Goal: Task Accomplishment & Management: Use online tool/utility

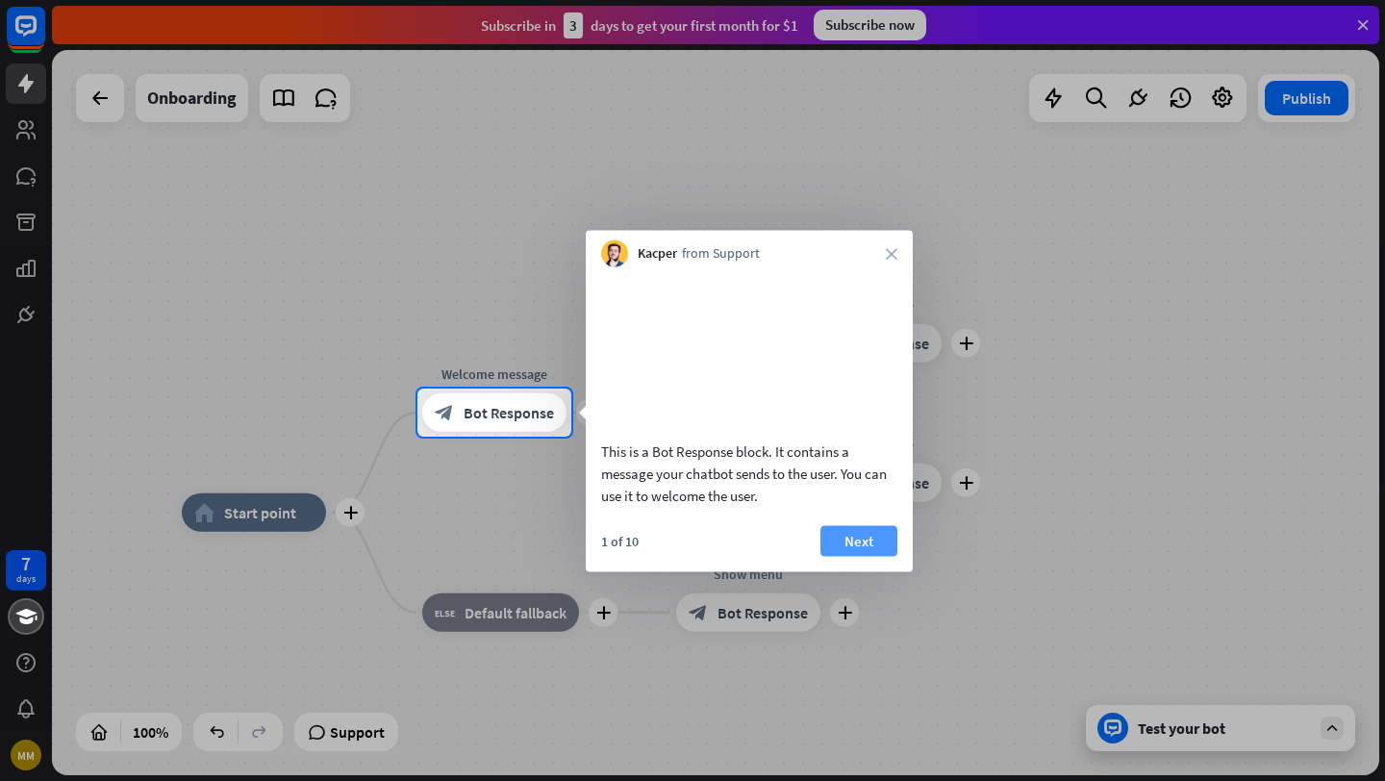
click at [870, 556] on button "Next" at bounding box center [859, 540] width 77 height 31
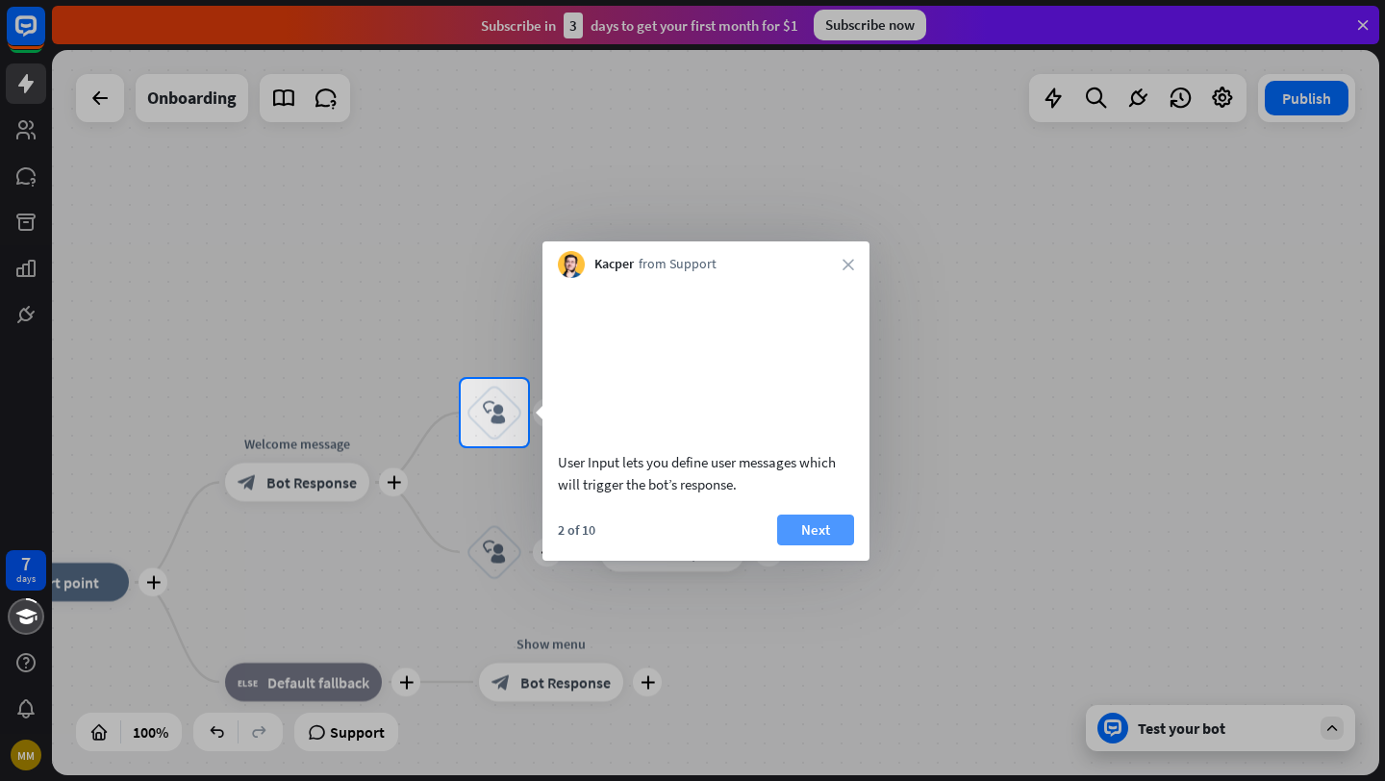
click at [830, 546] on button "Next" at bounding box center [815, 530] width 77 height 31
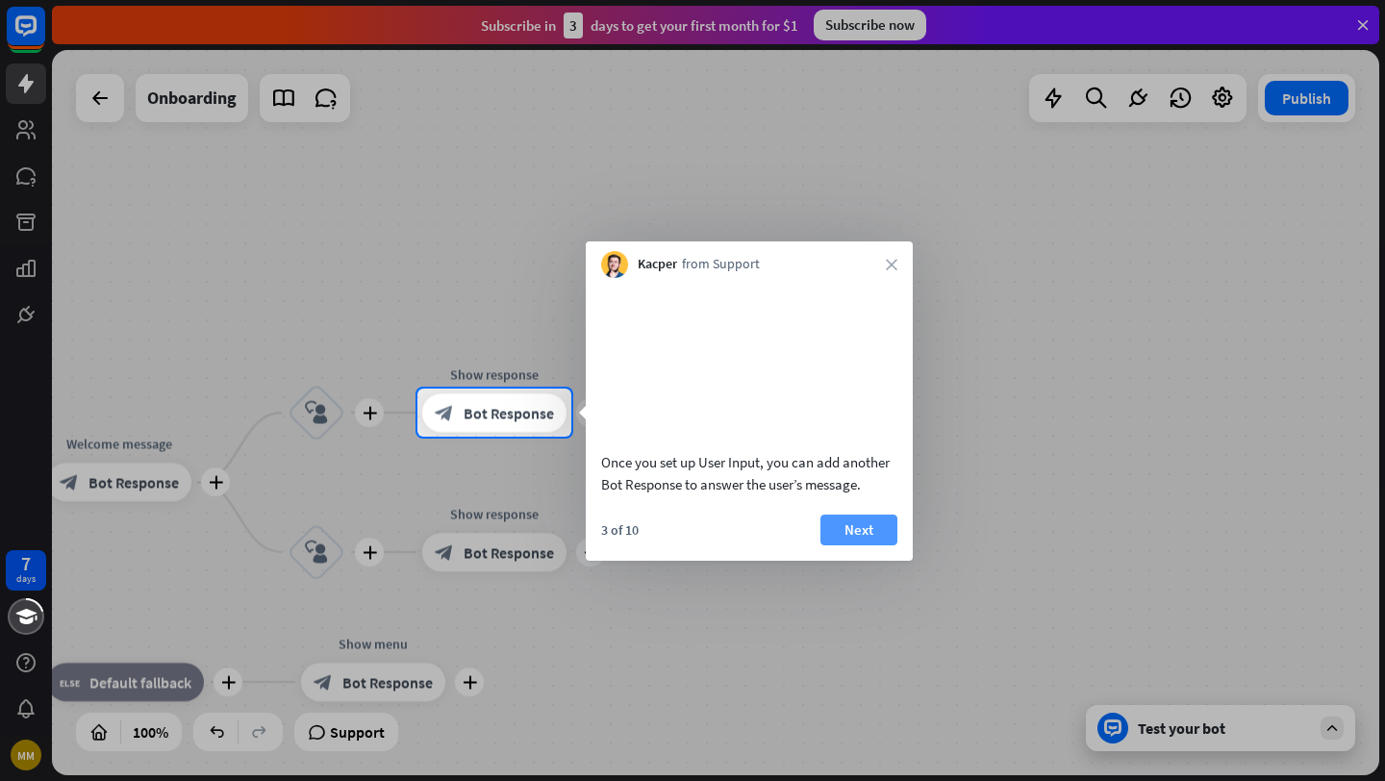
click at [875, 546] on button "Next" at bounding box center [859, 530] width 77 height 31
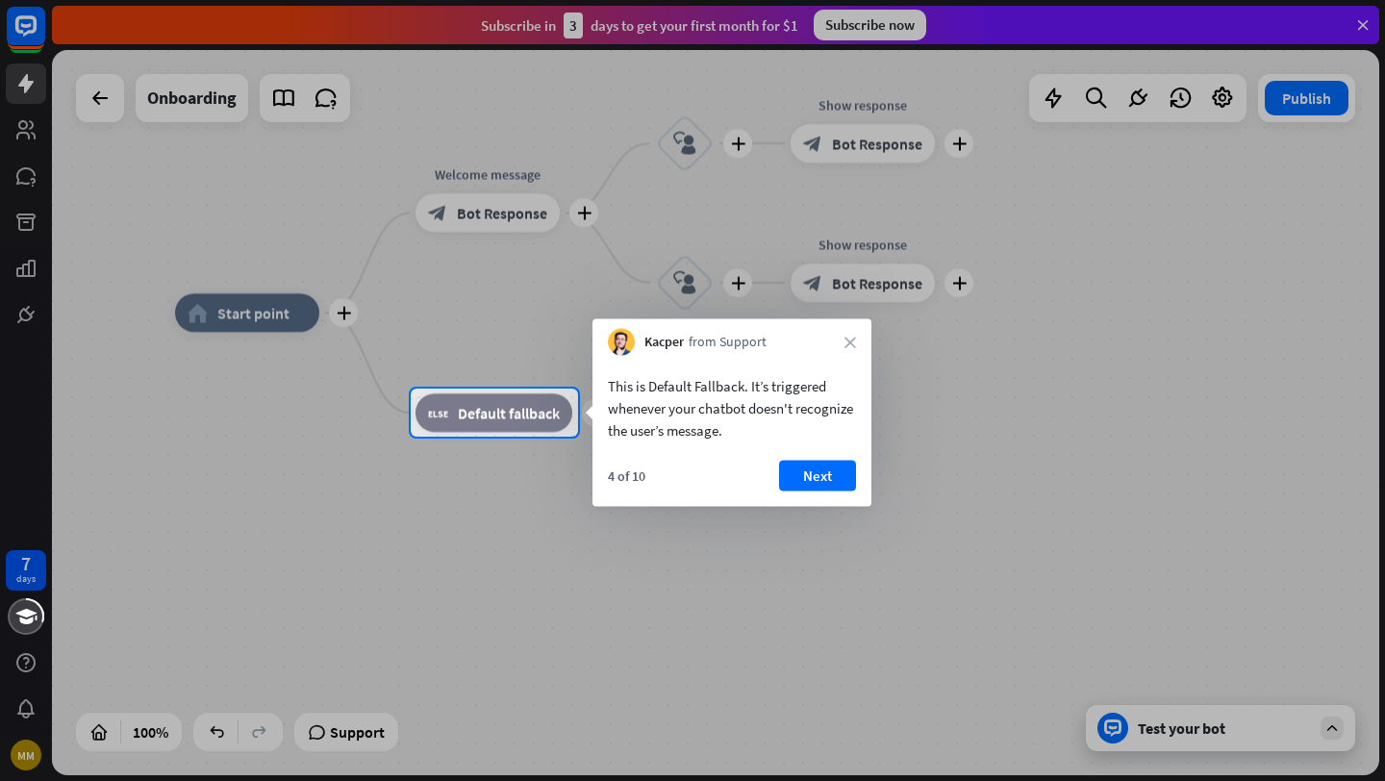
click at [809, 470] on button "Next" at bounding box center [817, 476] width 77 height 31
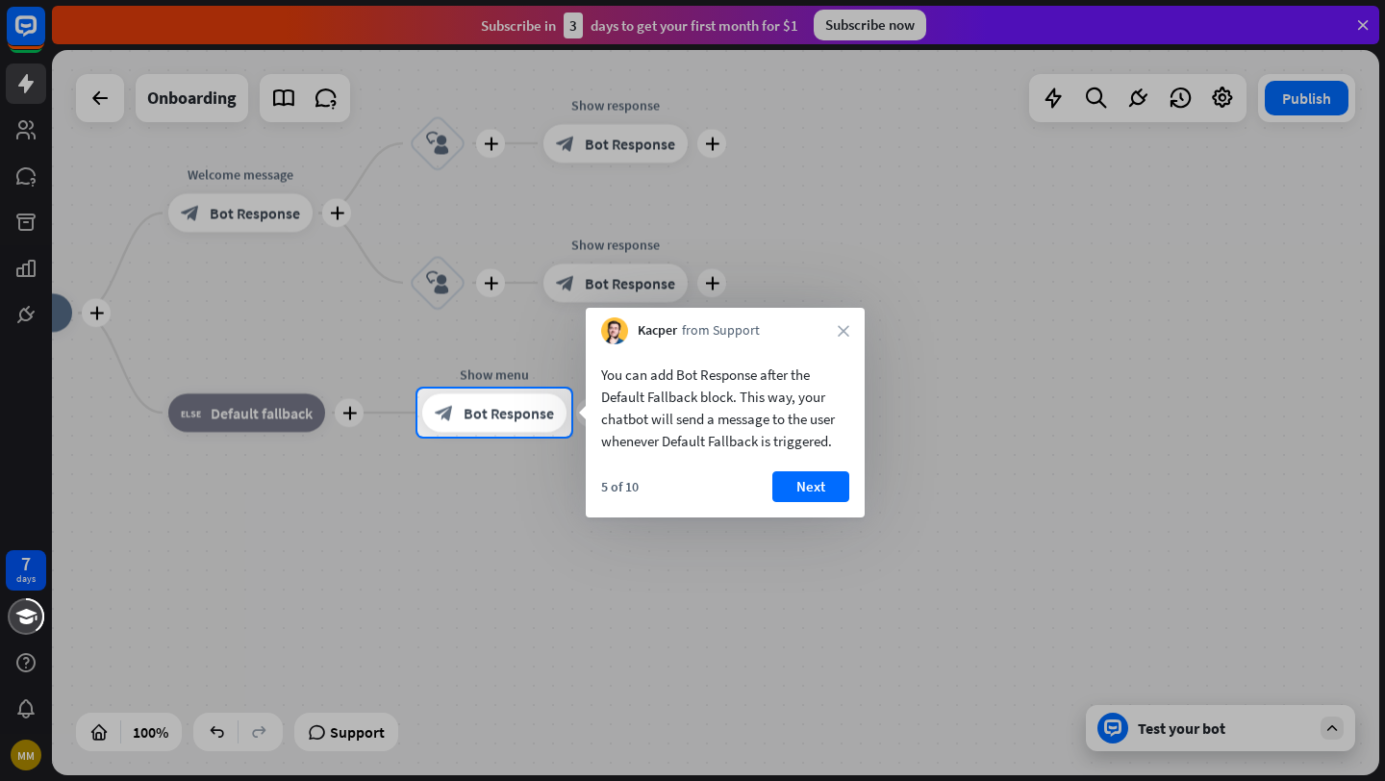
click at [812, 492] on button "Next" at bounding box center [811, 486] width 77 height 31
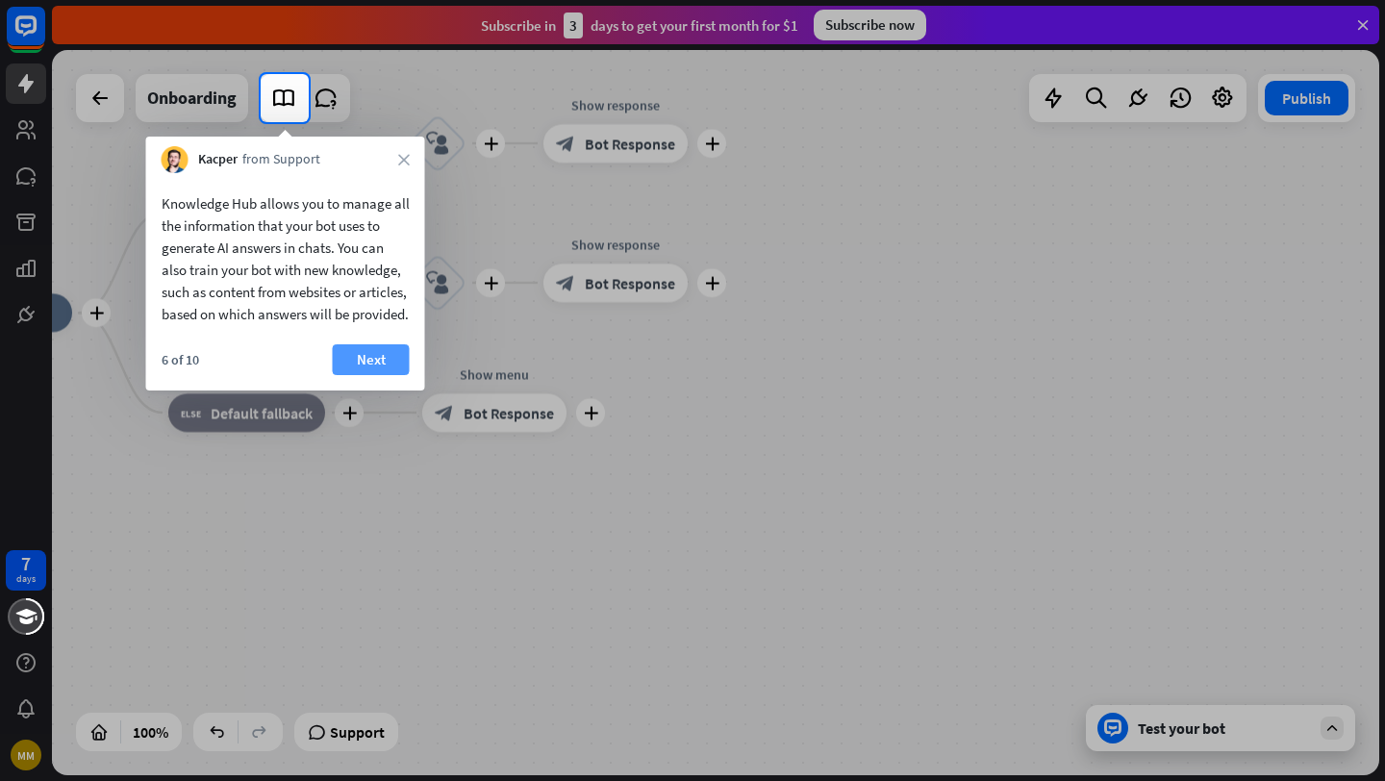
click at [379, 372] on button "Next" at bounding box center [371, 359] width 77 height 31
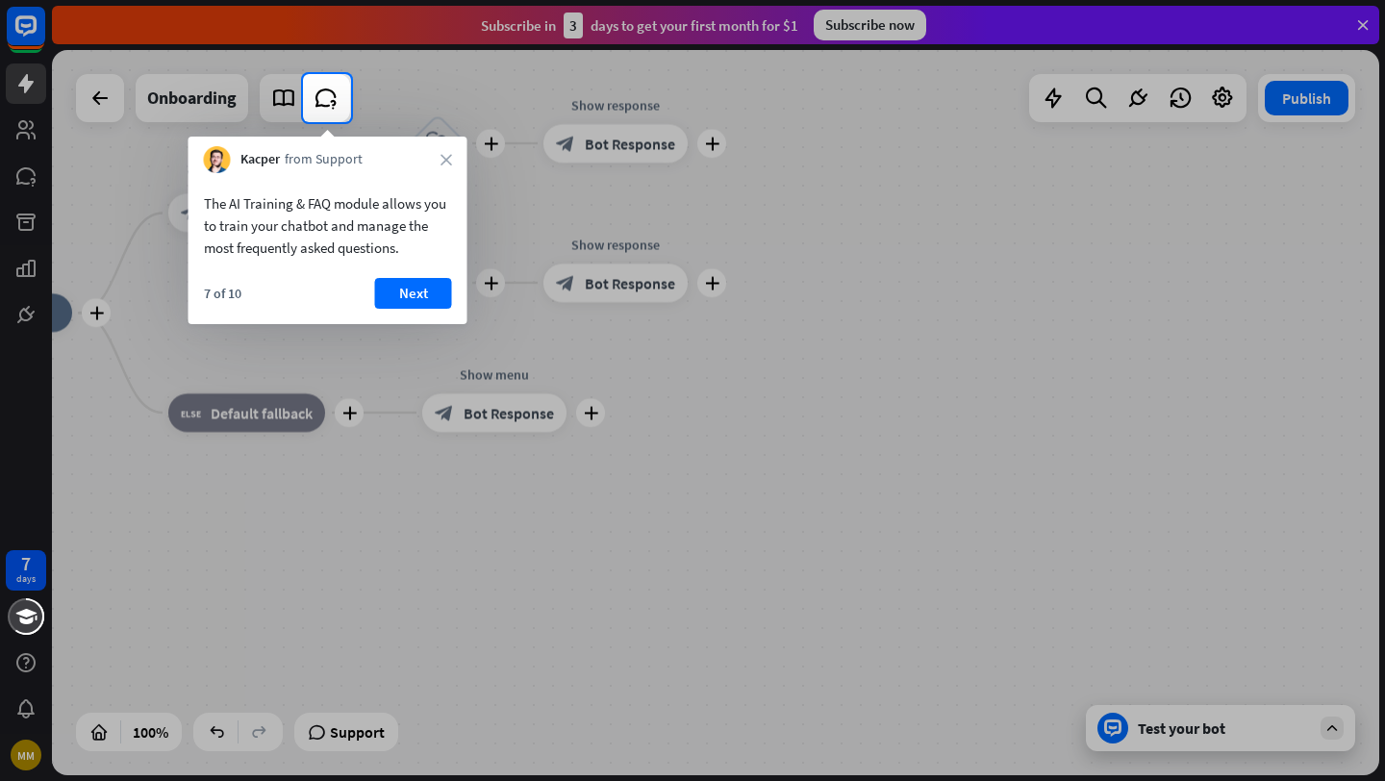
click at [395, 292] on button "Next" at bounding box center [413, 293] width 77 height 31
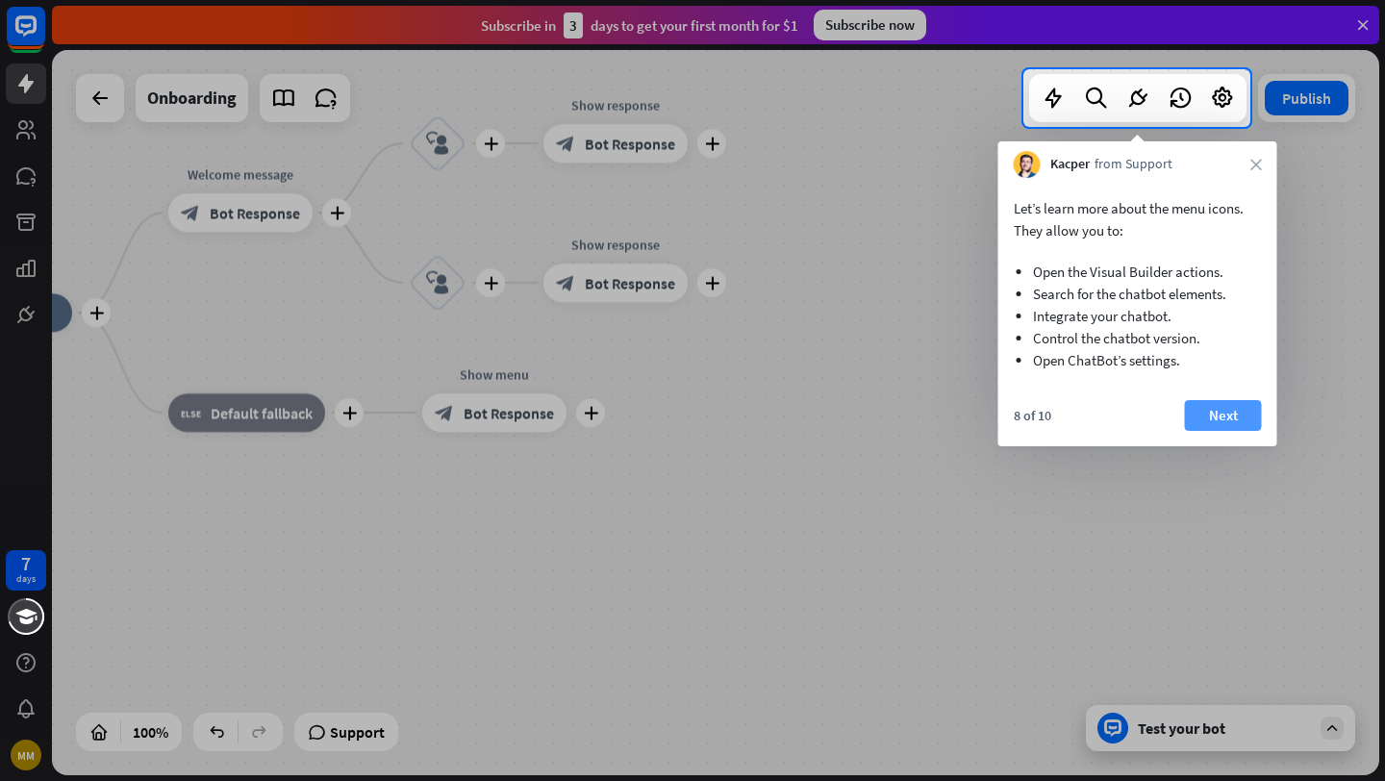
click at [1221, 419] on button "Next" at bounding box center [1223, 415] width 77 height 31
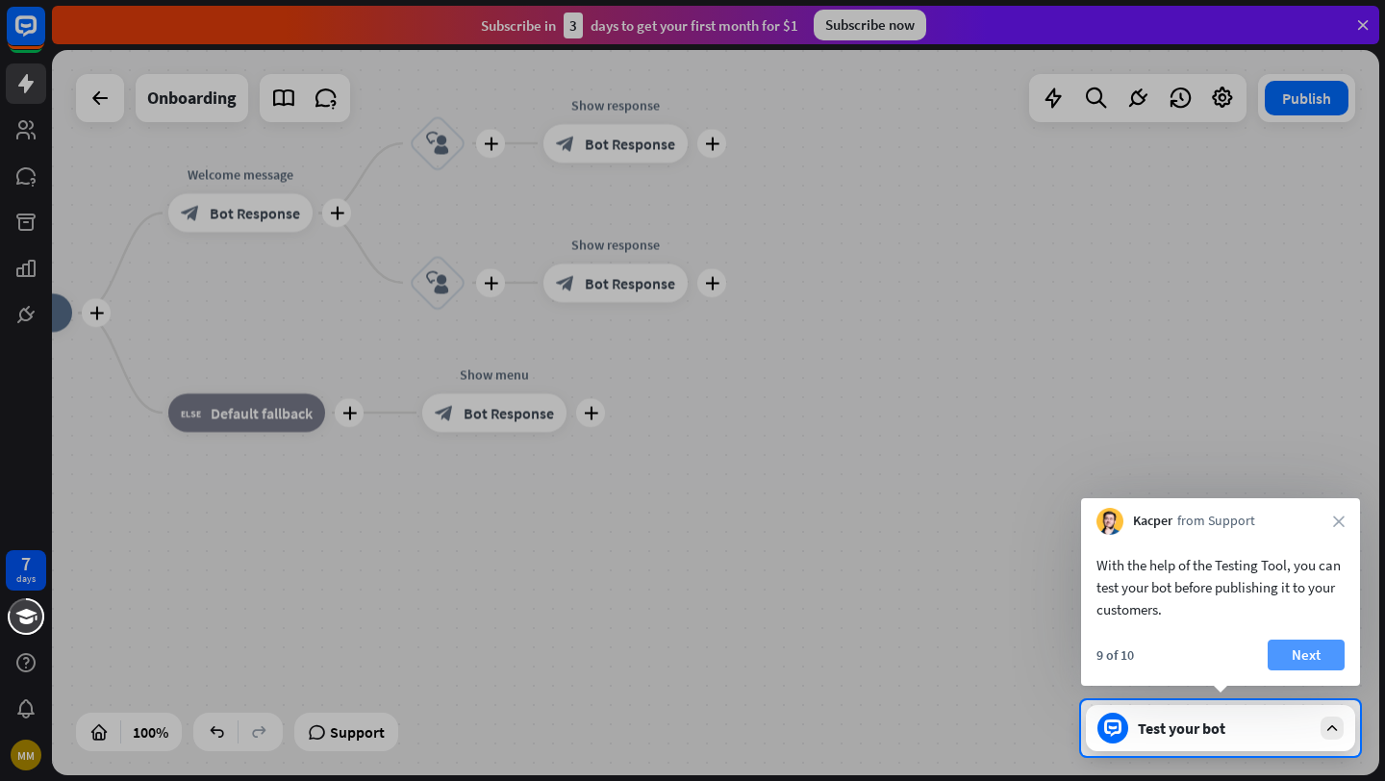
click at [1320, 646] on button "Next" at bounding box center [1306, 655] width 77 height 31
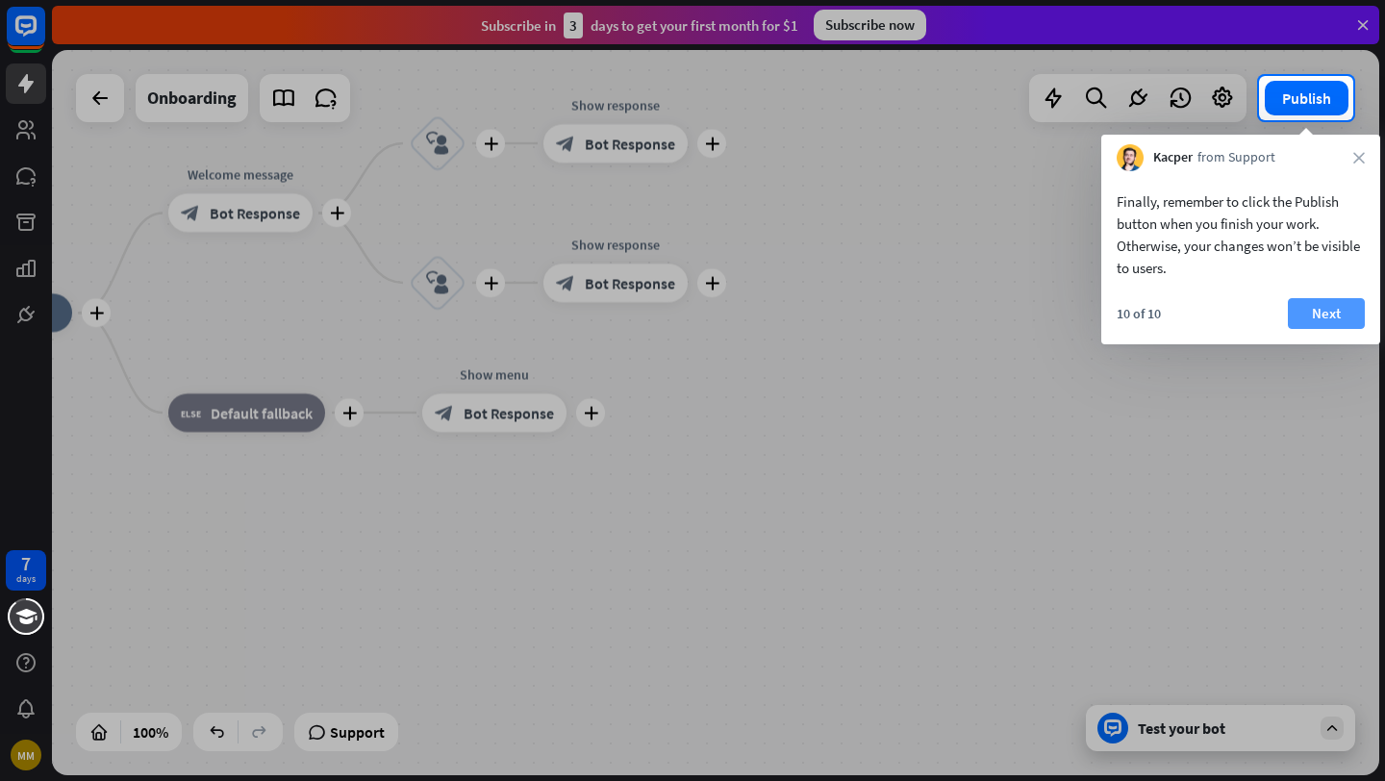
click at [1305, 319] on button "Next" at bounding box center [1326, 313] width 77 height 31
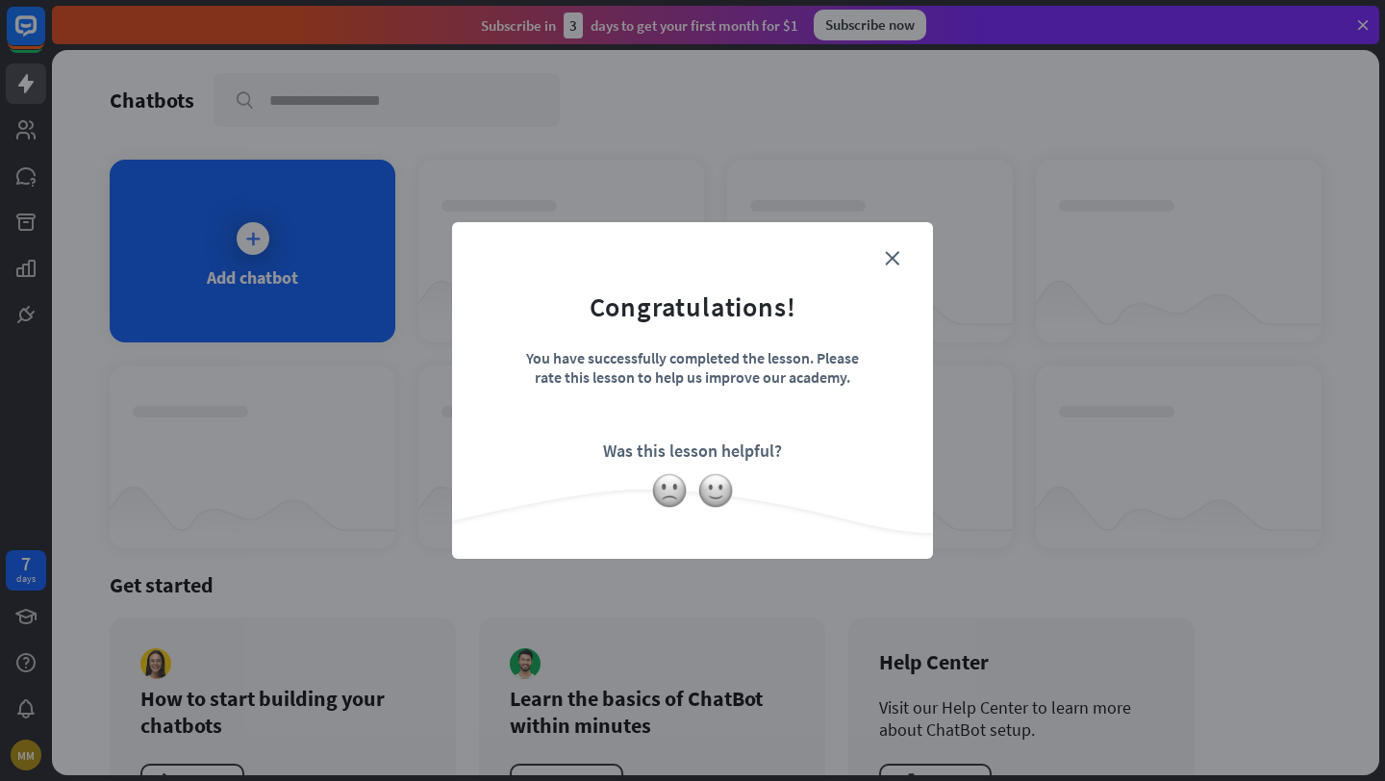
click at [888, 267] on form "Congratulations! You have successfully completed the lesson. Please rate this l…" at bounding box center [692, 361] width 433 height 230
click at [889, 253] on icon "close" at bounding box center [892, 258] width 14 height 14
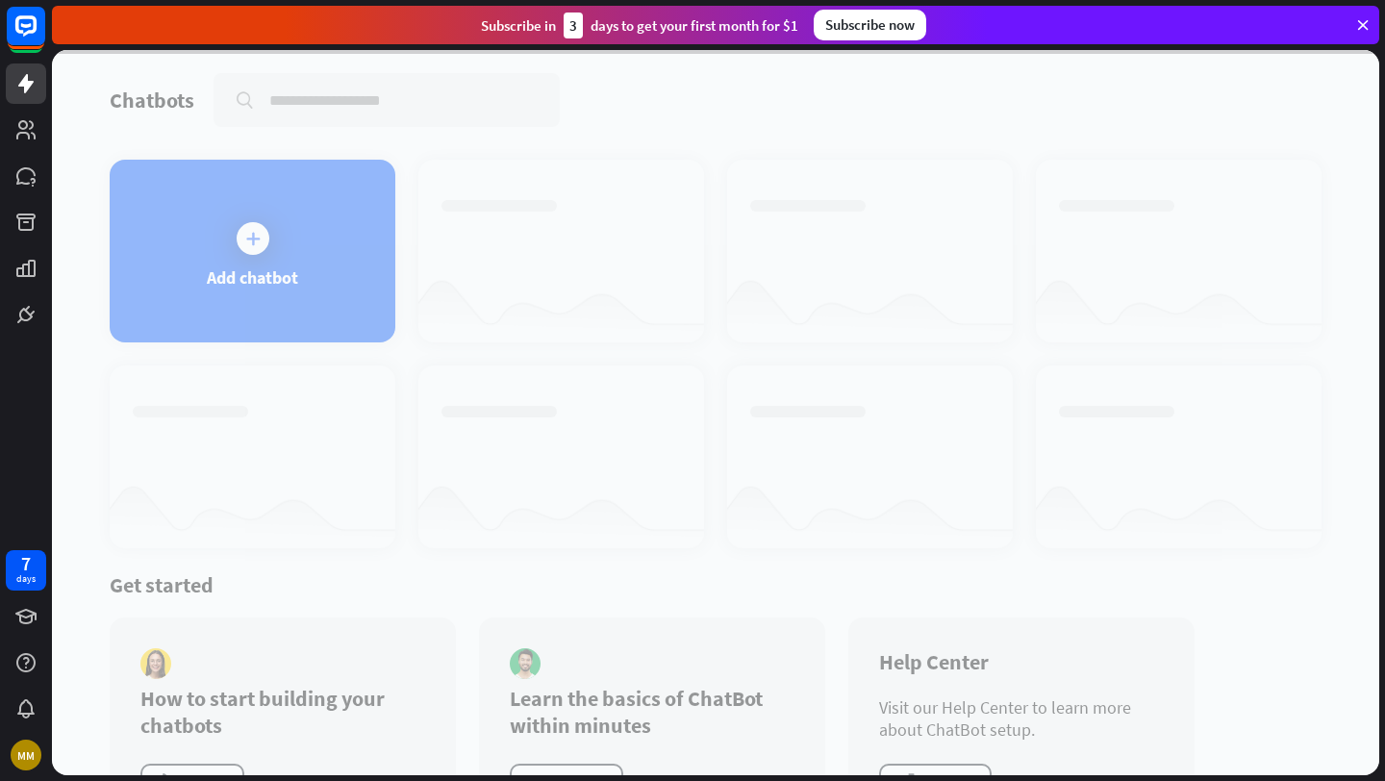
click at [287, 263] on div at bounding box center [716, 412] width 1328 height 725
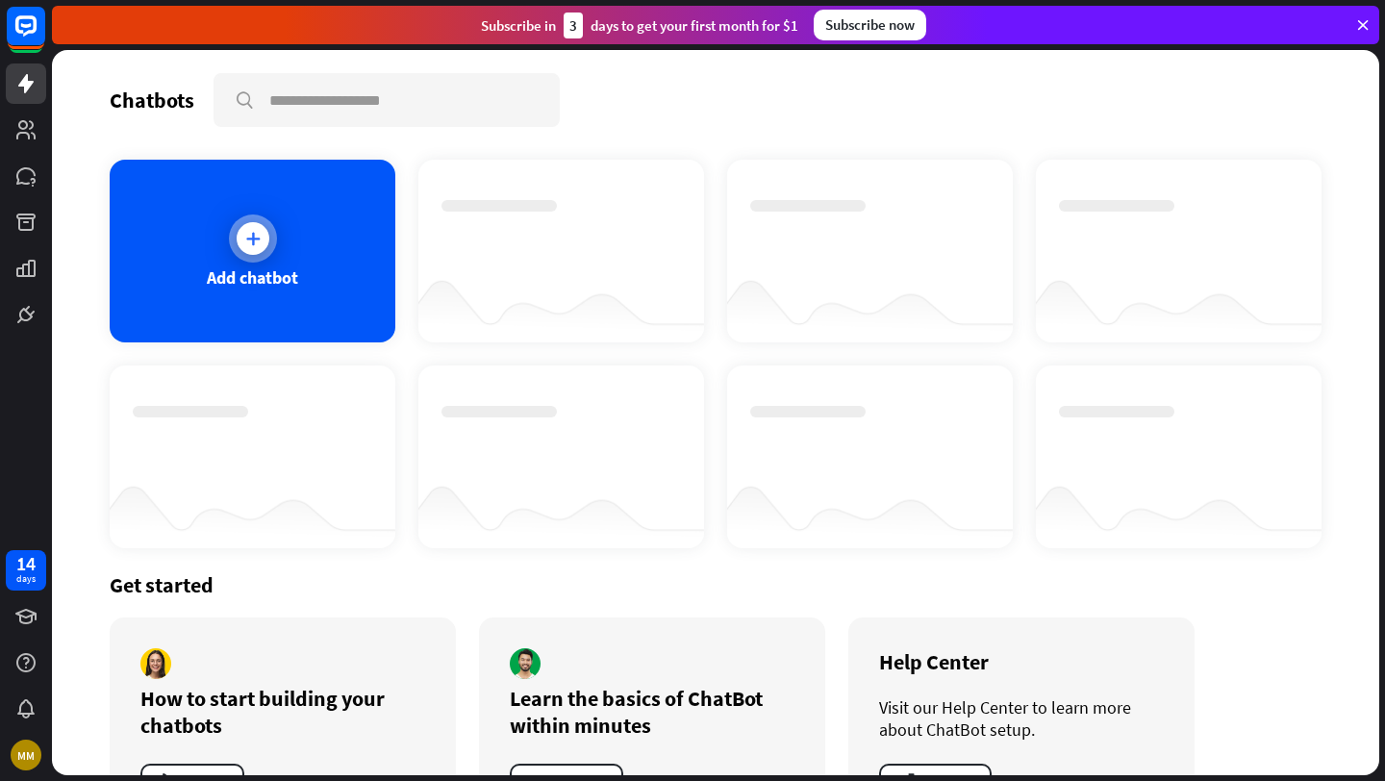
click at [267, 255] on div at bounding box center [253, 239] width 48 height 48
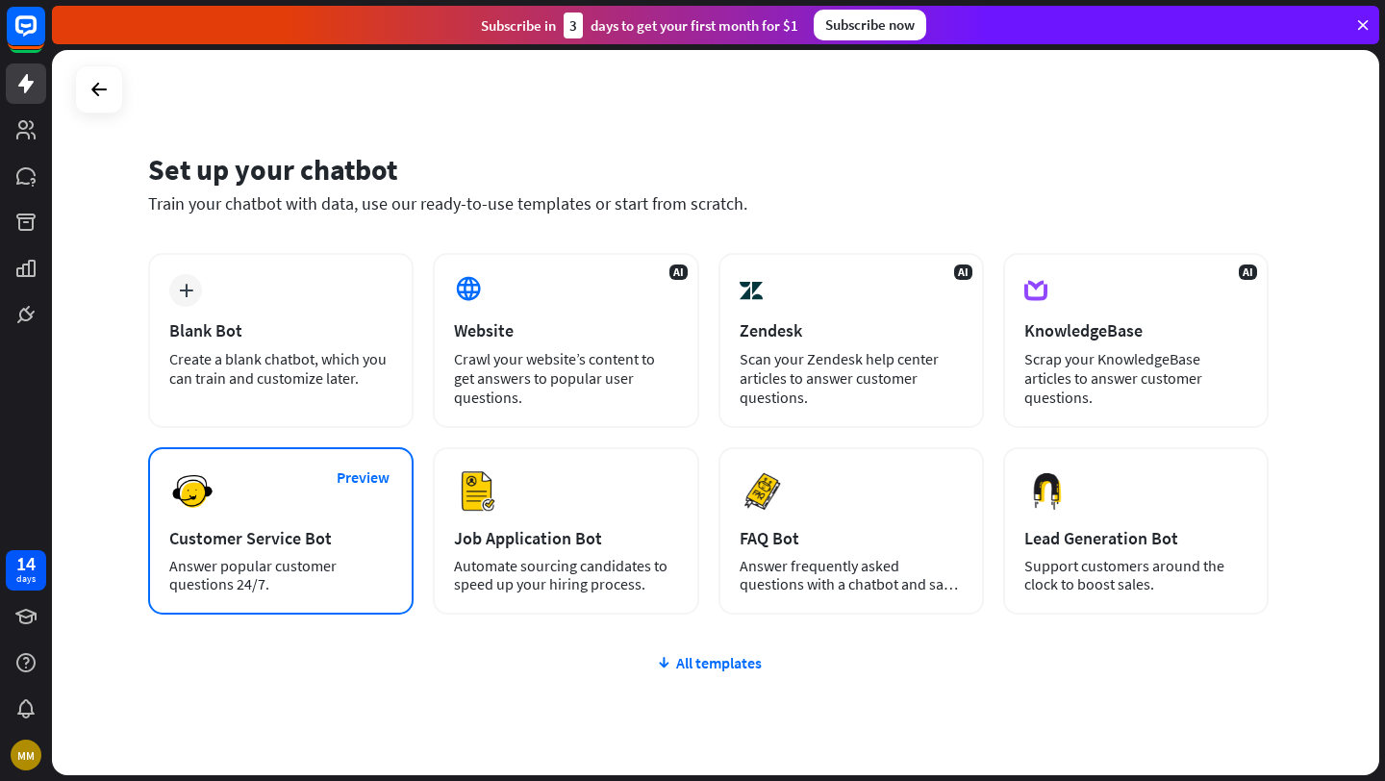
click at [309, 525] on div "Preview Customer Service Bot Answer popular customer questions 24/7." at bounding box center [281, 530] width 266 height 167
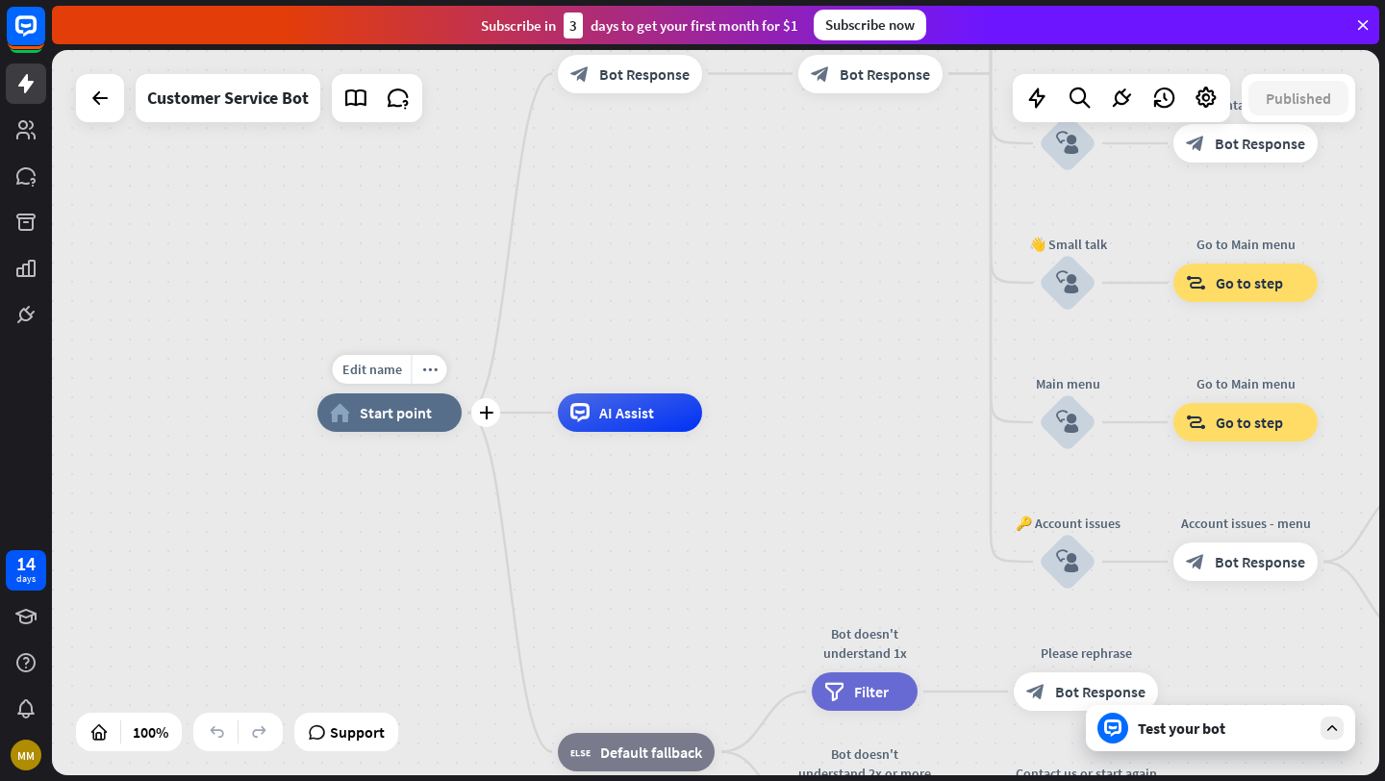
click at [380, 409] on span "Start point" at bounding box center [396, 412] width 72 height 19
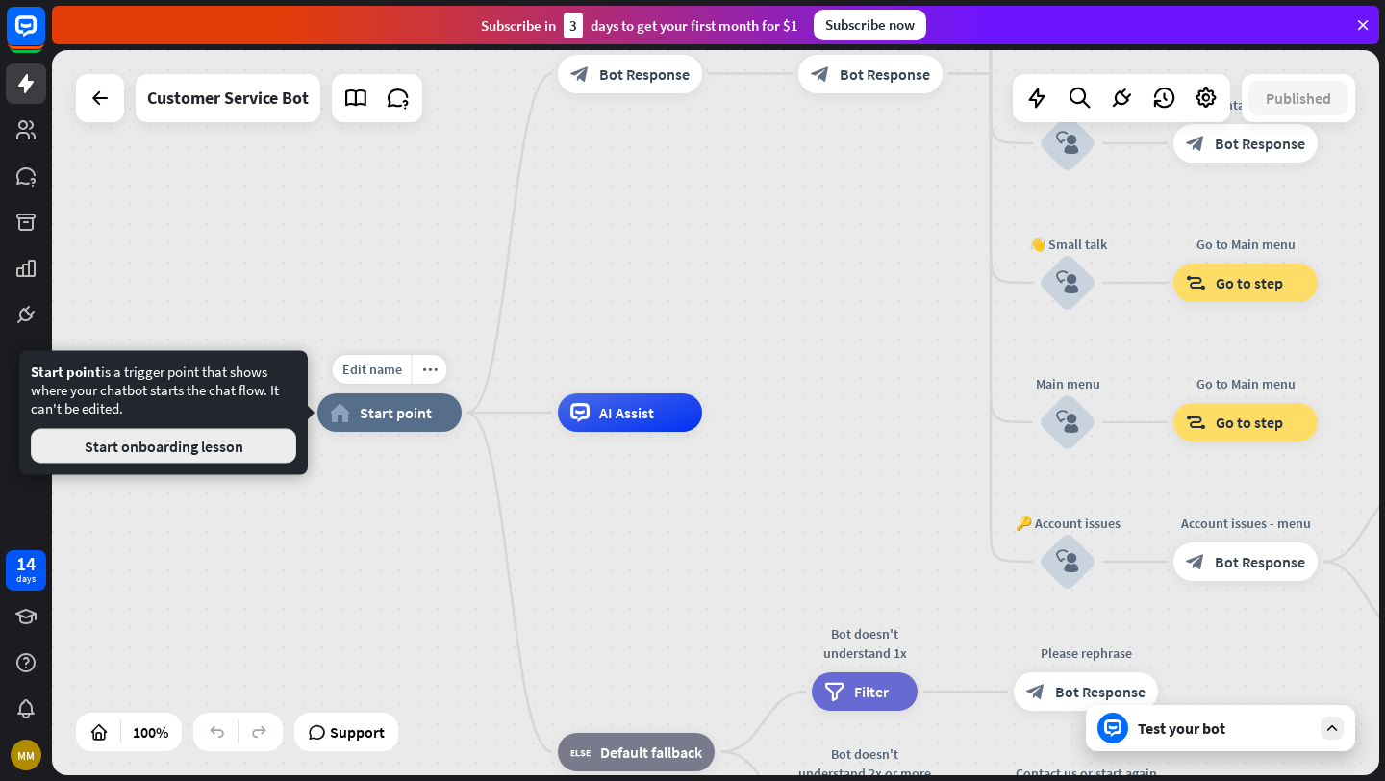
click at [248, 452] on button "Start onboarding lesson" at bounding box center [164, 446] width 266 height 35
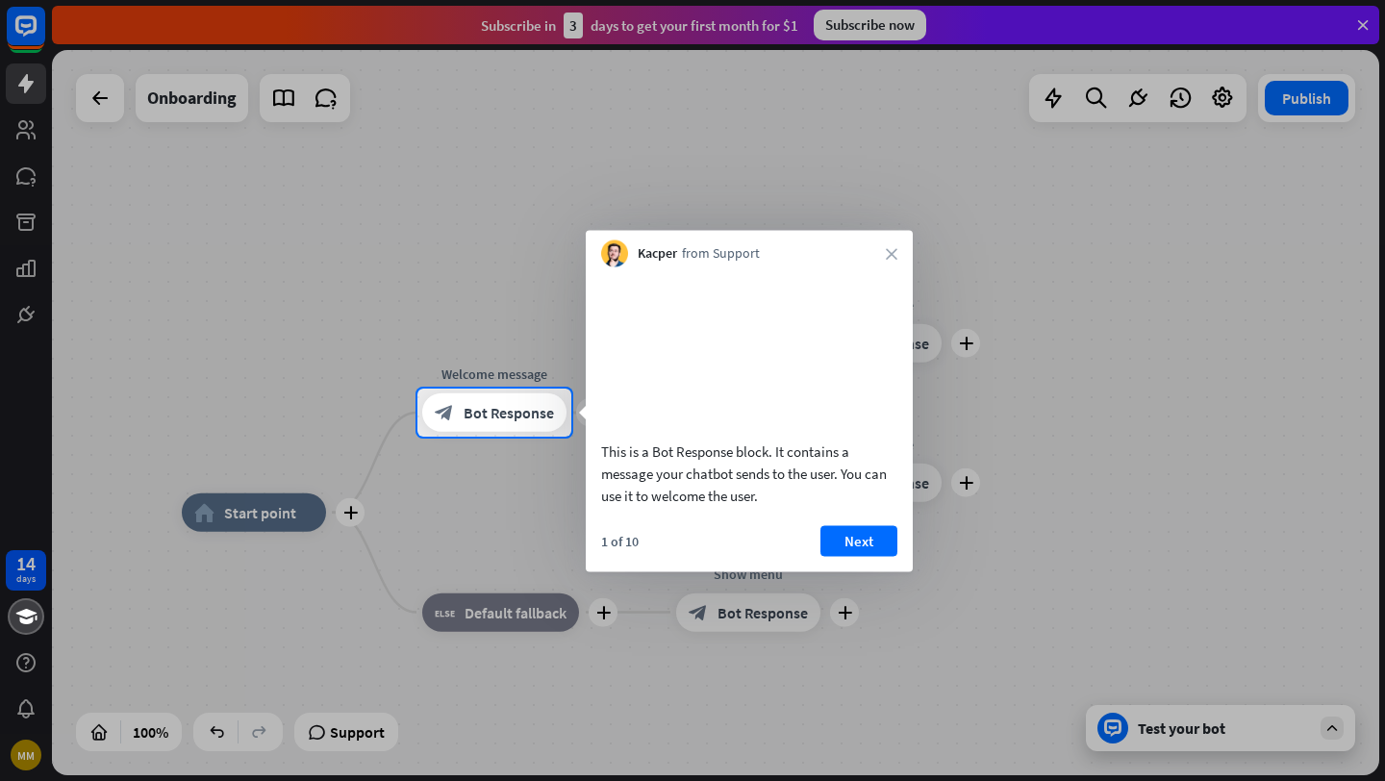
click at [868, 571] on div "1 of 10 Next" at bounding box center [749, 548] width 327 height 46
click at [891, 257] on icon "close" at bounding box center [892, 254] width 12 height 12
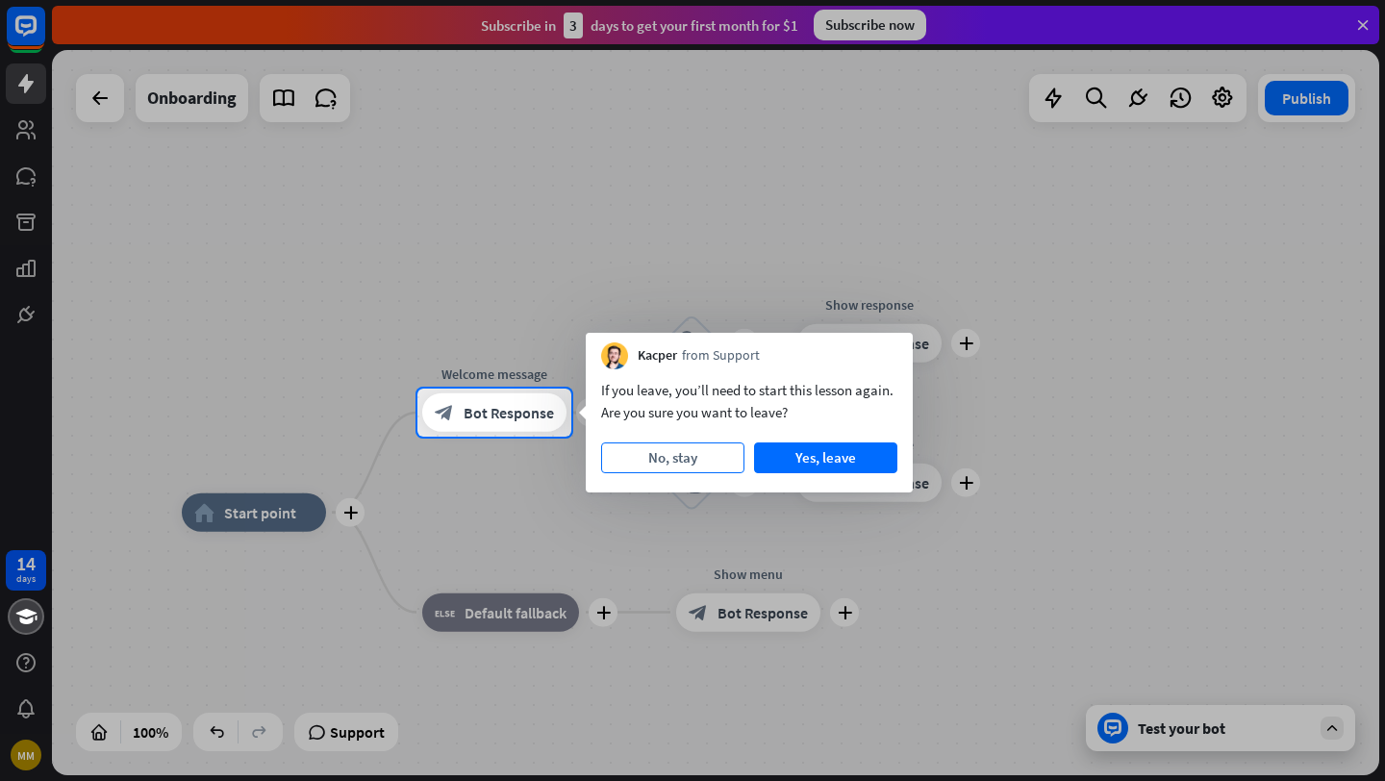
click at [715, 462] on button "No, stay" at bounding box center [672, 458] width 143 height 31
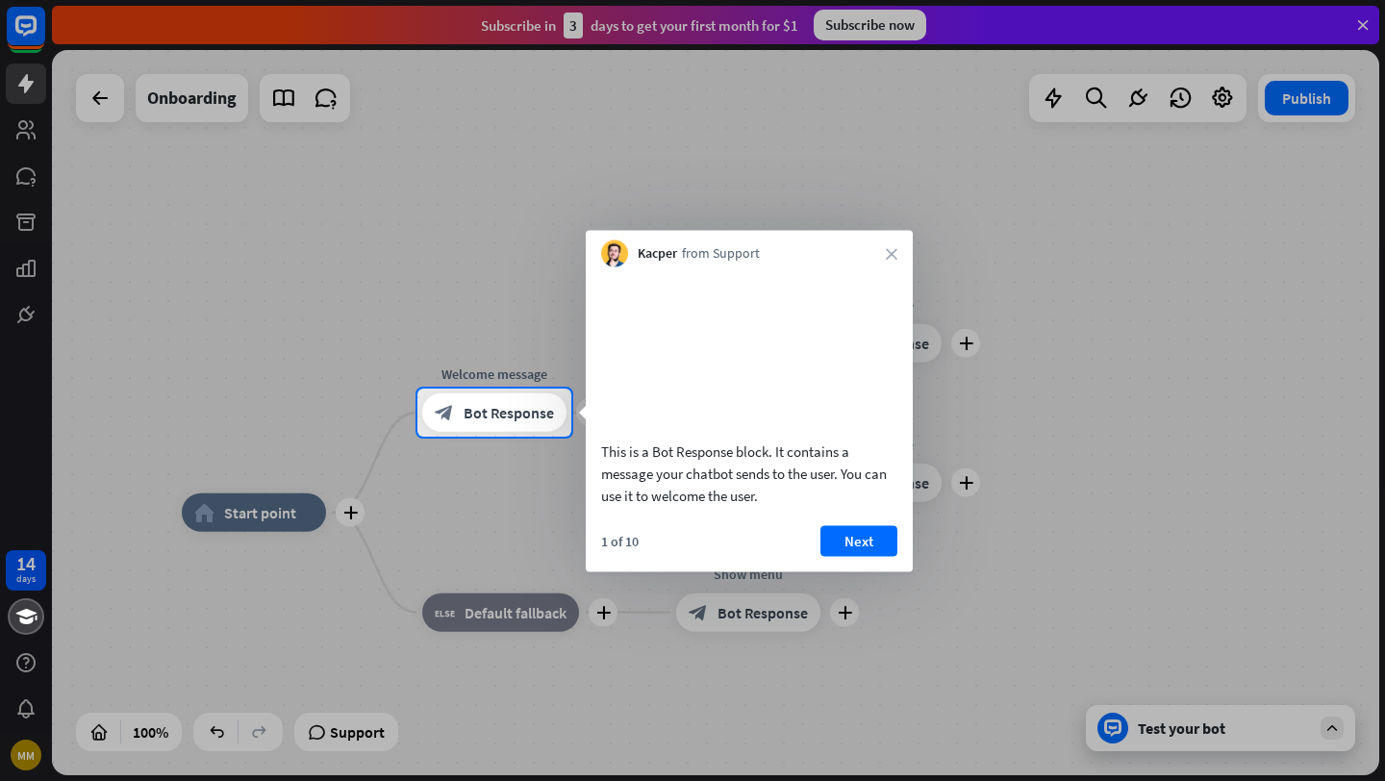
click at [885, 250] on div "Kacper from Support close" at bounding box center [749, 249] width 327 height 37
click at [889, 252] on icon "close" at bounding box center [892, 254] width 12 height 12
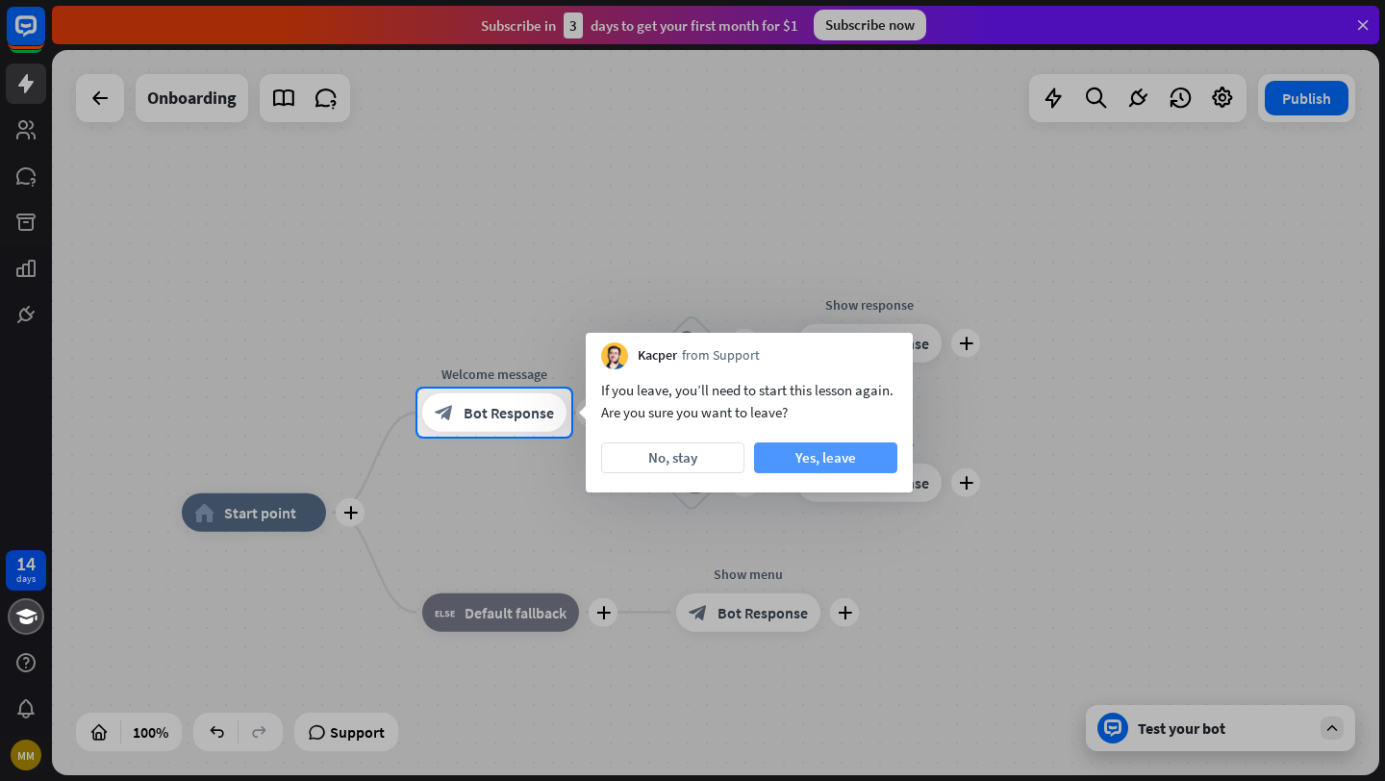
click at [851, 458] on button "Yes, leave" at bounding box center [825, 458] width 143 height 31
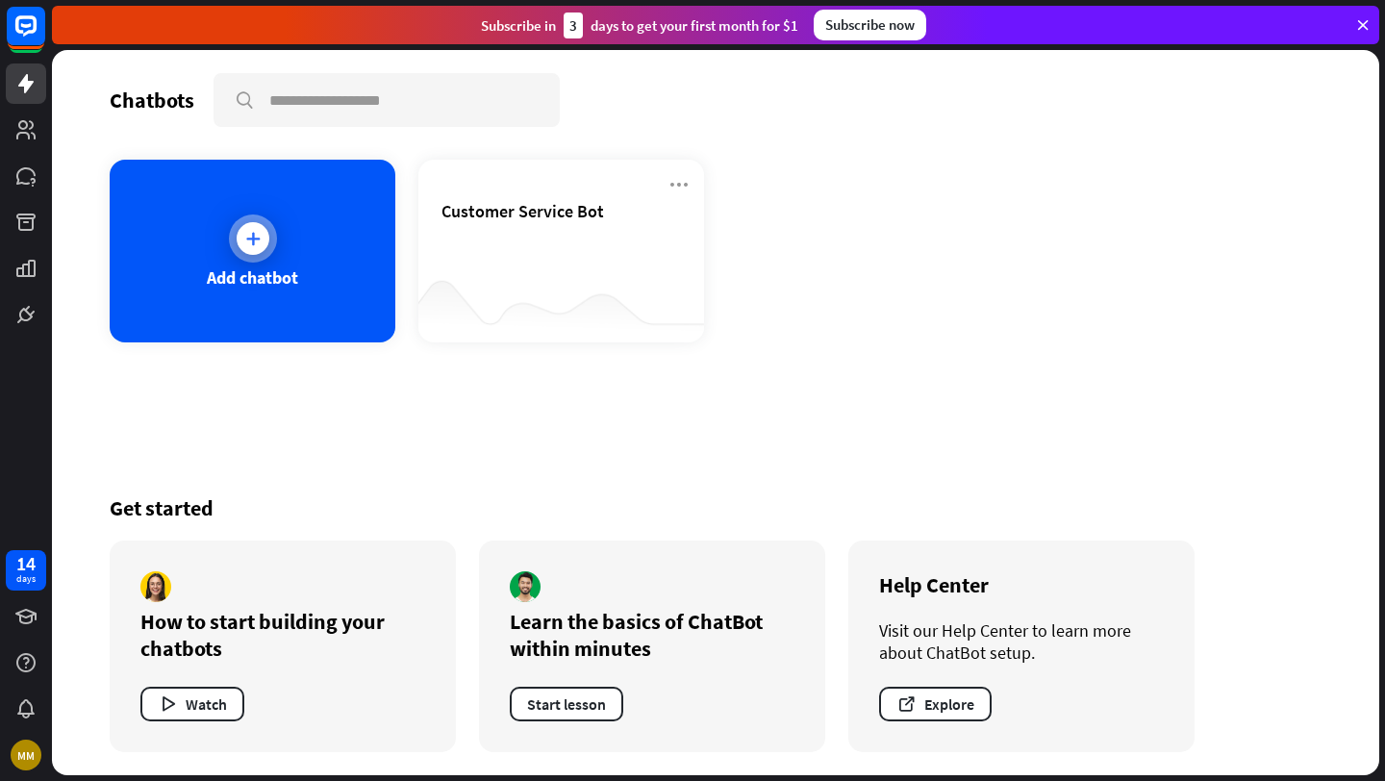
click at [219, 248] on div "Add chatbot" at bounding box center [253, 251] width 286 height 183
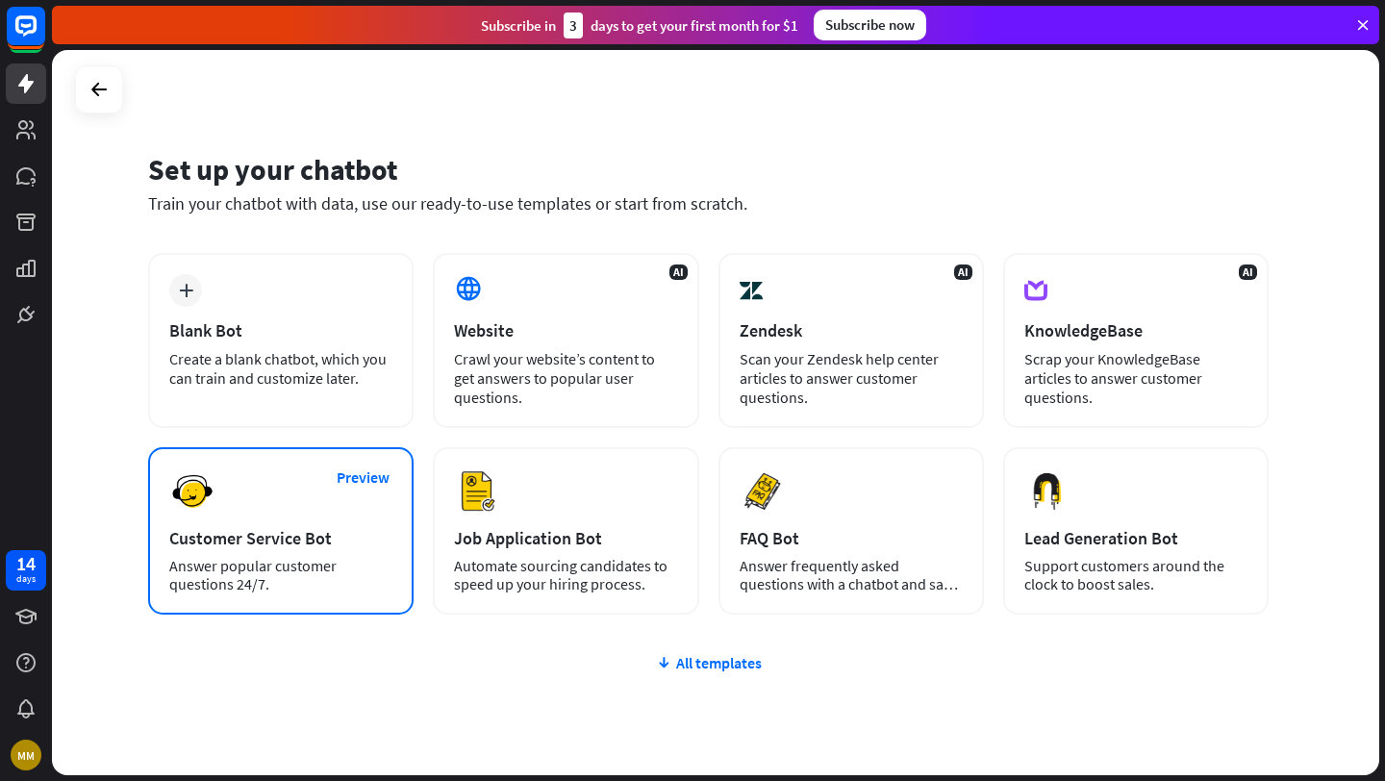
click at [335, 535] on div "Customer Service Bot" at bounding box center [280, 538] width 223 height 22
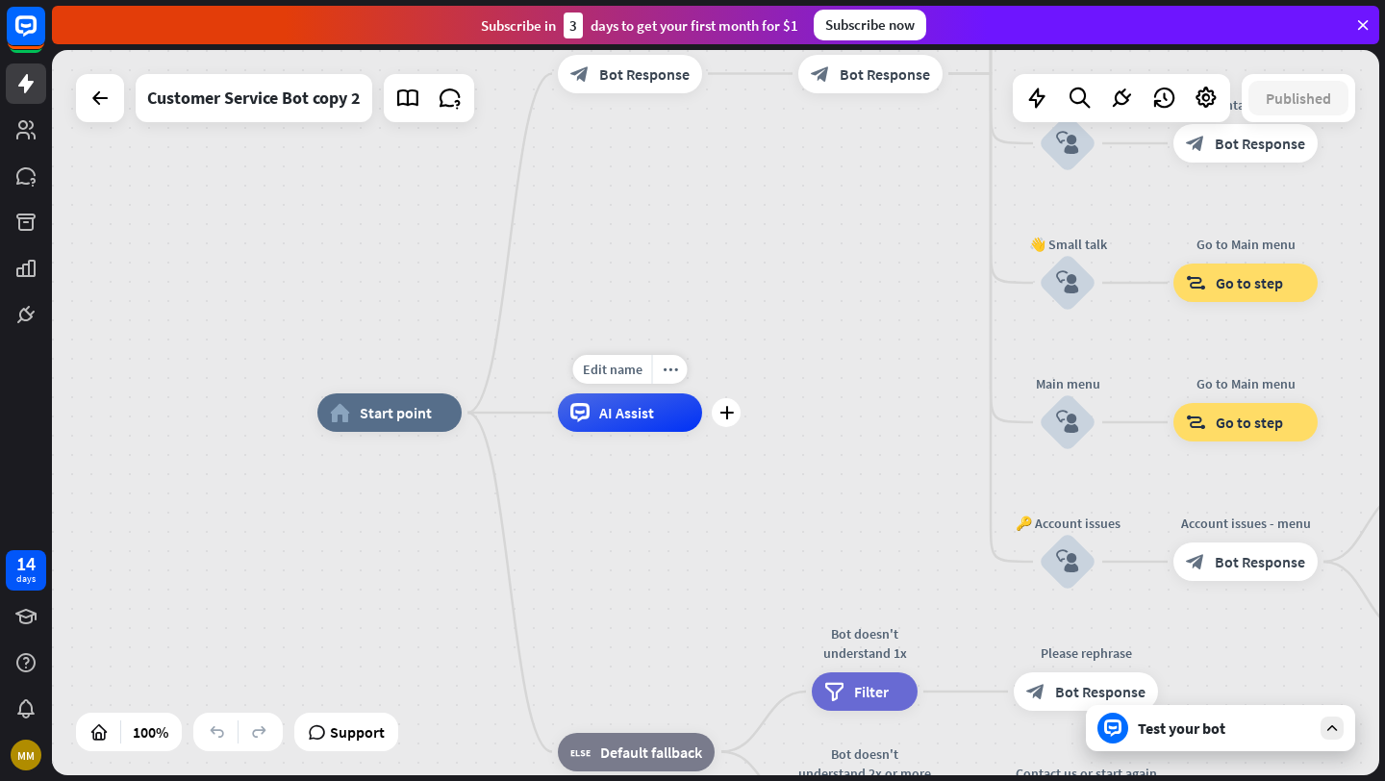
click at [622, 408] on span "AI Assist" at bounding box center [626, 412] width 55 height 19
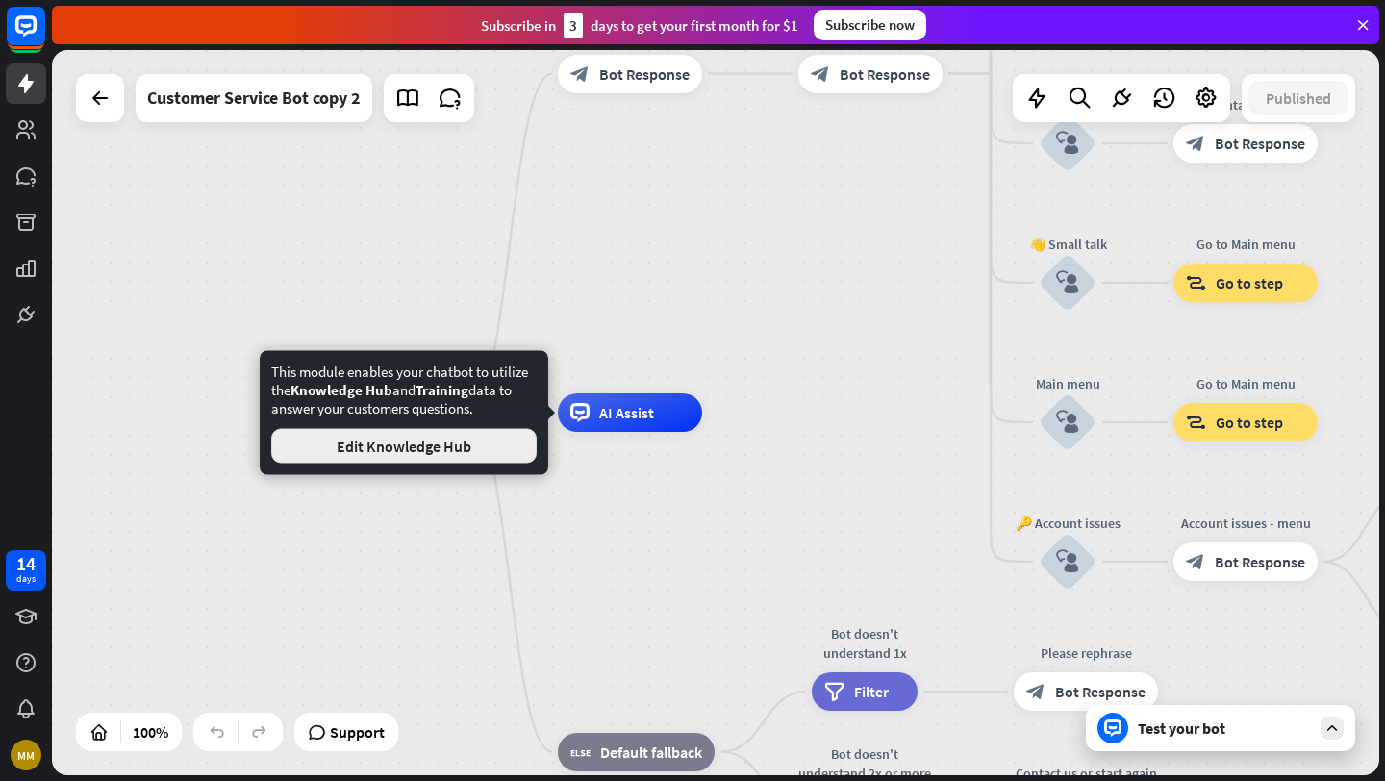
click at [464, 446] on button "Edit Knowledge Hub" at bounding box center [404, 446] width 266 height 35
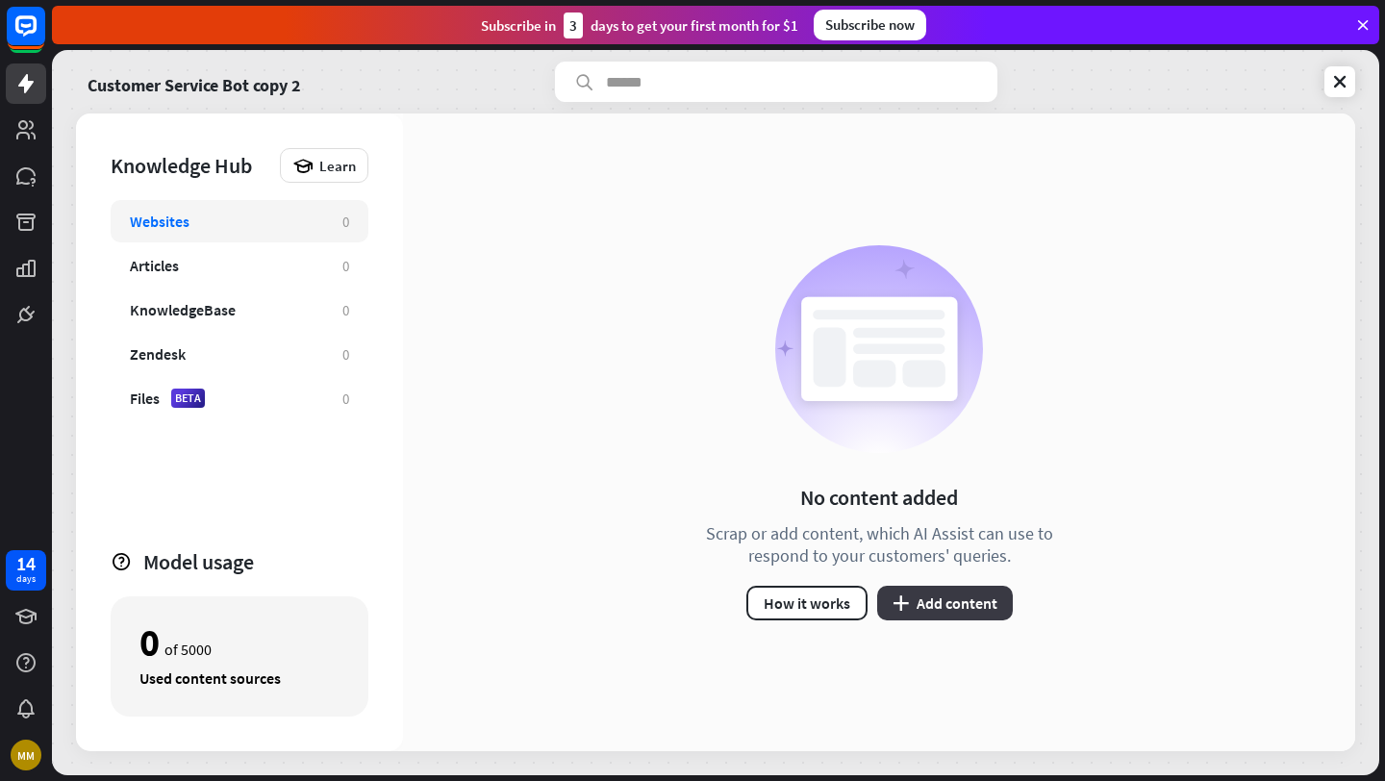
click at [946, 597] on button "plus Add content" at bounding box center [945, 603] width 136 height 35
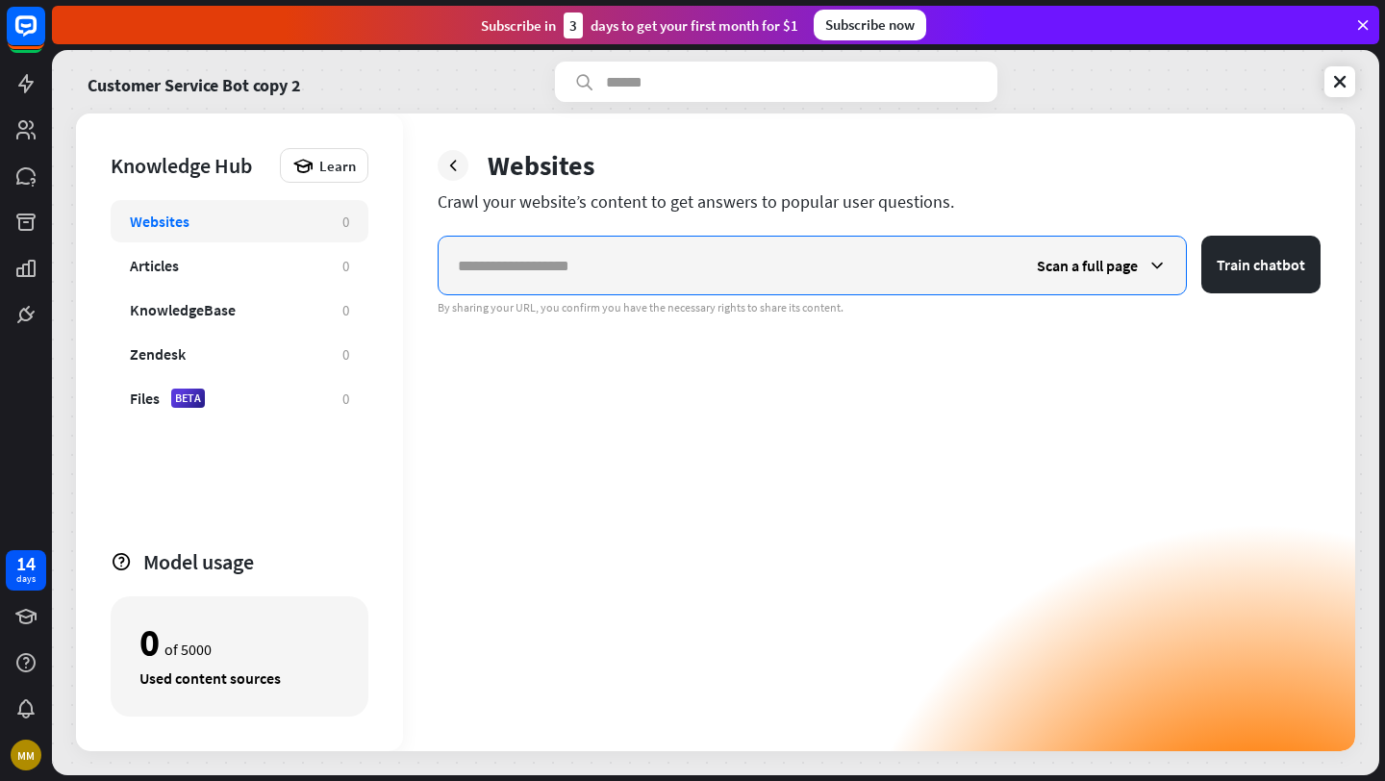
paste input "**********"
type input "**********"
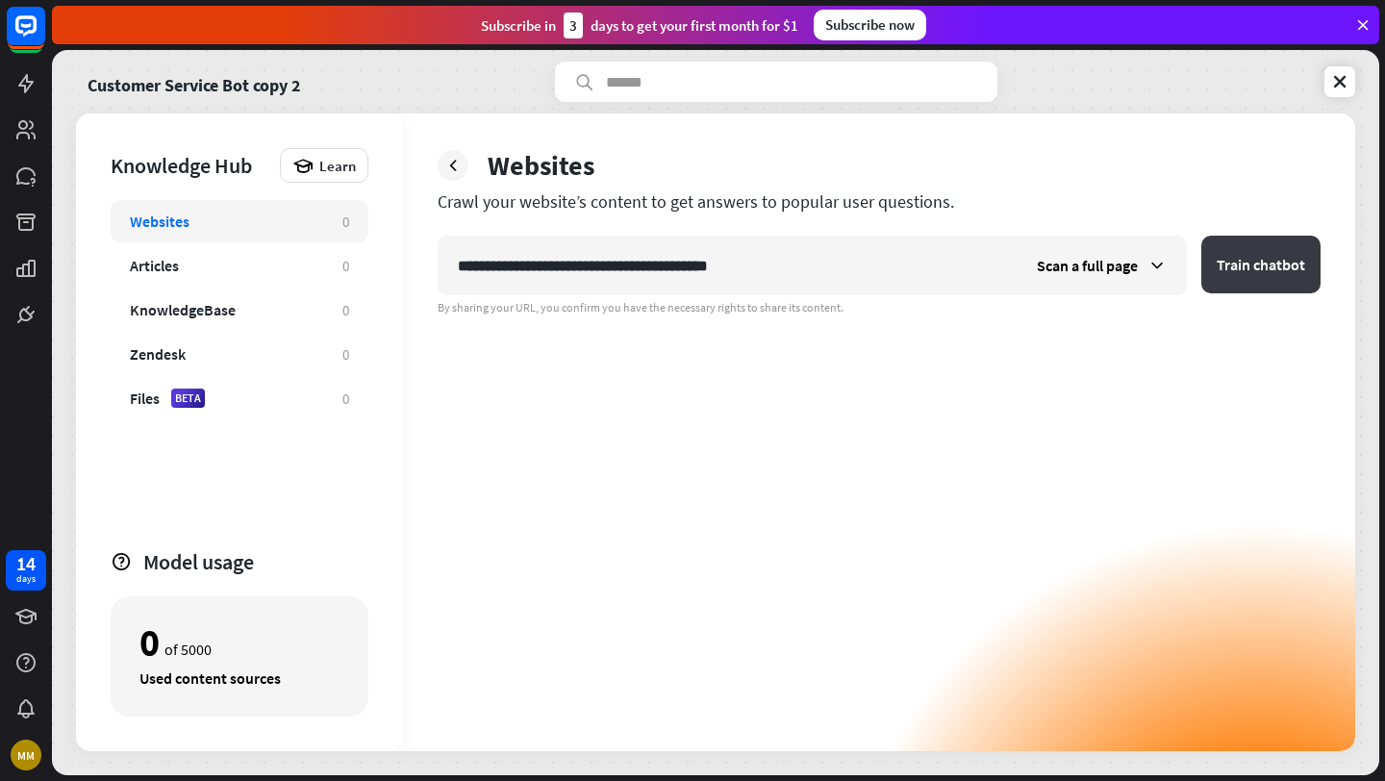
click at [1223, 267] on button "Train chatbot" at bounding box center [1261, 265] width 119 height 58
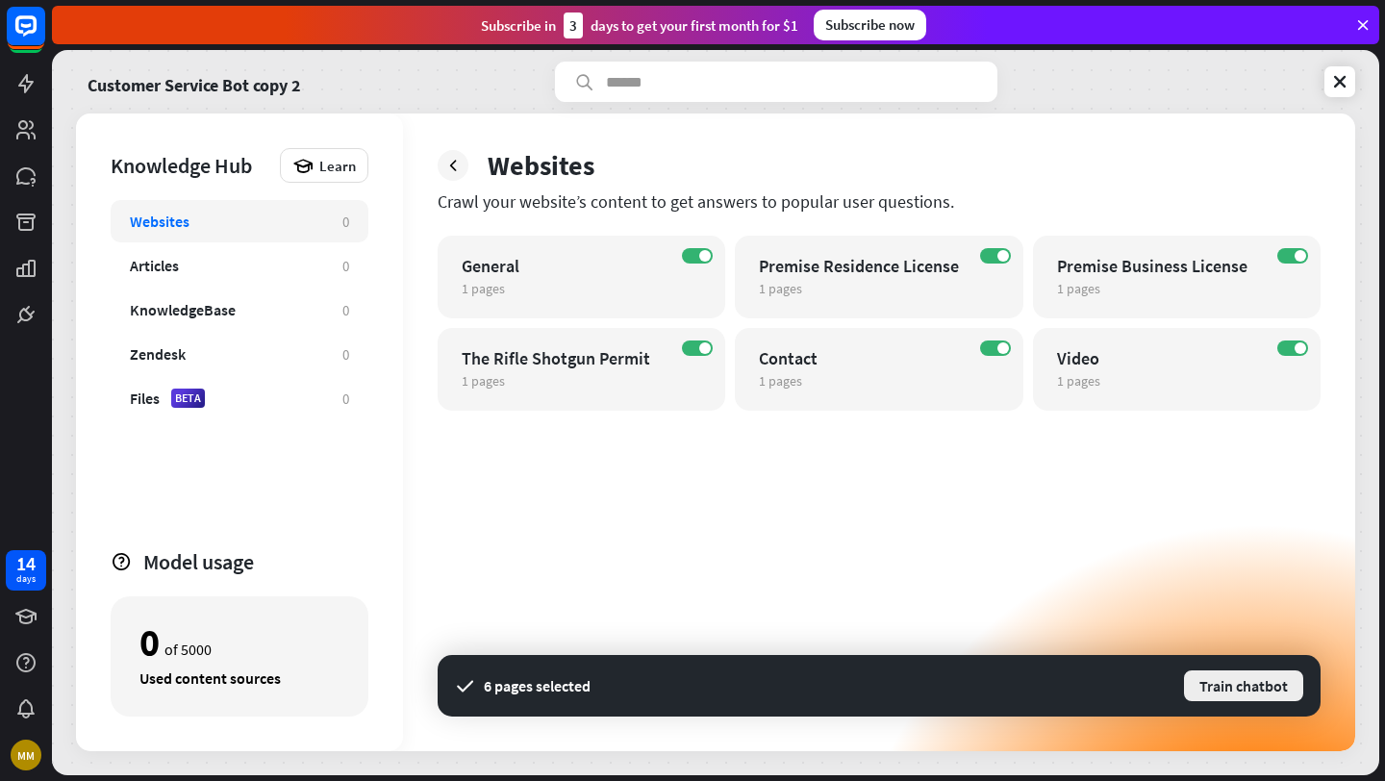
click at [1225, 680] on button "Train chatbot" at bounding box center [1243, 686] width 123 height 35
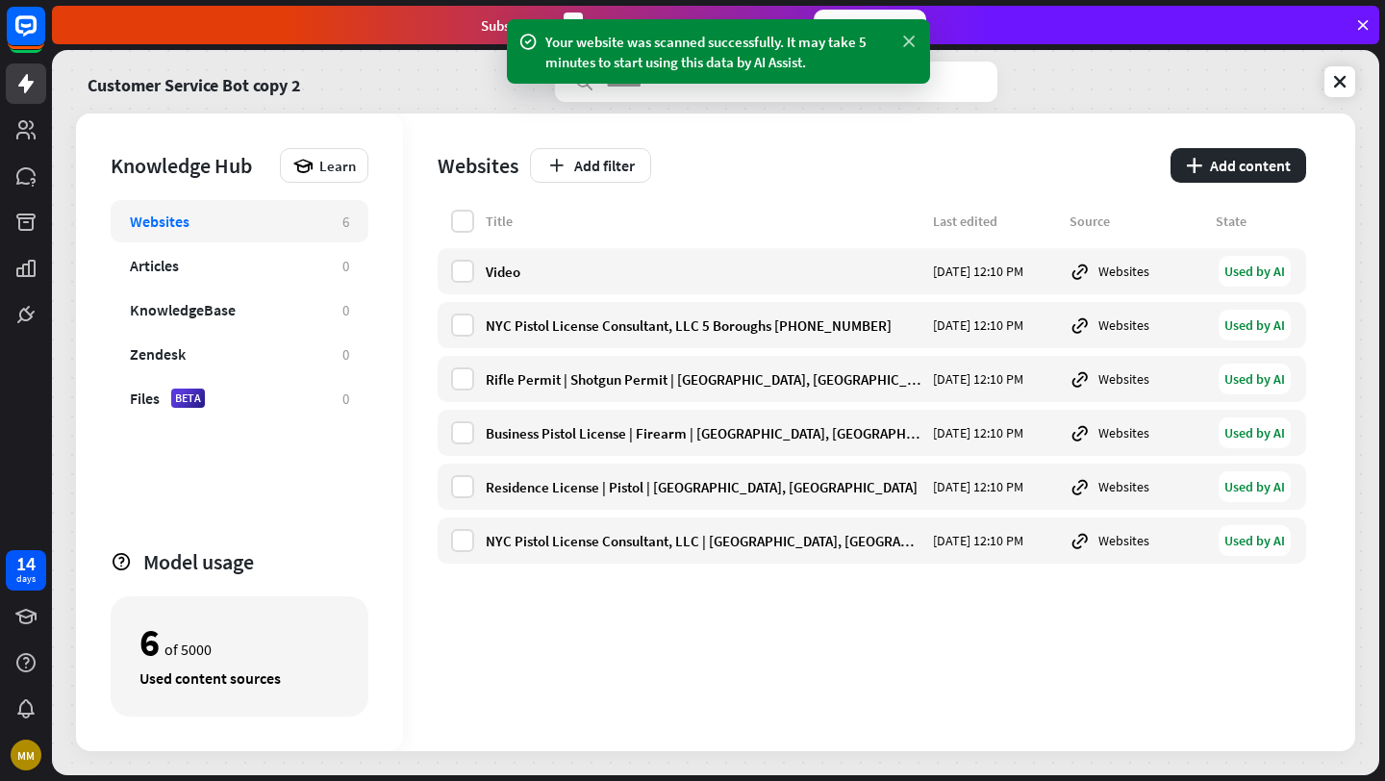
click at [906, 38] on icon at bounding box center [909, 42] width 19 height 20
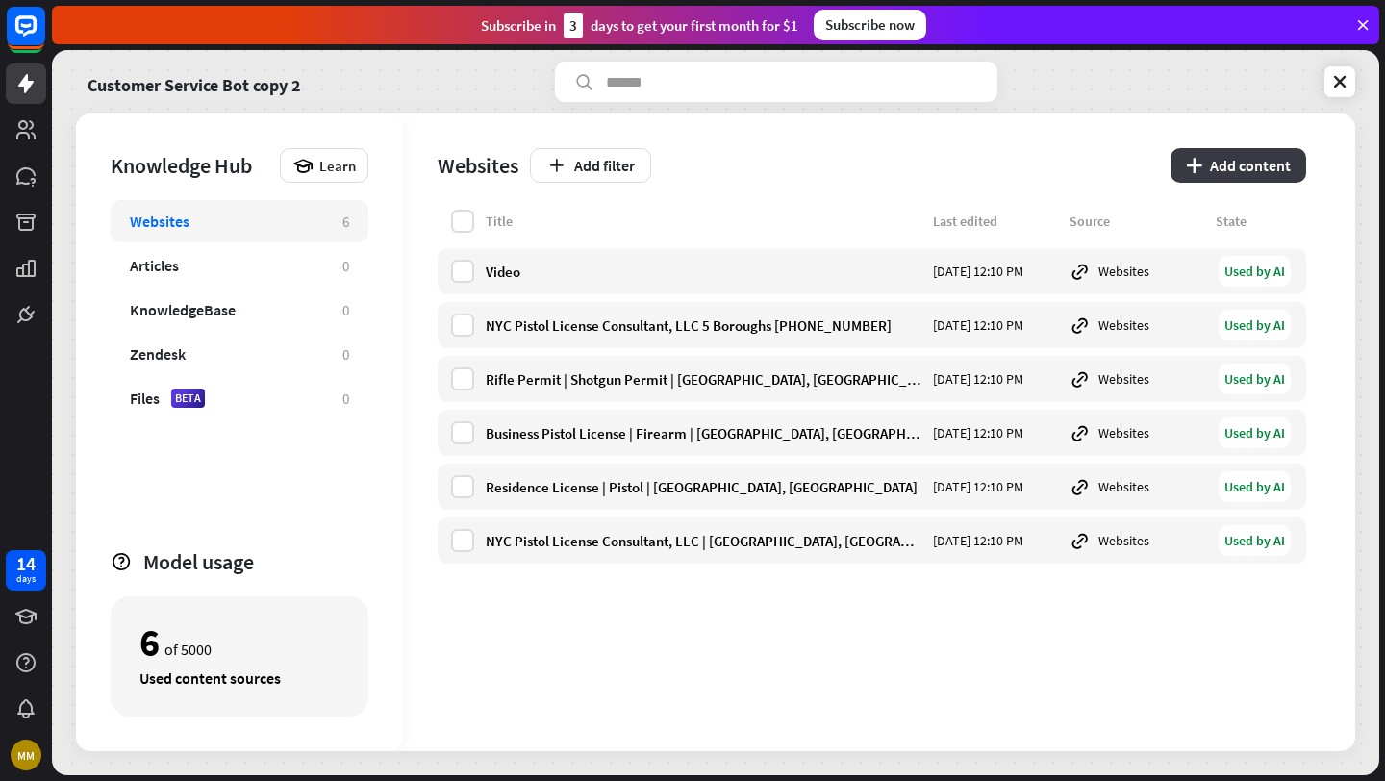
click at [1238, 163] on button "plus Add content" at bounding box center [1239, 165] width 136 height 35
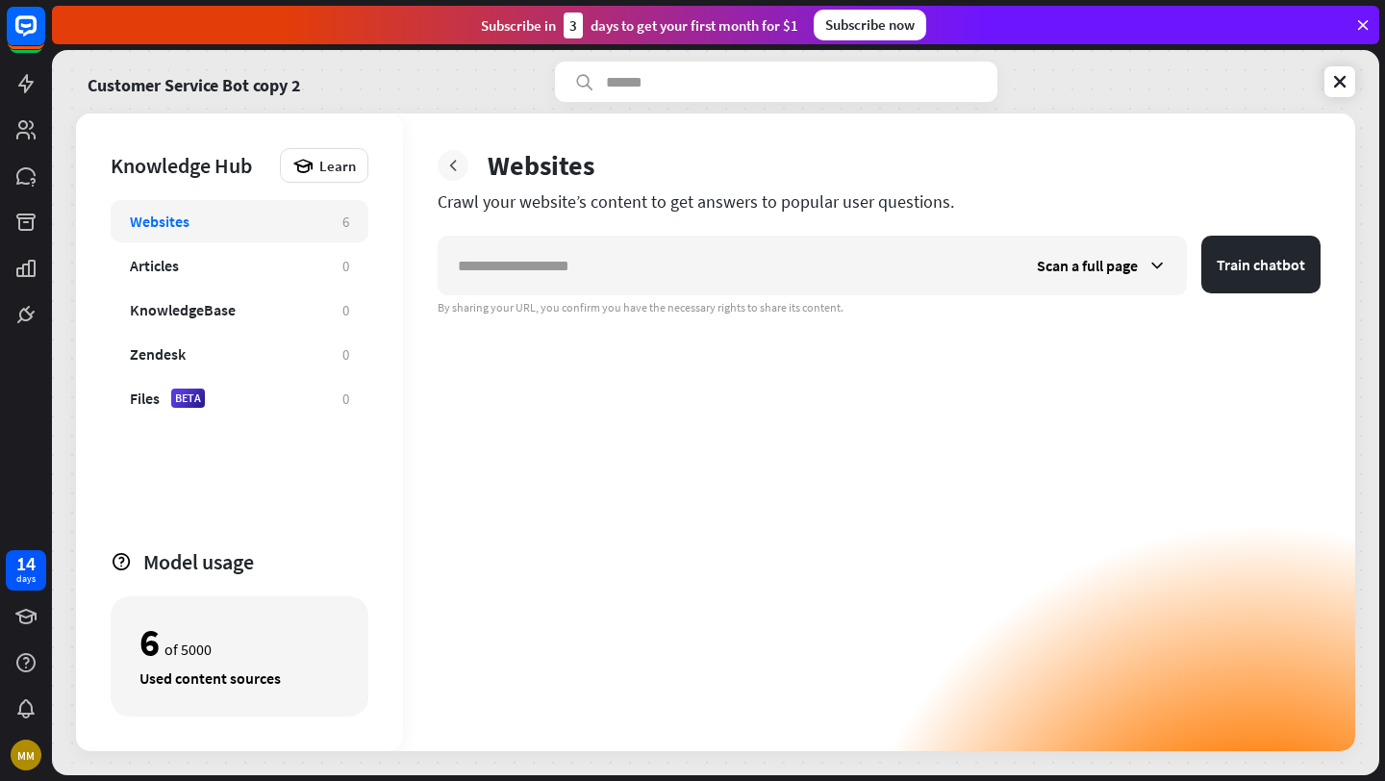
click at [450, 167] on icon at bounding box center [453, 165] width 19 height 19
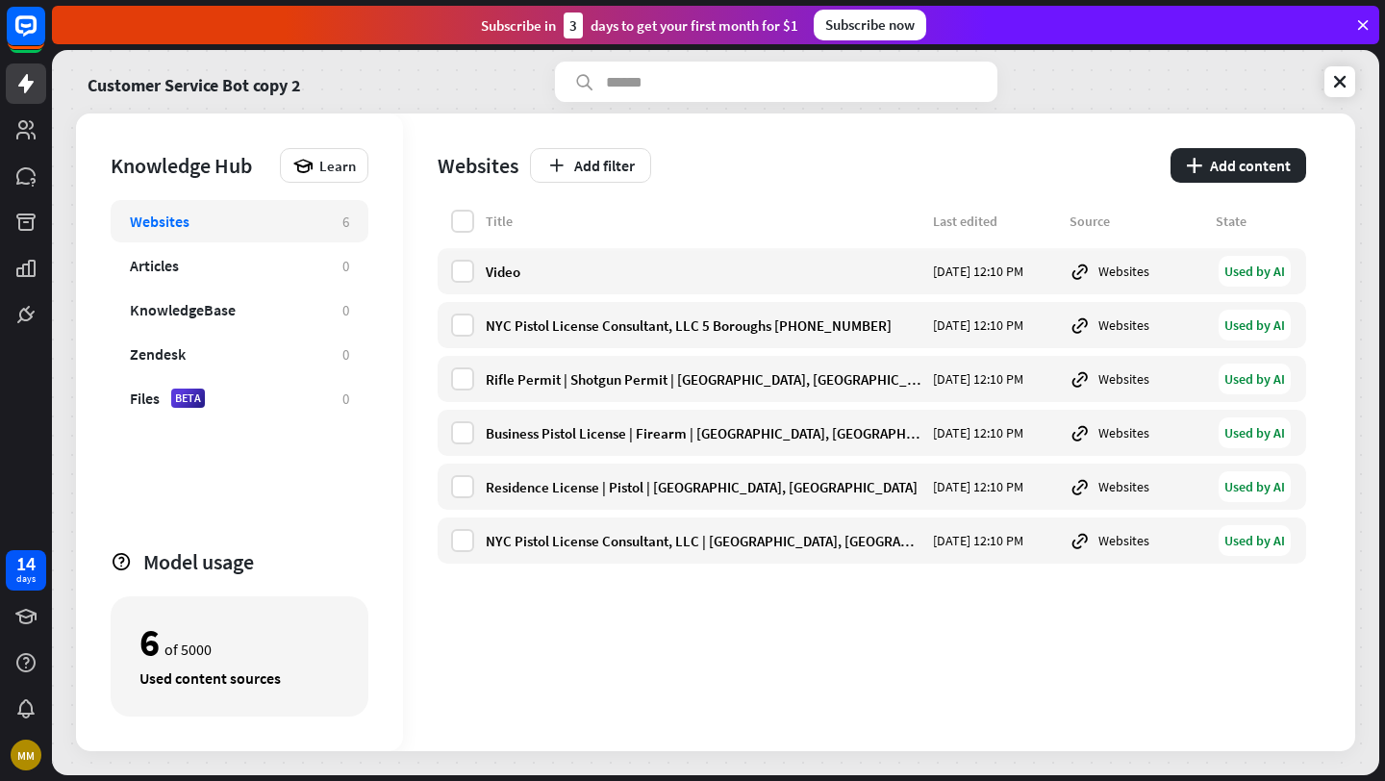
click at [876, 34] on div "Subscribe now" at bounding box center [870, 25] width 113 height 31
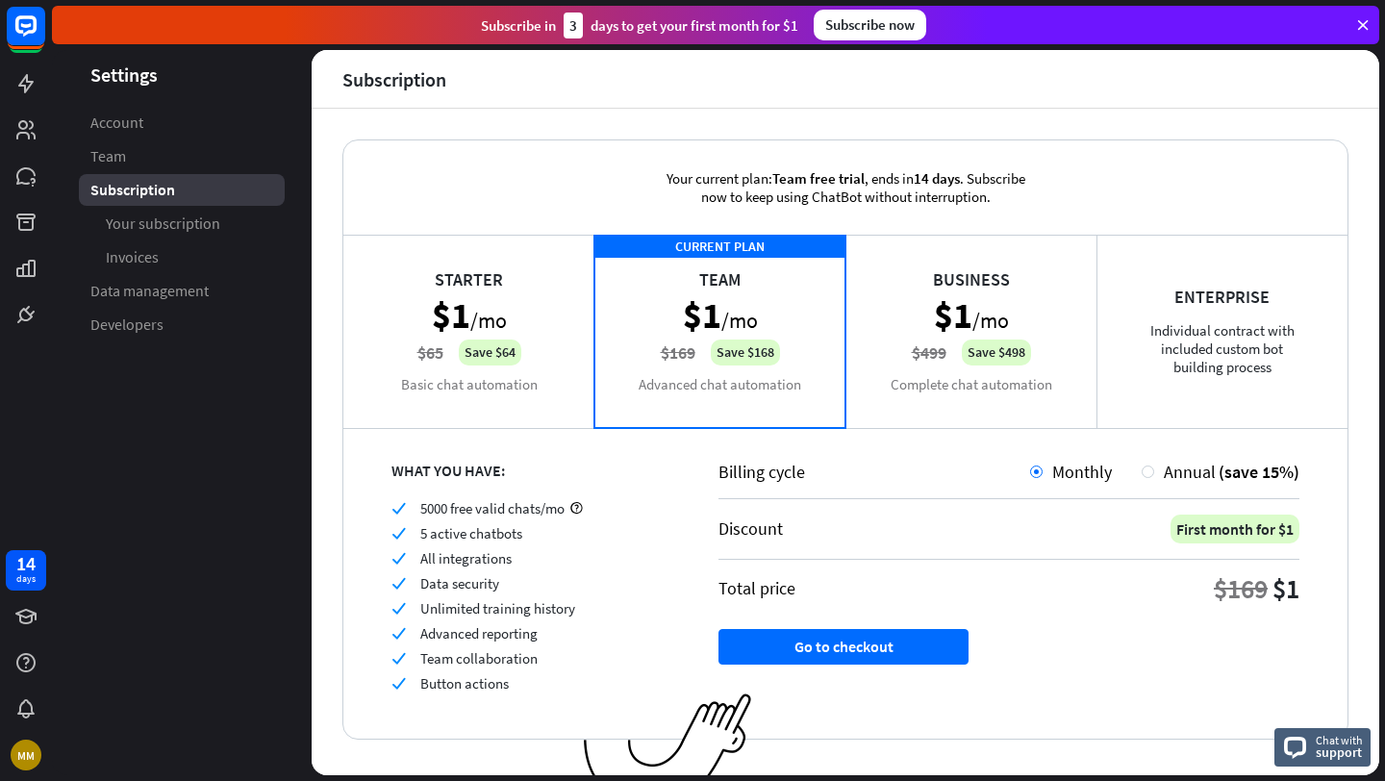
click at [1357, 26] on icon at bounding box center [1363, 24] width 17 height 17
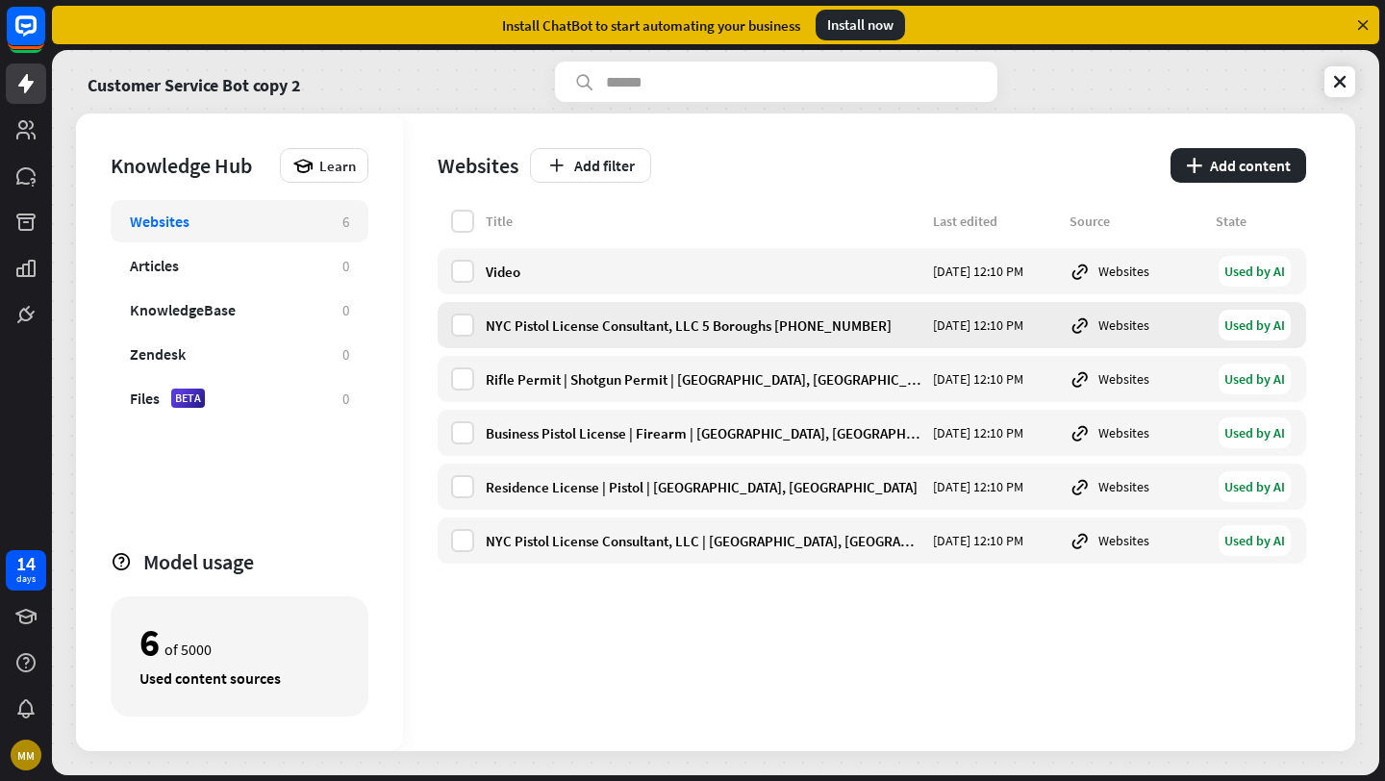
click at [491, 312] on div "NYC Pistol License Consultant, LLC 5 Boroughs [PHONE_NUMBER] [DATE] 12:10 PM We…" at bounding box center [872, 325] width 869 height 46
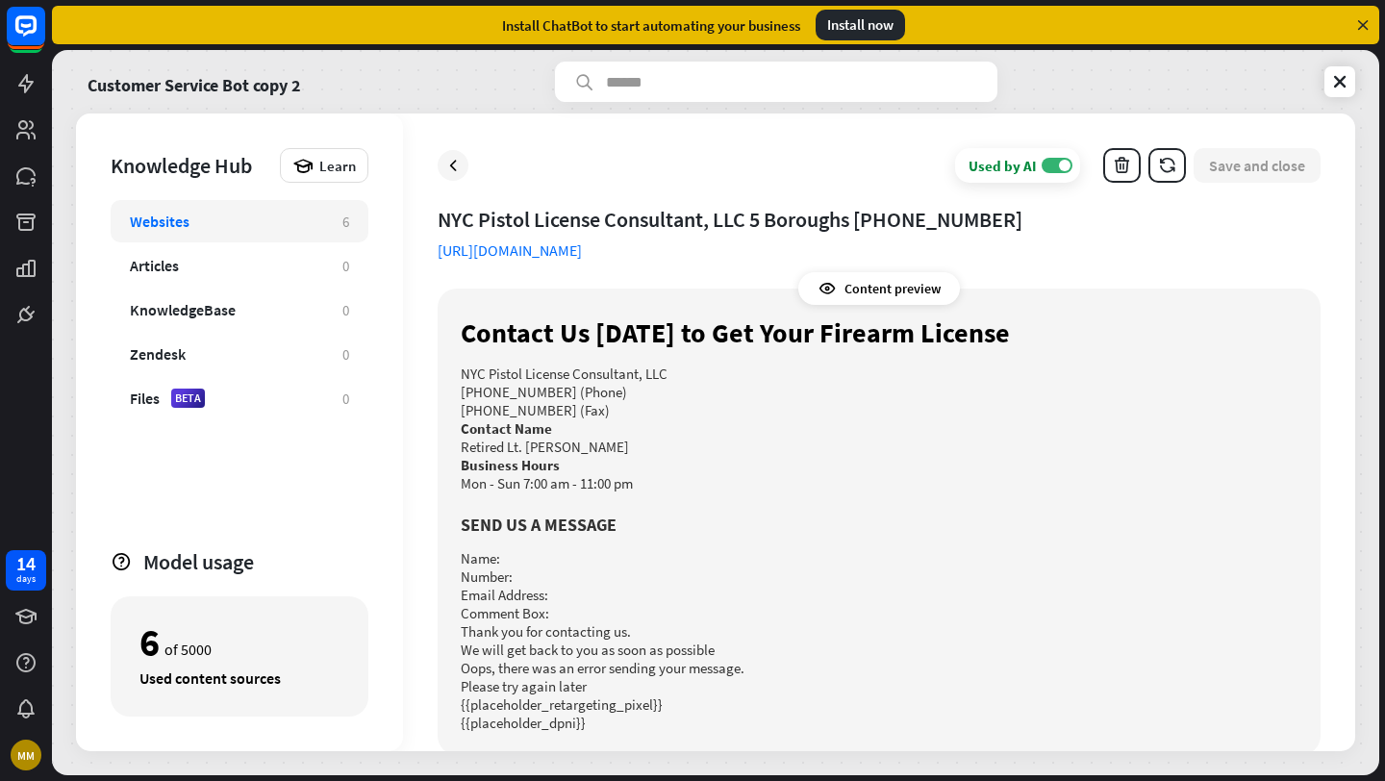
click at [844, 291] on div "Content preview" at bounding box center [880, 288] width 162 height 33
click at [819, 292] on icon at bounding box center [827, 288] width 19 height 19
click at [455, 163] on icon at bounding box center [453, 165] width 19 height 19
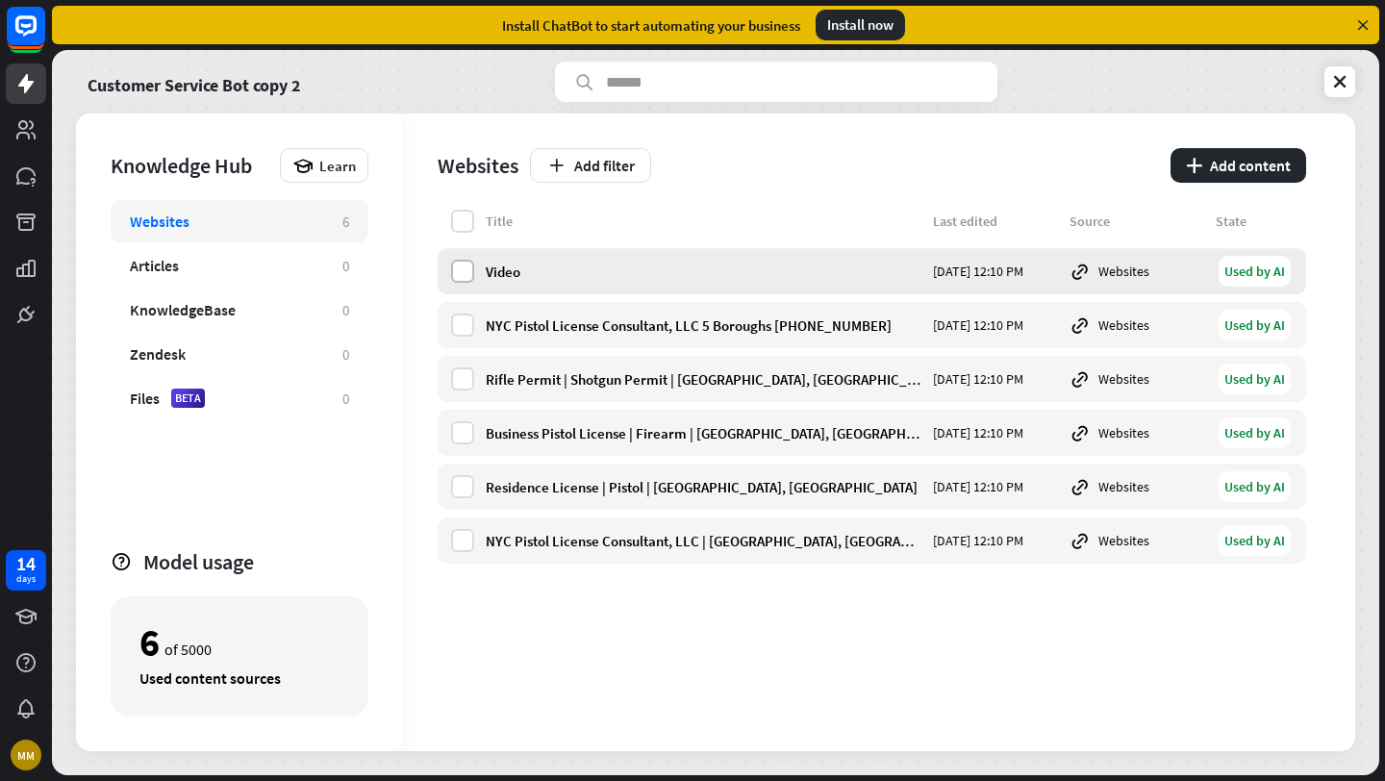
click at [464, 263] on label at bounding box center [462, 271] width 23 height 23
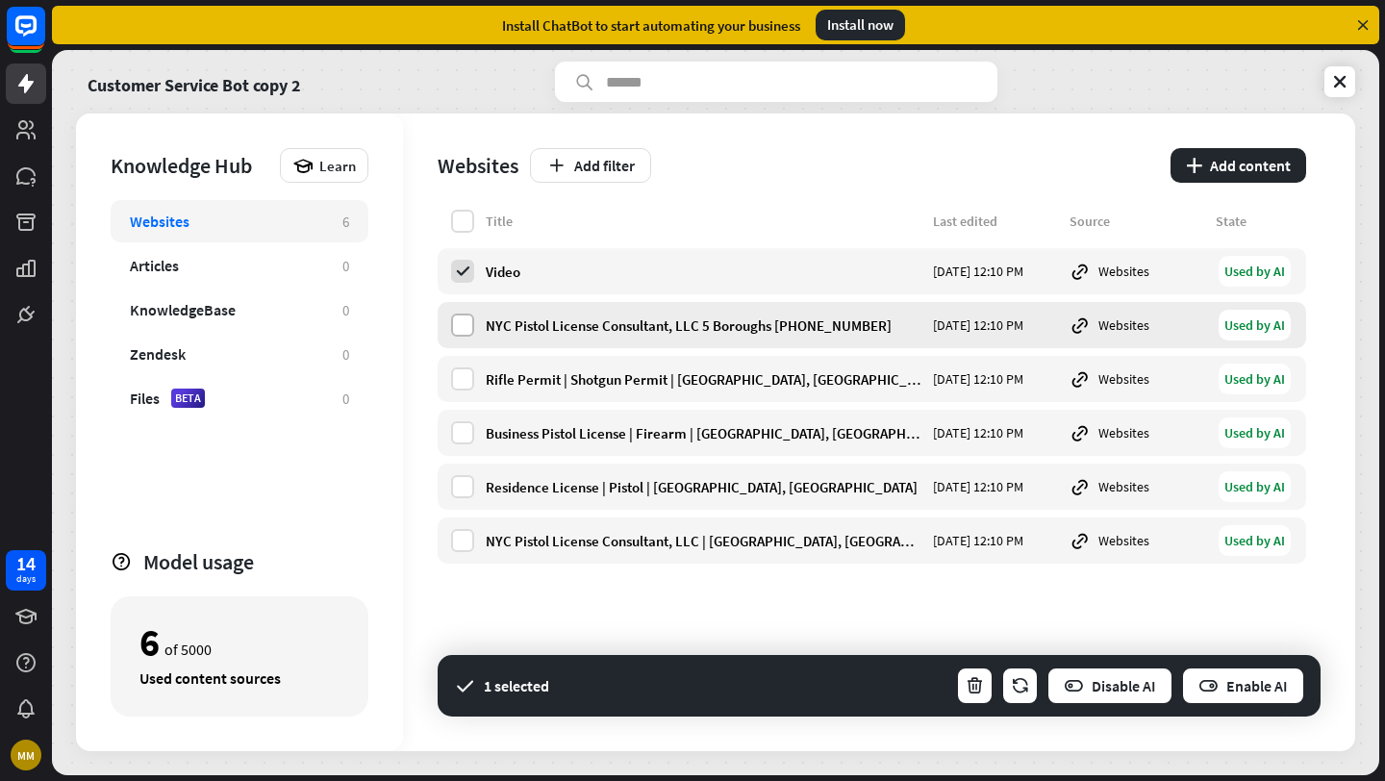
click at [465, 322] on label at bounding box center [462, 325] width 23 height 23
click at [465, 373] on label at bounding box center [462, 379] width 23 height 23
click at [466, 419] on div "Business Pistol License | Firearm | [GEOGRAPHIC_DATA], [GEOGRAPHIC_DATA] [DATE]…" at bounding box center [872, 433] width 869 height 46
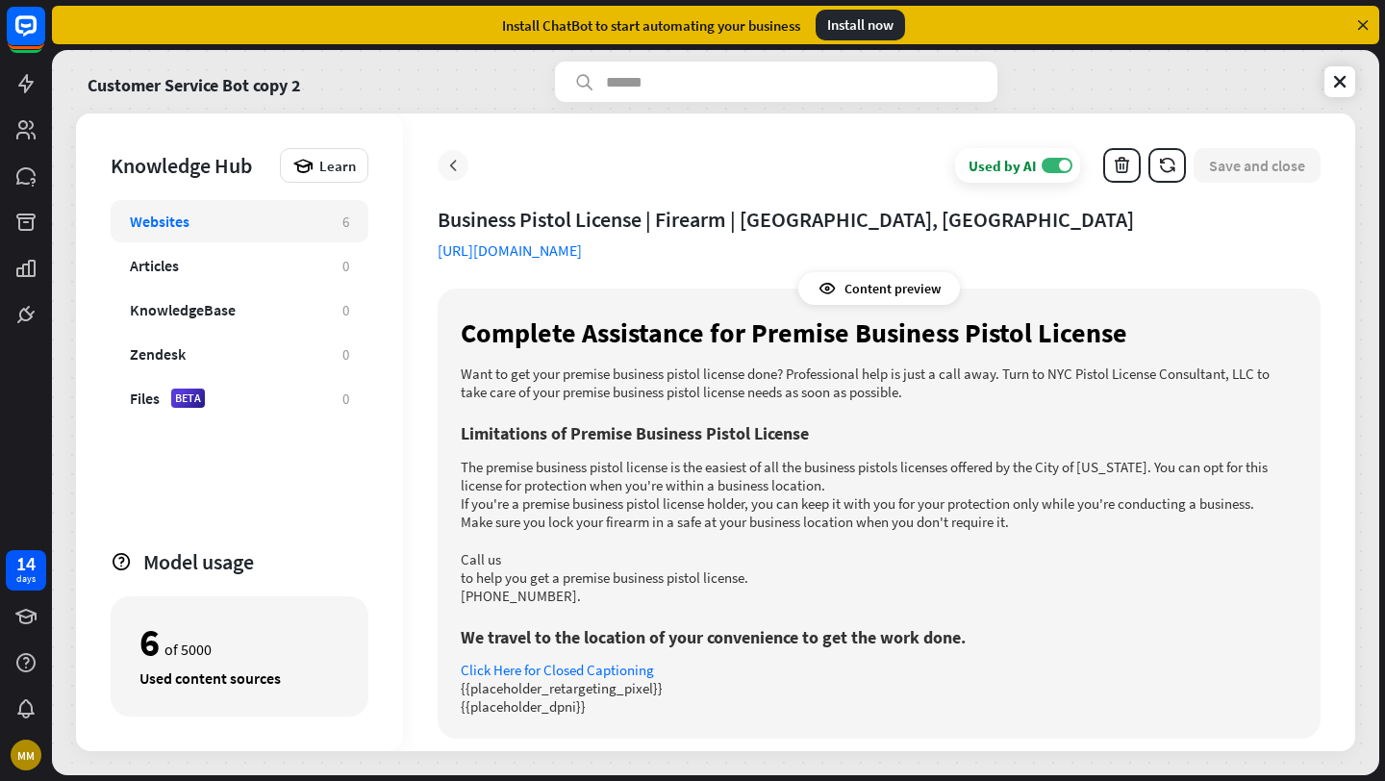
click at [456, 159] on icon at bounding box center [453, 165] width 19 height 19
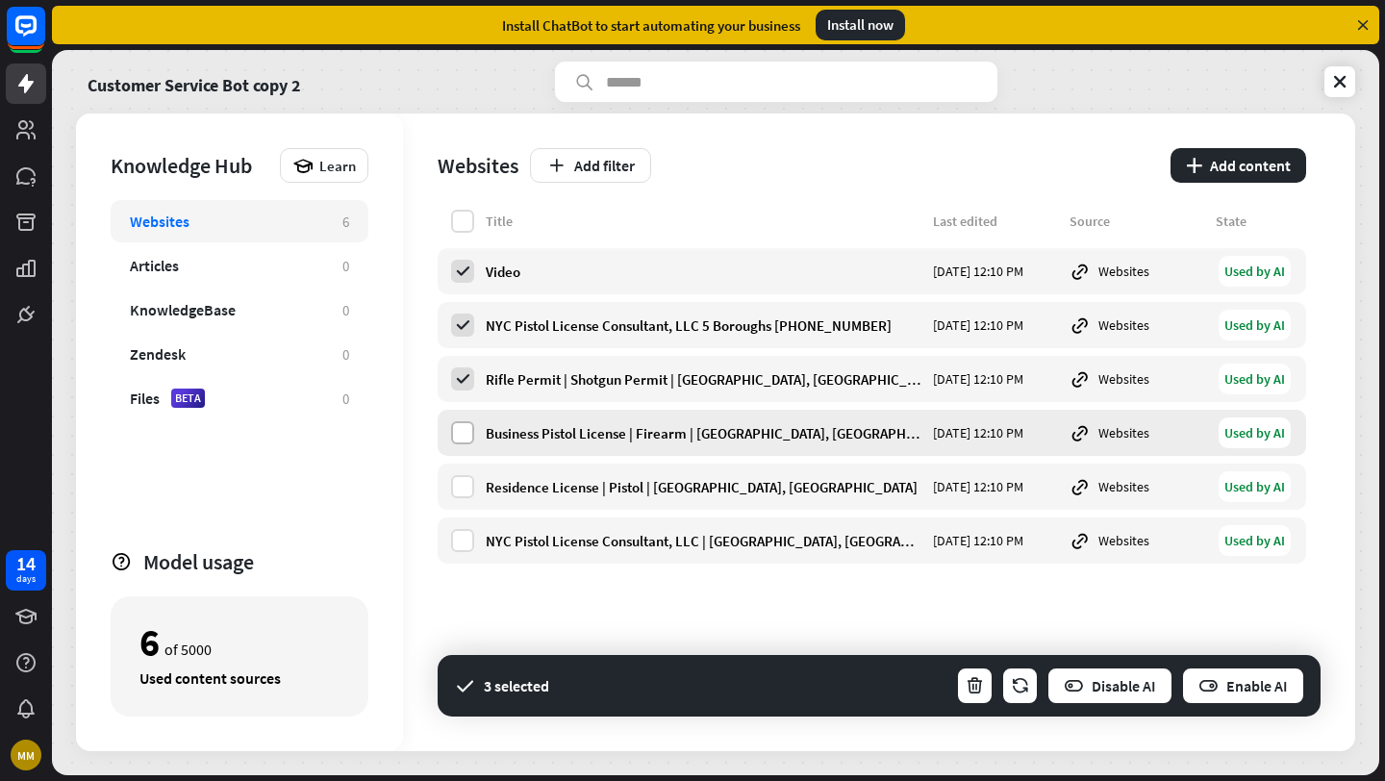
click at [466, 435] on label at bounding box center [462, 432] width 23 height 23
click at [462, 494] on label at bounding box center [462, 486] width 23 height 23
click at [465, 538] on label at bounding box center [462, 540] width 23 height 23
click at [1257, 691] on button "Enable AI" at bounding box center [1243, 686] width 124 height 38
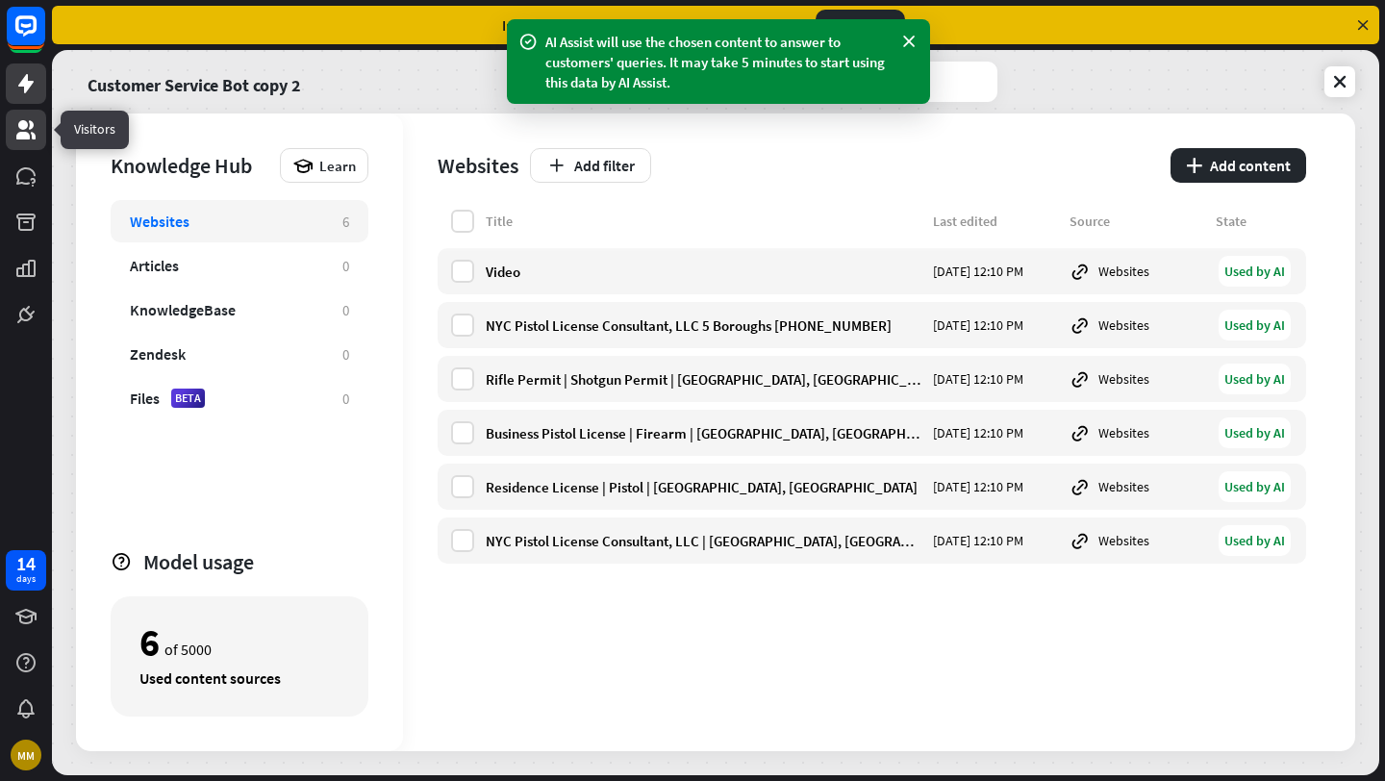
click at [34, 122] on icon at bounding box center [25, 129] width 23 height 23
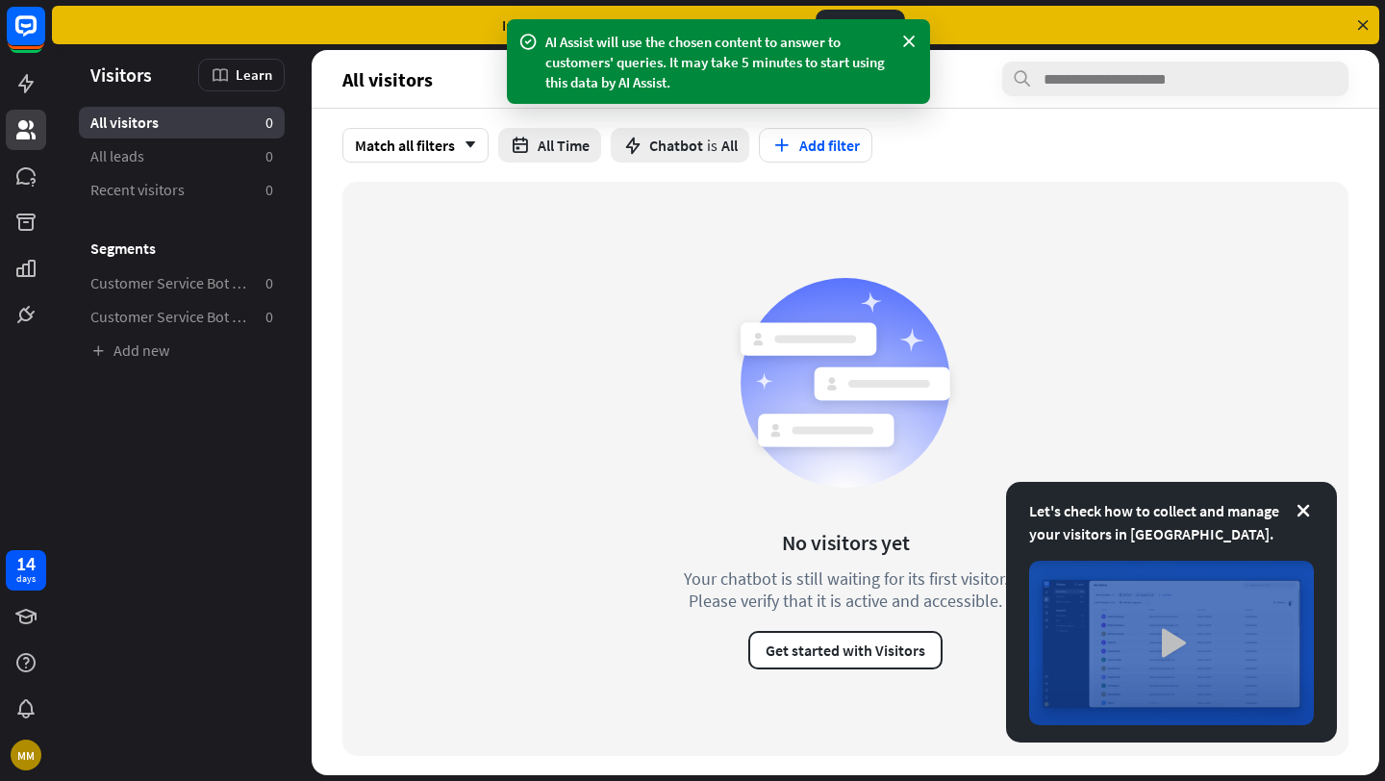
click at [1181, 627] on img at bounding box center [1171, 643] width 285 height 165
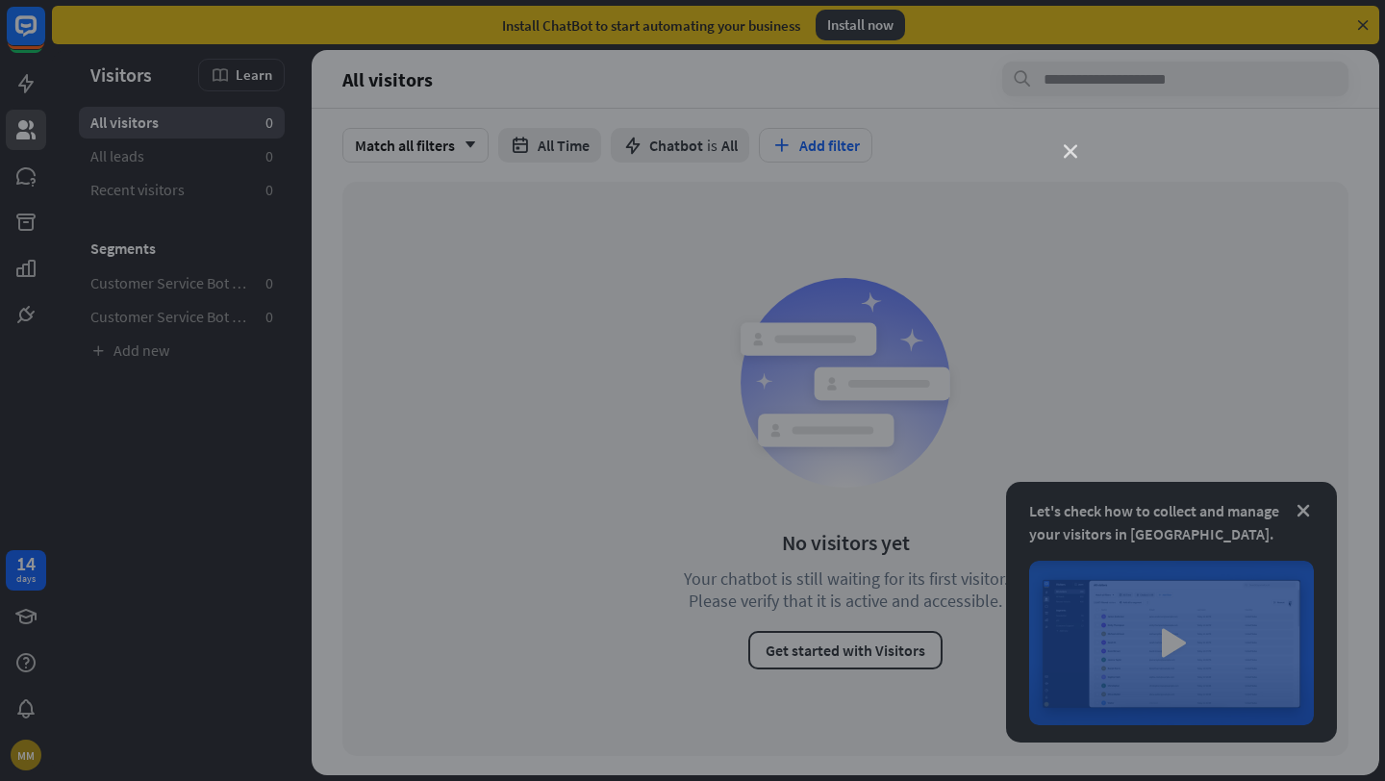
click at [1072, 150] on icon "close" at bounding box center [1070, 151] width 13 height 13
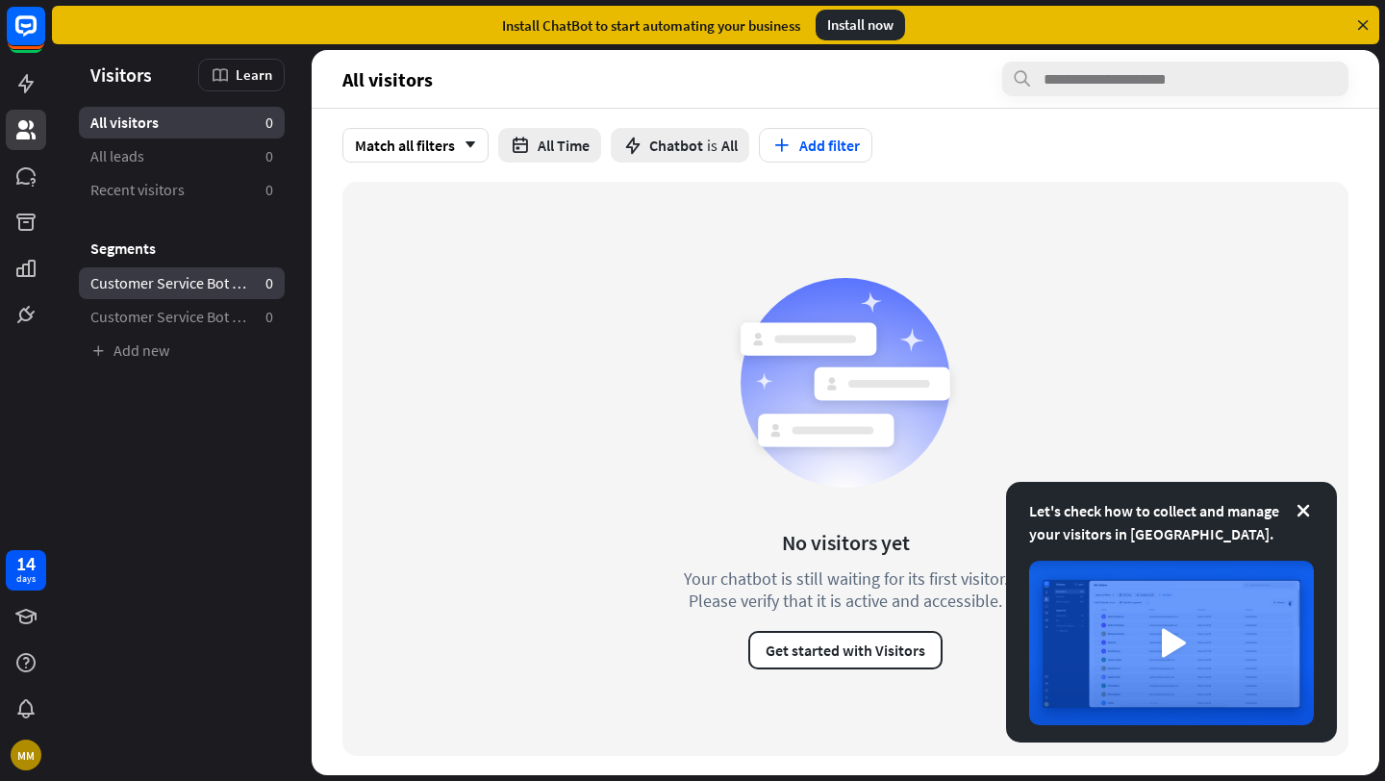
click at [205, 286] on span "Customer Service Bot — Newsletter copy 2" at bounding box center [170, 283] width 160 height 20
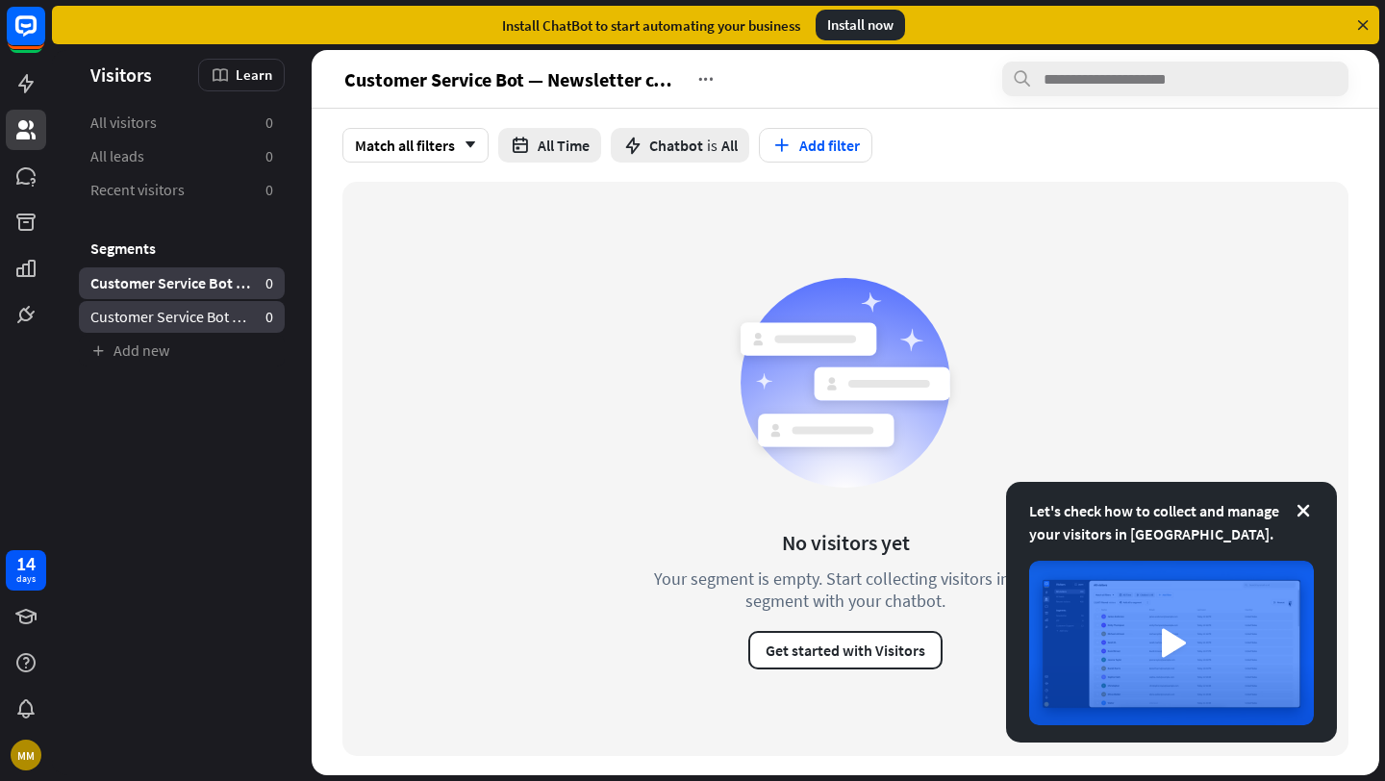
click at [208, 319] on span "Customer Service Bot — Newsletter" at bounding box center [170, 317] width 160 height 20
click at [32, 170] on icon at bounding box center [25, 175] width 19 height 17
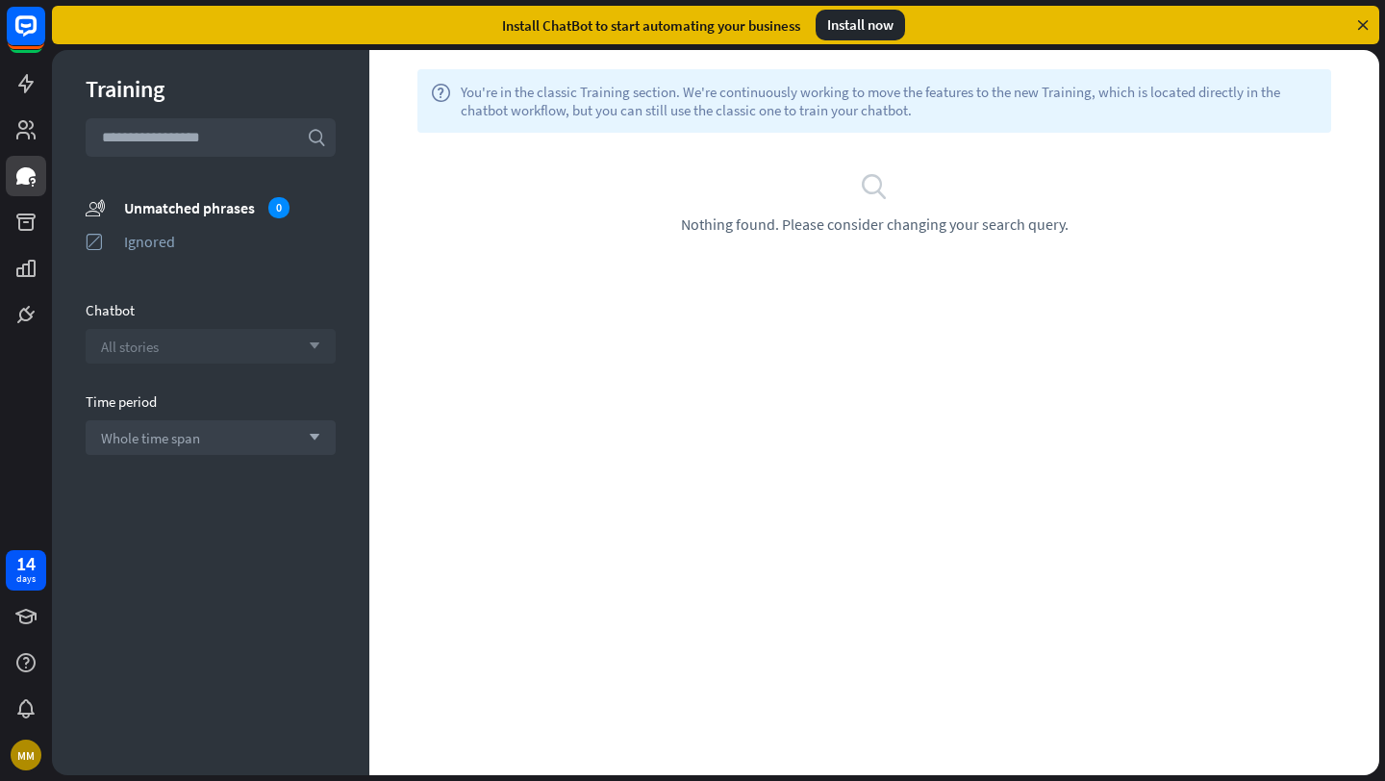
click at [243, 345] on div "All stories arrow_down" at bounding box center [211, 346] width 250 height 35
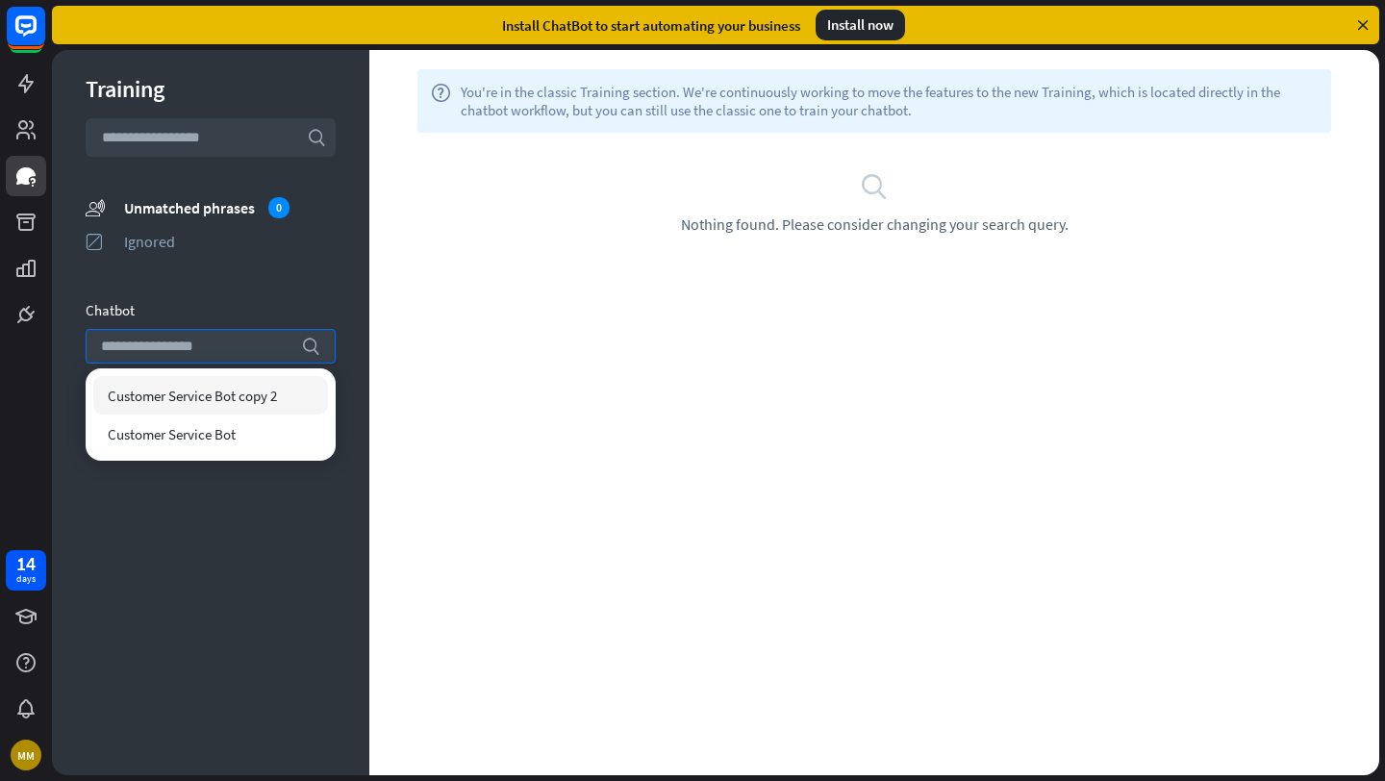
click at [247, 405] on div "Customer Service Bot copy 2" at bounding box center [210, 395] width 235 height 38
click at [286, 304] on div "Chatbot" at bounding box center [211, 310] width 250 height 18
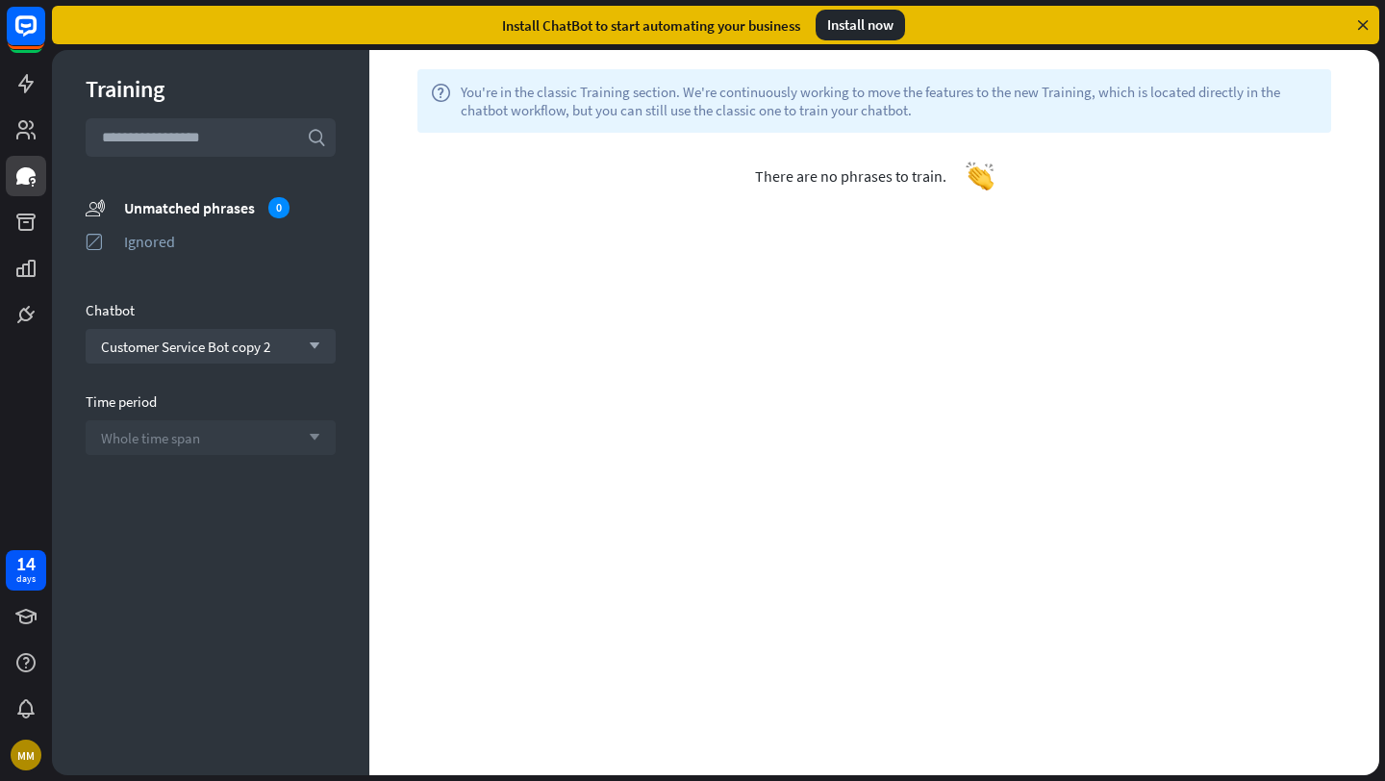
click at [235, 439] on div "Whole time span arrow_down" at bounding box center [211, 437] width 250 height 35
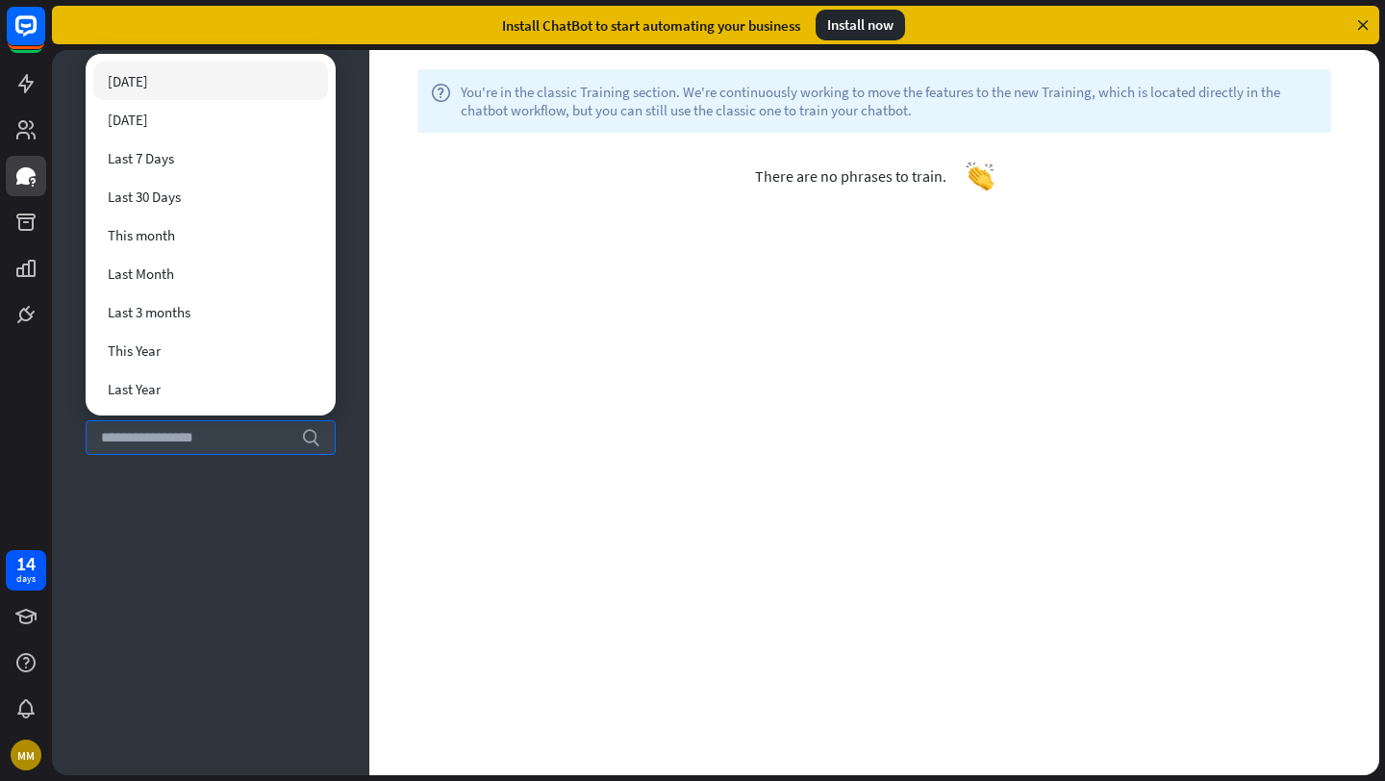
click at [245, 84] on div "[DATE]" at bounding box center [210, 81] width 235 height 38
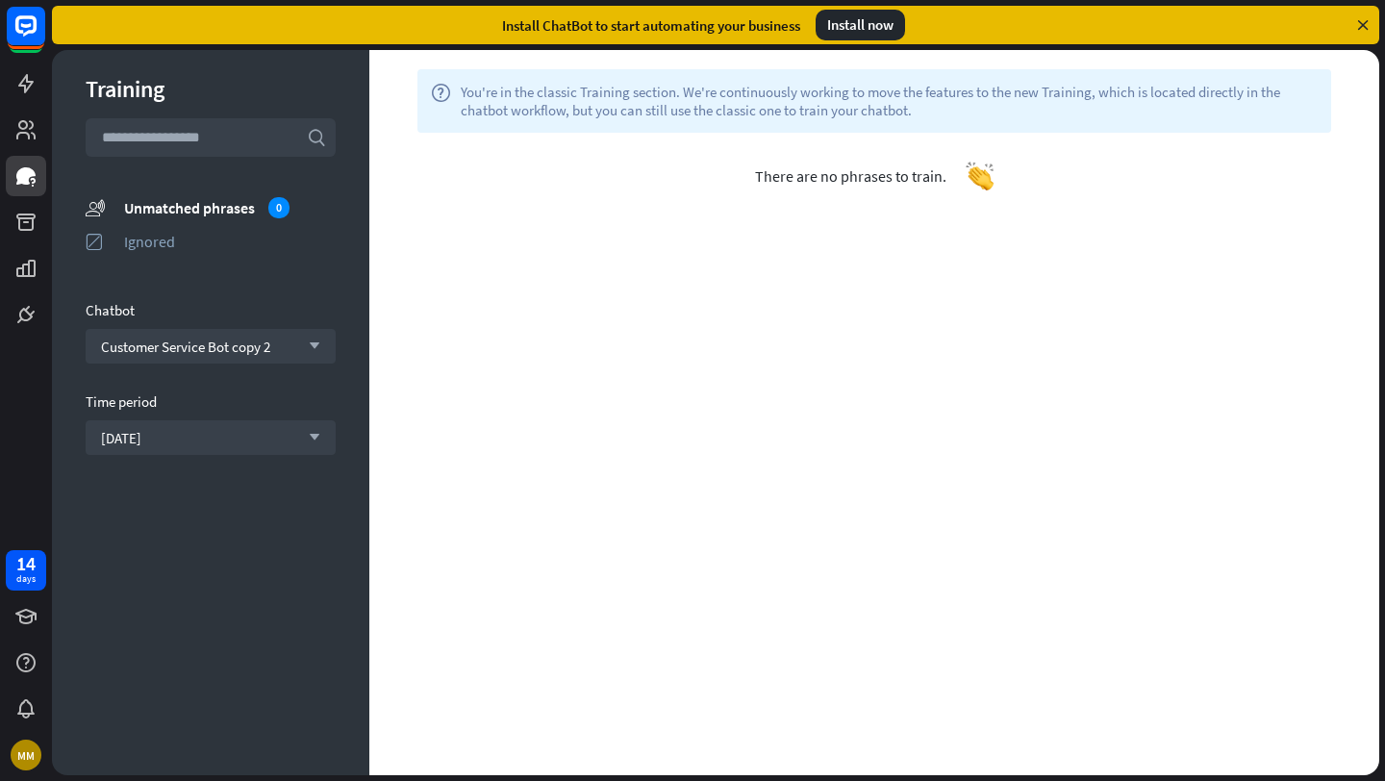
click at [500, 268] on div "help You're in the classic Training section. We're continuously working to move…" at bounding box center [874, 412] width 1010 height 725
click at [1367, 19] on icon at bounding box center [1363, 24] width 17 height 17
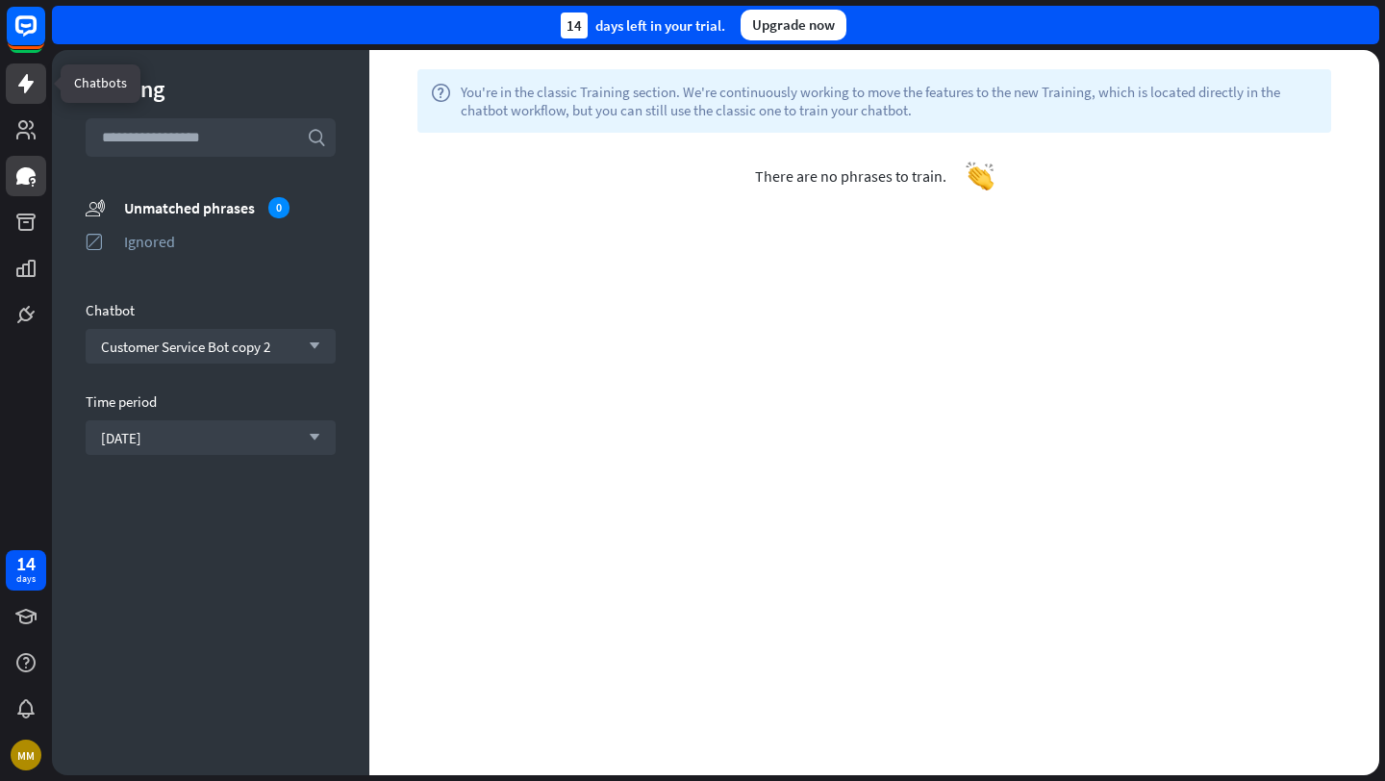
click at [33, 73] on icon at bounding box center [25, 83] width 23 height 23
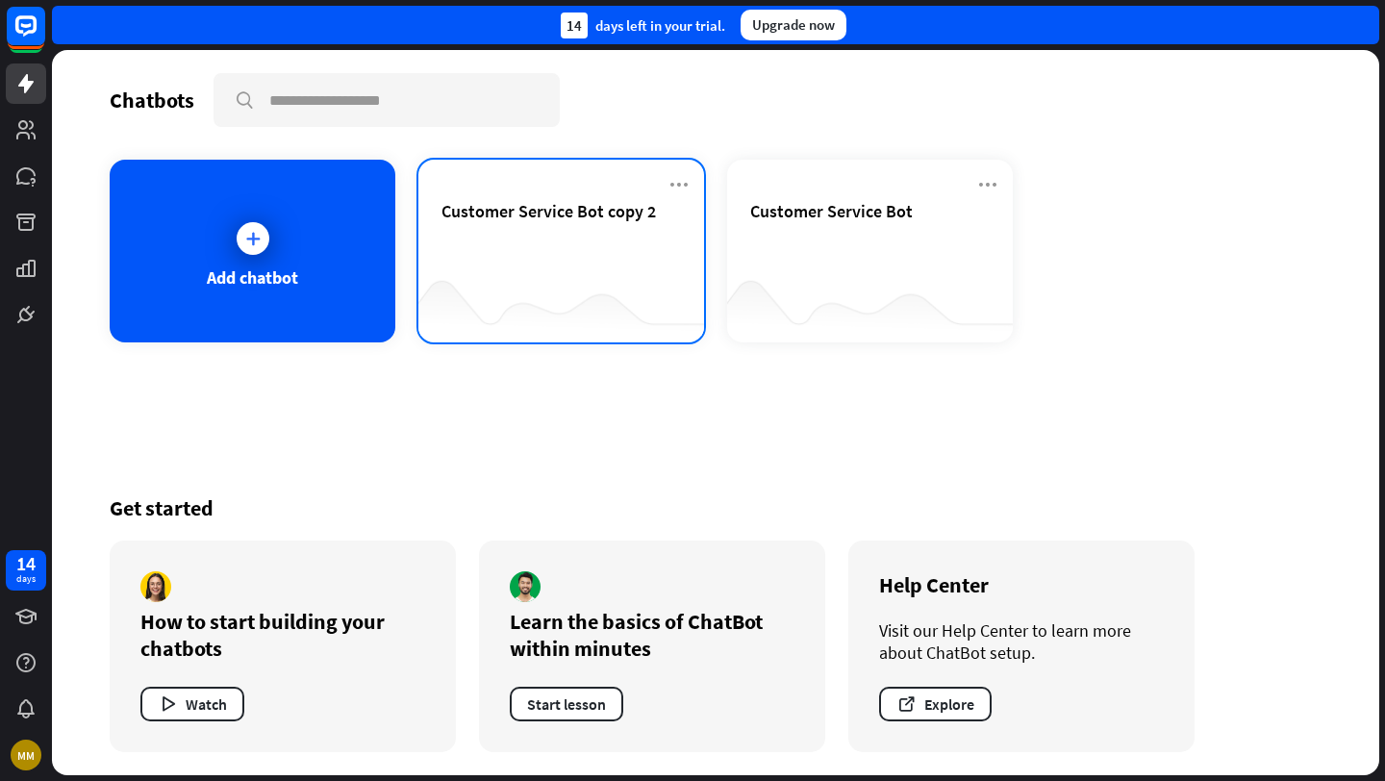
click at [571, 242] on div "Customer Service Bot copy 2" at bounding box center [562, 233] width 240 height 67
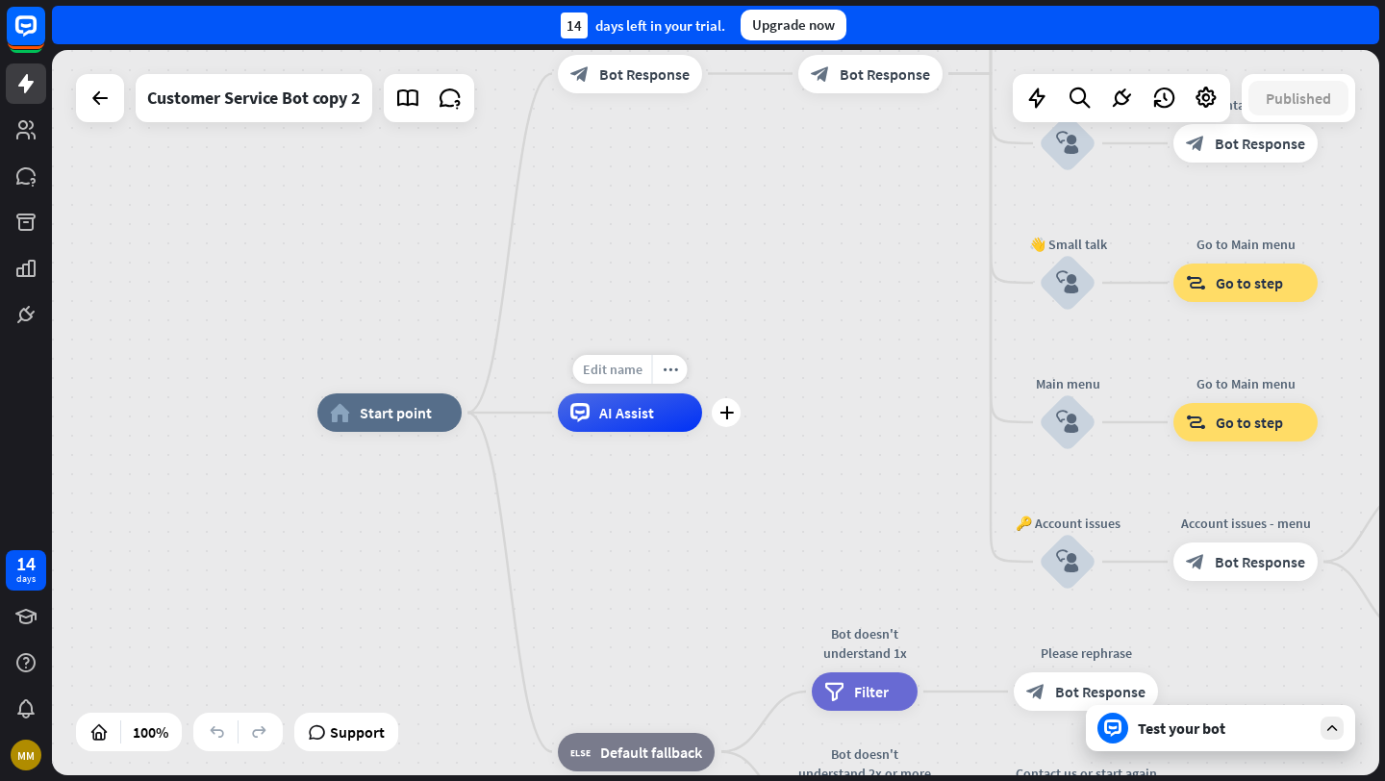
click at [624, 370] on span "Edit name" at bounding box center [613, 369] width 60 height 17
click at [729, 418] on icon "plus" at bounding box center [727, 412] width 14 height 13
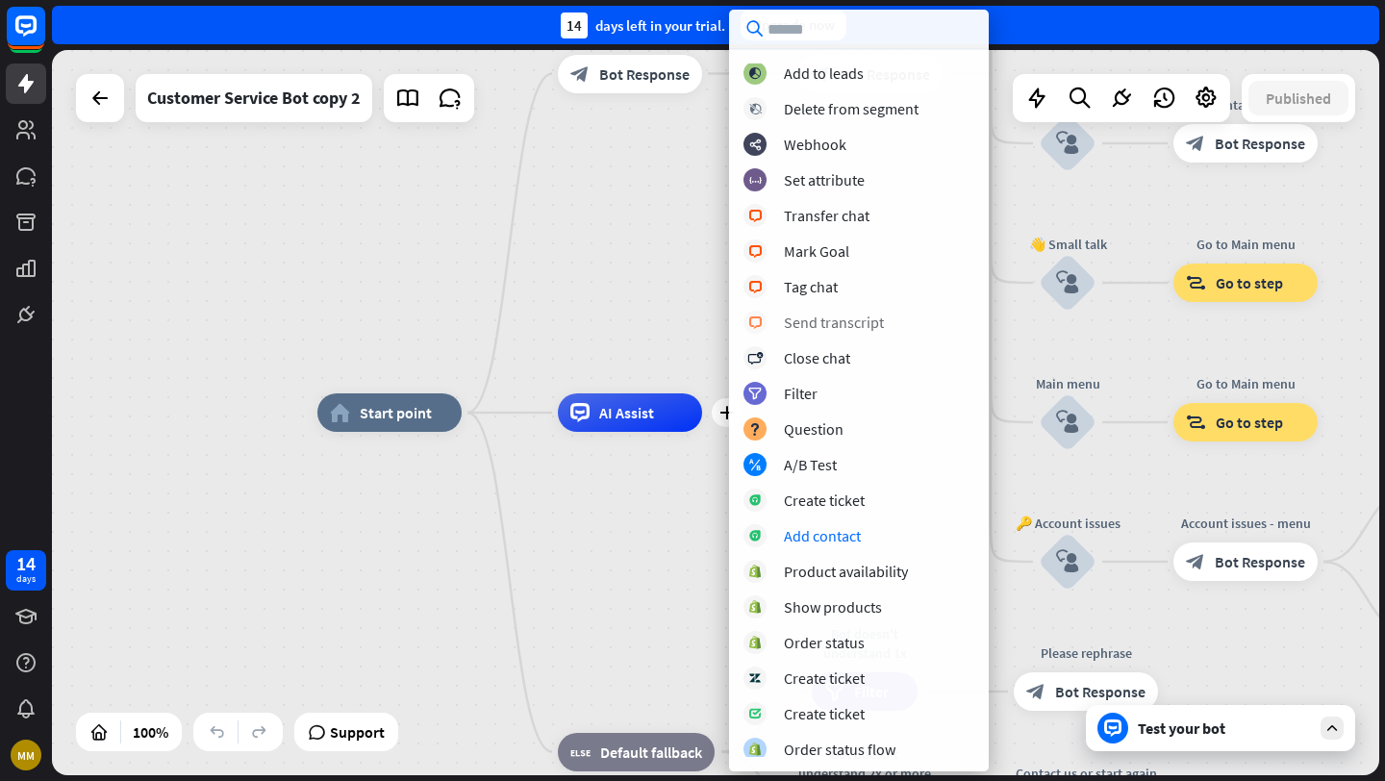
scroll to position [255, 0]
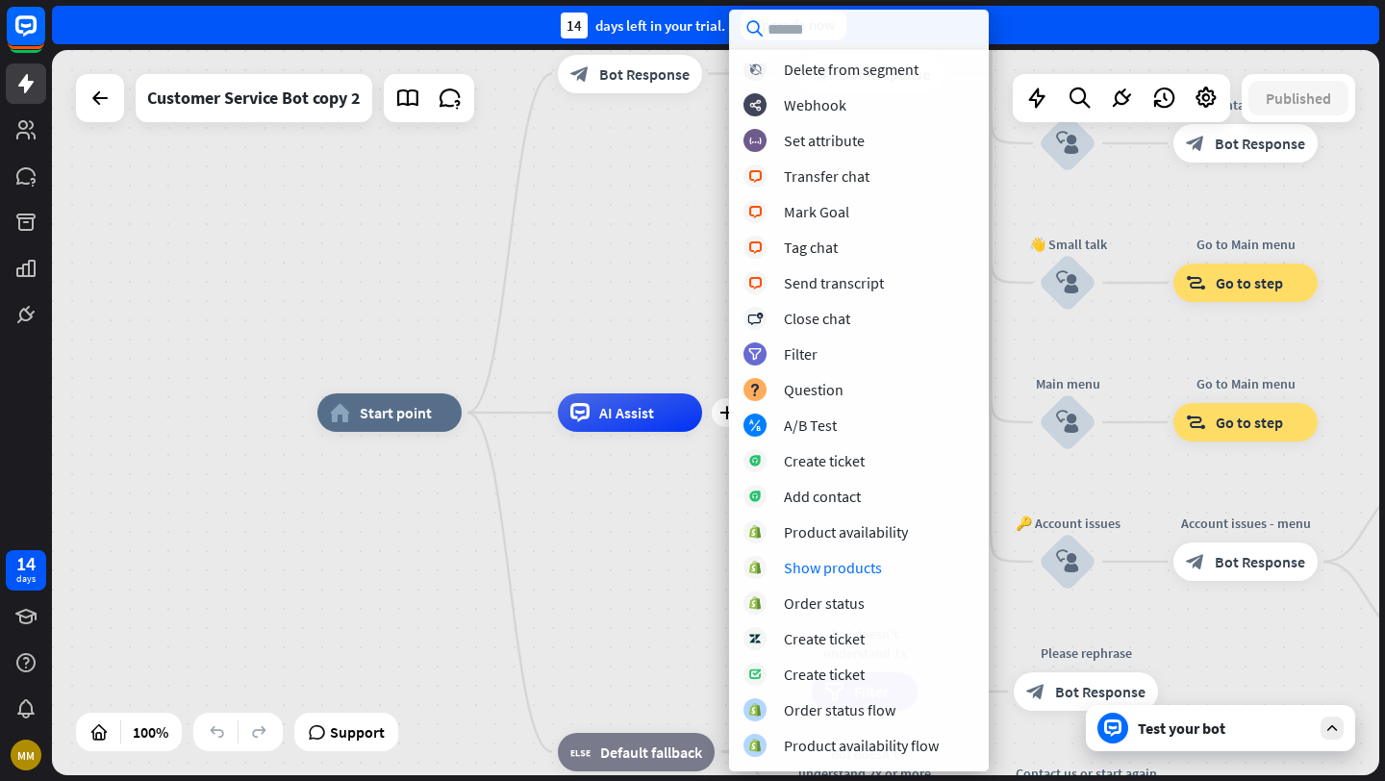
click at [668, 595] on div "home_2 Start point Welcome message block_bot_response Bot Response 🔙 Main menu …" at bounding box center [981, 775] width 1328 height 725
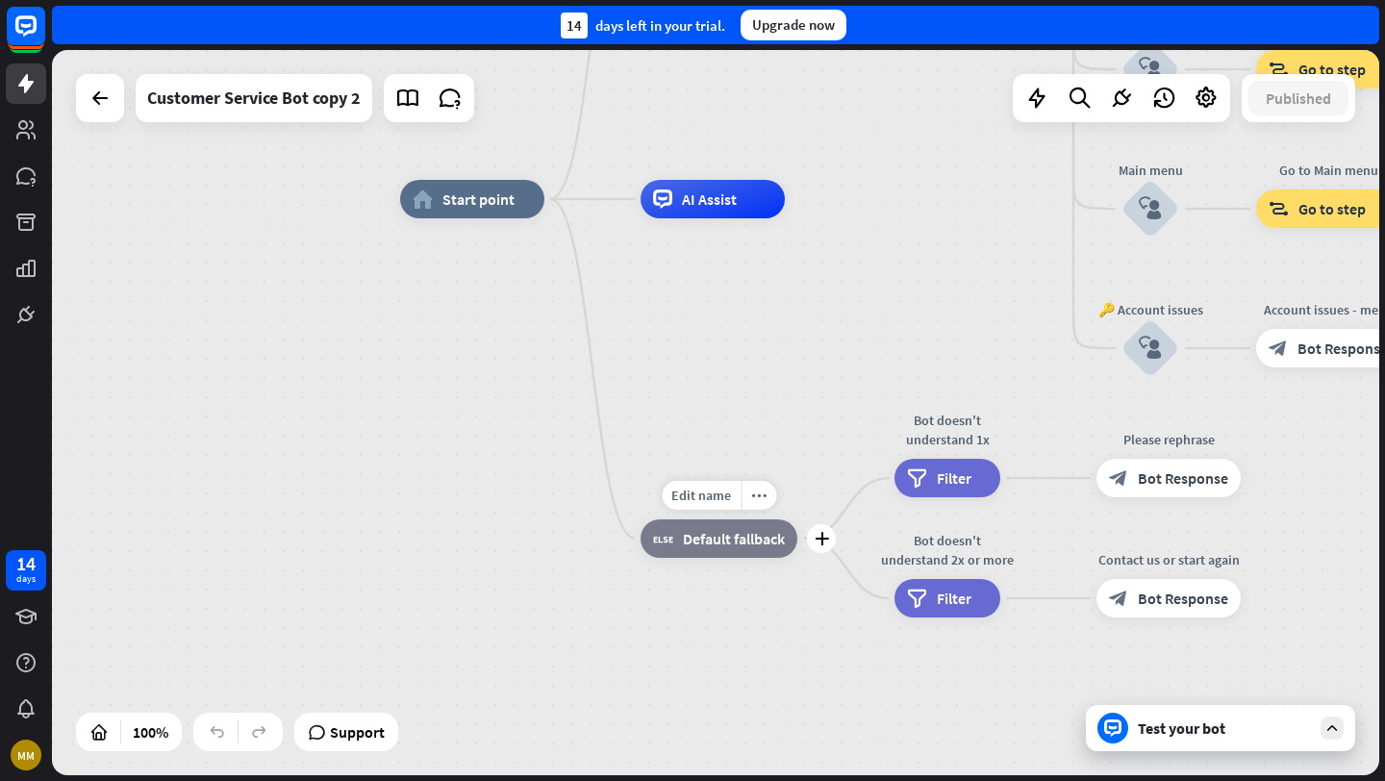
click at [716, 539] on span "Default fallback" at bounding box center [734, 538] width 102 height 19
click at [701, 607] on div "home_2 Start point Welcome message block_bot_response Bot Response 🔙 Main menu …" at bounding box center [1064, 561] width 1328 height 725
click at [756, 495] on icon "more_horiz" at bounding box center [758, 495] width 15 height 14
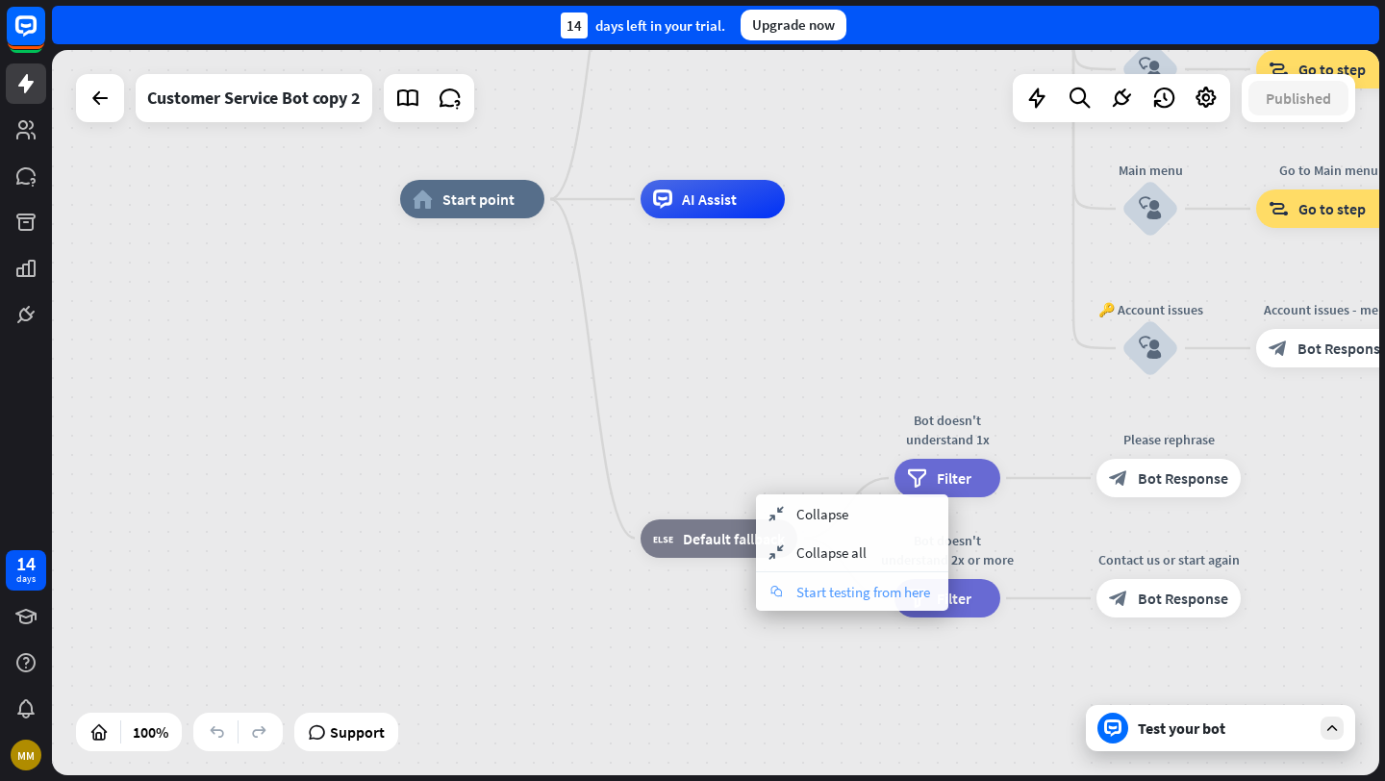
click at [823, 591] on span "Start testing from here" at bounding box center [864, 592] width 134 height 18
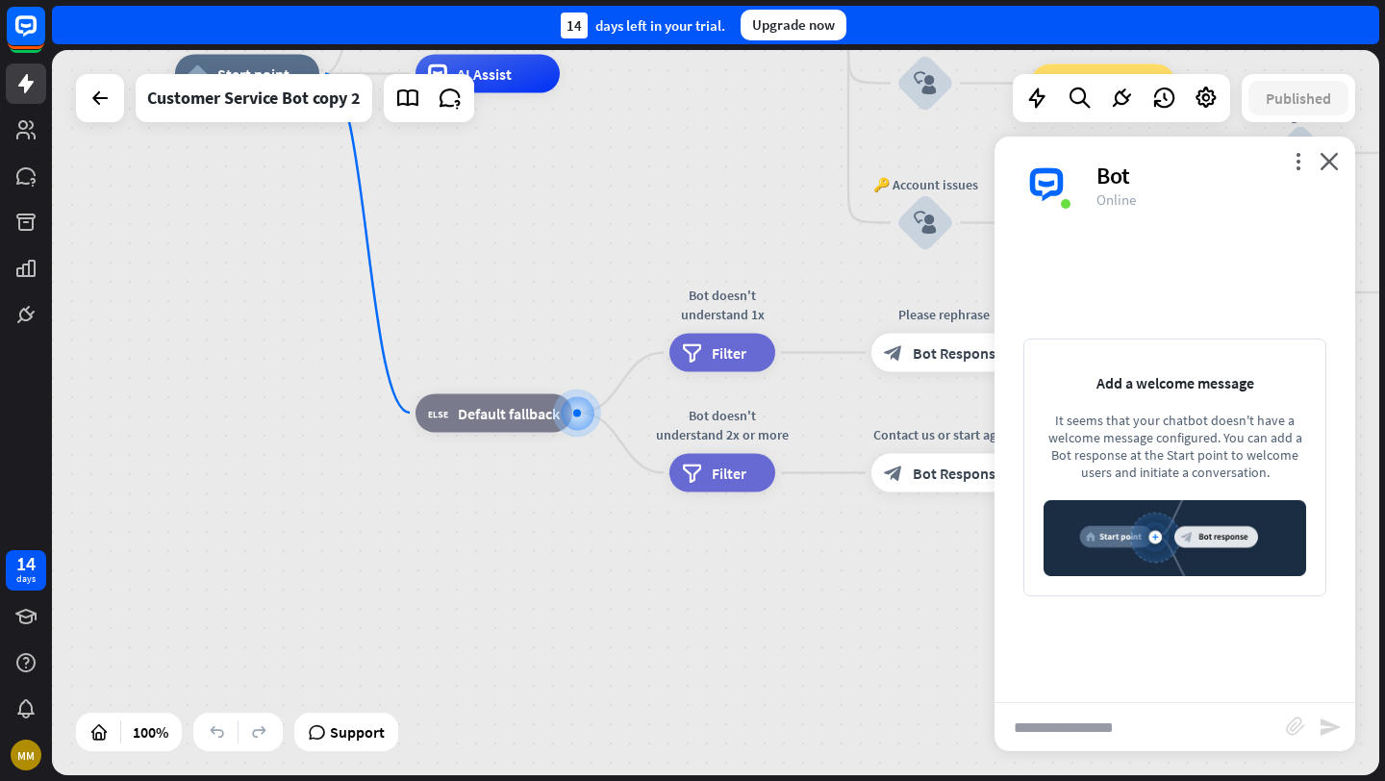
click at [1112, 720] on input "text" at bounding box center [1141, 727] width 292 height 48
click at [1340, 153] on div "more_vert close Bot Online" at bounding box center [1175, 185] width 361 height 96
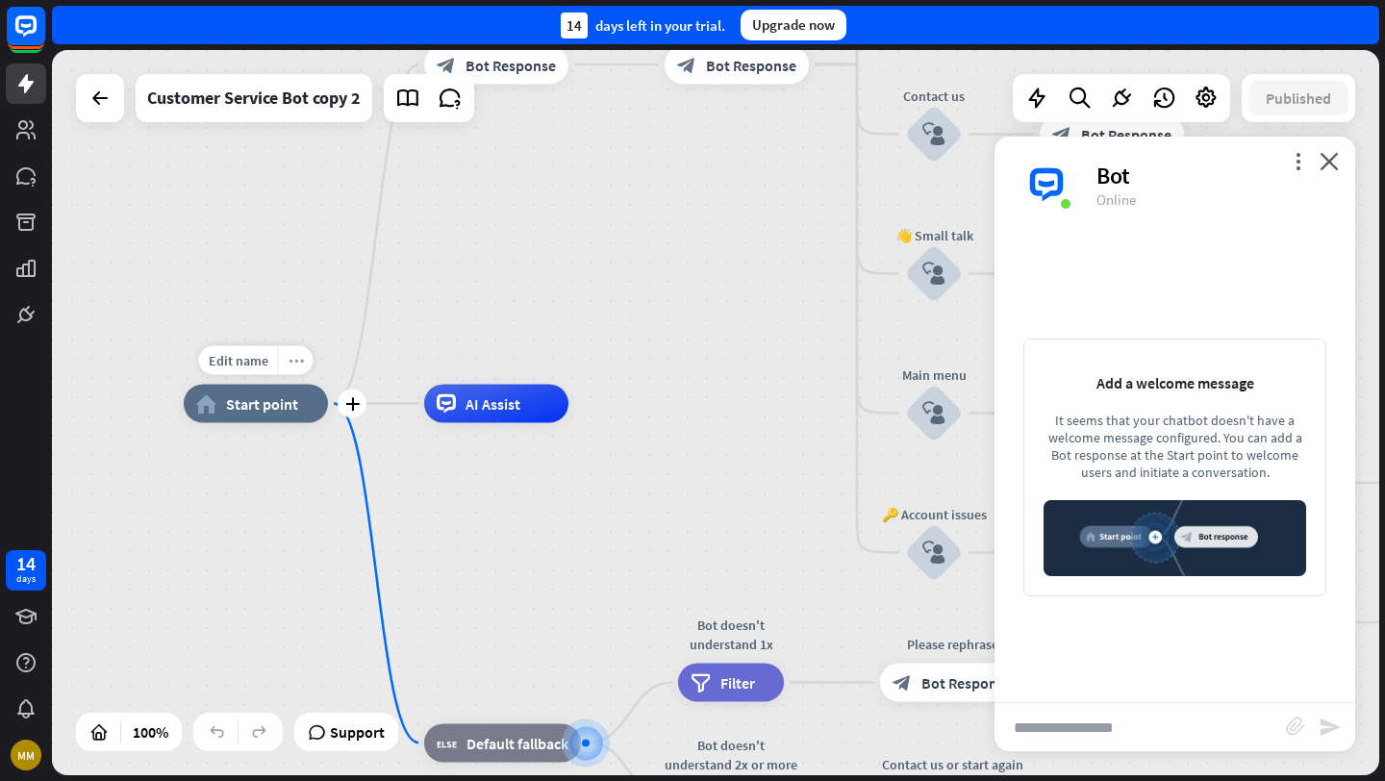
click at [292, 365] on icon "more_horiz" at bounding box center [296, 360] width 15 height 14
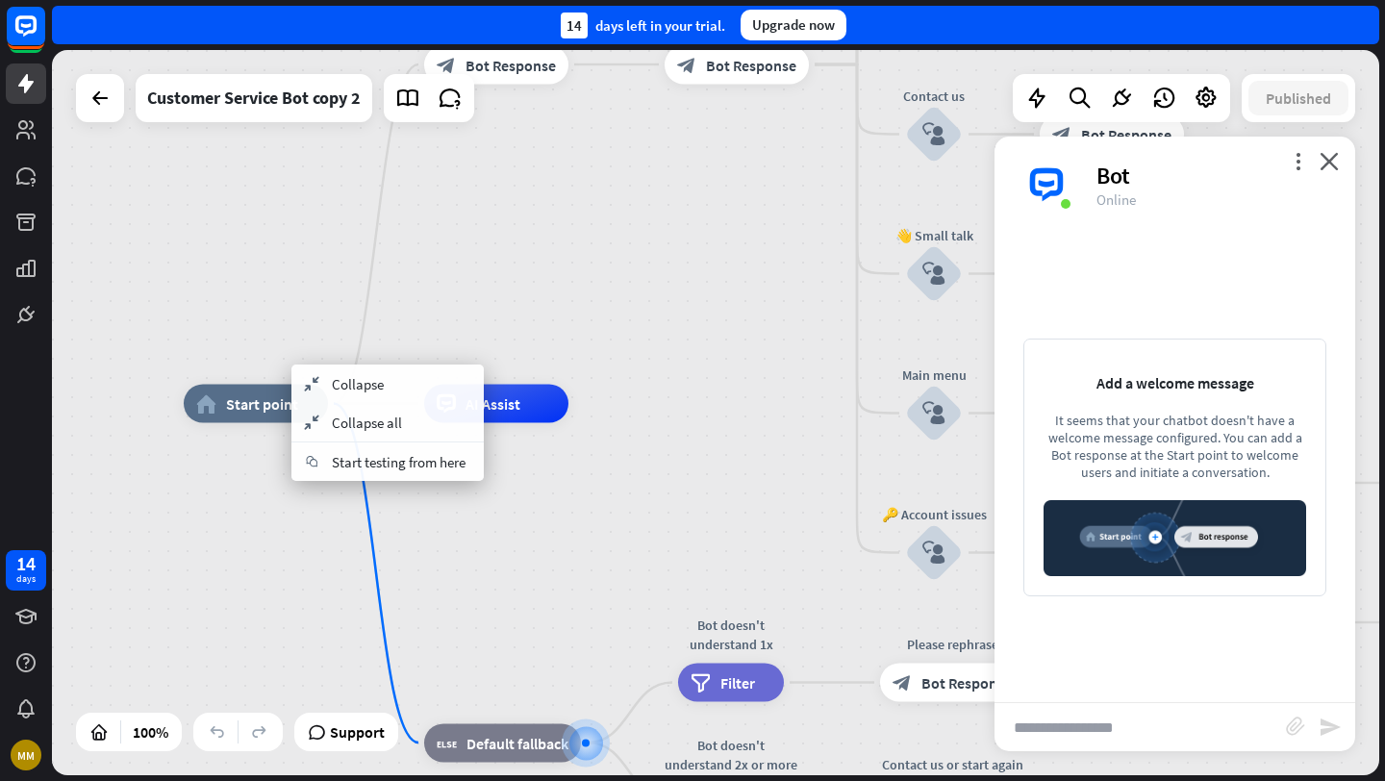
click at [400, 459] on span "Start testing from here" at bounding box center [399, 462] width 134 height 18
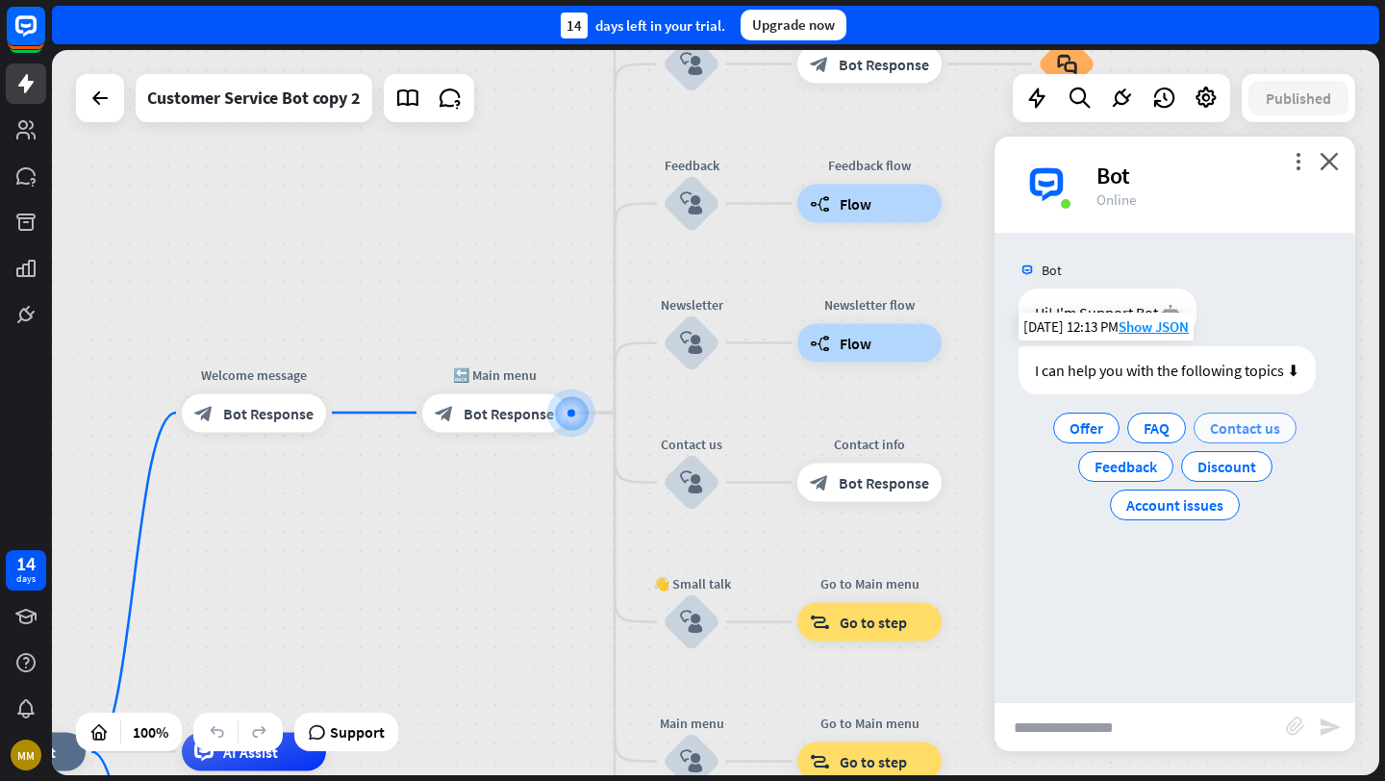
click at [1234, 432] on span "Contact us" at bounding box center [1245, 428] width 70 height 19
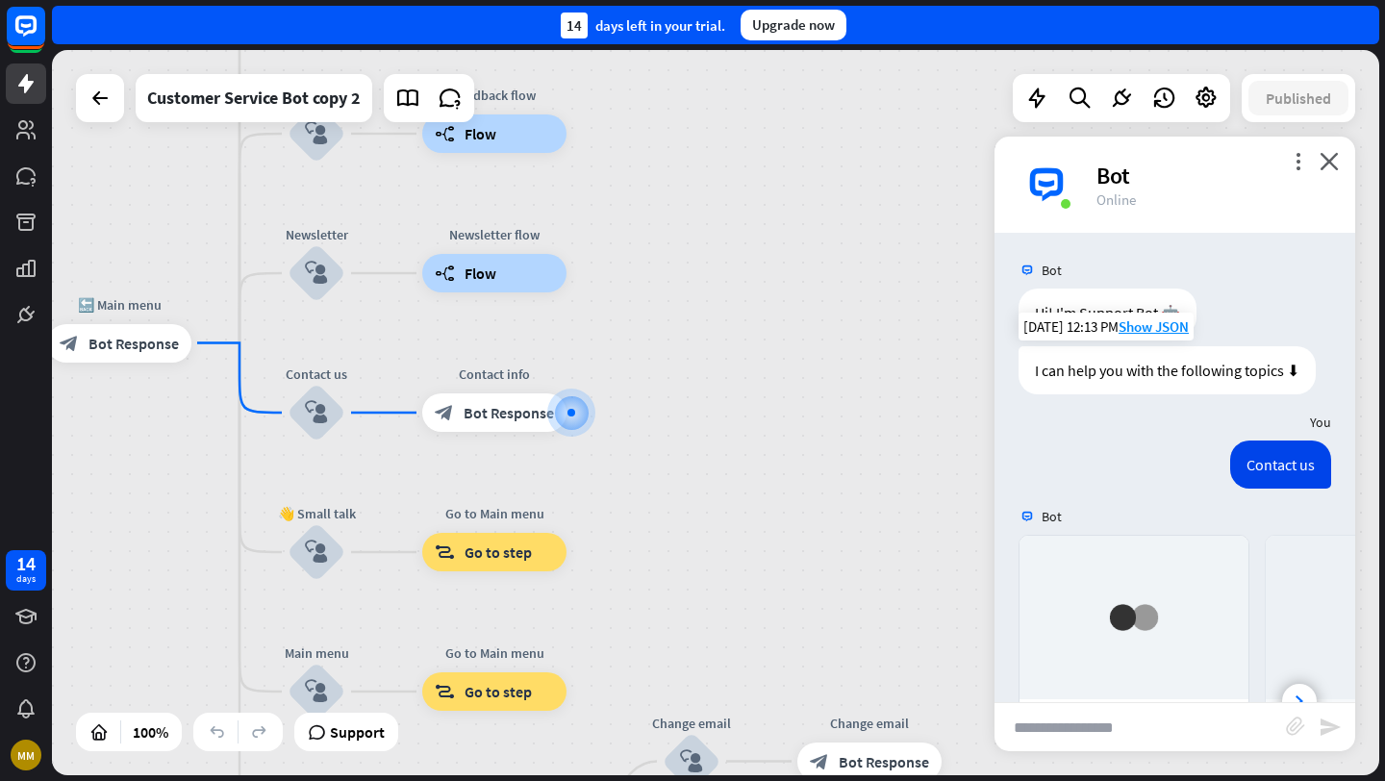
scroll to position [242, 0]
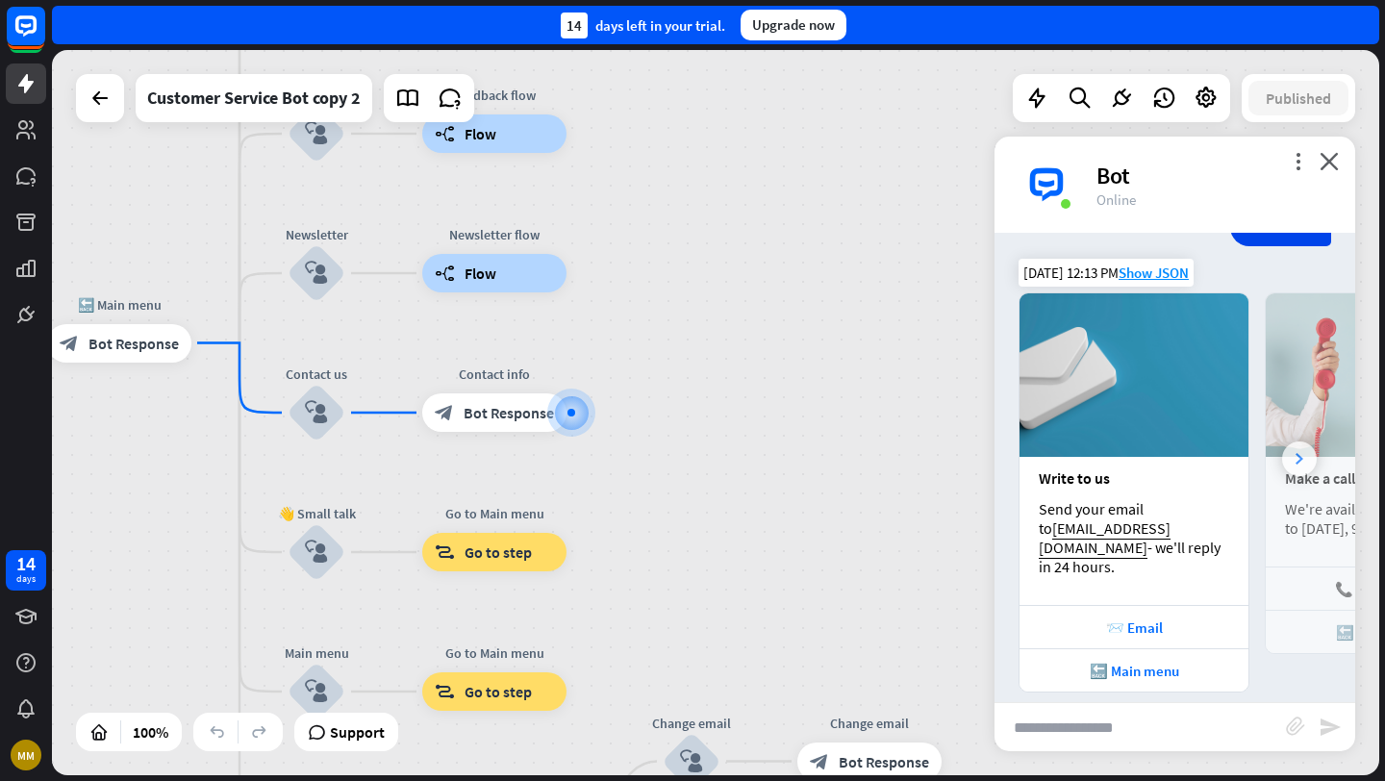
click at [1304, 446] on div at bounding box center [1299, 459] width 35 height 35
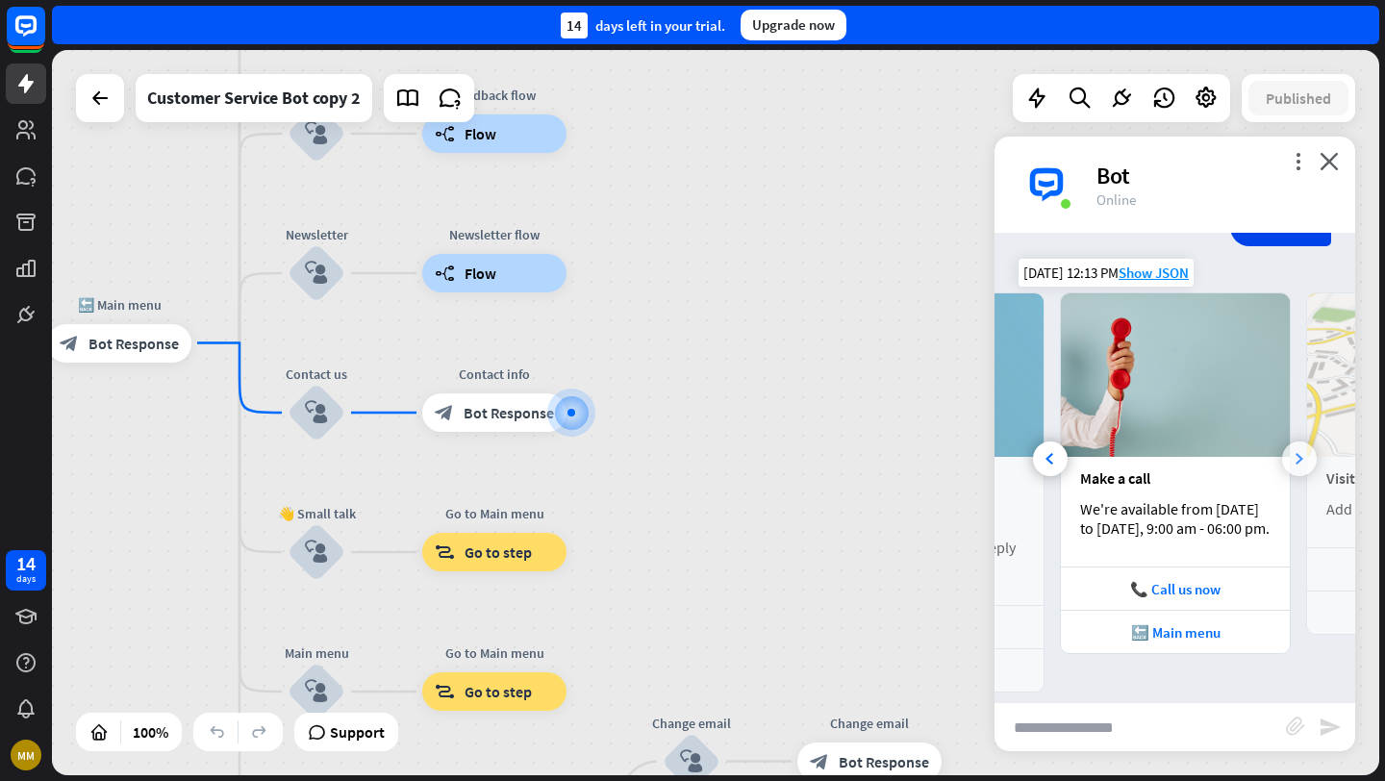
click at [1303, 453] on icon at bounding box center [1300, 459] width 8 height 12
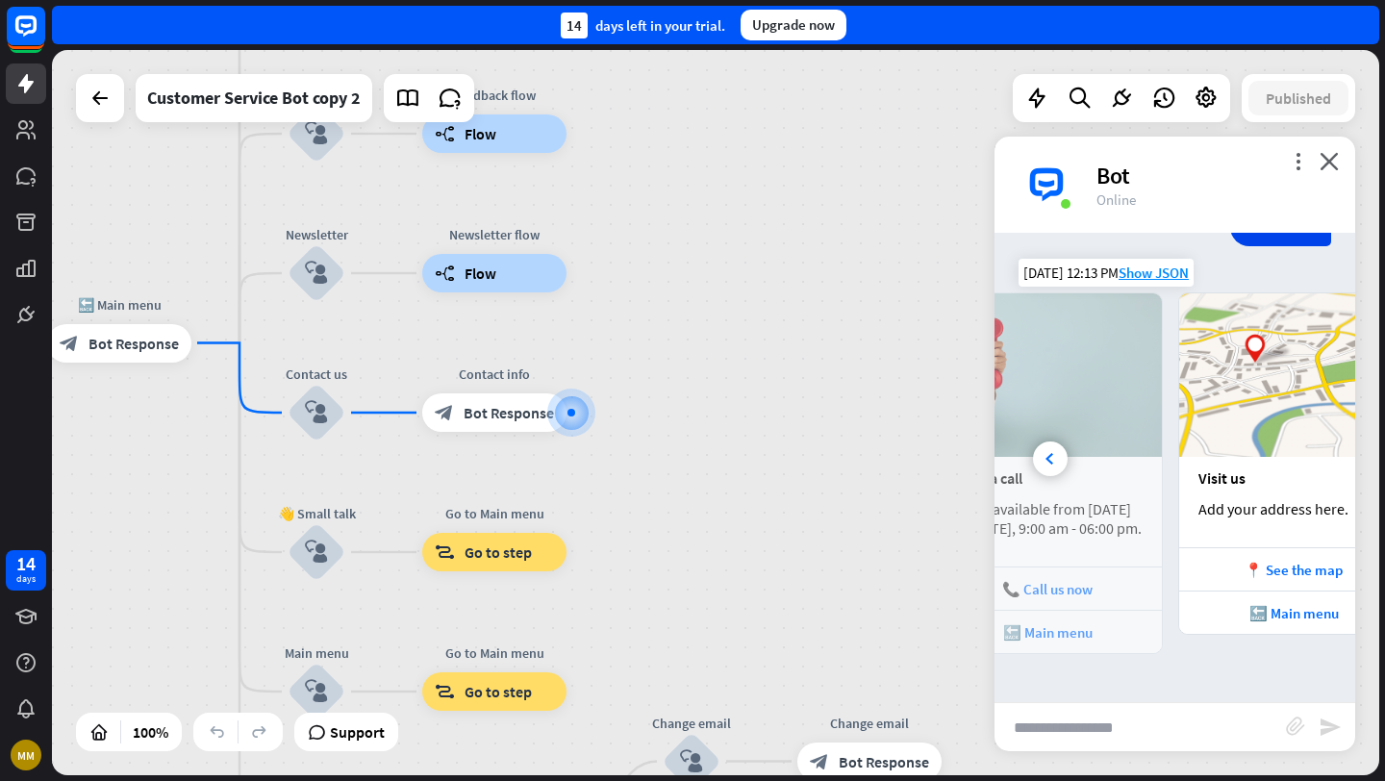
scroll to position [0, 411]
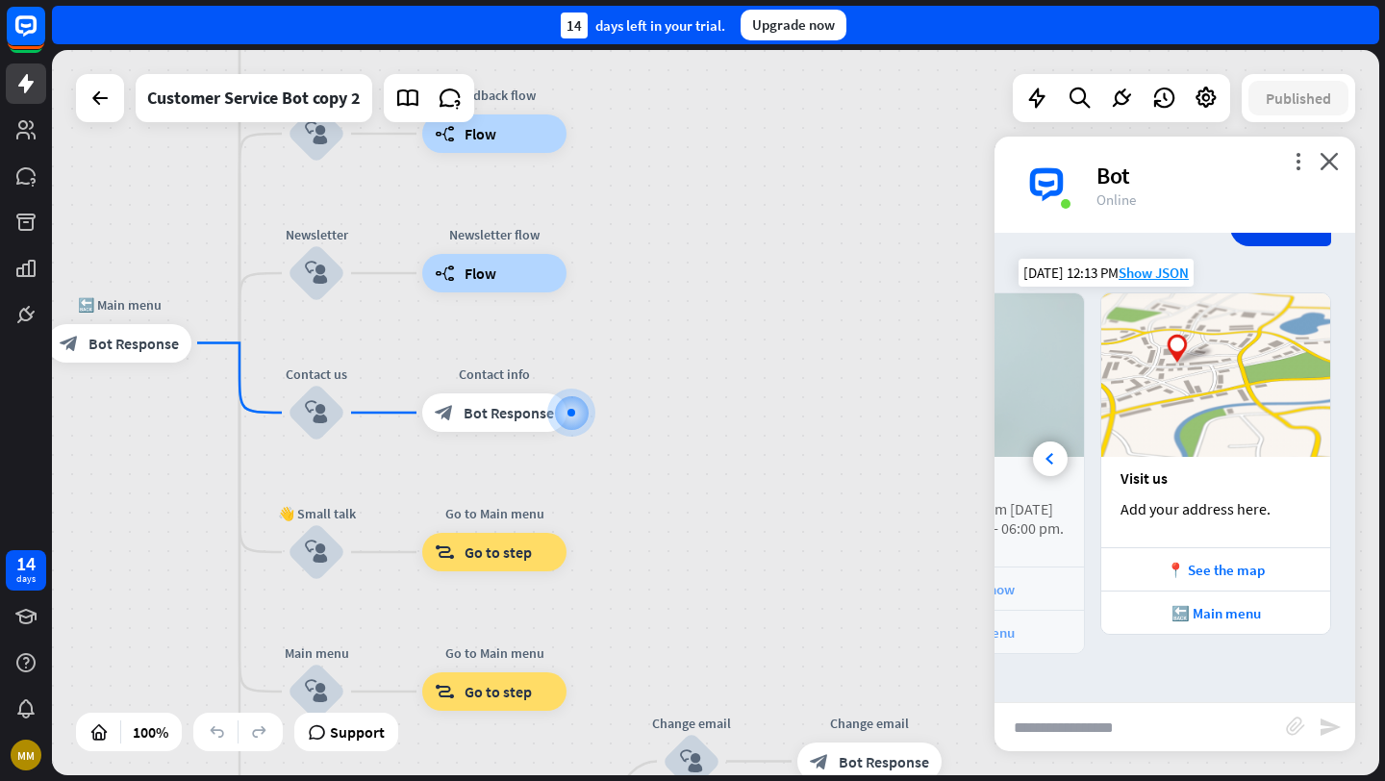
click at [1303, 446] on img at bounding box center [1216, 375] width 229 height 164
click at [1332, 159] on icon "close" at bounding box center [1329, 161] width 19 height 18
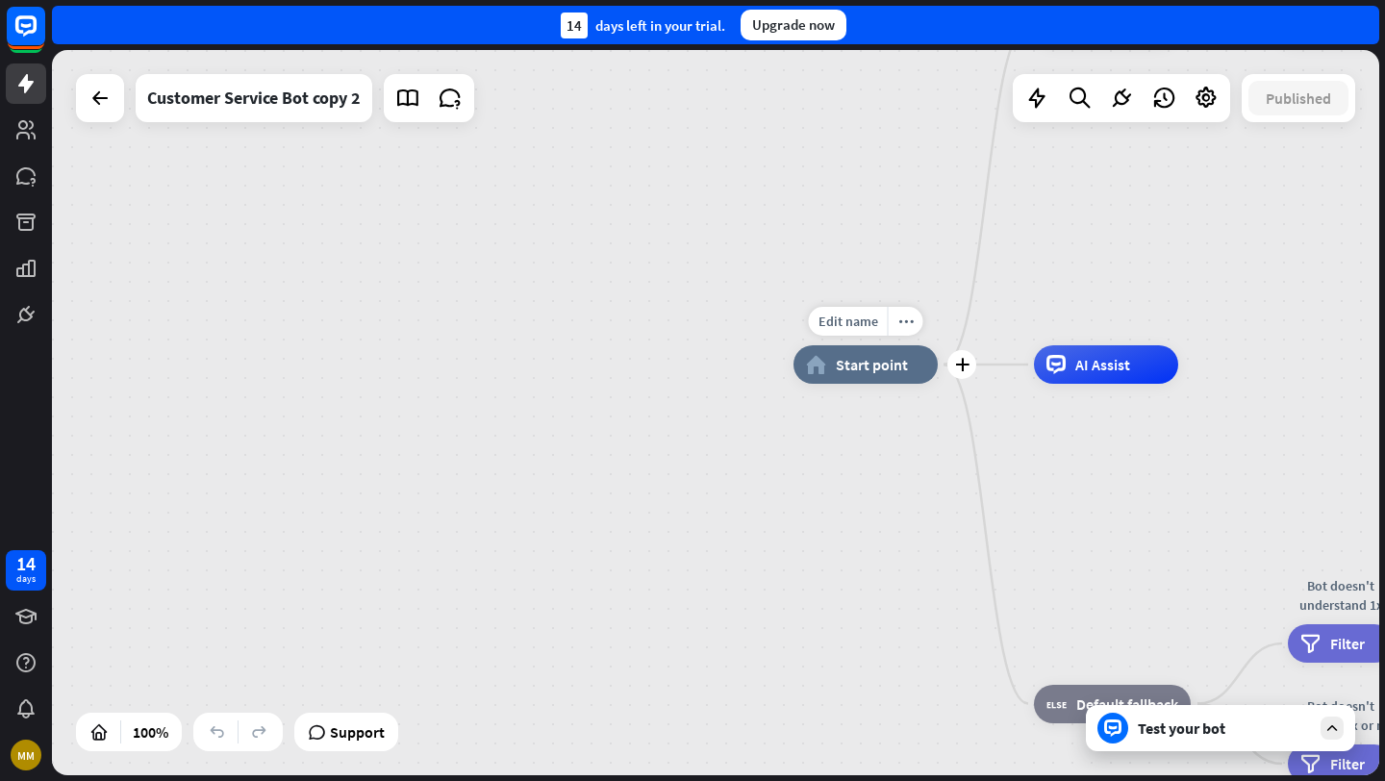
click at [834, 378] on div "home_2 Start point" at bounding box center [866, 364] width 144 height 38
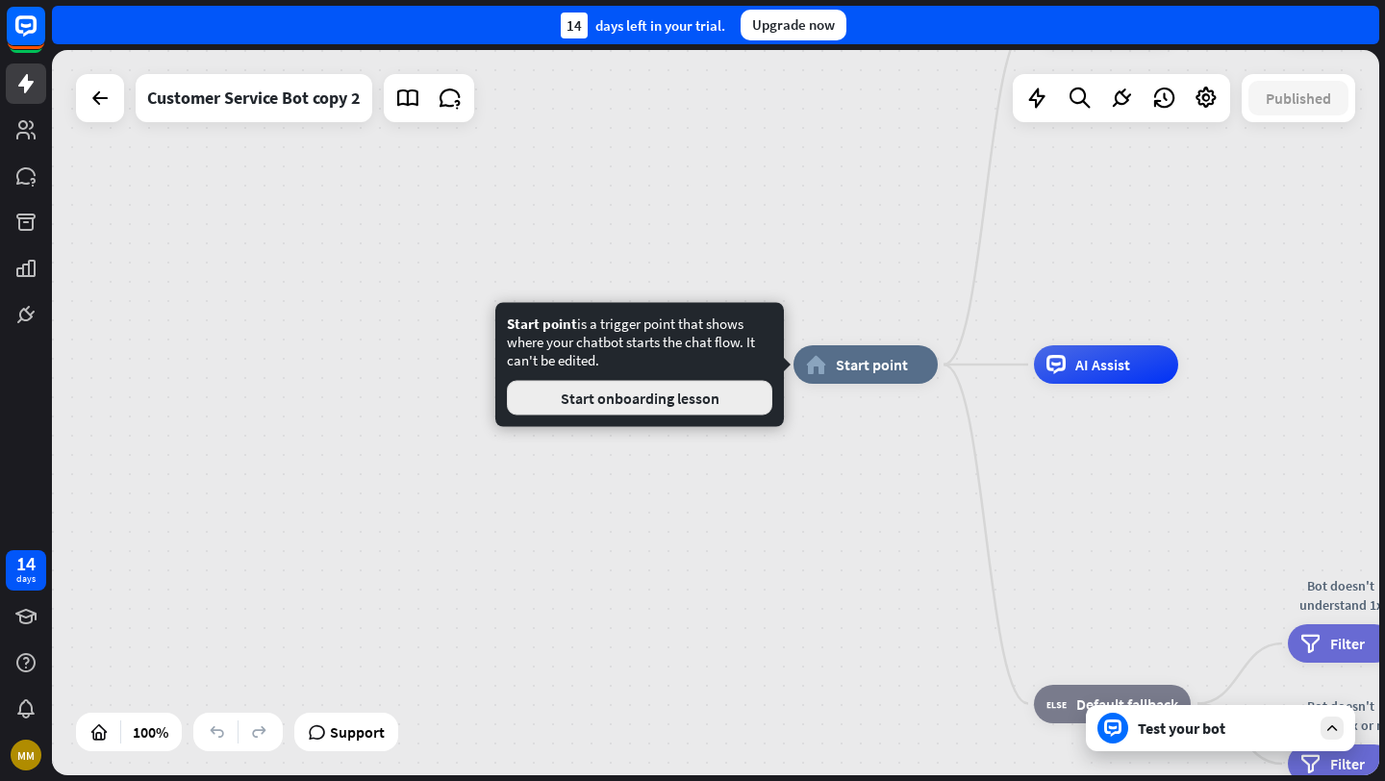
click at [730, 391] on button "Start onboarding lesson" at bounding box center [640, 398] width 266 height 35
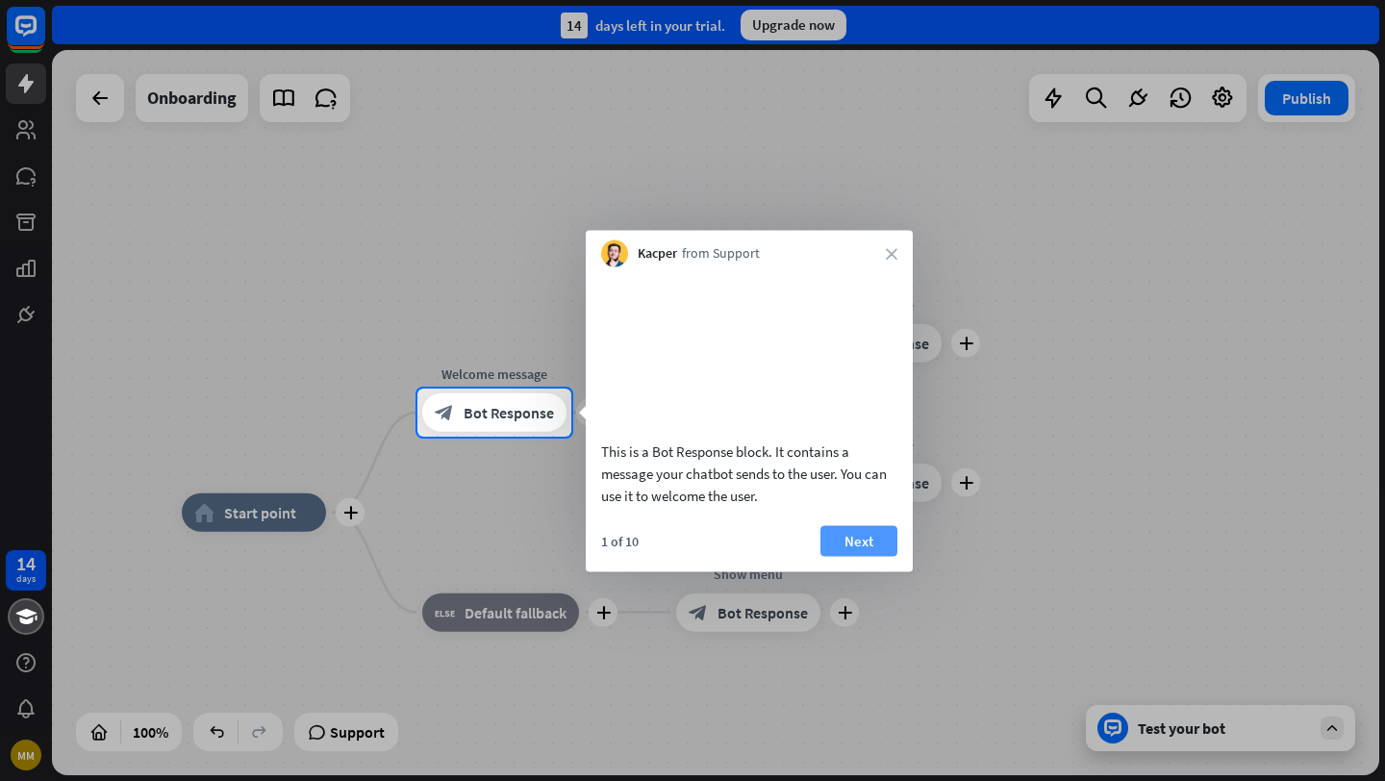
click at [856, 556] on button "Next" at bounding box center [859, 540] width 77 height 31
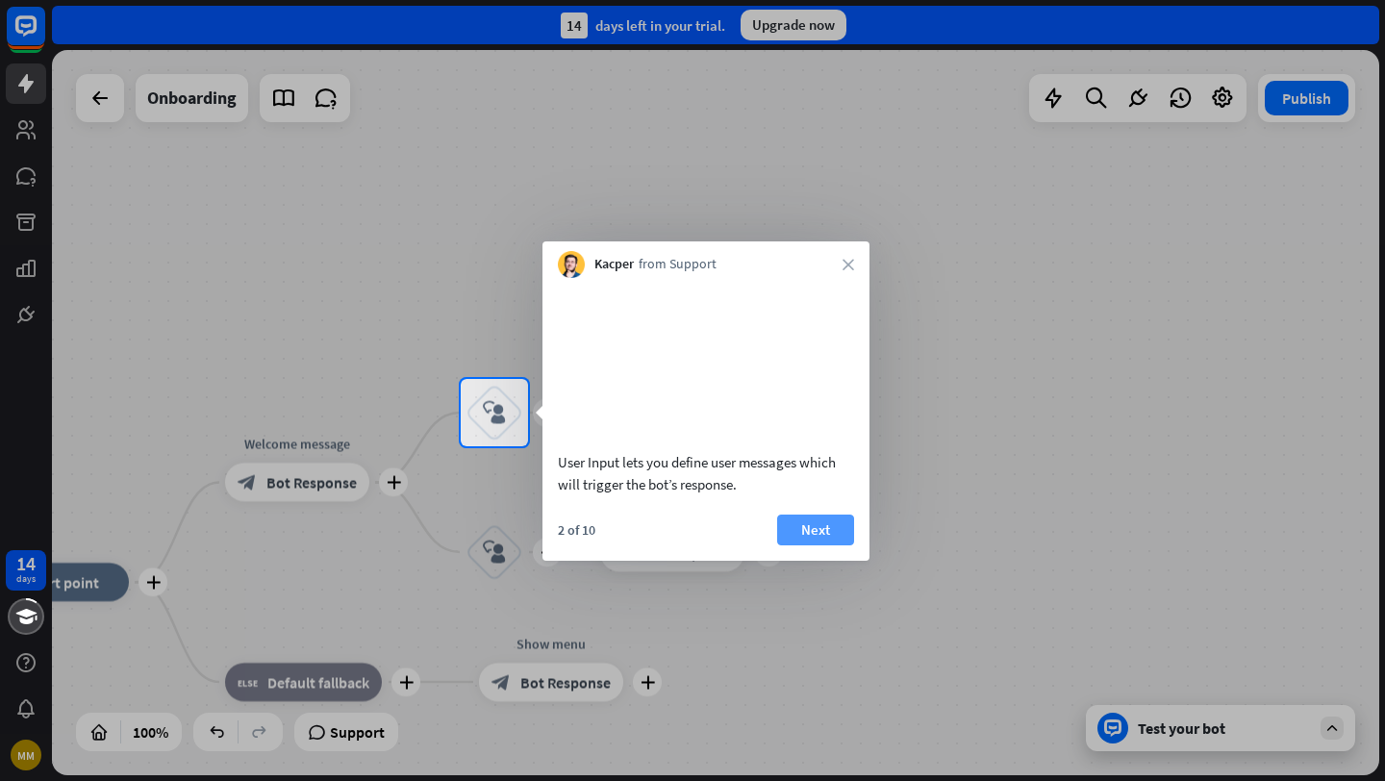
click at [808, 546] on button "Next" at bounding box center [815, 530] width 77 height 31
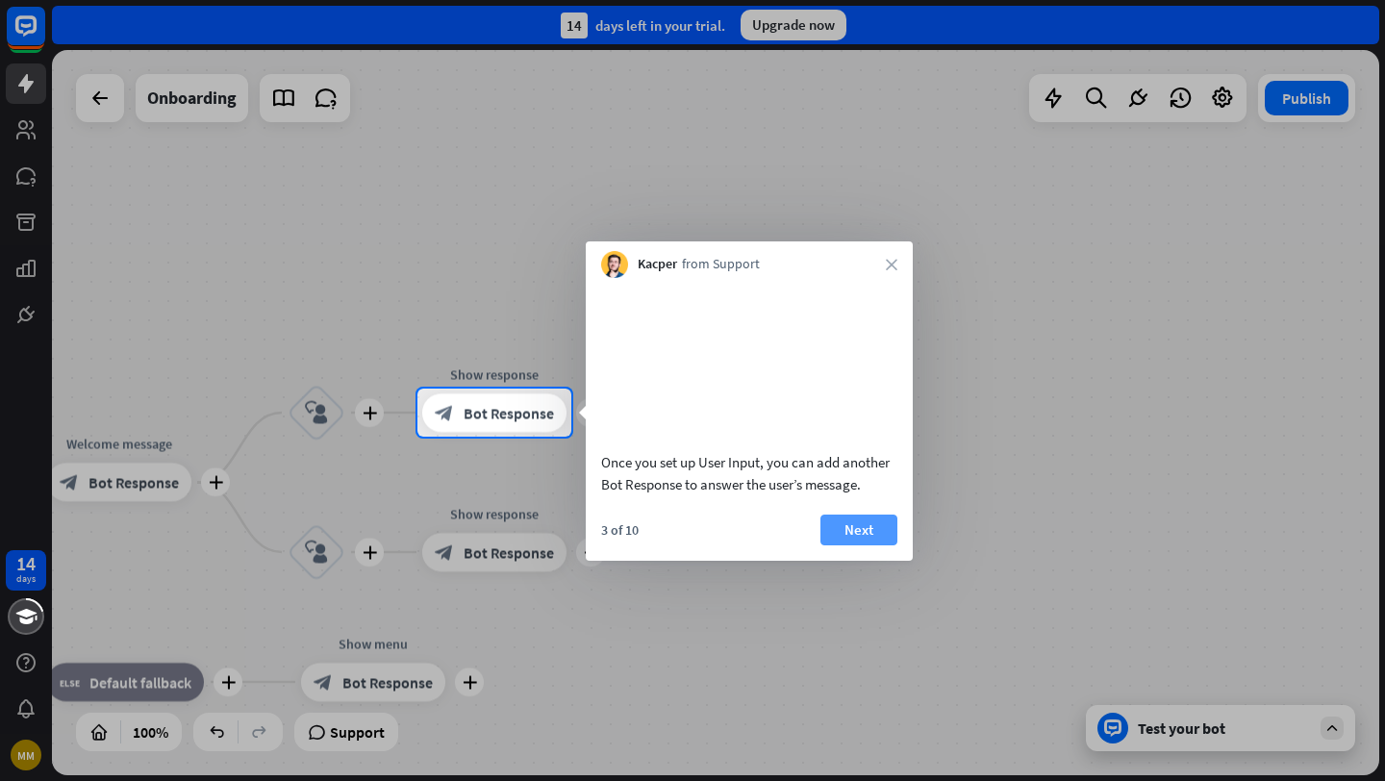
click at [851, 546] on button "Next" at bounding box center [859, 530] width 77 height 31
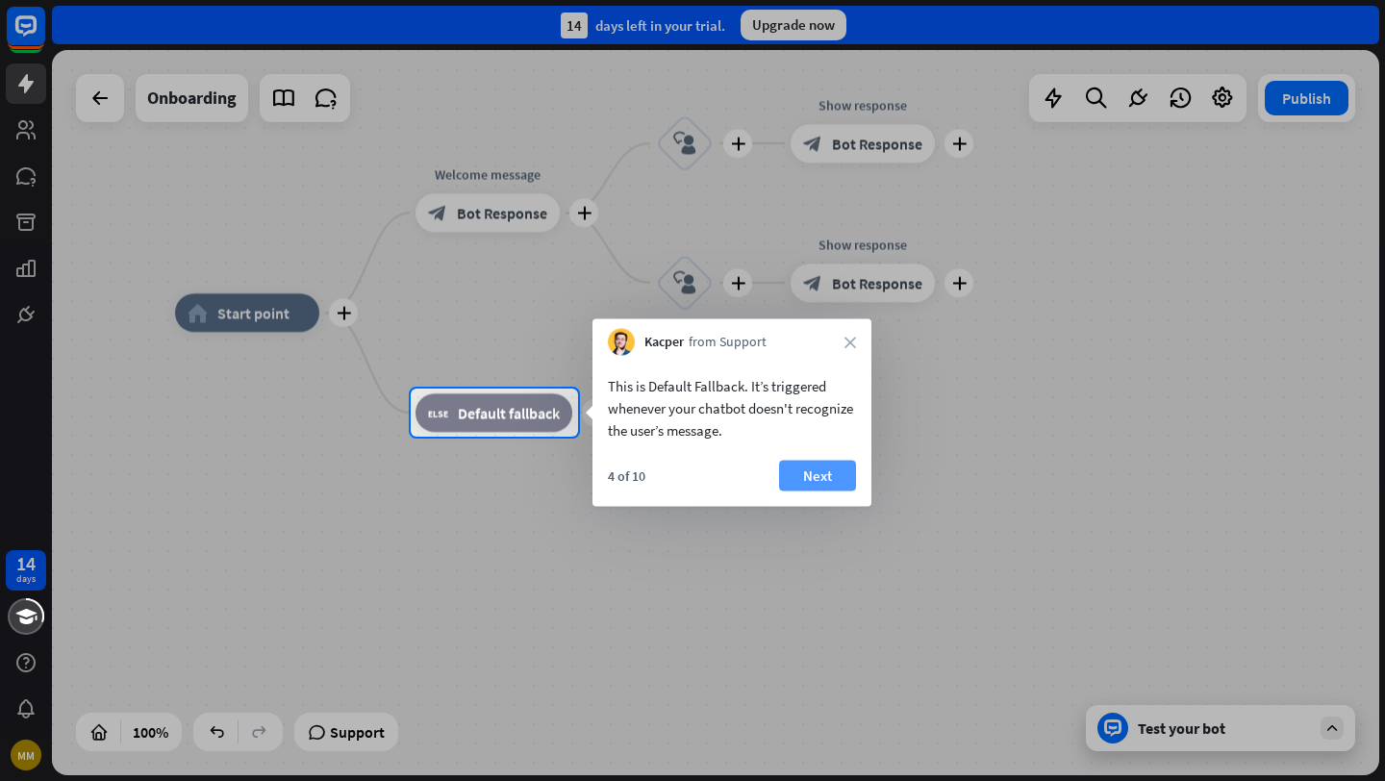
click at [822, 475] on button "Next" at bounding box center [817, 476] width 77 height 31
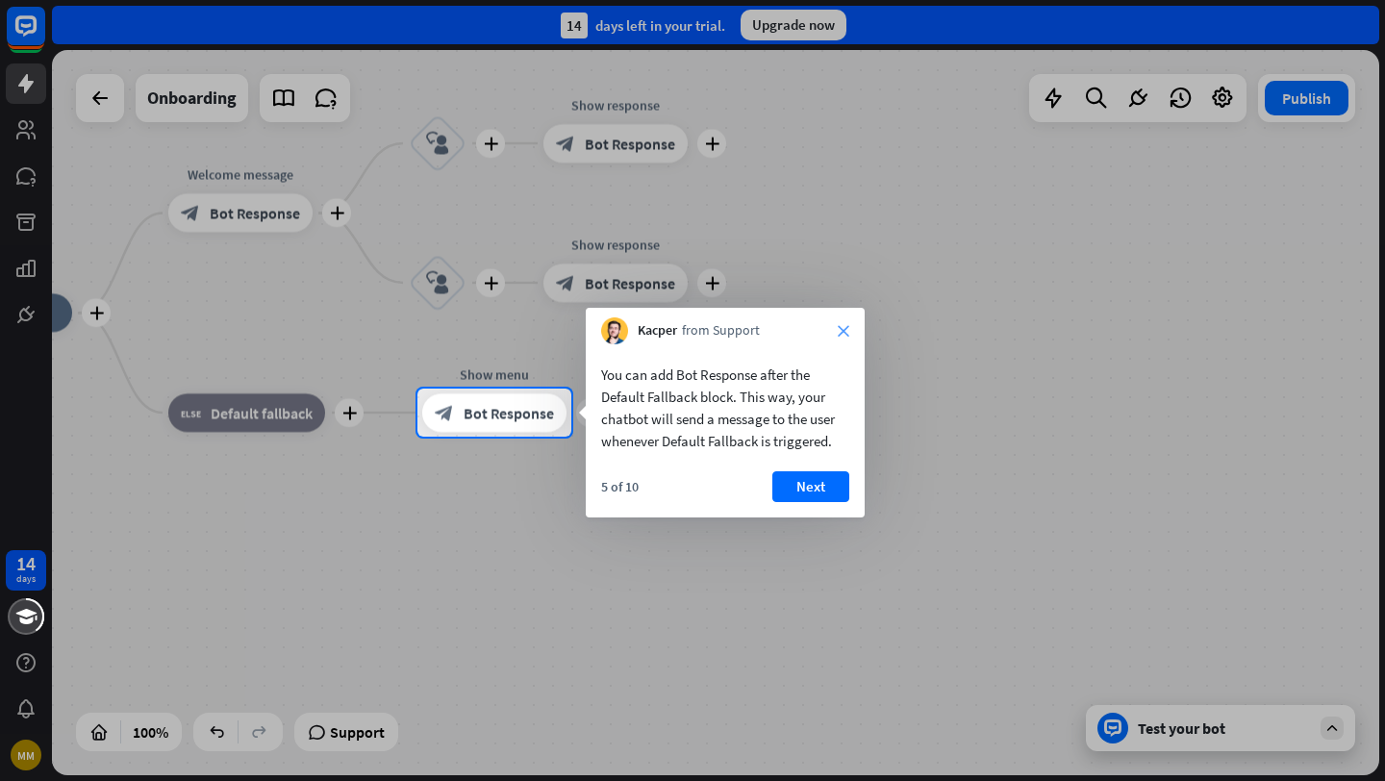
click at [841, 328] on icon "close" at bounding box center [844, 331] width 12 height 12
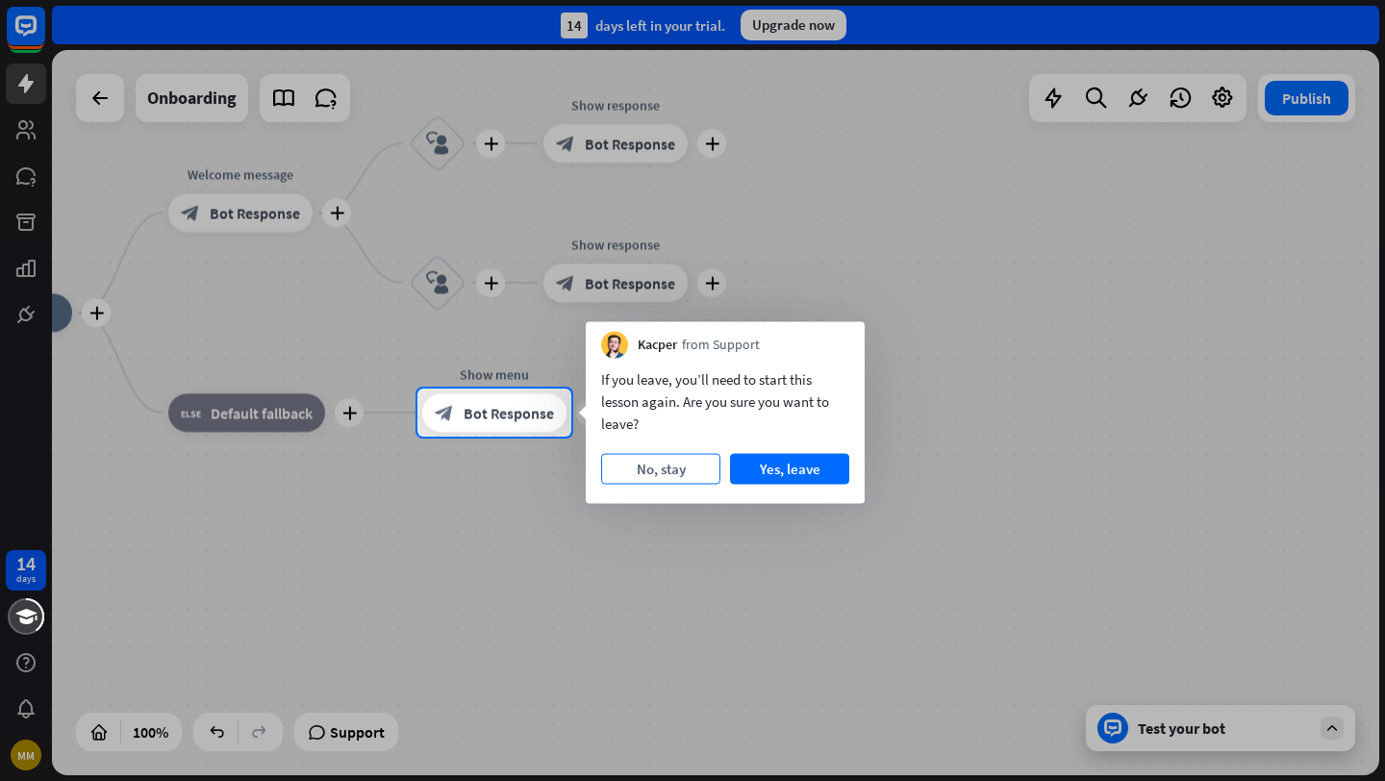
click at [685, 470] on button "No, stay" at bounding box center [660, 469] width 119 height 31
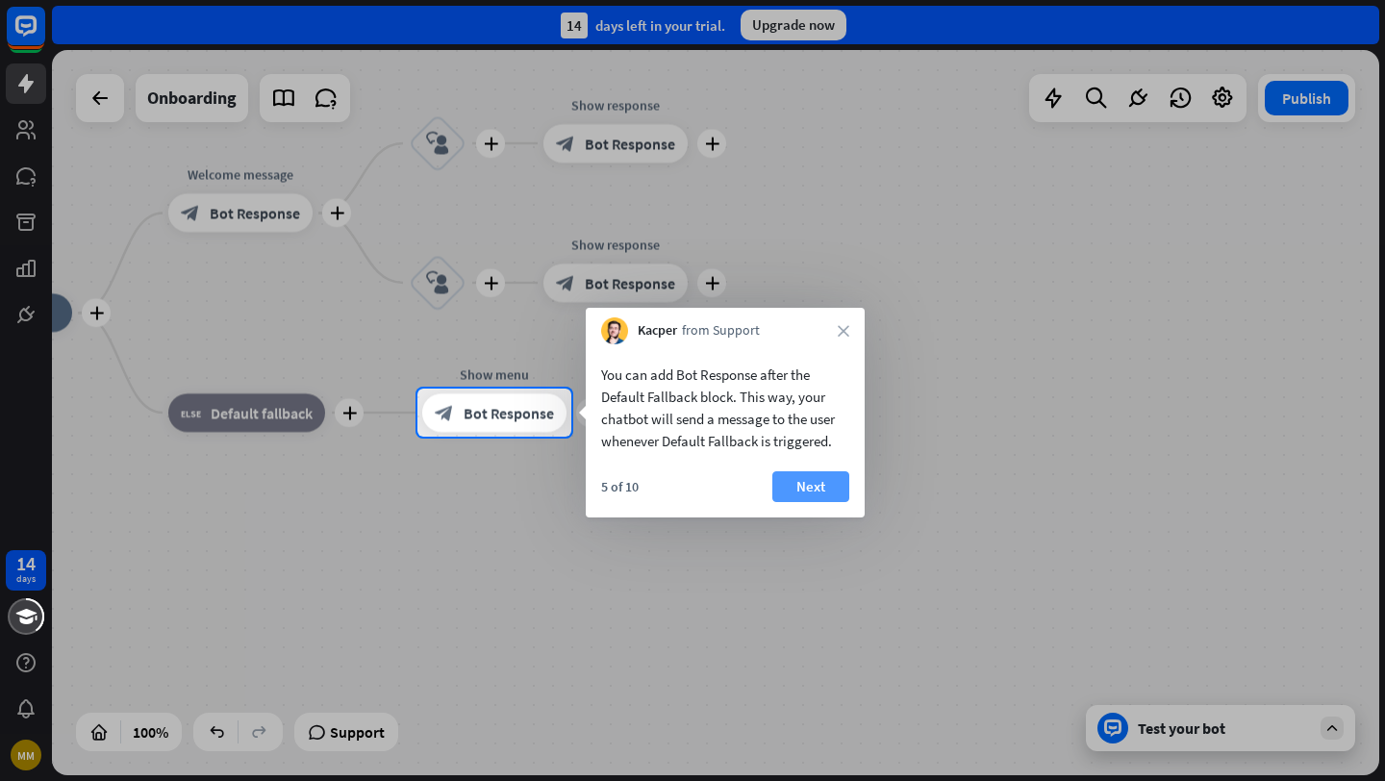
click at [795, 488] on button "Next" at bounding box center [811, 486] width 77 height 31
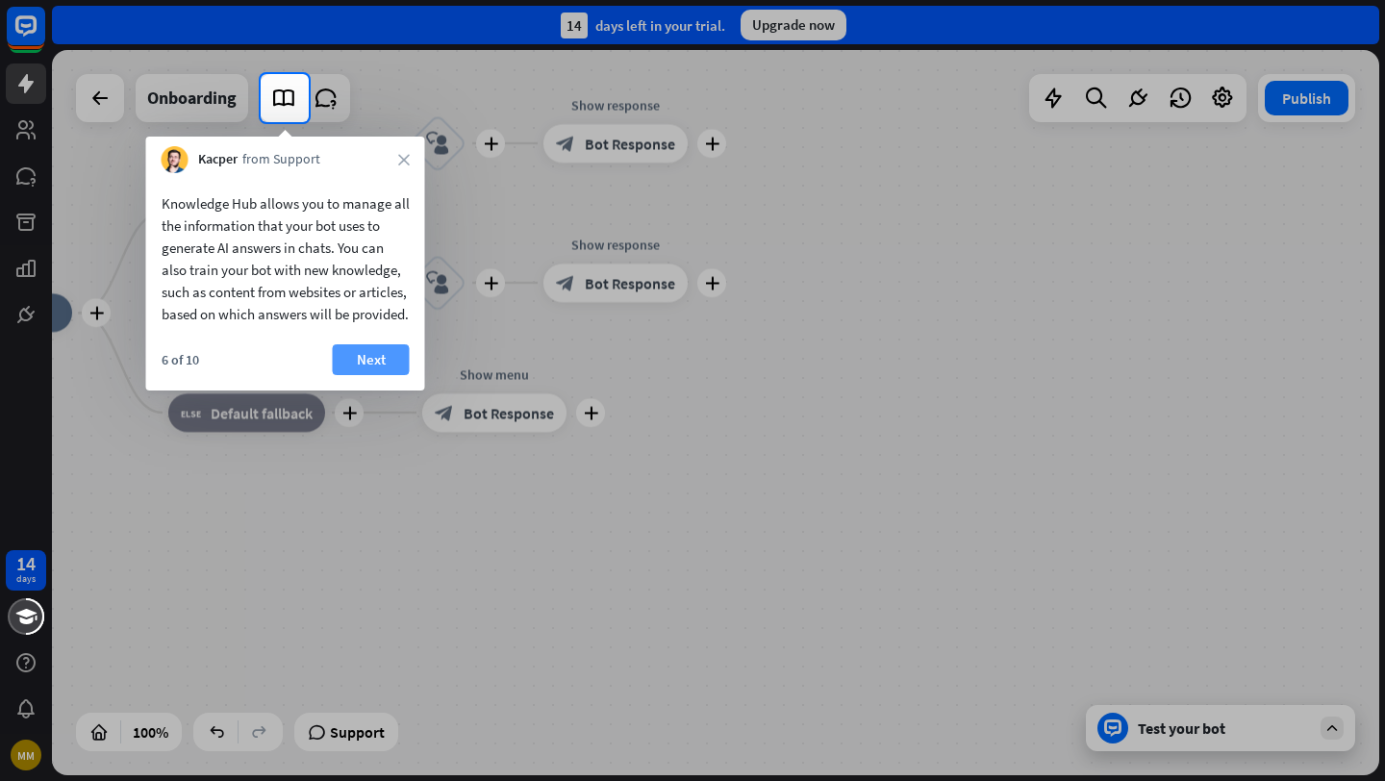
click at [389, 375] on button "Next" at bounding box center [371, 359] width 77 height 31
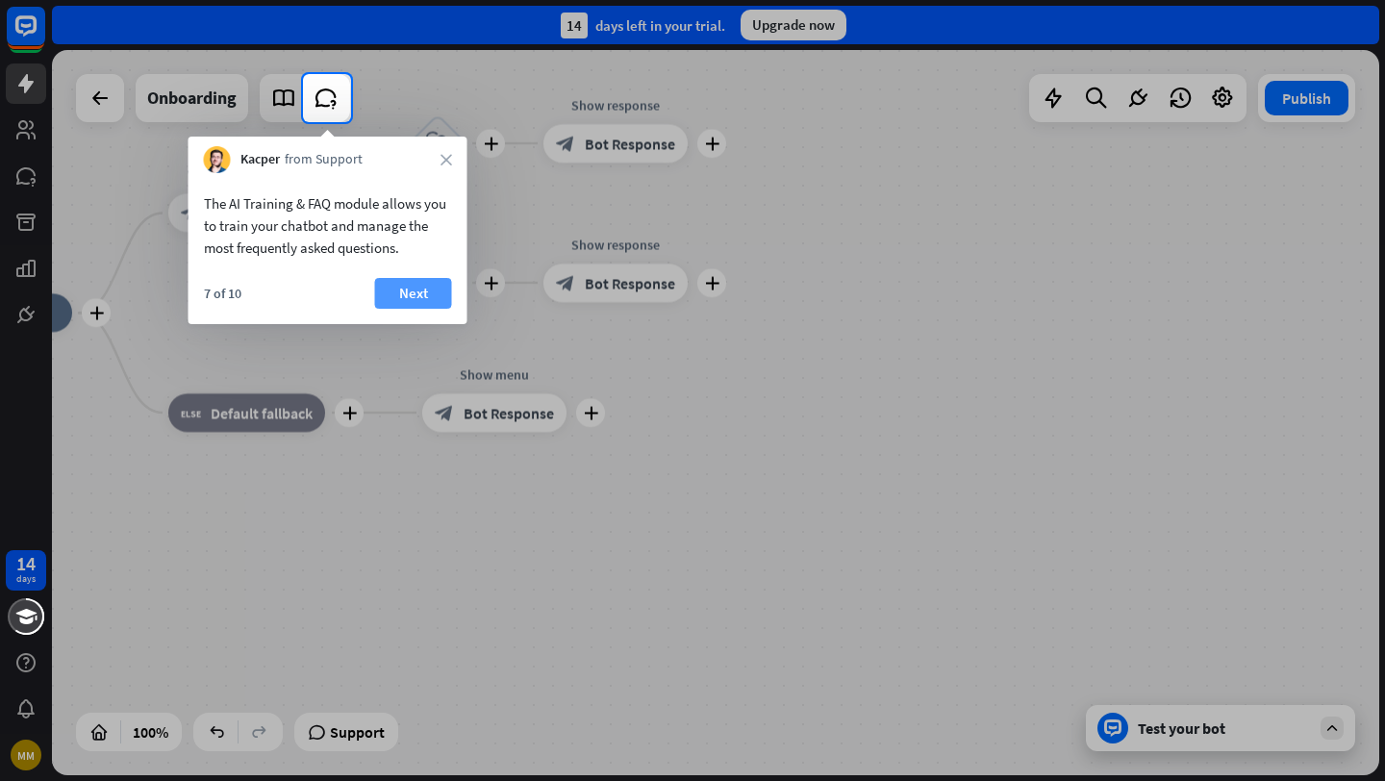
click at [430, 295] on button "Next" at bounding box center [413, 293] width 77 height 31
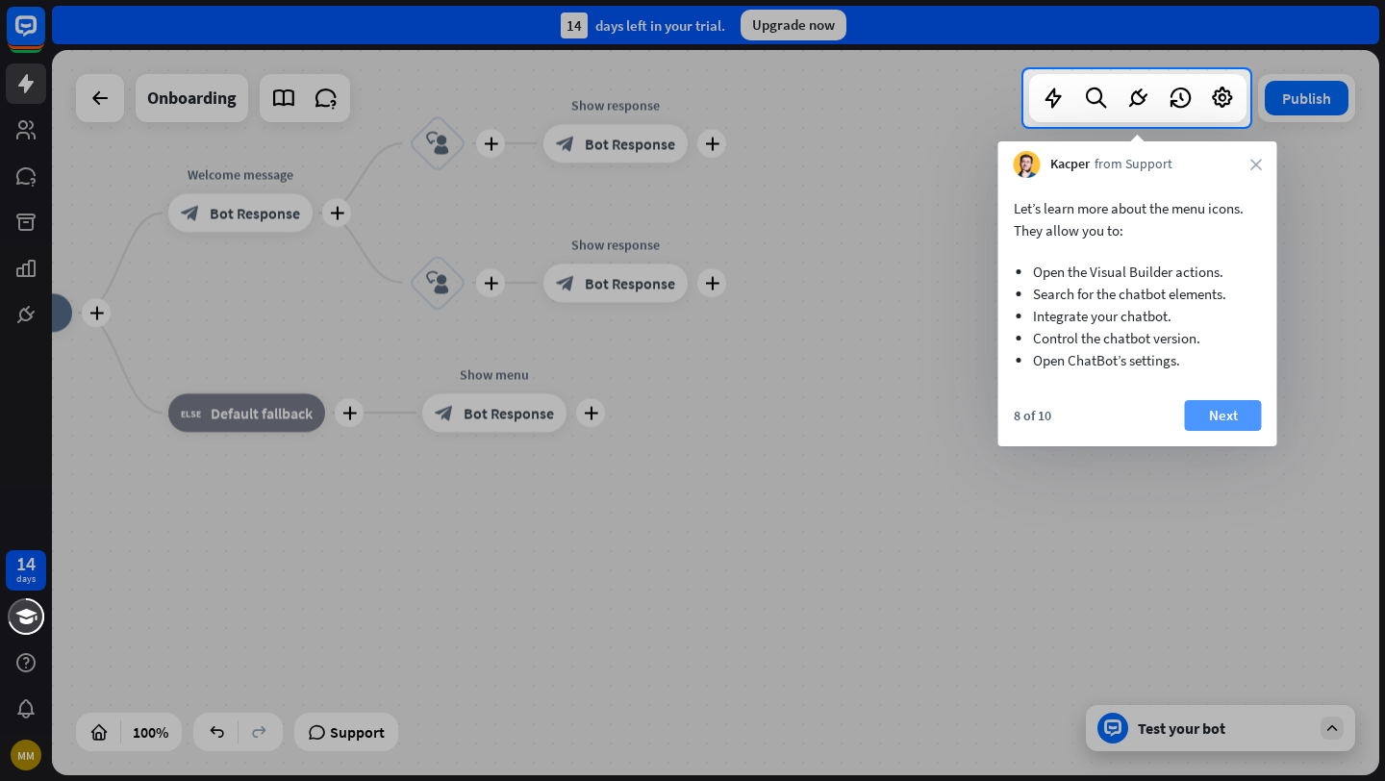
click at [1213, 406] on button "Next" at bounding box center [1223, 415] width 77 height 31
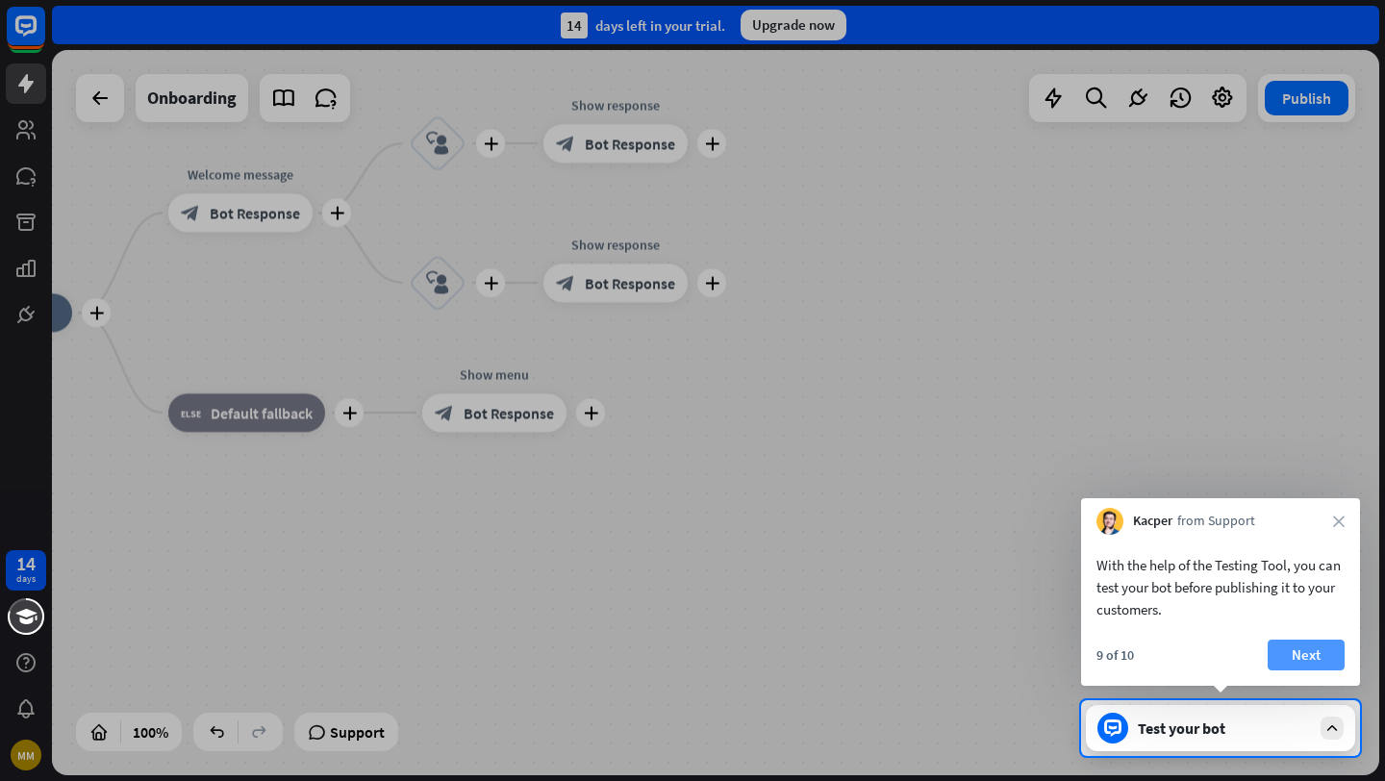
click at [1300, 644] on button "Next" at bounding box center [1306, 655] width 77 height 31
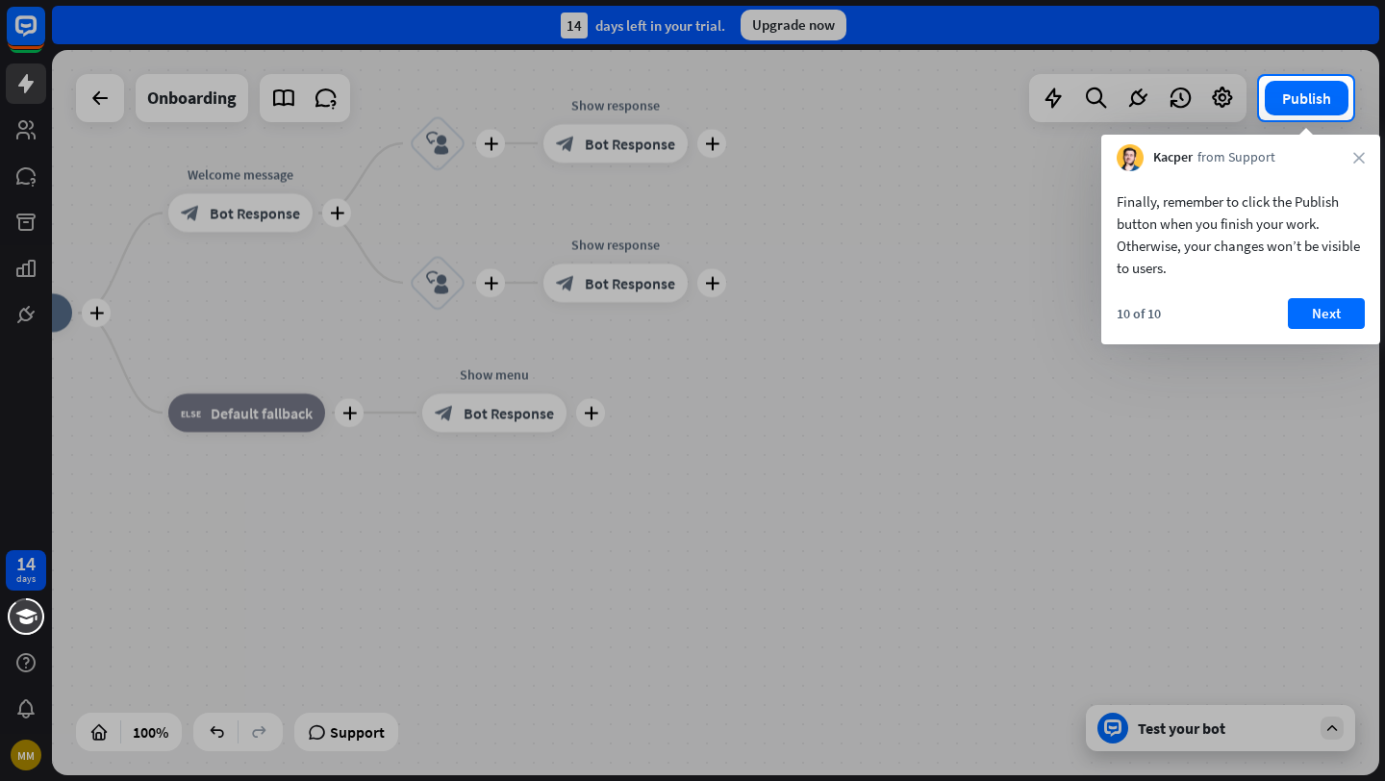
click at [1325, 329] on div "10 of 10 Next" at bounding box center [1241, 321] width 279 height 46
click at [1321, 312] on button "Next" at bounding box center [1326, 313] width 77 height 31
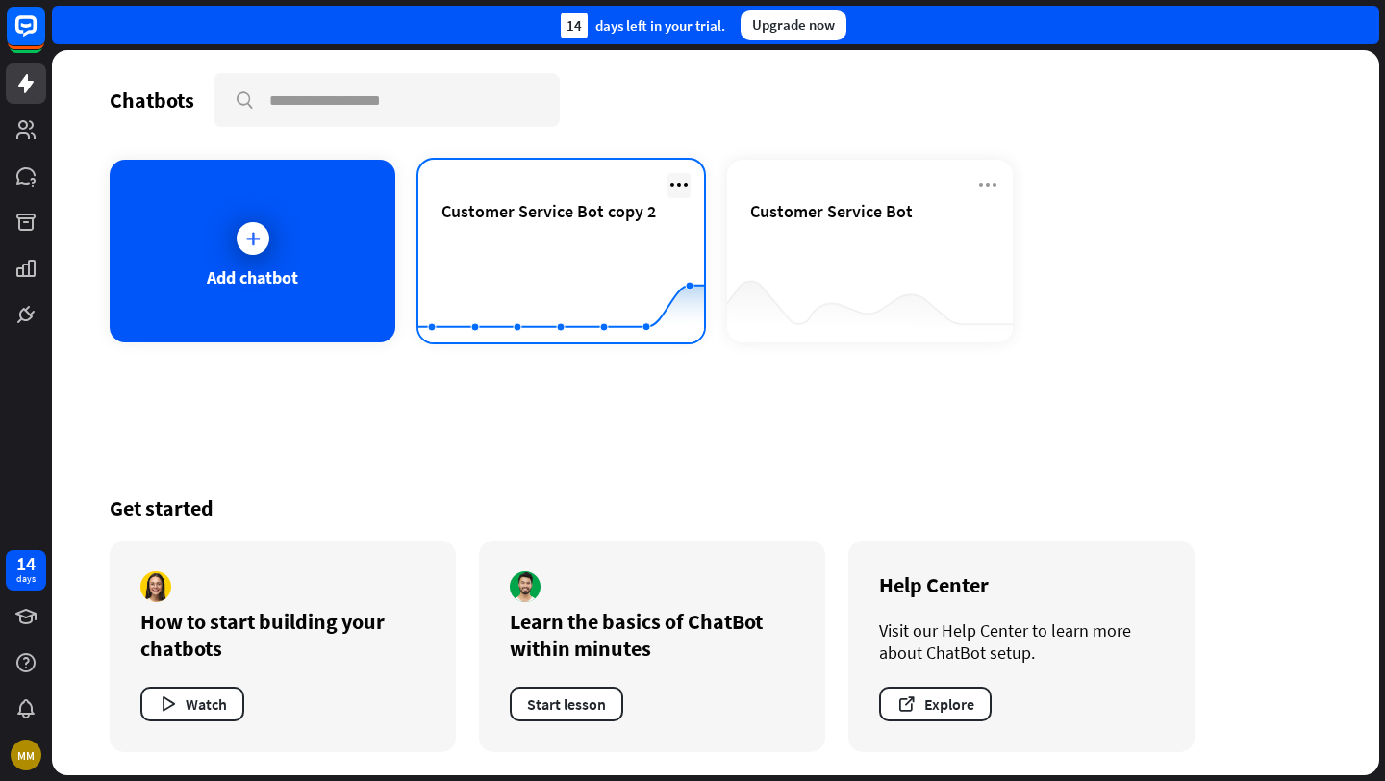
click at [679, 178] on icon at bounding box center [679, 184] width 23 height 23
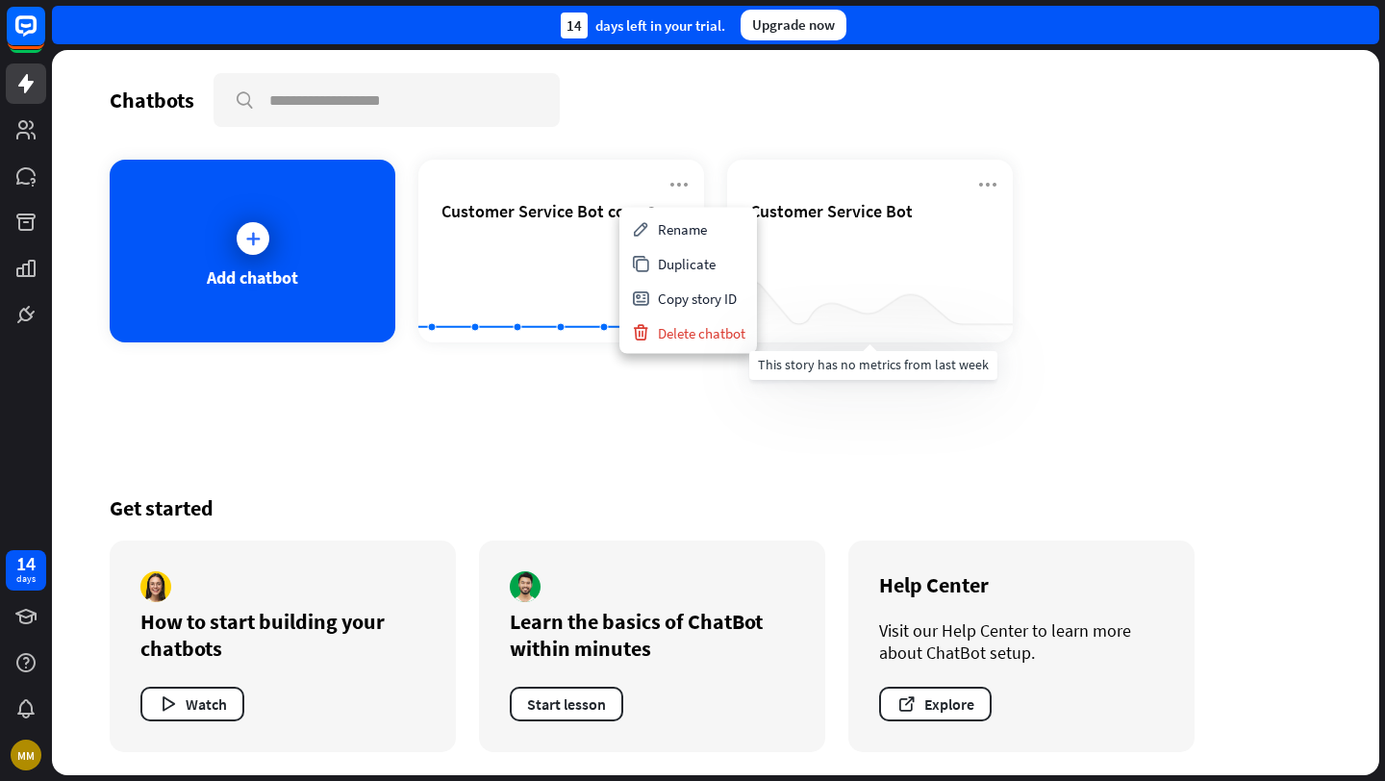
click at [863, 359] on div "Chatbots search Add chatbot Customer Service Bot copy 2 Created with Highcharts…" at bounding box center [716, 412] width 1328 height 725
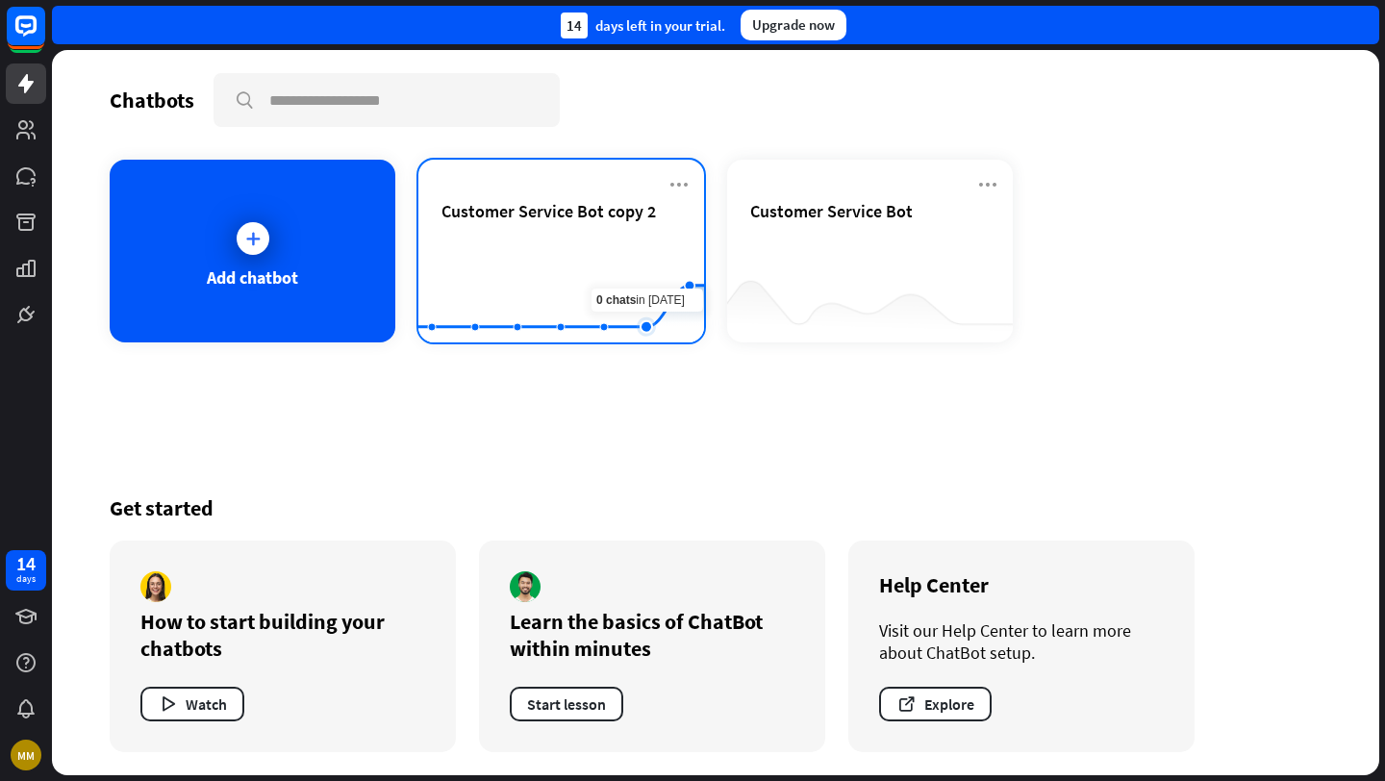
click at [641, 250] on rect at bounding box center [562, 295] width 286 height 120
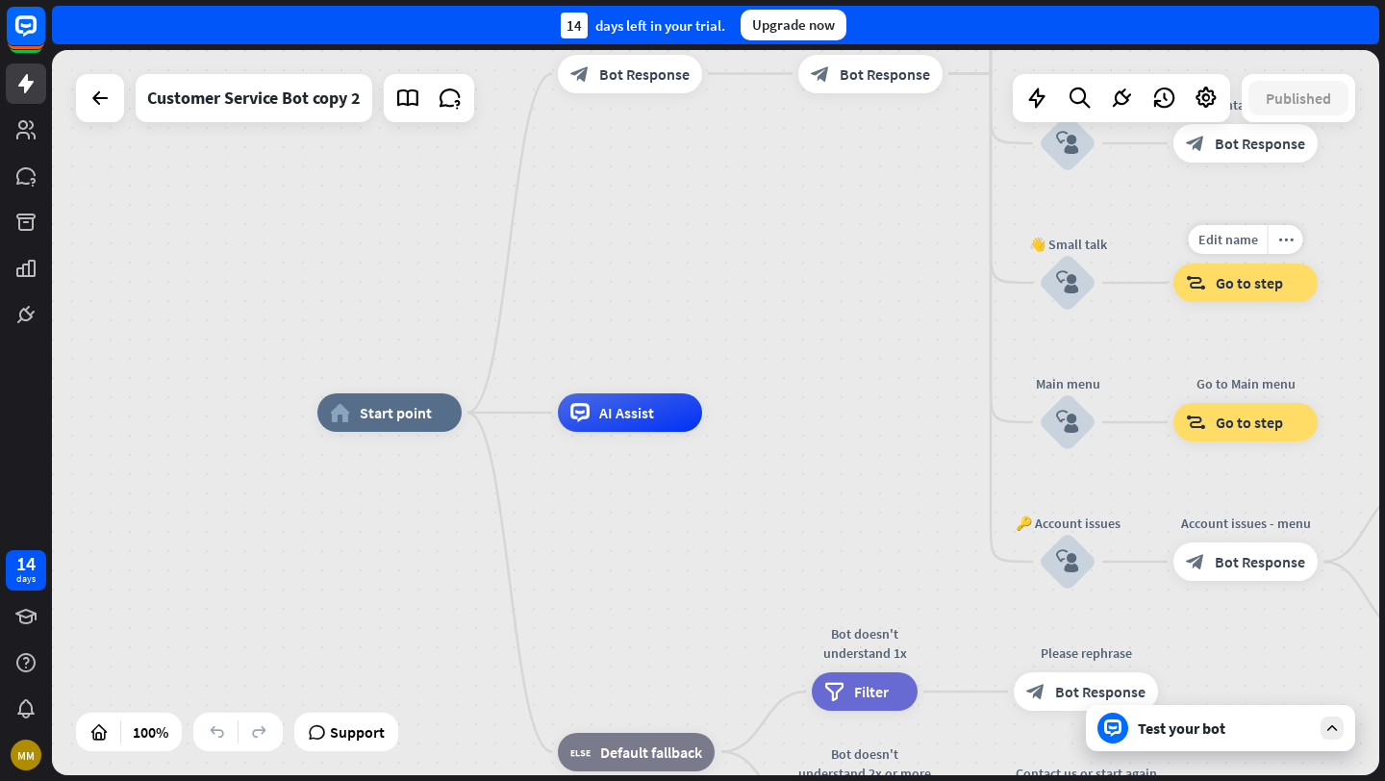
click at [1241, 289] on span "Go to step" at bounding box center [1249, 282] width 67 height 19
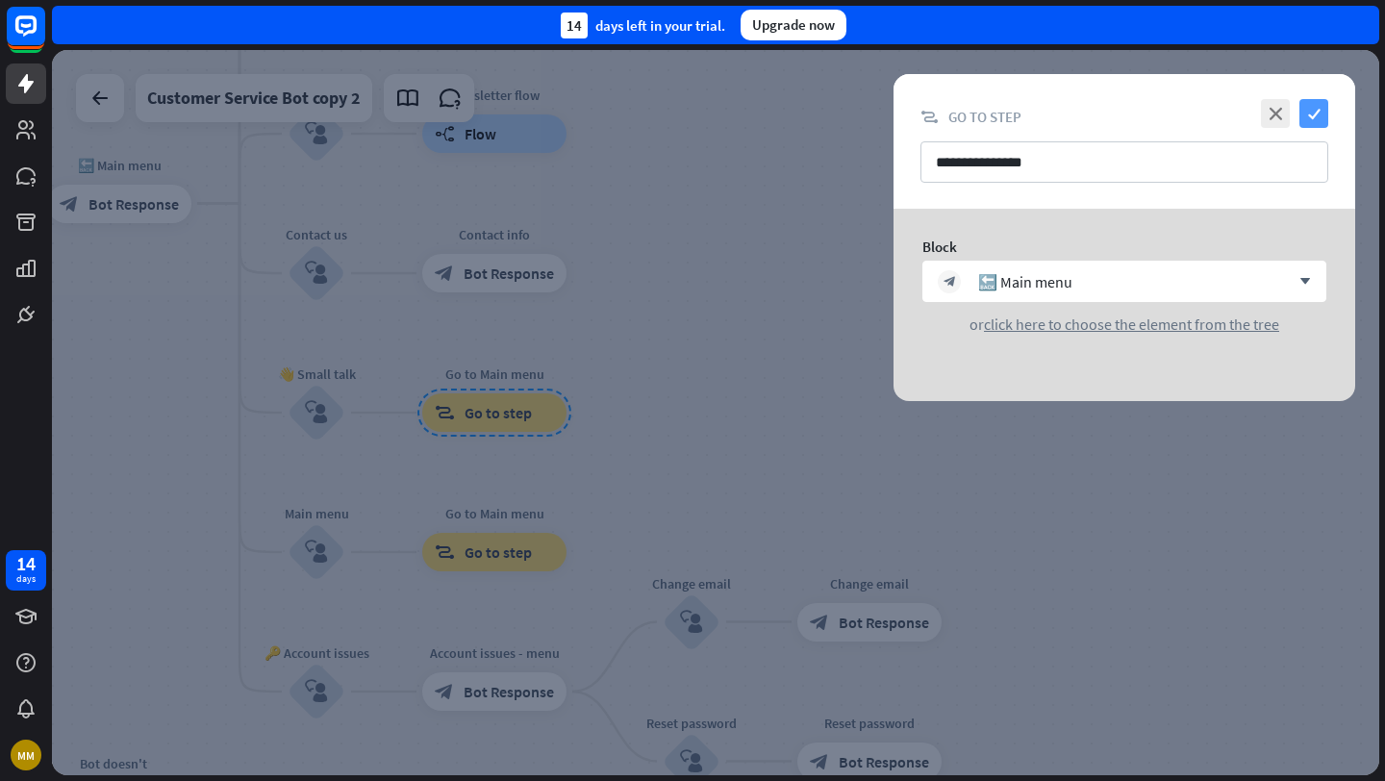
click at [1314, 114] on icon "check" at bounding box center [1314, 113] width 29 height 29
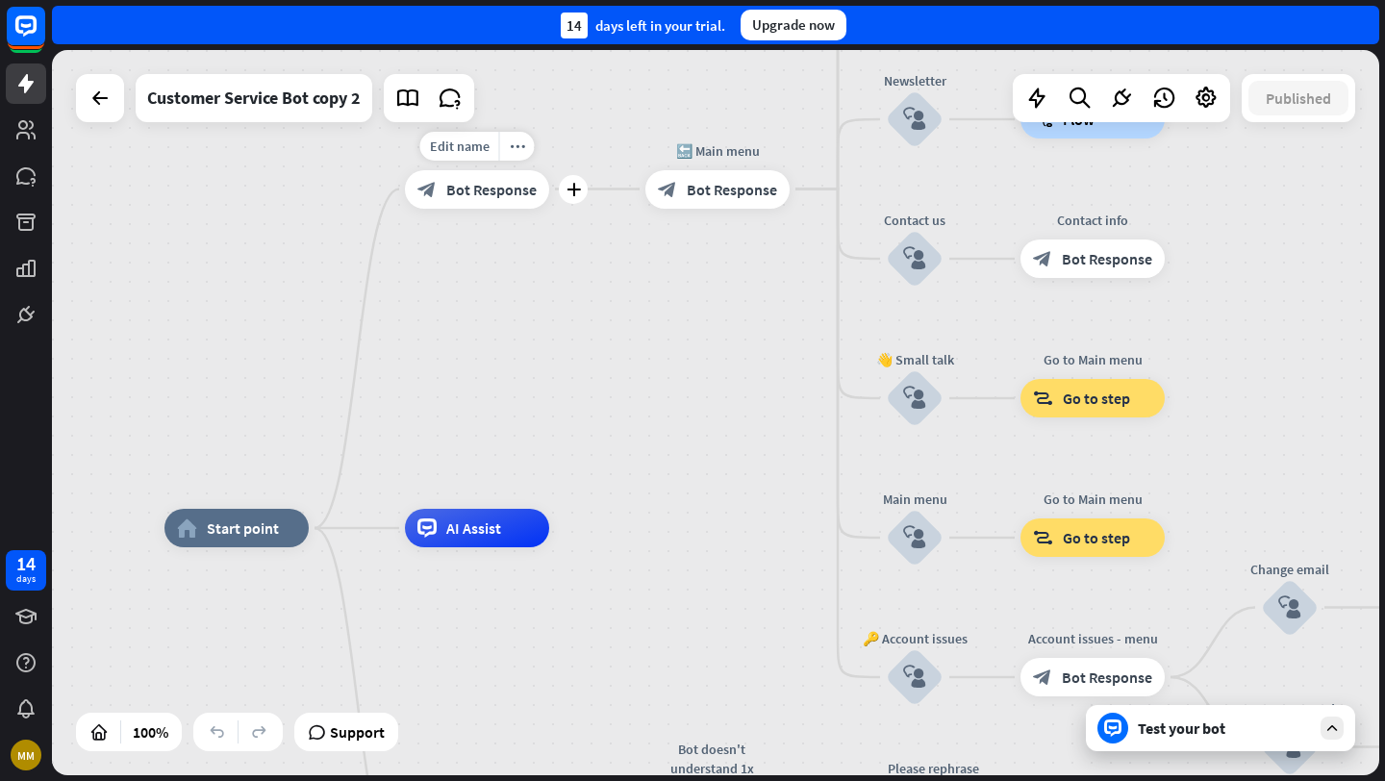
click at [465, 188] on span "Bot Response" at bounding box center [491, 189] width 90 height 19
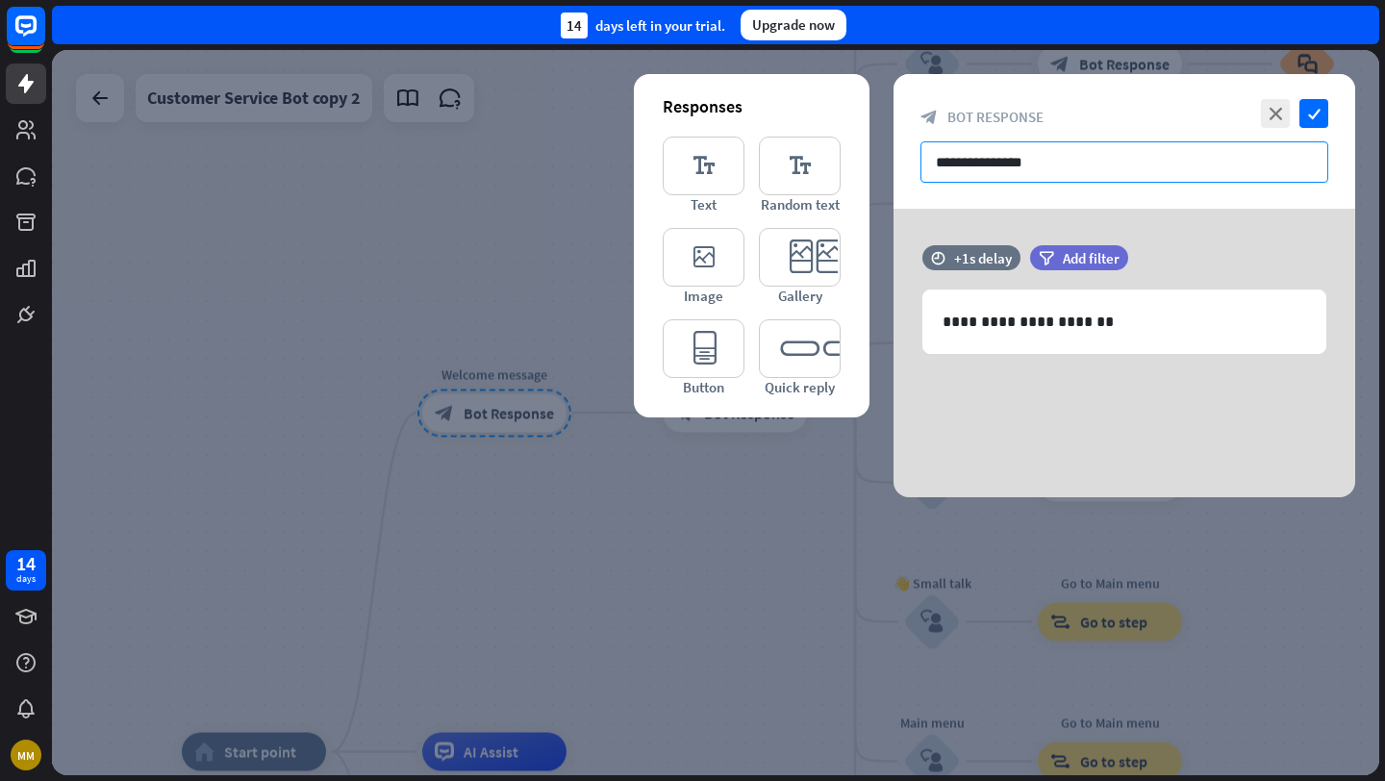
click at [1040, 165] on input "**********" at bounding box center [1125, 161] width 408 height 41
drag, startPoint x: 1058, startPoint y: 166, endPoint x: 891, endPoint y: 165, distance: 167.4
click at [891, 165] on div "**********" at bounding box center [716, 412] width 1328 height 725
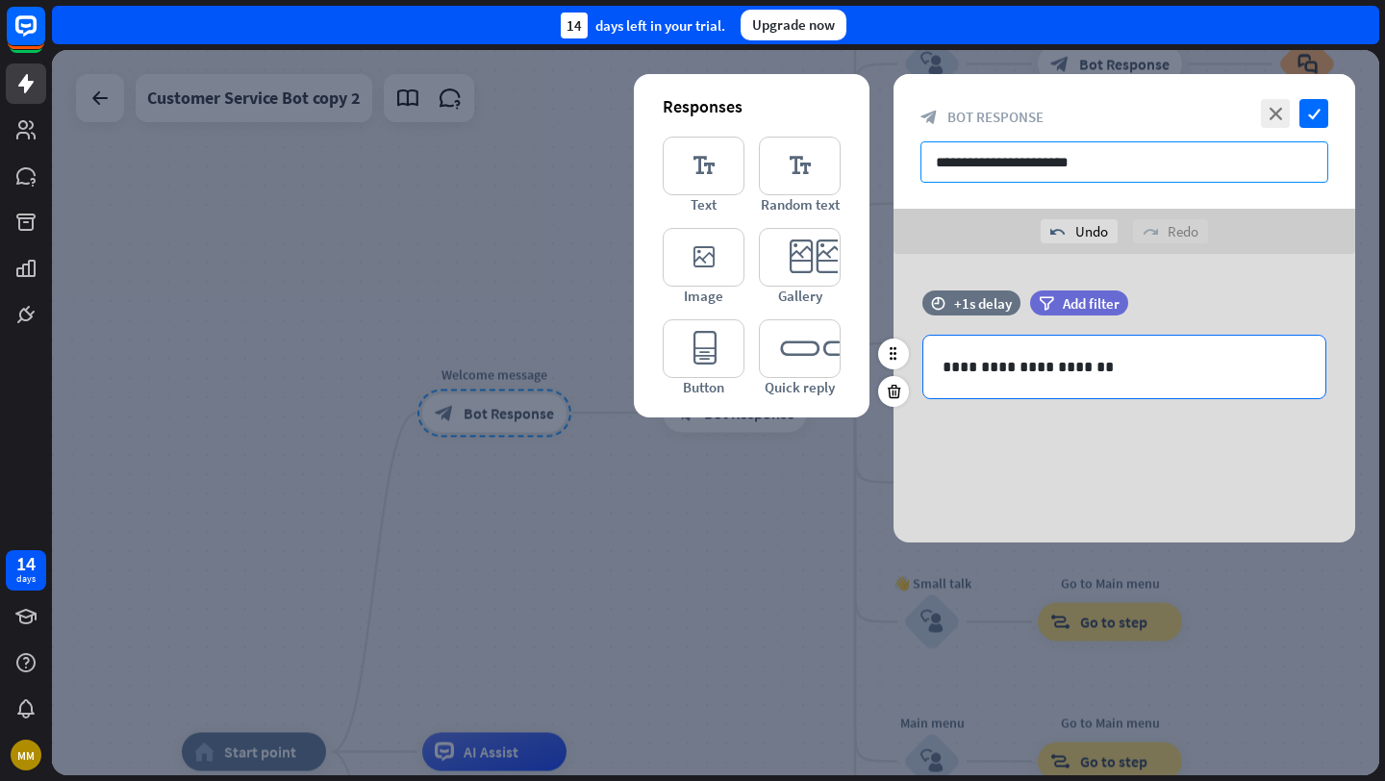
type input "**********"
click at [1084, 365] on p "**********" at bounding box center [1125, 367] width 364 height 24
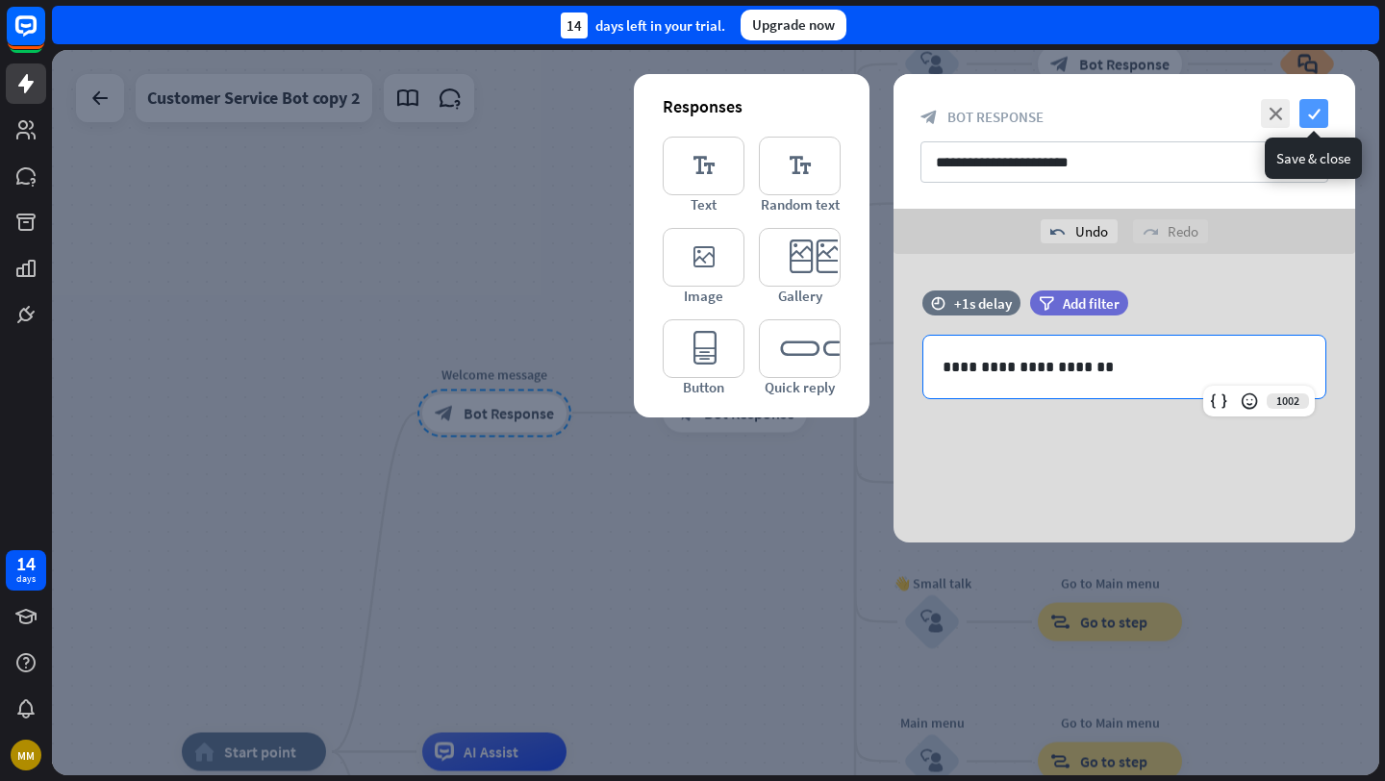
click at [1311, 114] on icon "check" at bounding box center [1314, 113] width 29 height 29
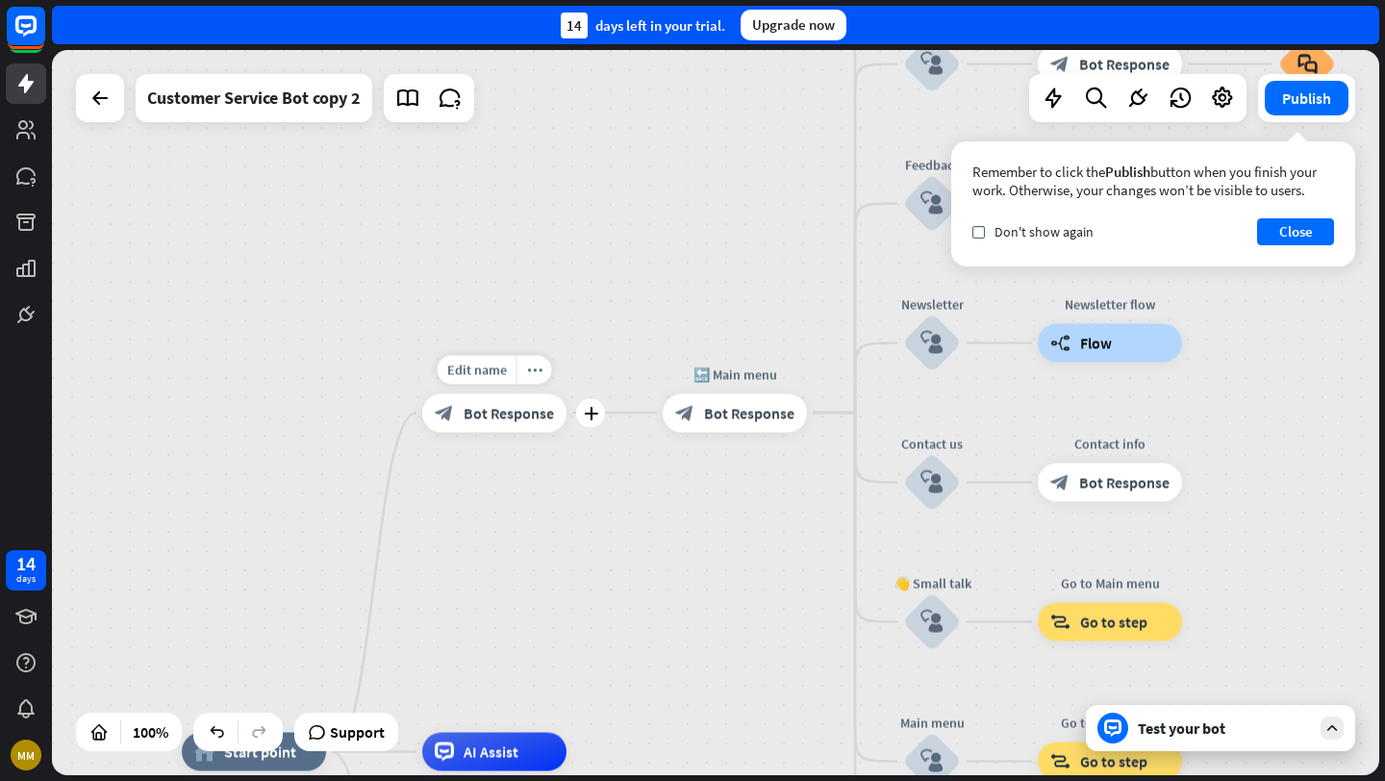
click at [548, 409] on span "Bot Response" at bounding box center [509, 412] width 90 height 19
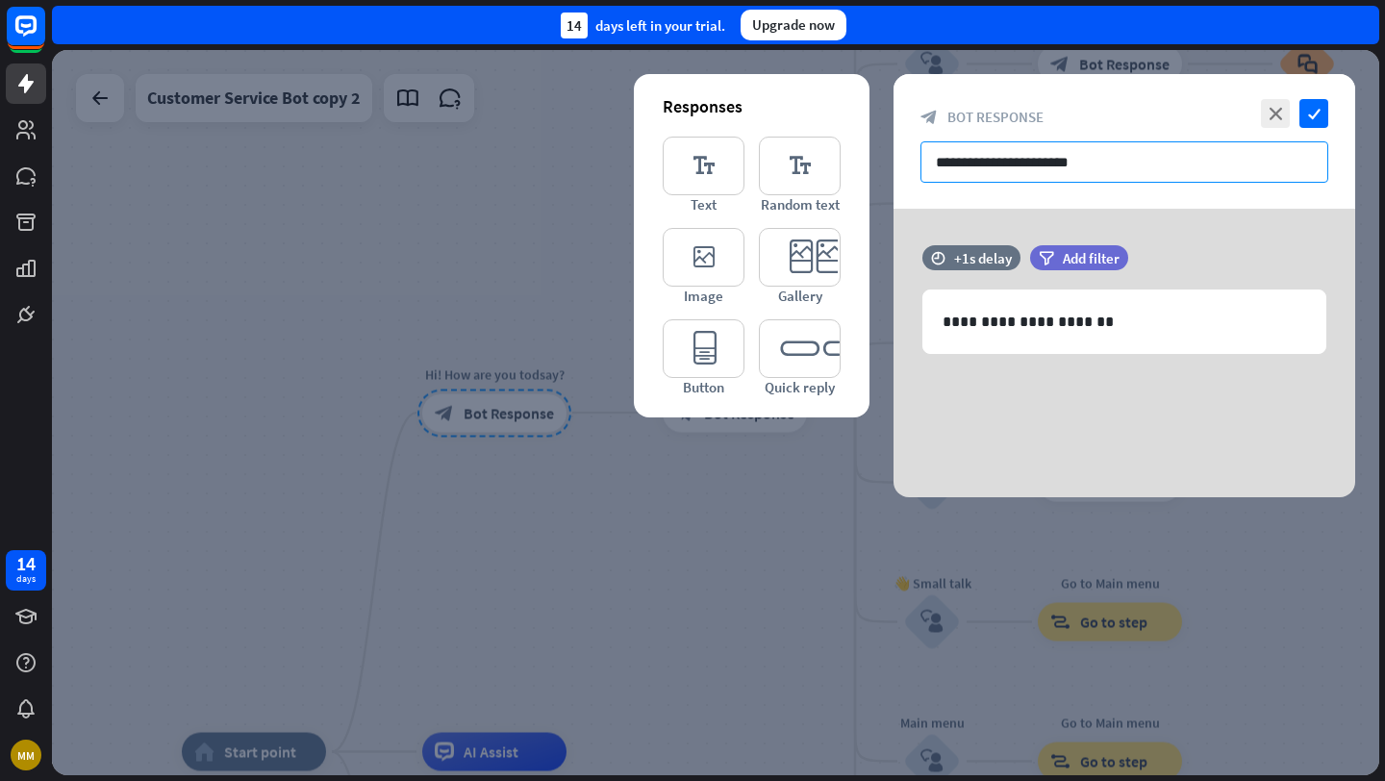
click at [1061, 162] on input "**********" at bounding box center [1125, 161] width 408 height 41
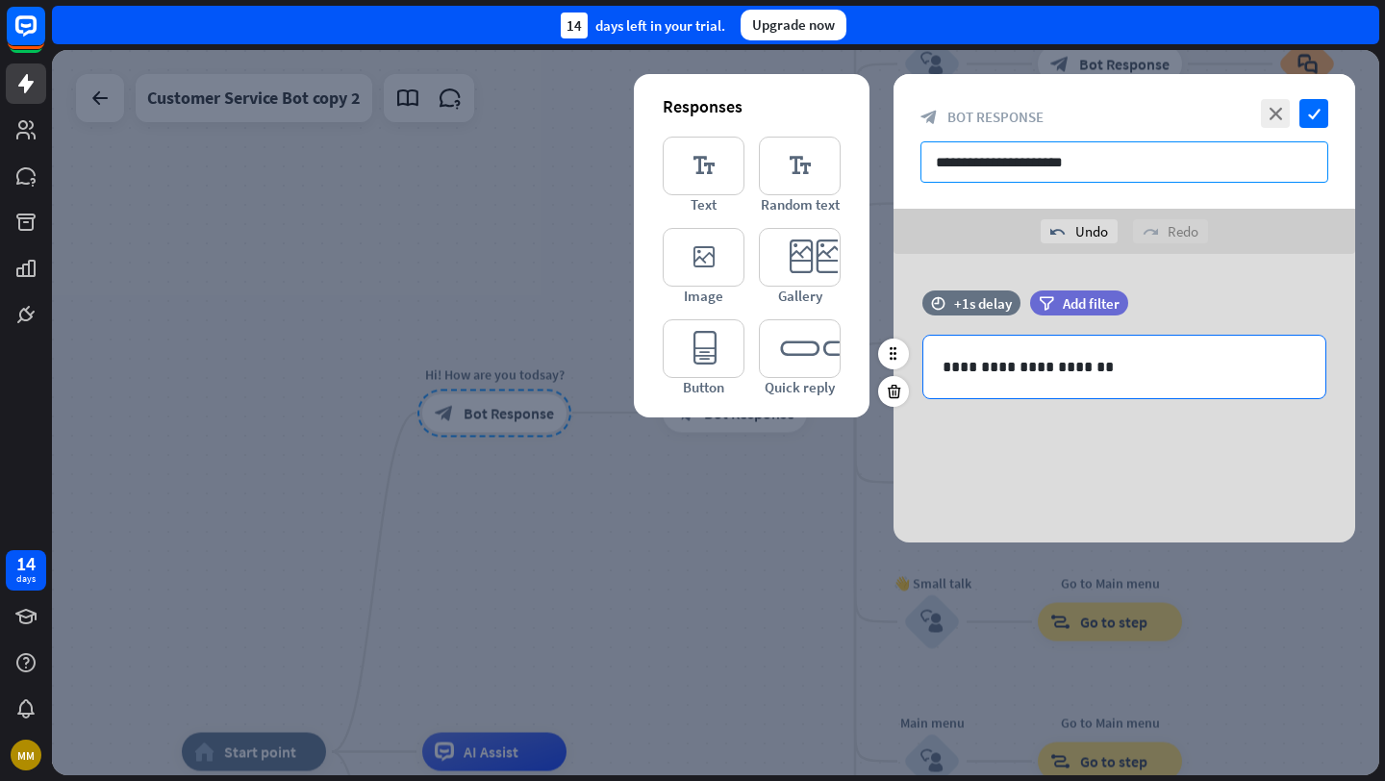
type input "**********"
click at [1085, 363] on p "**********" at bounding box center [1125, 367] width 364 height 24
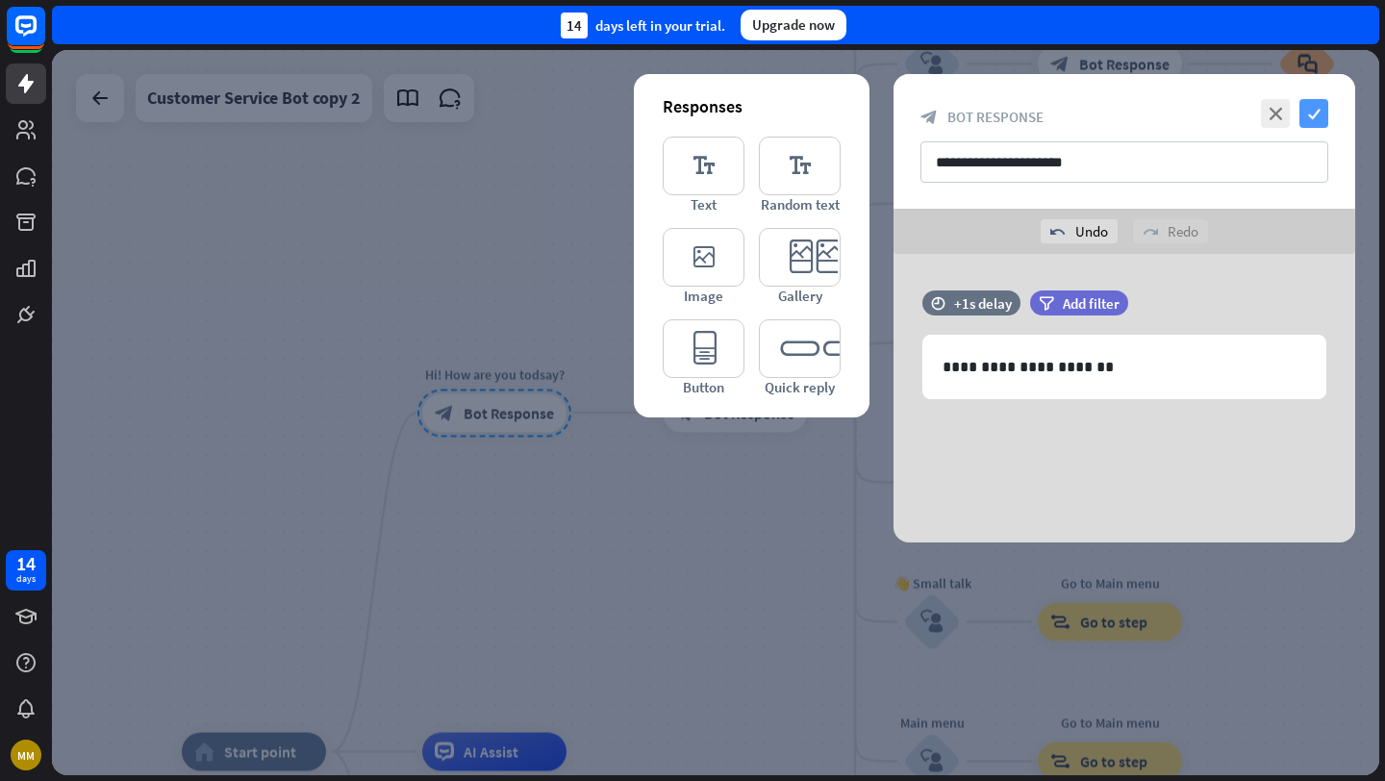
click at [1318, 118] on icon "check" at bounding box center [1314, 113] width 29 height 29
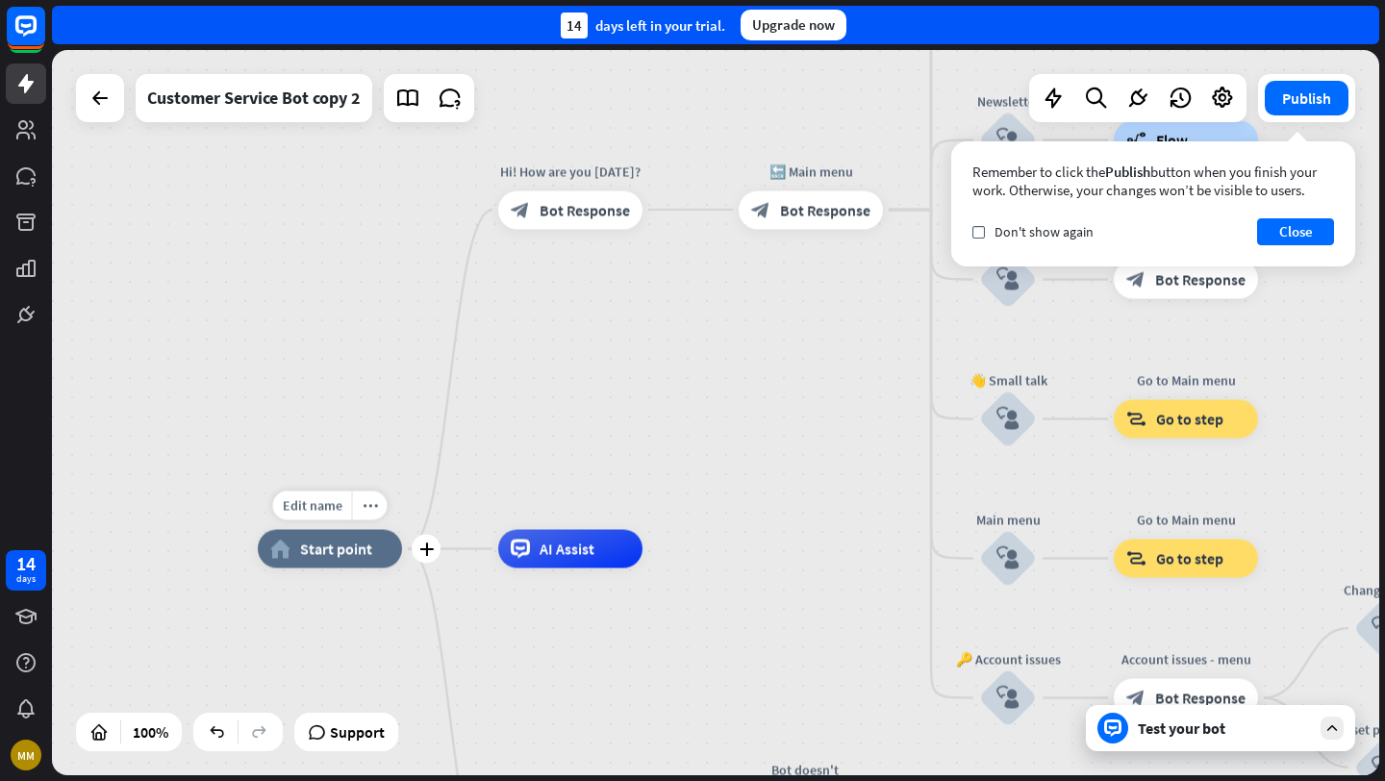
click at [368, 537] on div "home_2 Start point" at bounding box center [330, 549] width 144 height 38
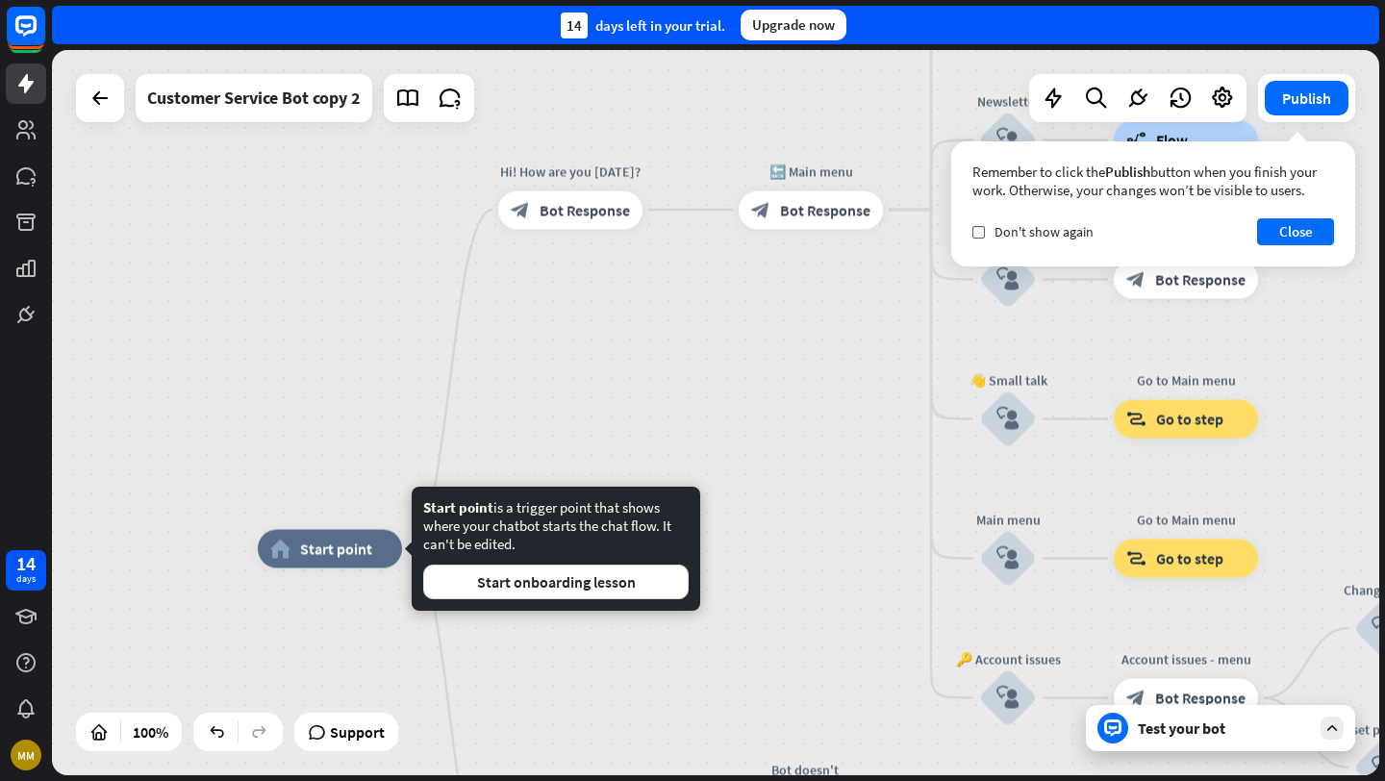
click at [569, 402] on div "Edit name more_horiz home_2 Start point Hi! How are you [DATE]? block_bot_respo…" at bounding box center [716, 412] width 1328 height 725
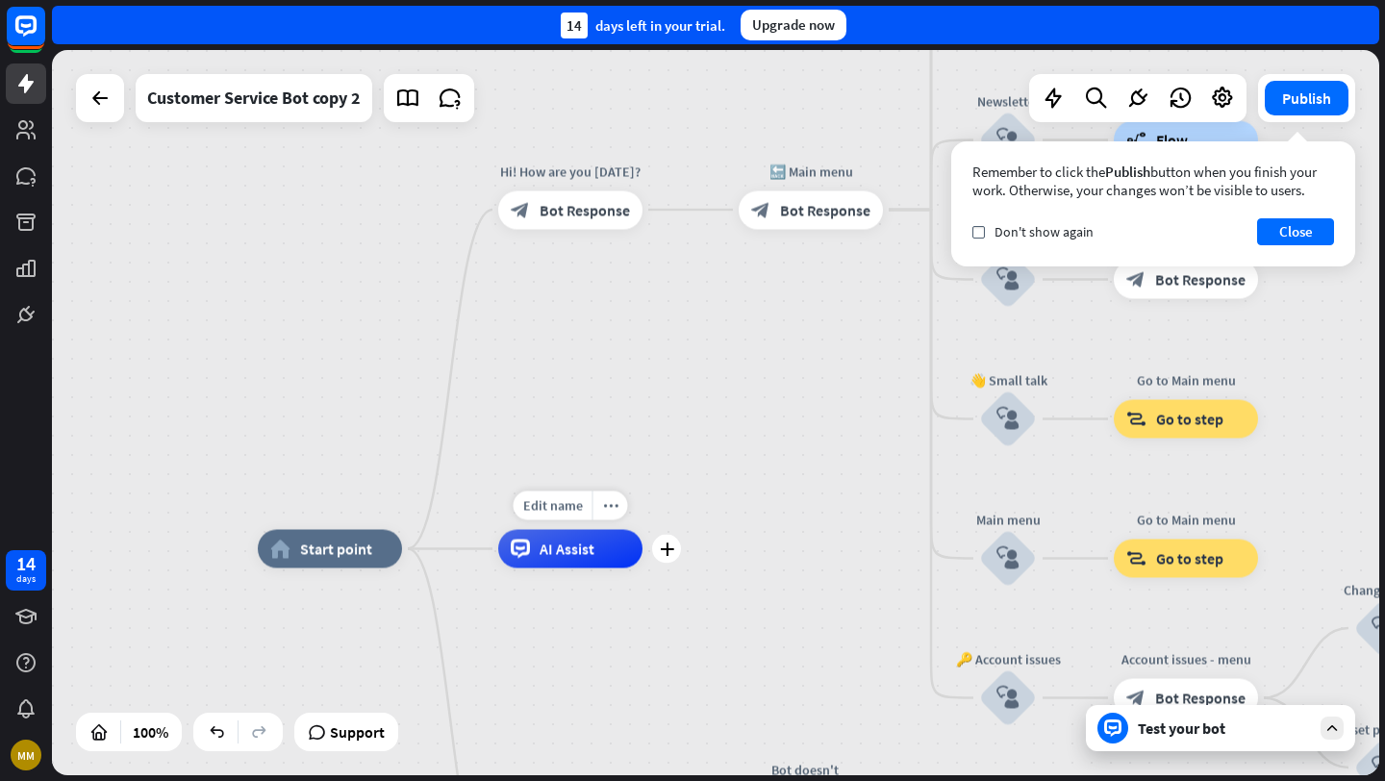
click at [572, 552] on span "AI Assist" at bounding box center [567, 549] width 55 height 19
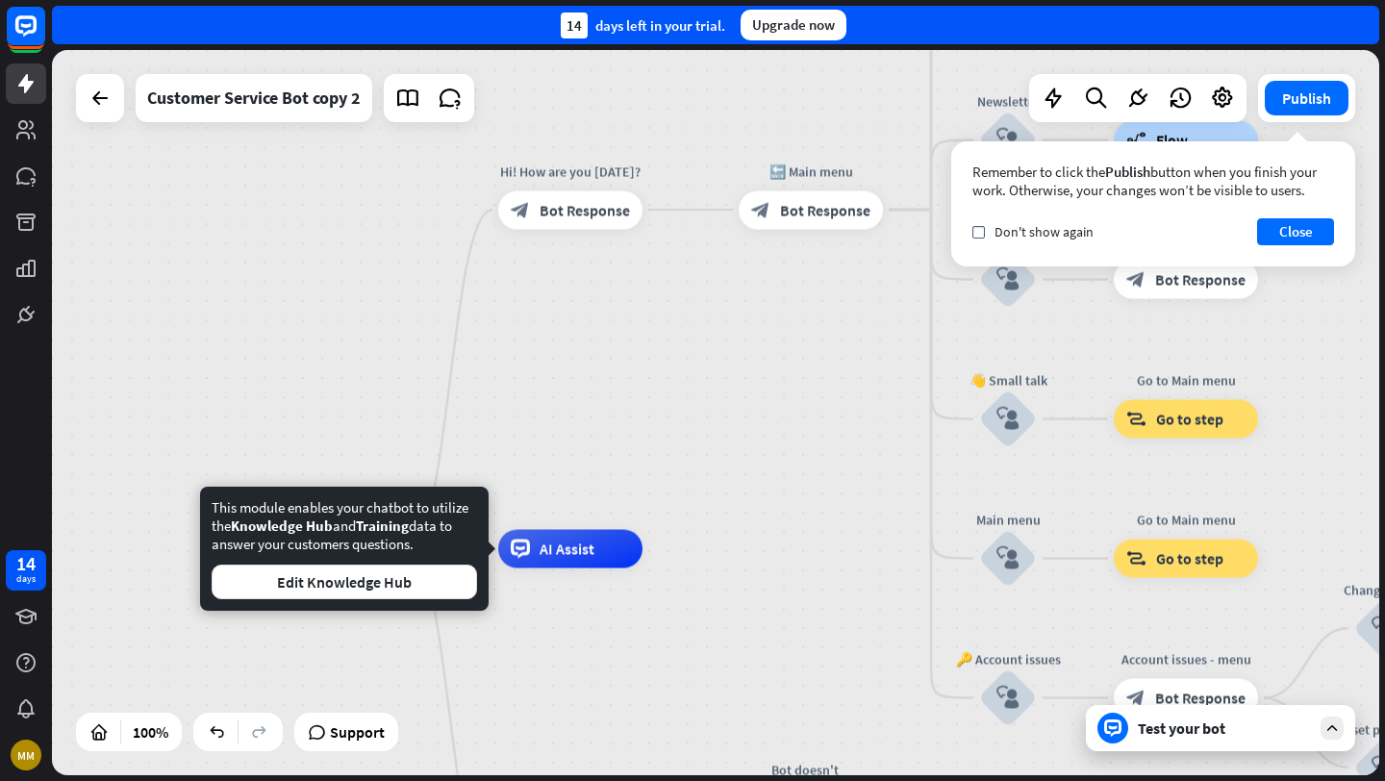
click at [600, 437] on div "home_2 Start point Hi! How are you [DATE]? block_bot_response Bot Response 🔙 Ma…" at bounding box center [716, 412] width 1328 height 725
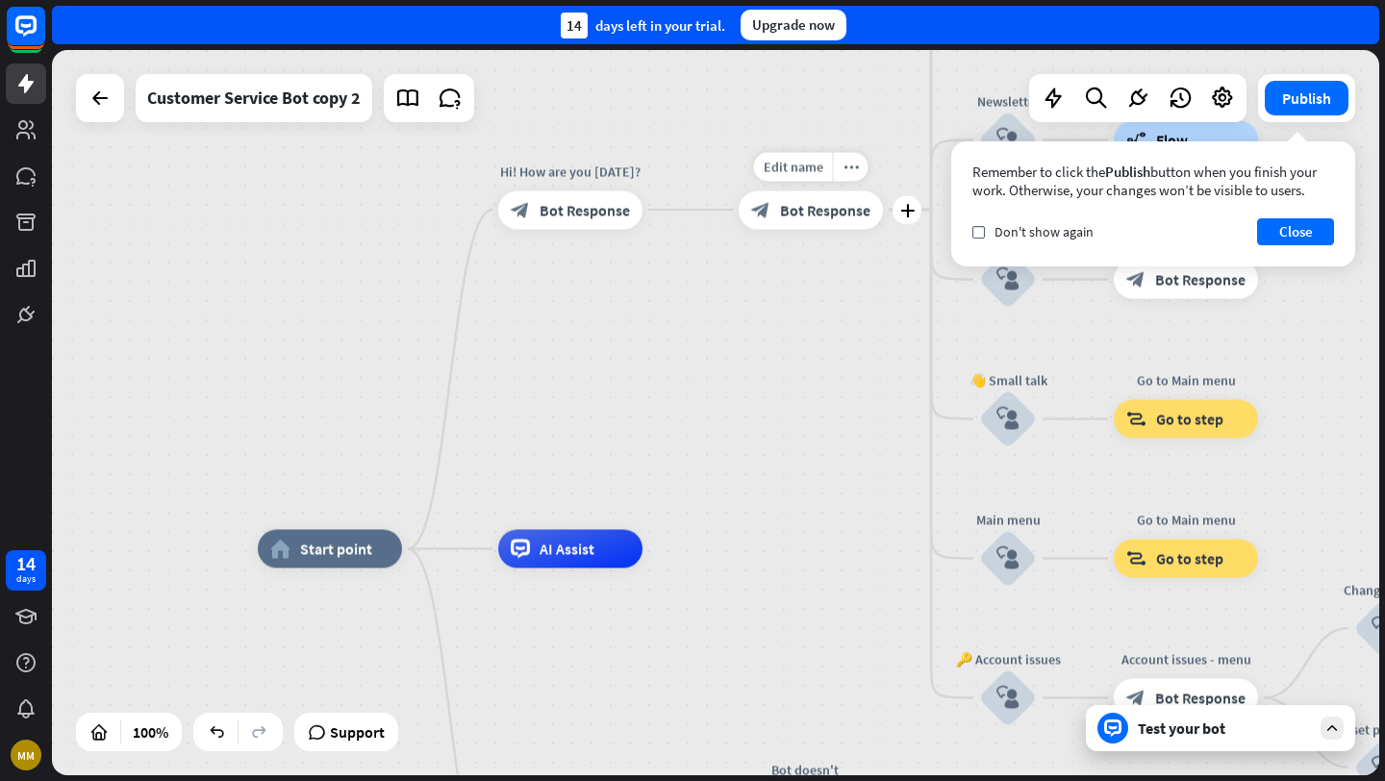
click at [815, 222] on div "block_bot_response Bot Response" at bounding box center [811, 209] width 144 height 38
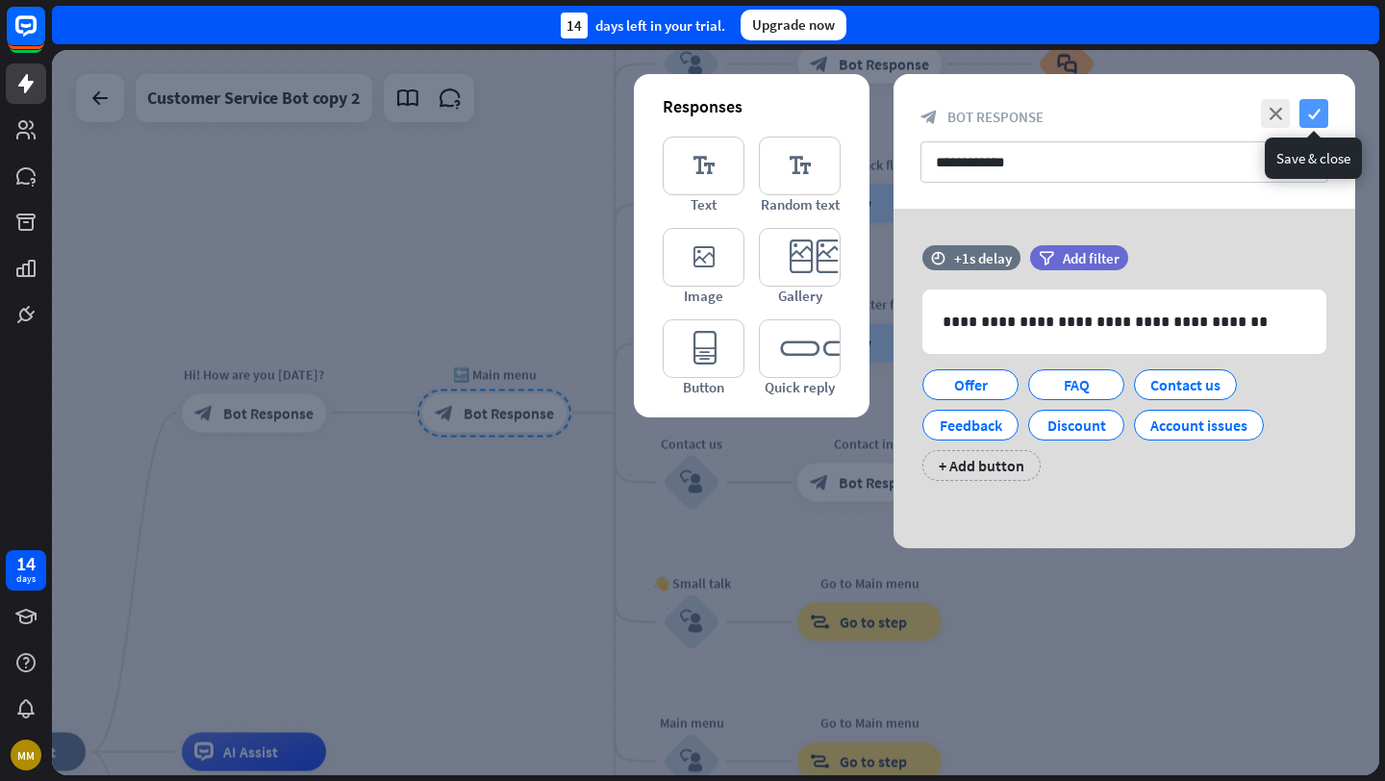
click at [1316, 115] on icon "check" at bounding box center [1314, 113] width 29 height 29
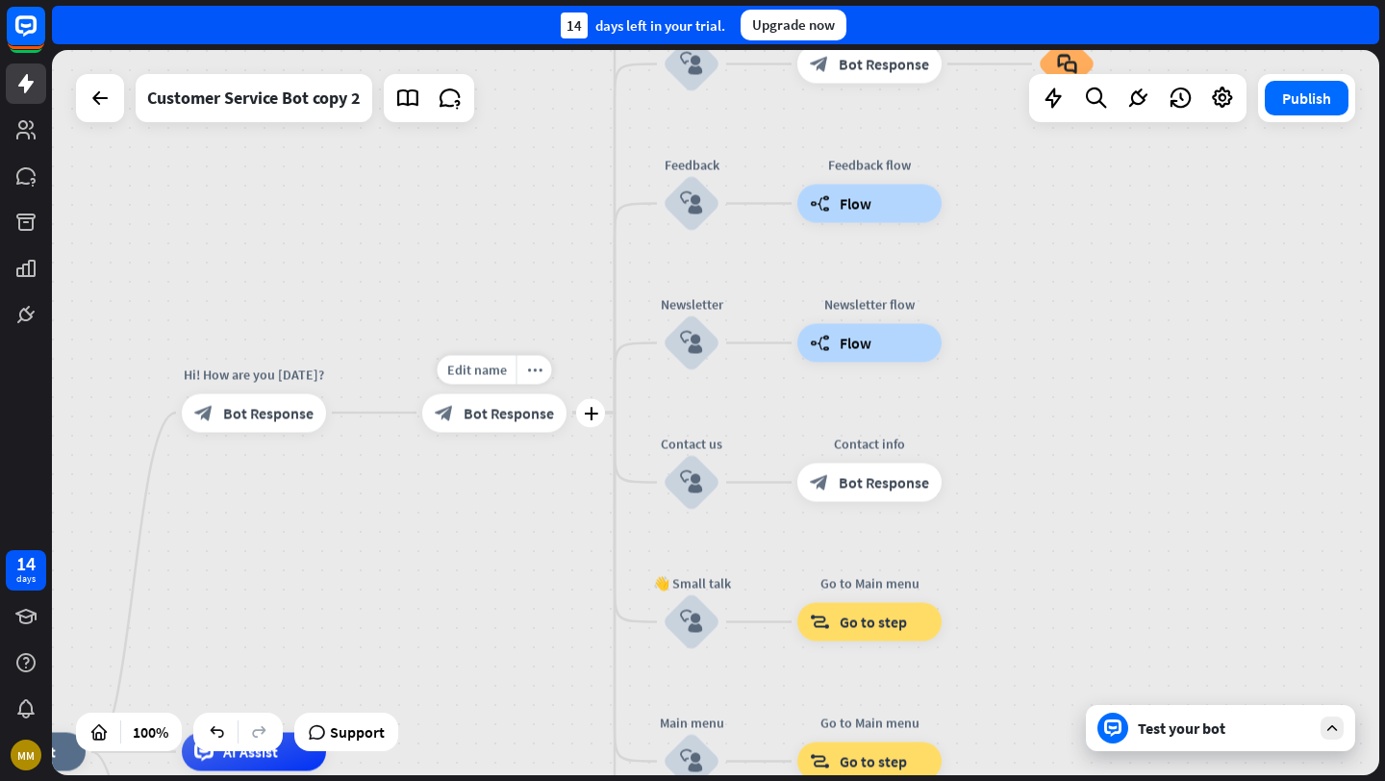
click at [545, 408] on span "Bot Response" at bounding box center [509, 412] width 90 height 19
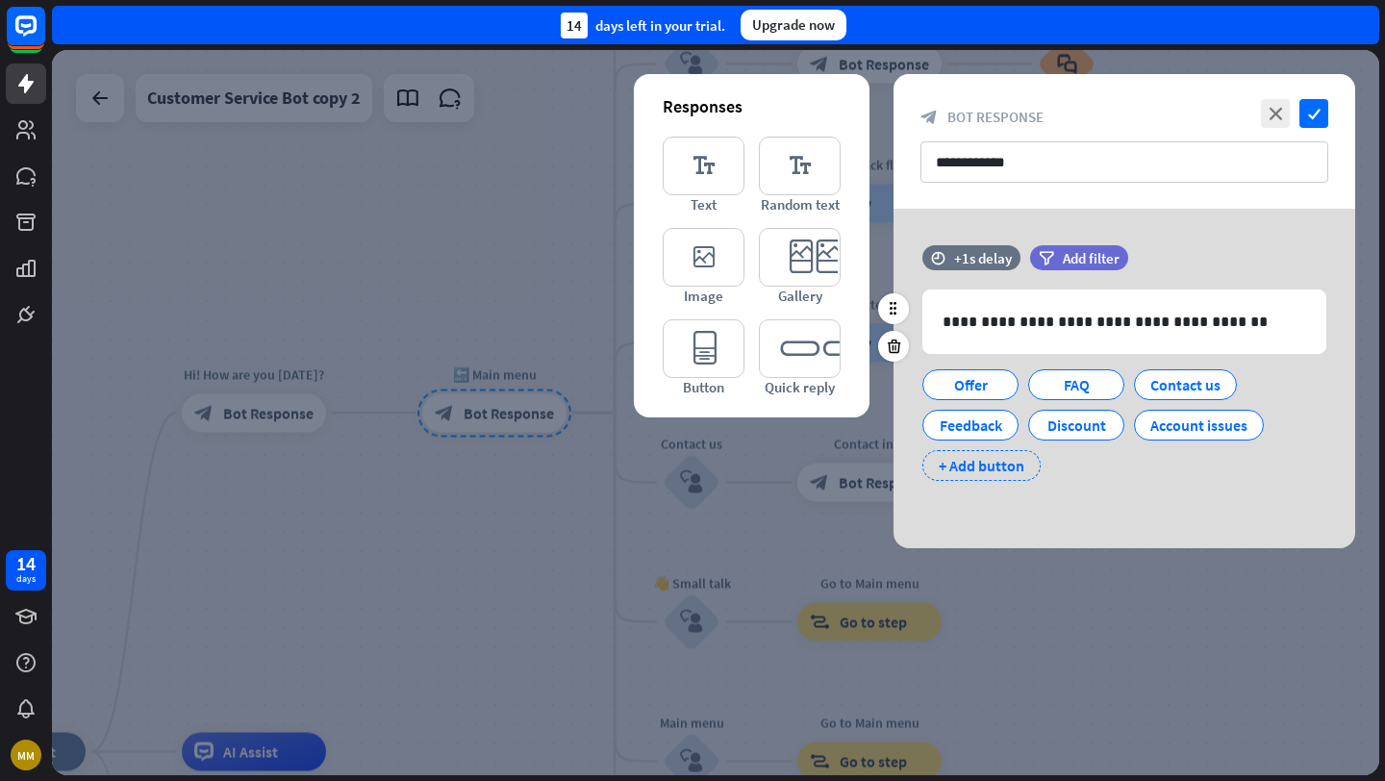
click at [987, 460] on div "+ Add button" at bounding box center [982, 465] width 118 height 31
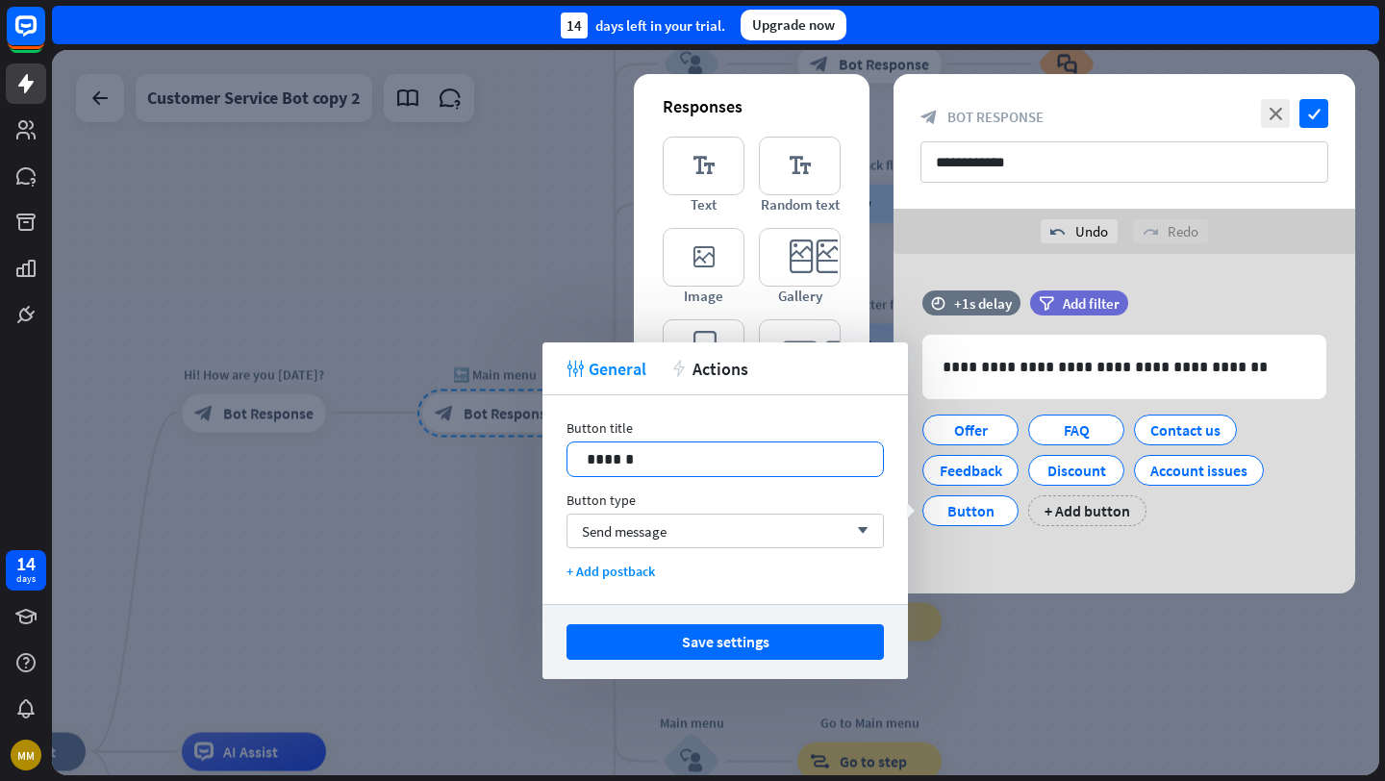
click at [798, 468] on div "14 ******" at bounding box center [725, 460] width 317 height 36
click at [749, 531] on div "Send message arrow_down" at bounding box center [725, 531] width 317 height 35
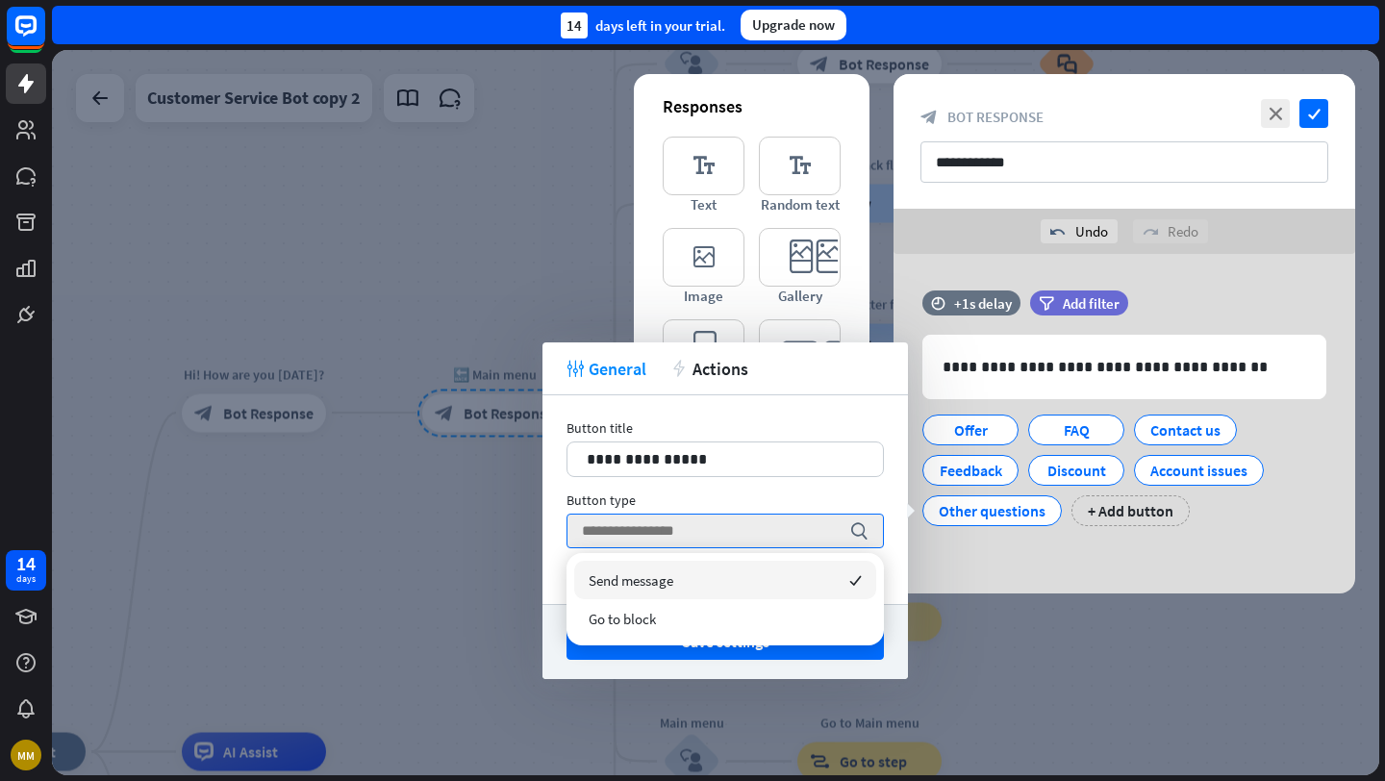
click at [741, 579] on div "Send message checked" at bounding box center [725, 580] width 302 height 38
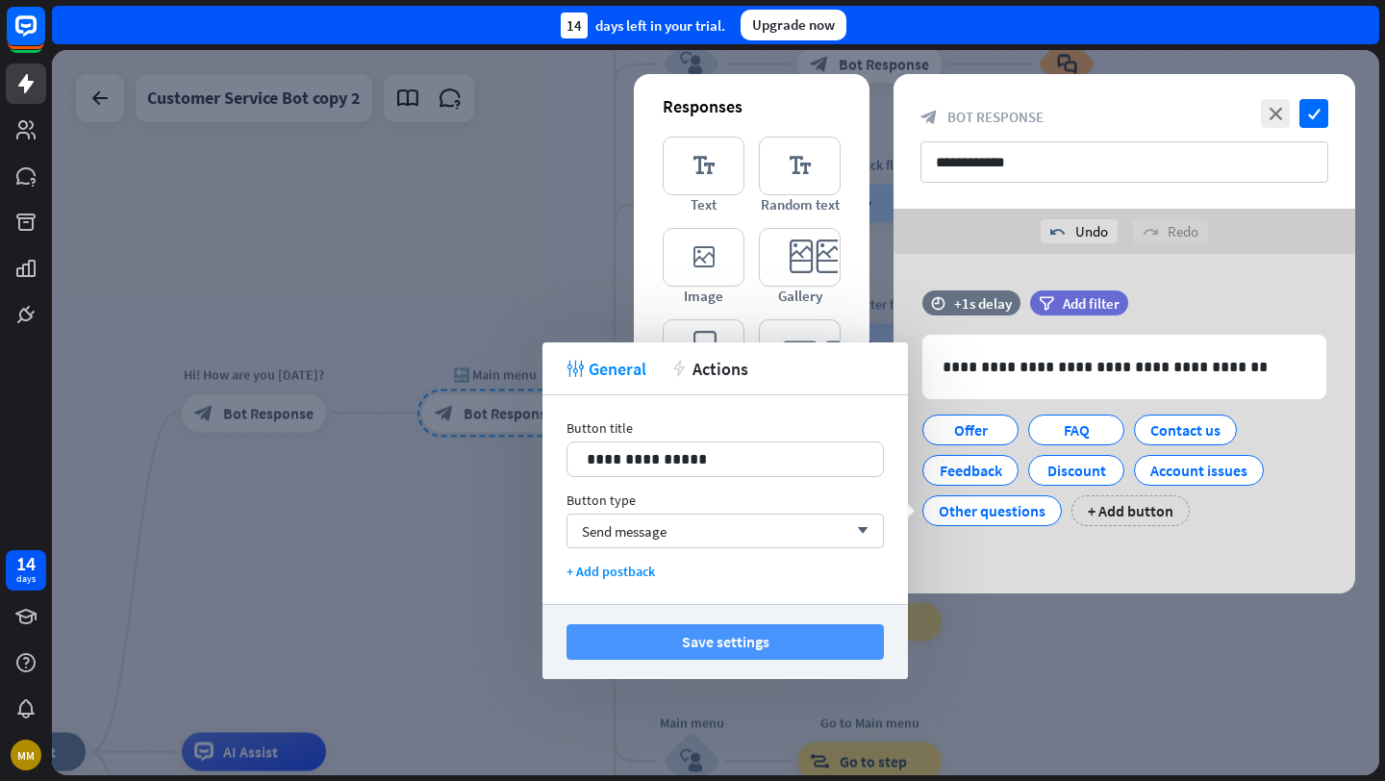
click at [795, 640] on button "Save settings" at bounding box center [725, 642] width 317 height 36
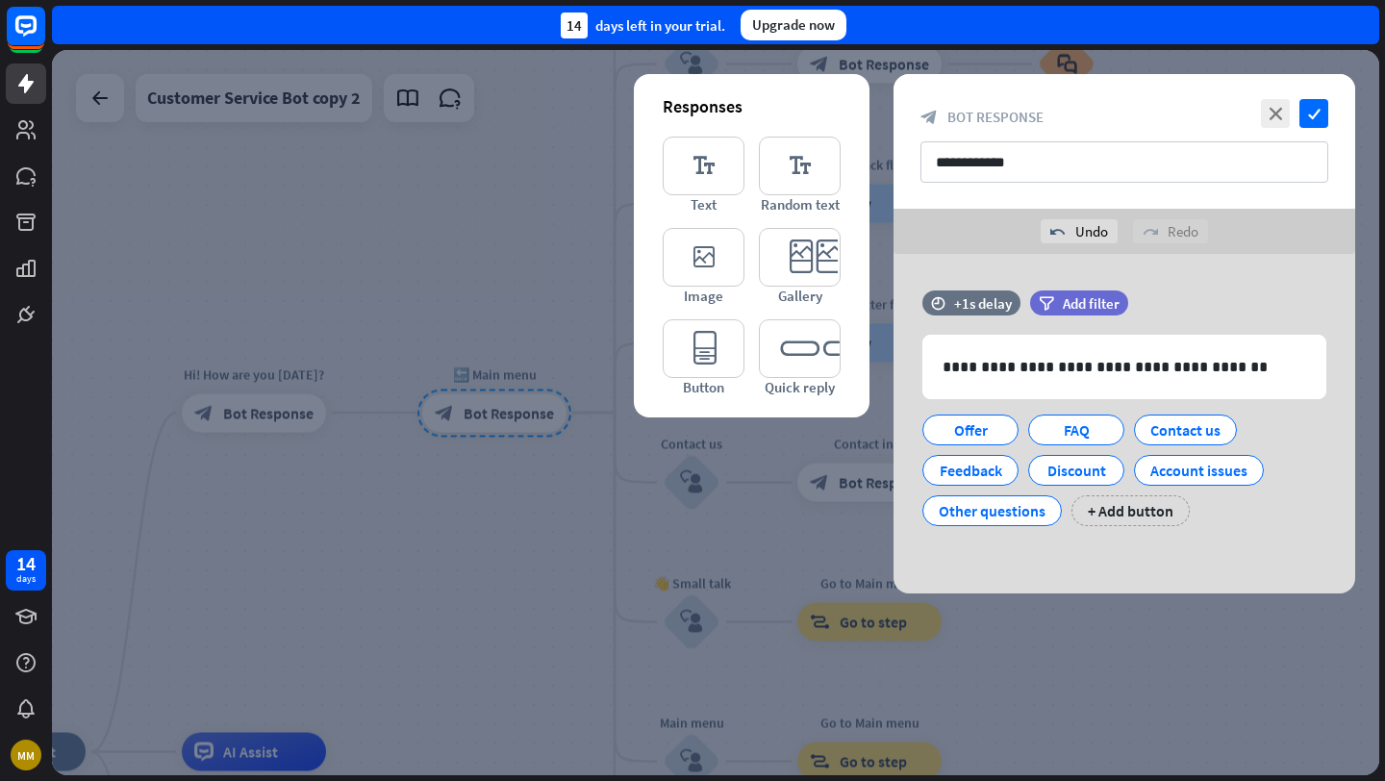
click at [1022, 617] on div at bounding box center [716, 412] width 1328 height 725
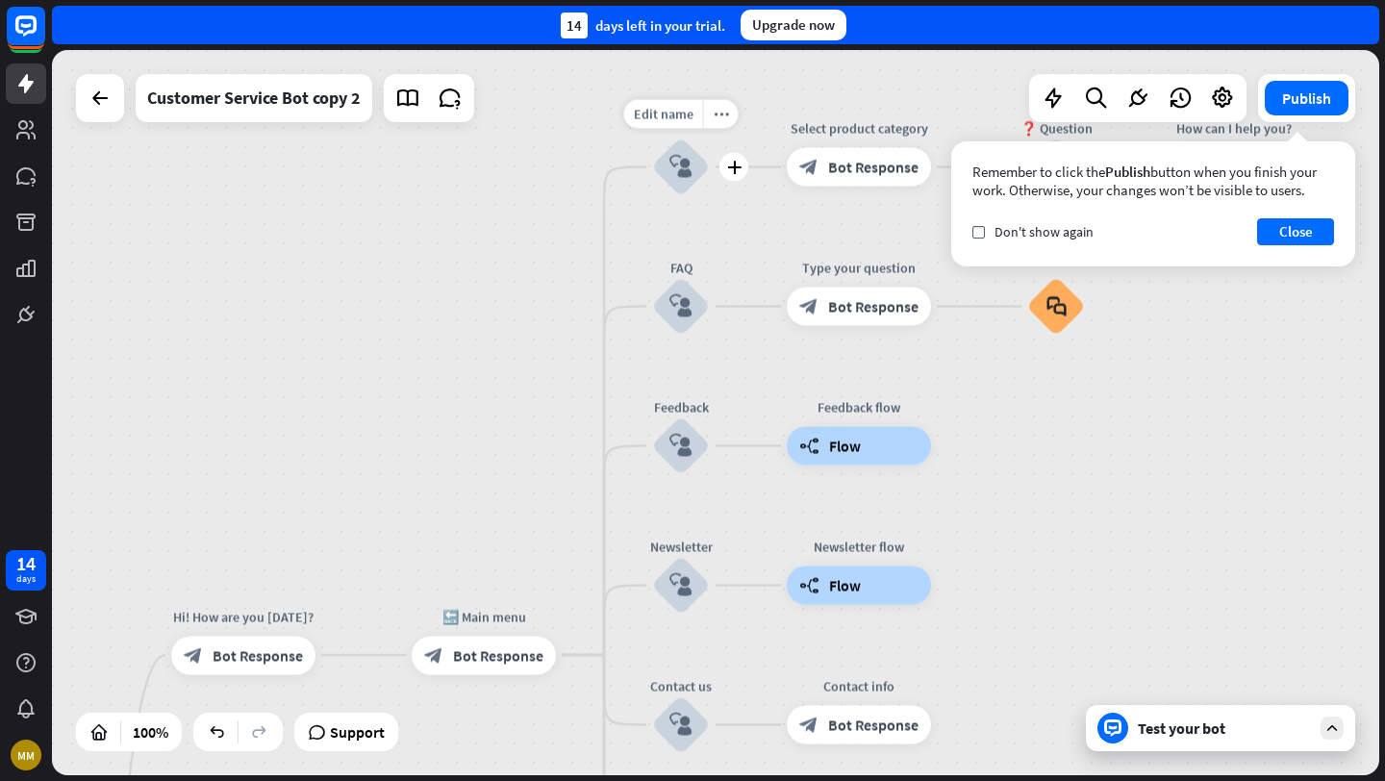
click at [688, 157] on icon "block_user_input" at bounding box center [681, 167] width 23 height 23
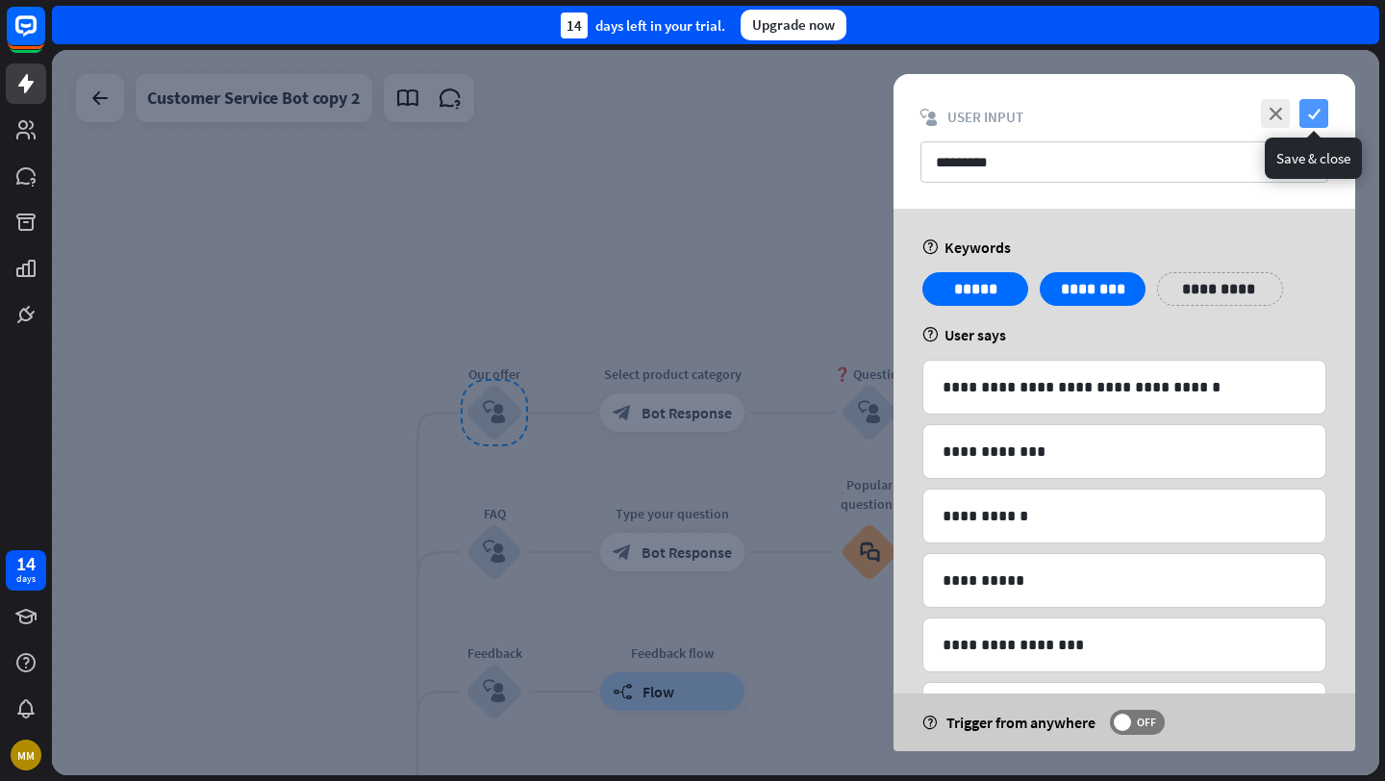
click at [1313, 110] on icon "check" at bounding box center [1314, 113] width 29 height 29
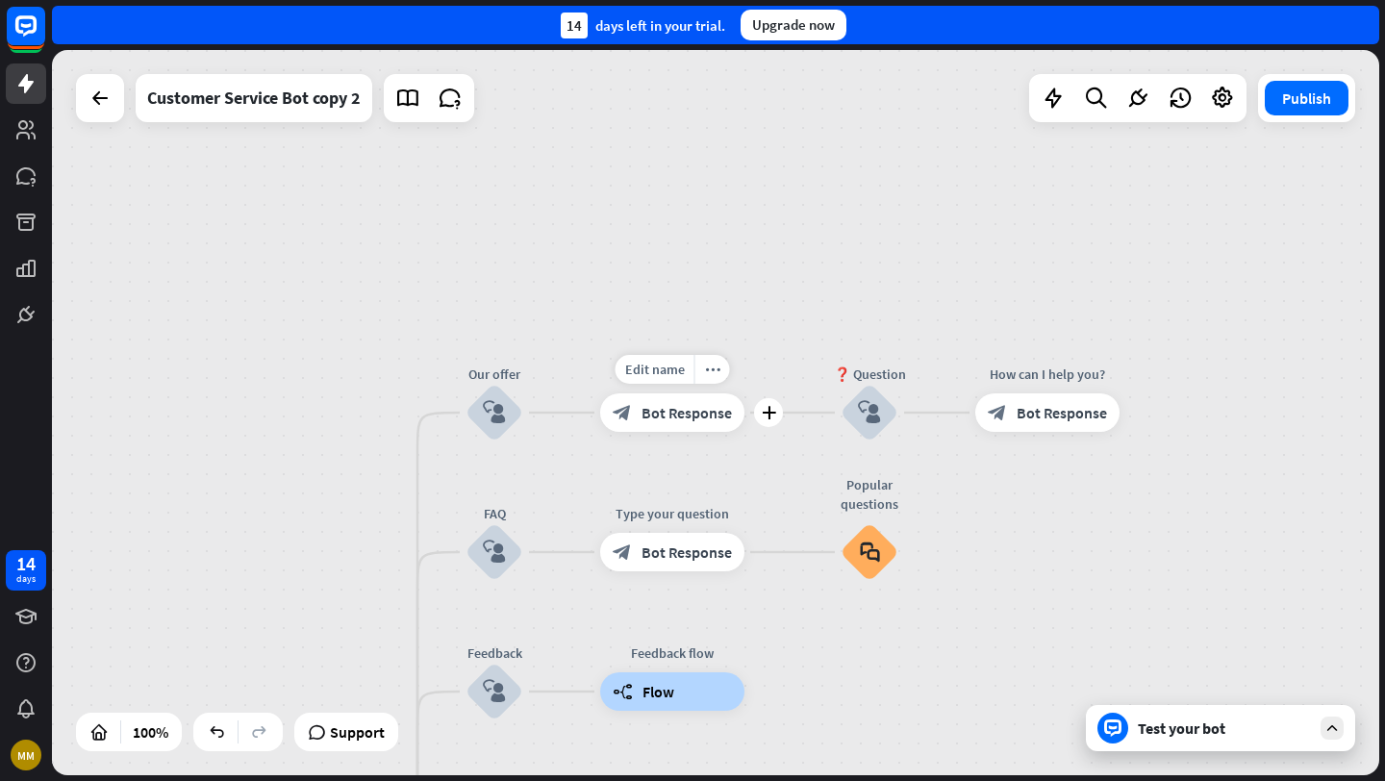
click at [694, 417] on span "Bot Response" at bounding box center [687, 412] width 90 height 19
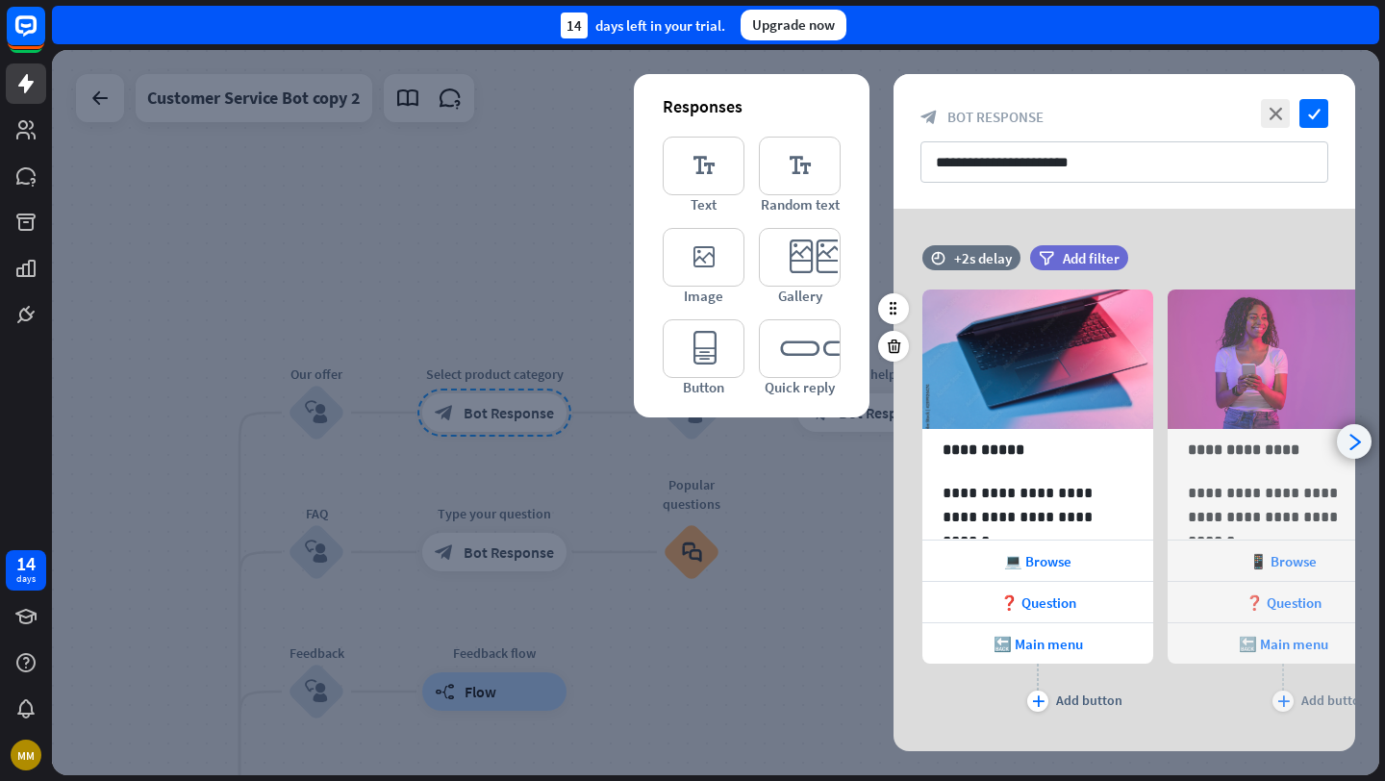
click at [1356, 439] on icon "arrowhead_right" at bounding box center [1355, 442] width 18 height 18
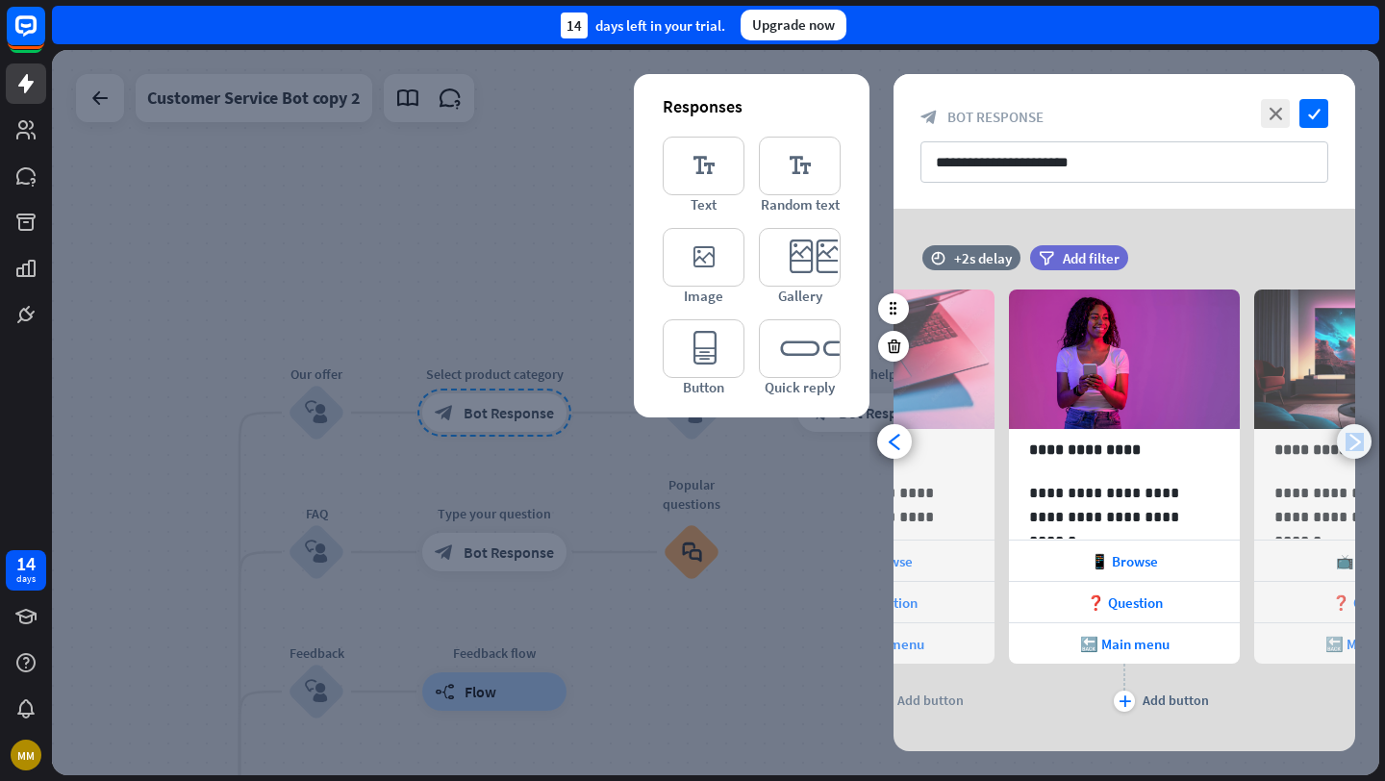
click at [1356, 439] on icon "arrowhead_right" at bounding box center [1355, 442] width 18 height 18
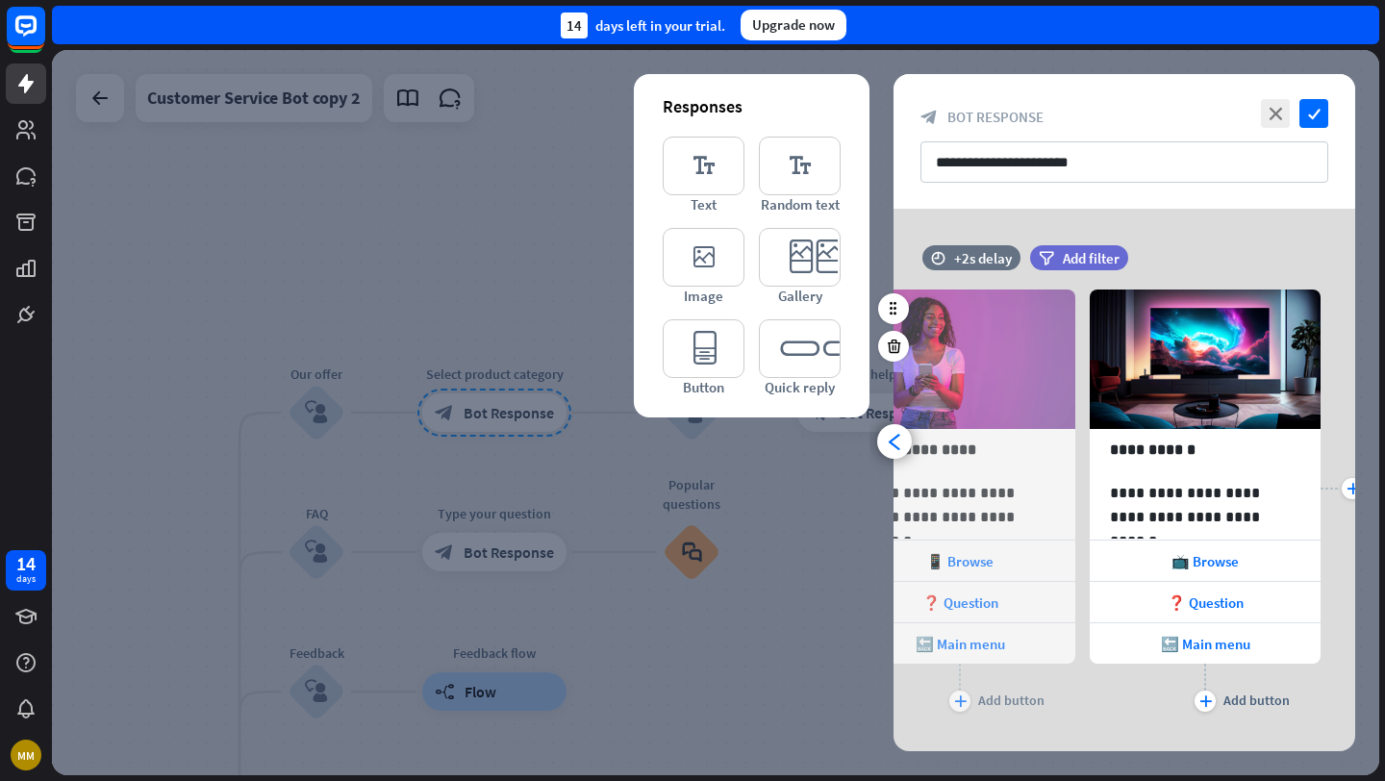
scroll to position [0, 404]
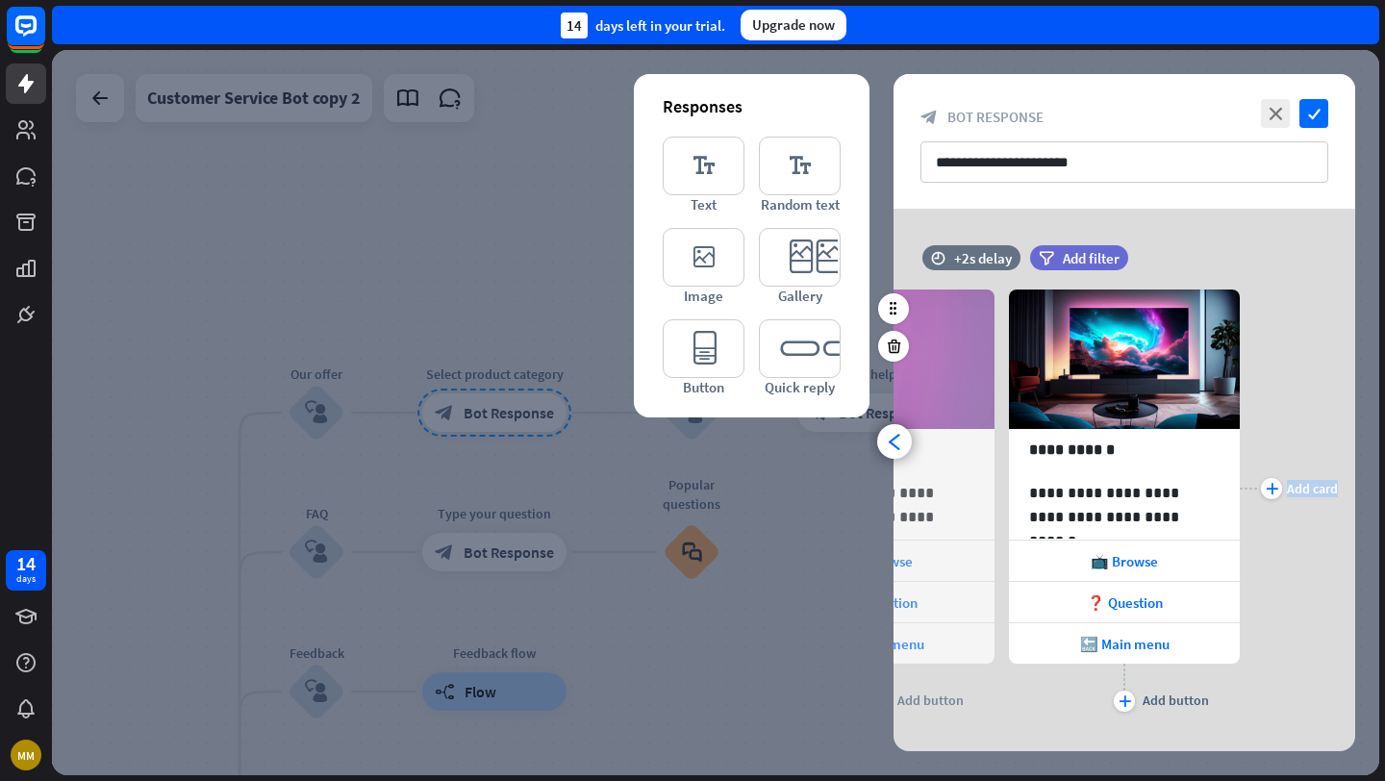
click at [1356, 440] on div "**********" at bounding box center [1125, 480] width 510 height 543
click at [1151, 165] on input "**********" at bounding box center [1125, 161] width 408 height 41
click at [899, 439] on icon "arrowhead_left" at bounding box center [895, 442] width 18 height 18
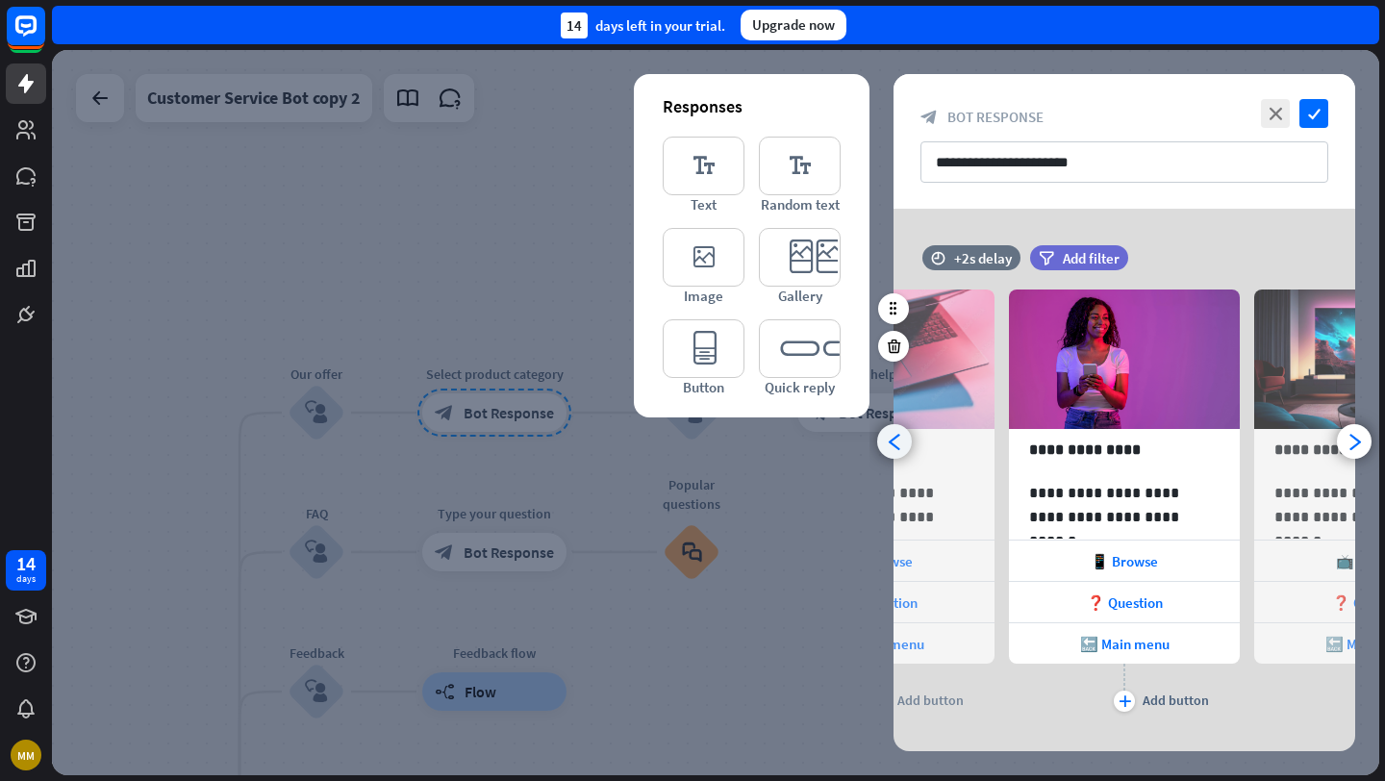
scroll to position [0, 159]
click at [899, 439] on icon "arrowhead_left" at bounding box center [895, 442] width 18 height 18
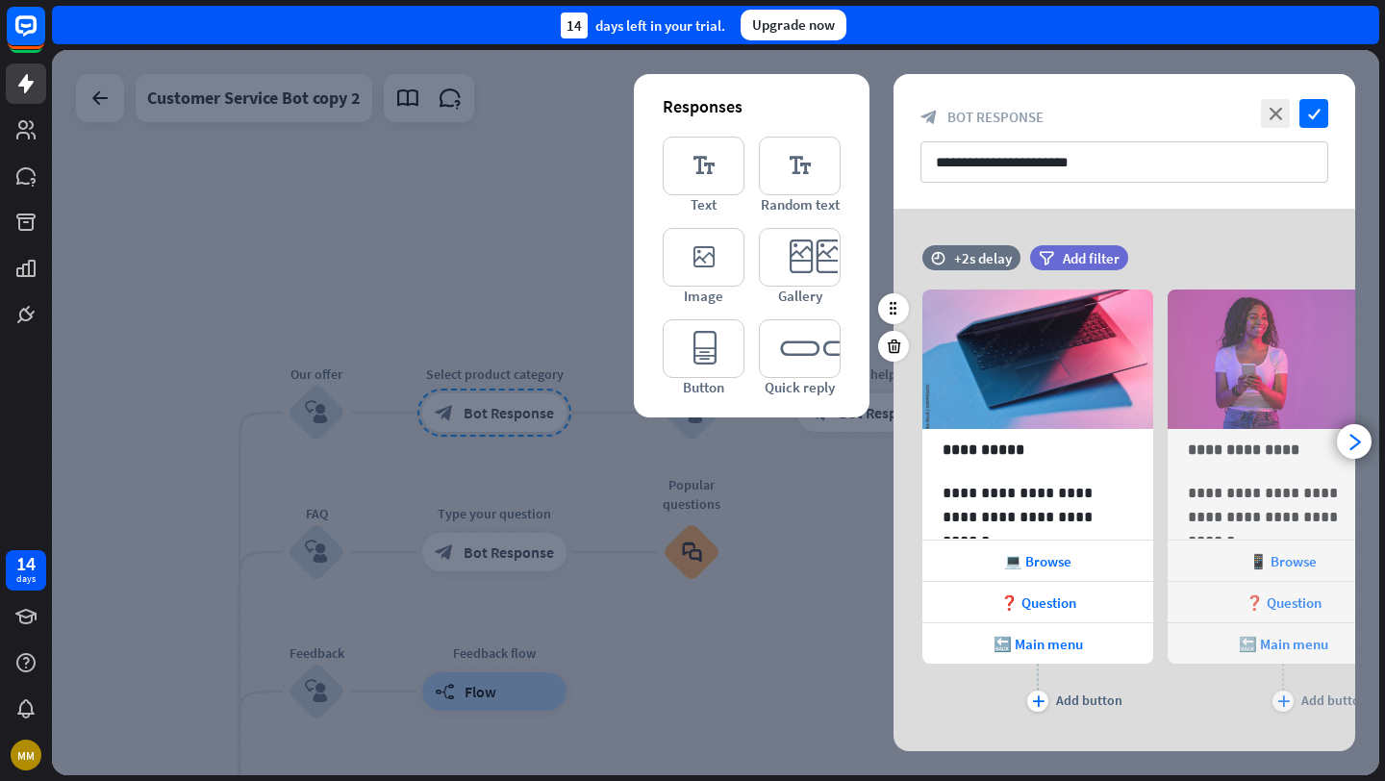
scroll to position [0, 0]
click at [1064, 642] on span "🔙 Main menu" at bounding box center [1038, 644] width 89 height 18
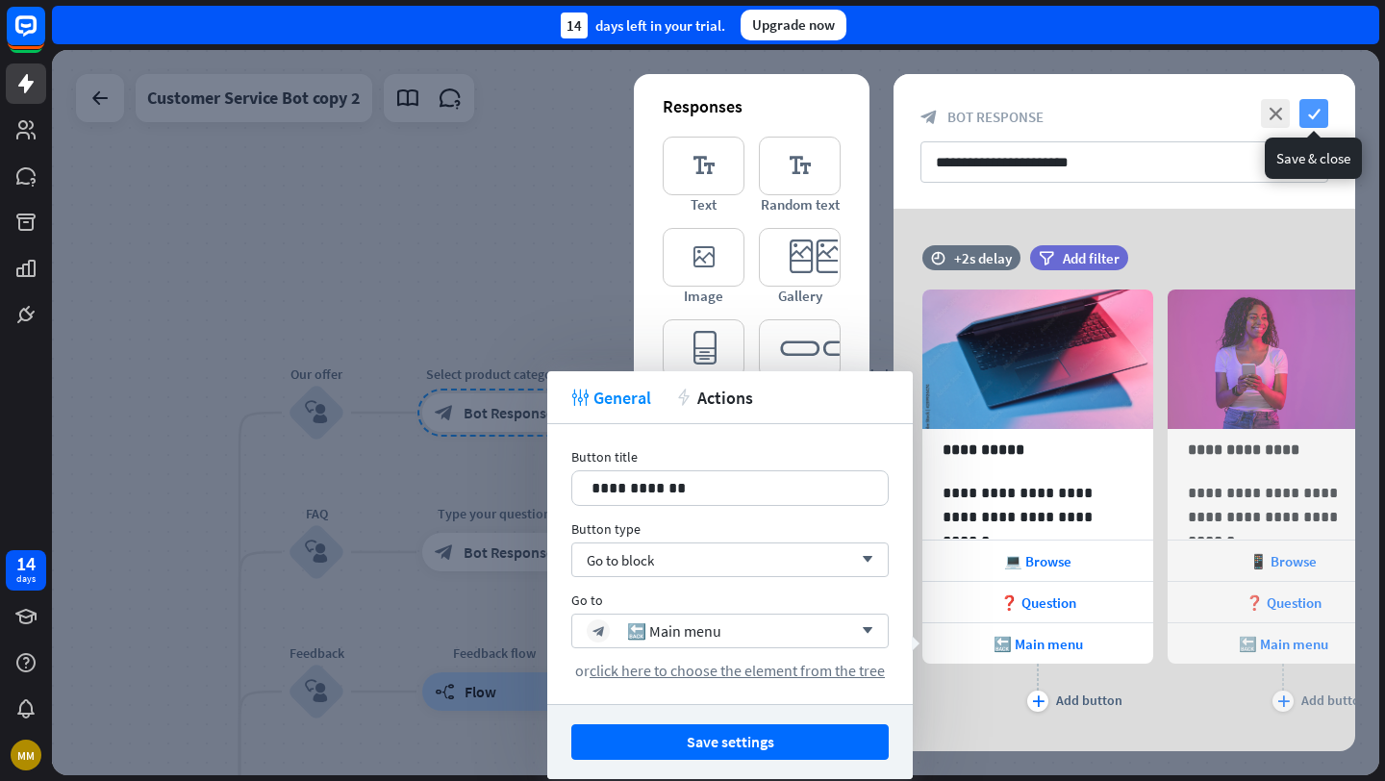
click at [1316, 111] on icon "check" at bounding box center [1314, 113] width 29 height 29
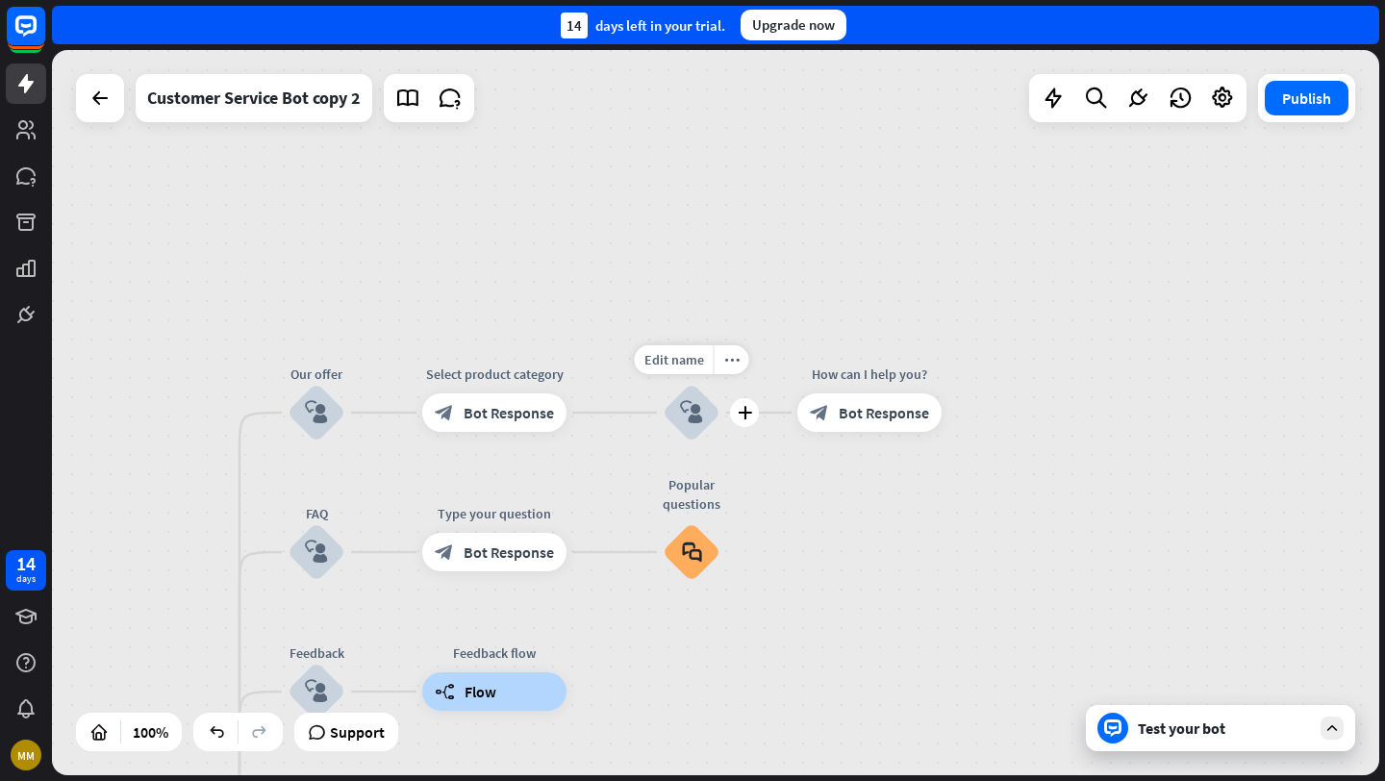
click at [687, 409] on icon "block_user_input" at bounding box center [691, 412] width 23 height 23
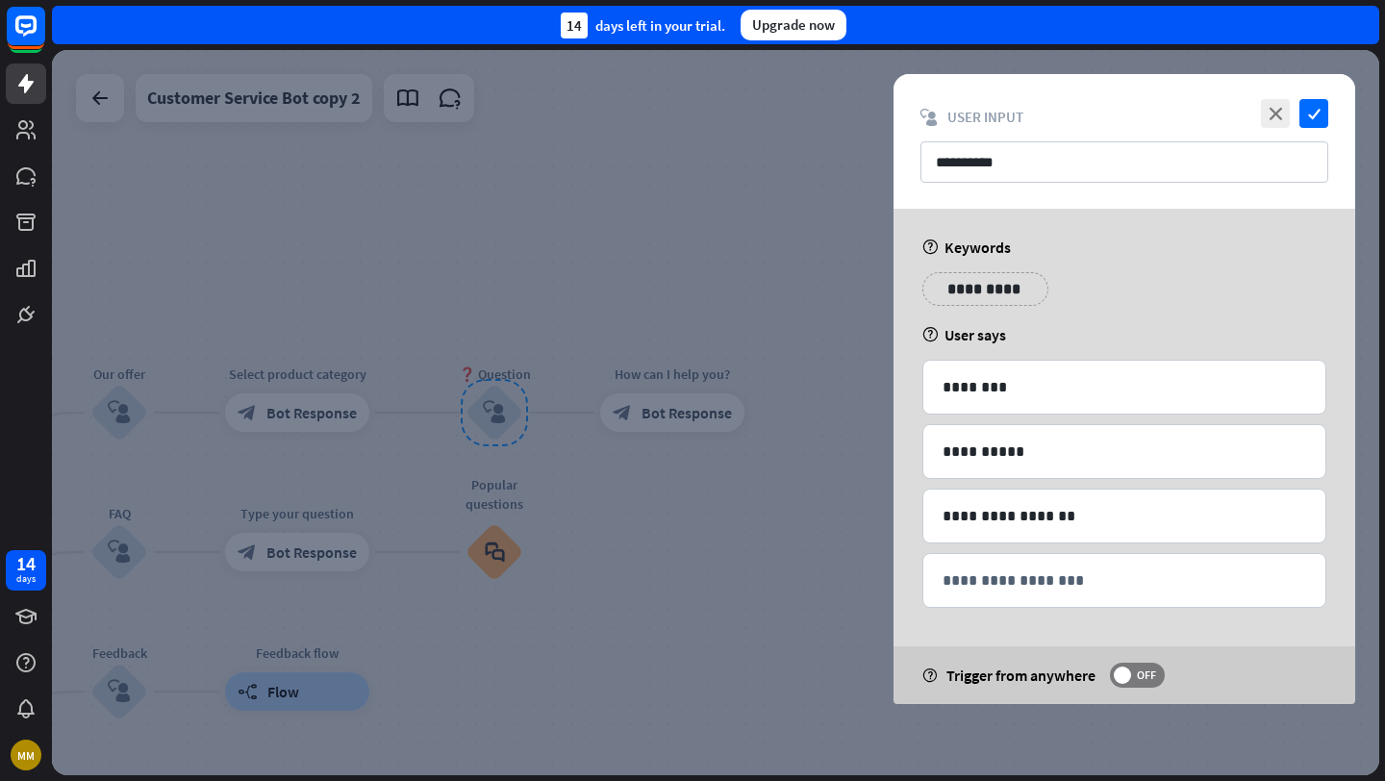
click at [1083, 334] on div "help User says" at bounding box center [1125, 334] width 404 height 19
click at [1320, 110] on icon "check" at bounding box center [1314, 113] width 29 height 29
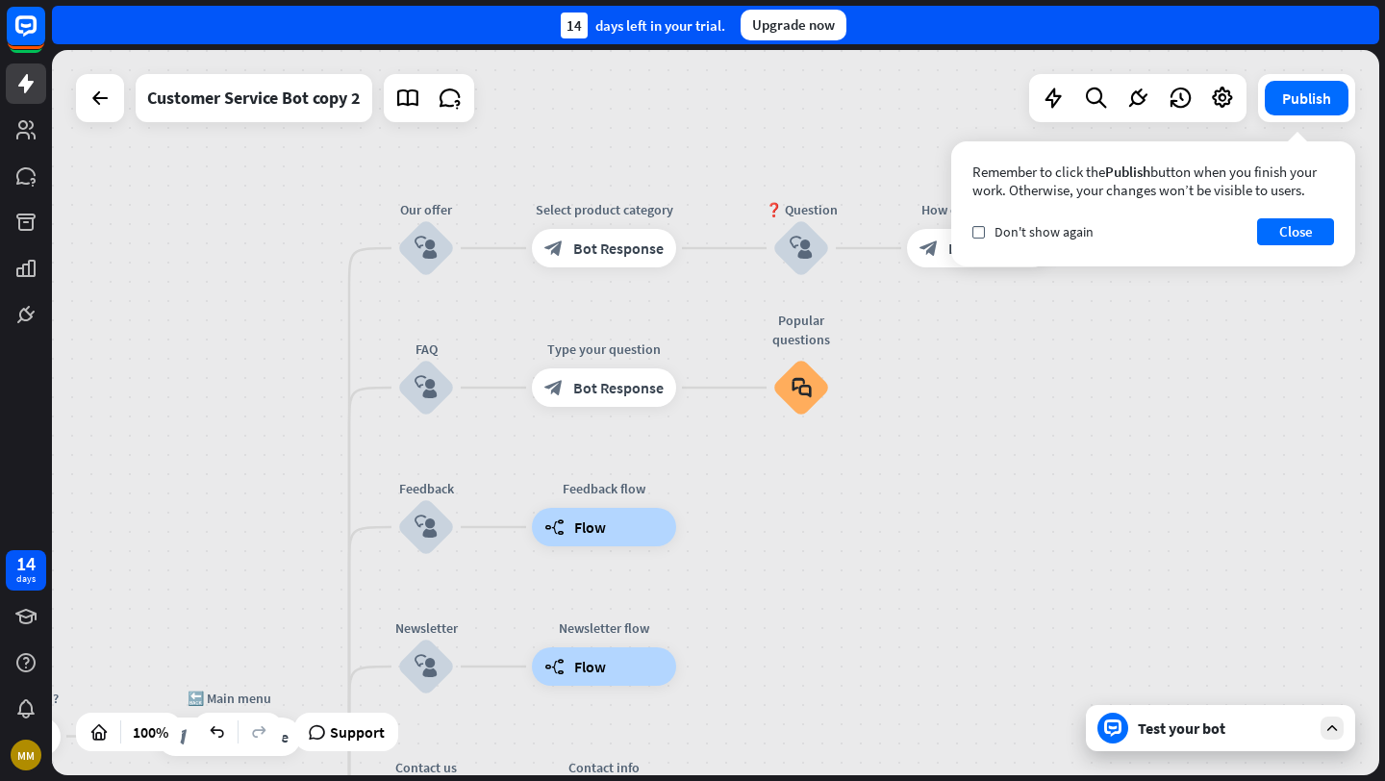
click at [1207, 730] on div "Test your bot" at bounding box center [1224, 728] width 173 height 19
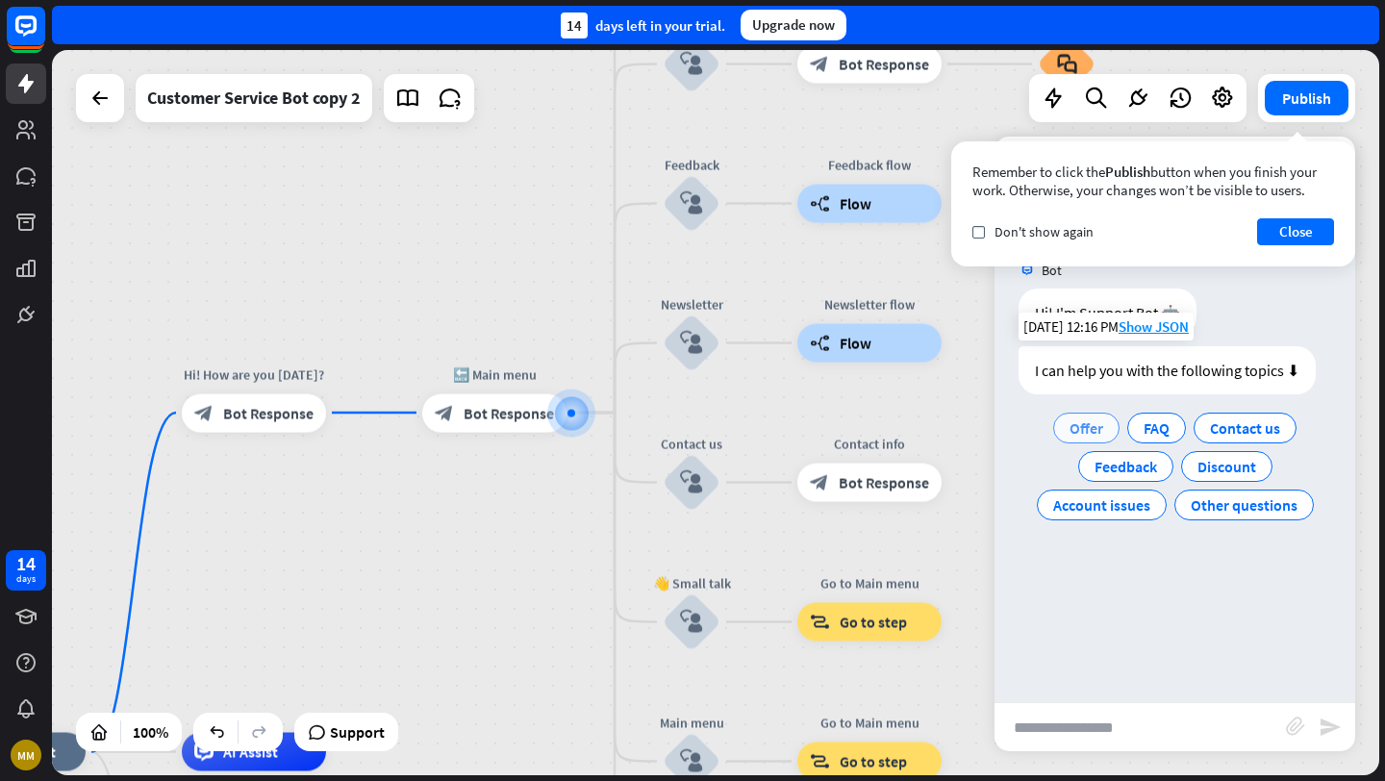
click at [1103, 426] on span "Offer" at bounding box center [1087, 428] width 34 height 19
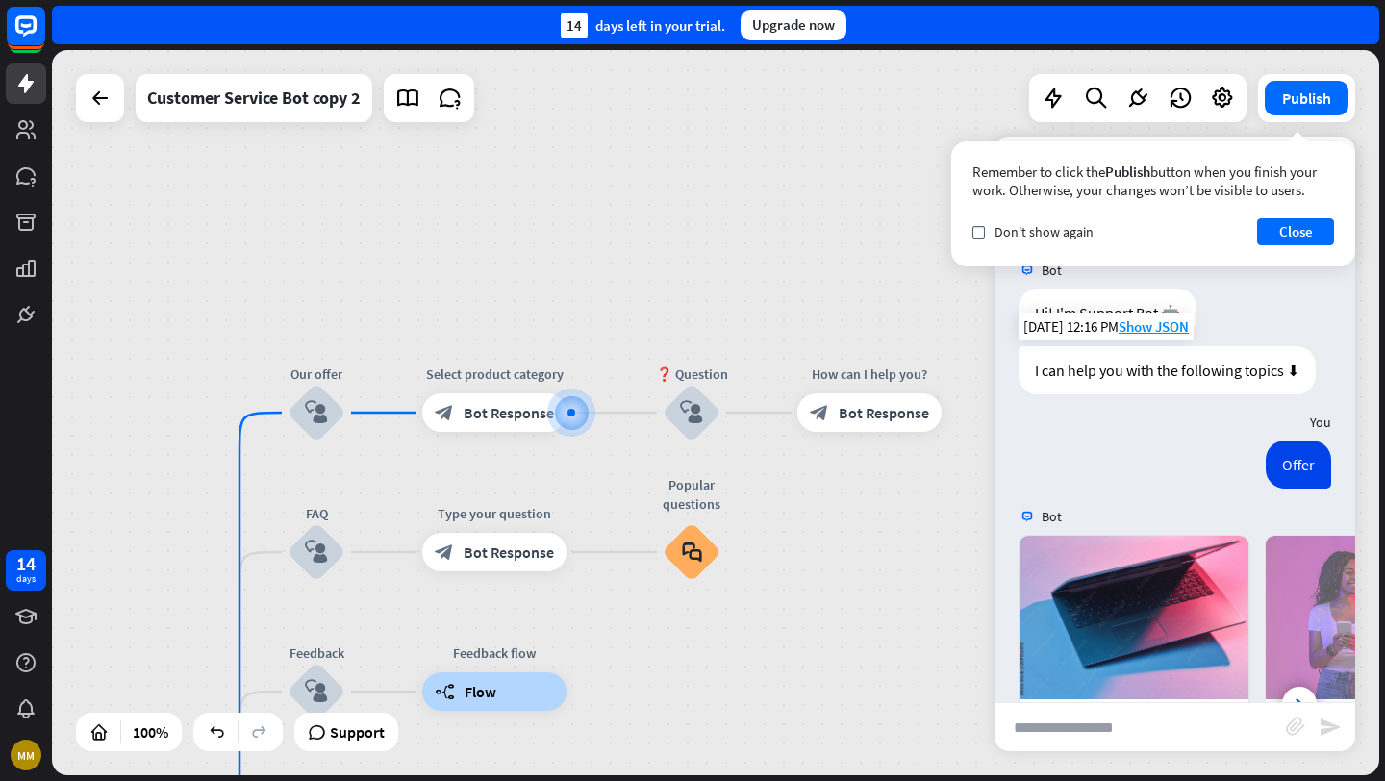
scroll to position [267, 0]
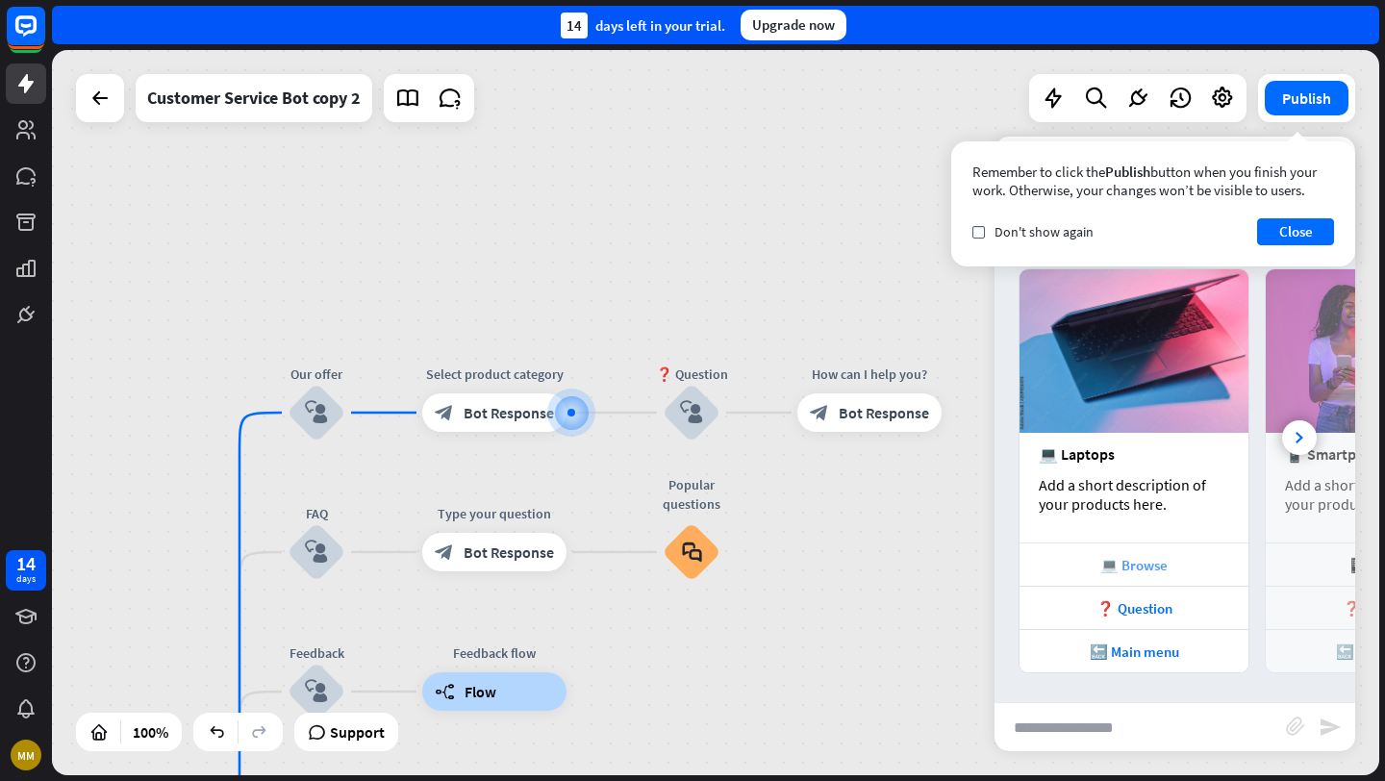
click at [1148, 563] on div "💻 Browse" at bounding box center [1134, 565] width 210 height 18
click at [979, 229] on icon "check" at bounding box center [979, 232] width 9 height 9
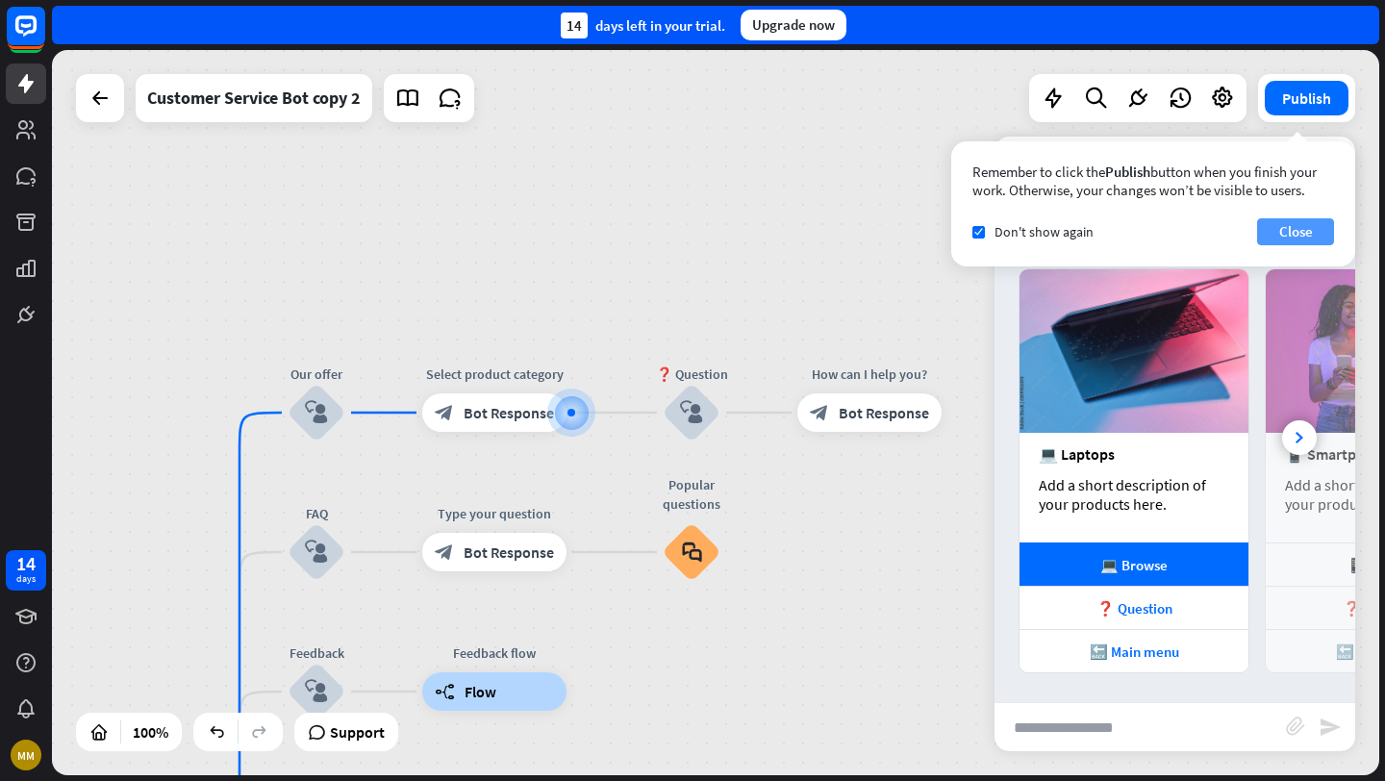
click at [1295, 235] on button "Close" at bounding box center [1295, 231] width 77 height 27
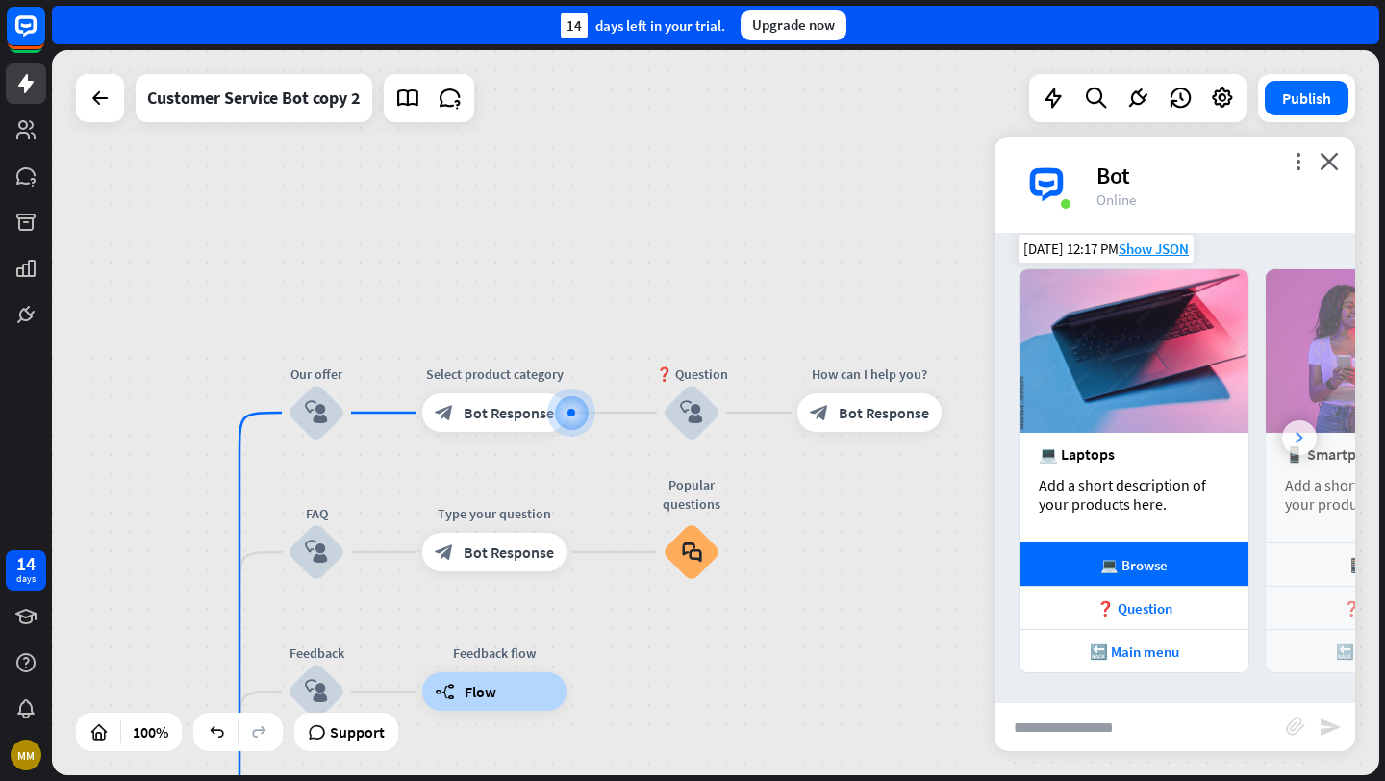
click at [1302, 436] on icon at bounding box center [1300, 438] width 8 height 12
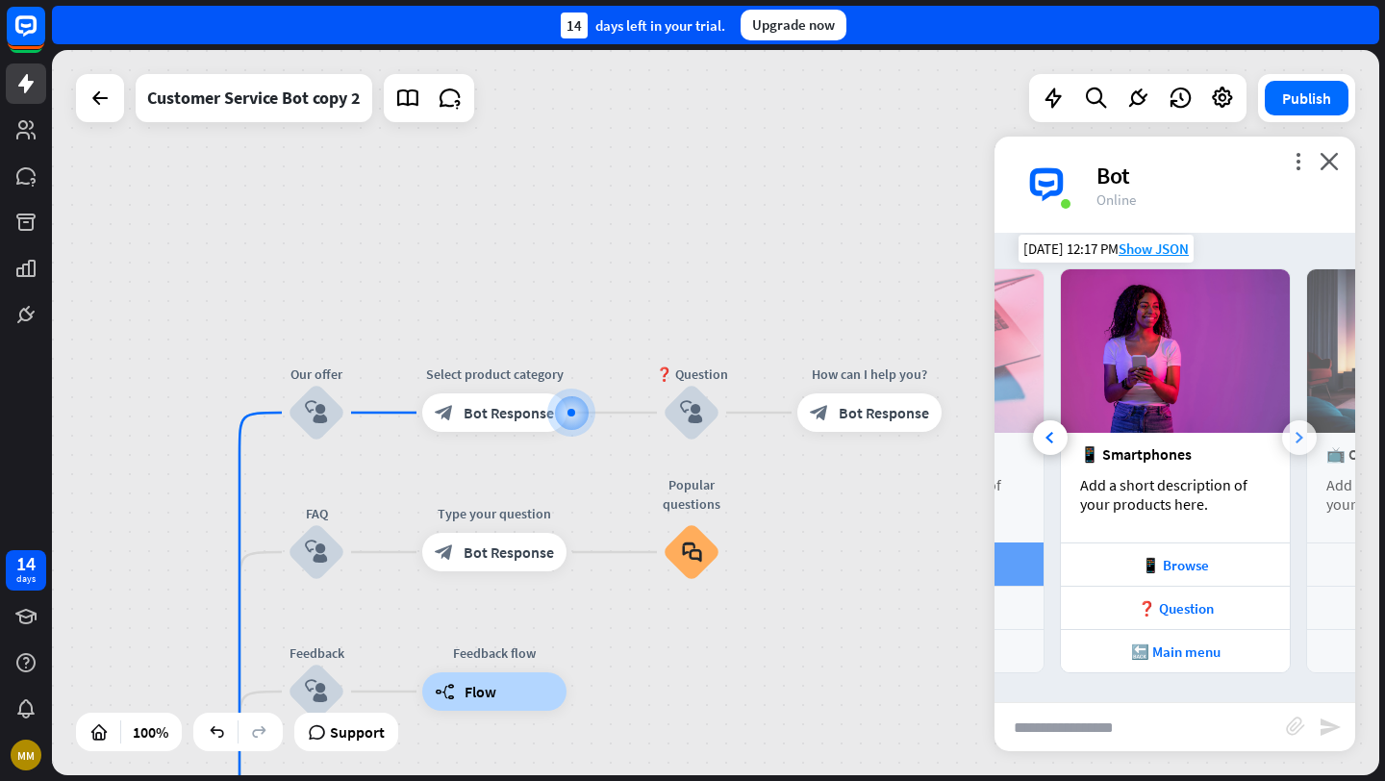
click at [1302, 437] on icon at bounding box center [1300, 438] width 8 height 12
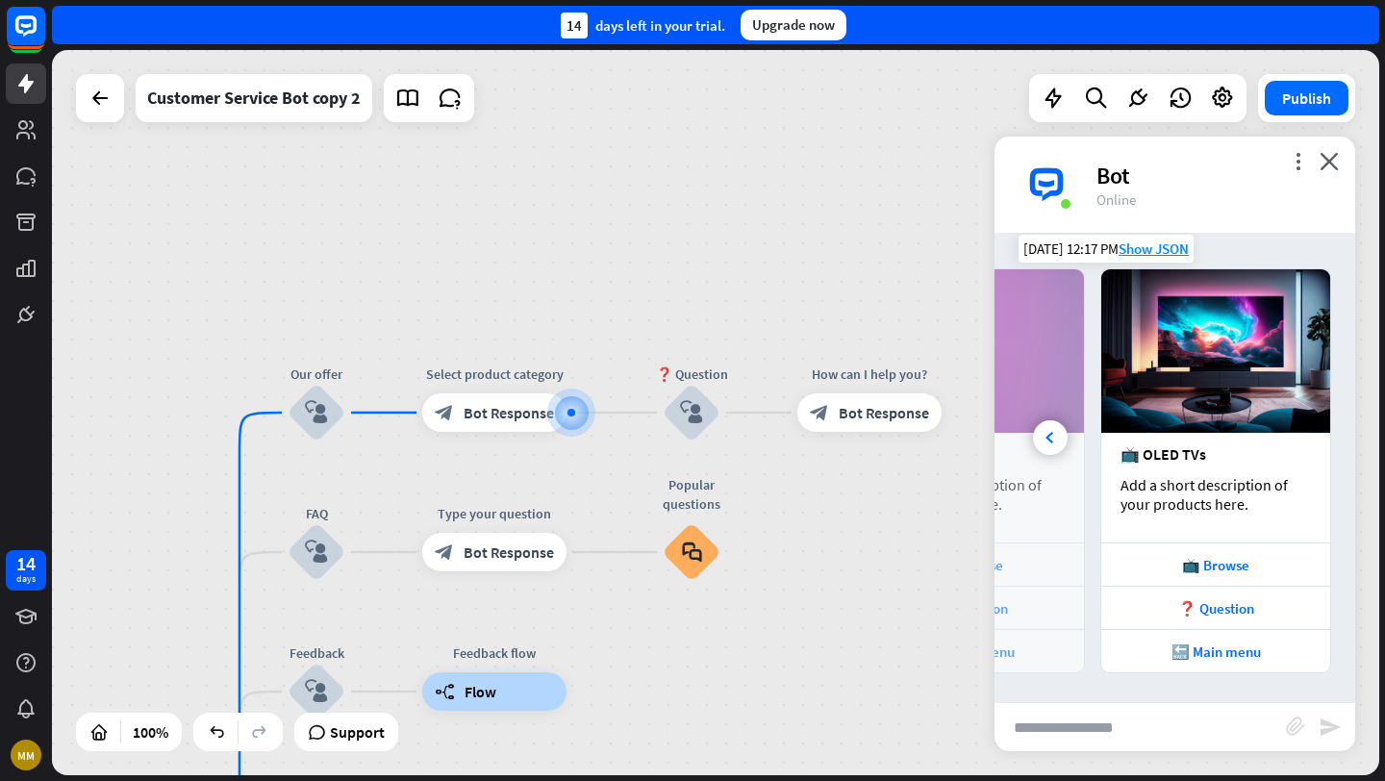
scroll to position [0, 411]
click at [1302, 437] on div "📺 OLED TVs Add a short description of your products here." at bounding box center [1216, 488] width 229 height 110
click at [1330, 159] on icon "close" at bounding box center [1329, 161] width 19 height 18
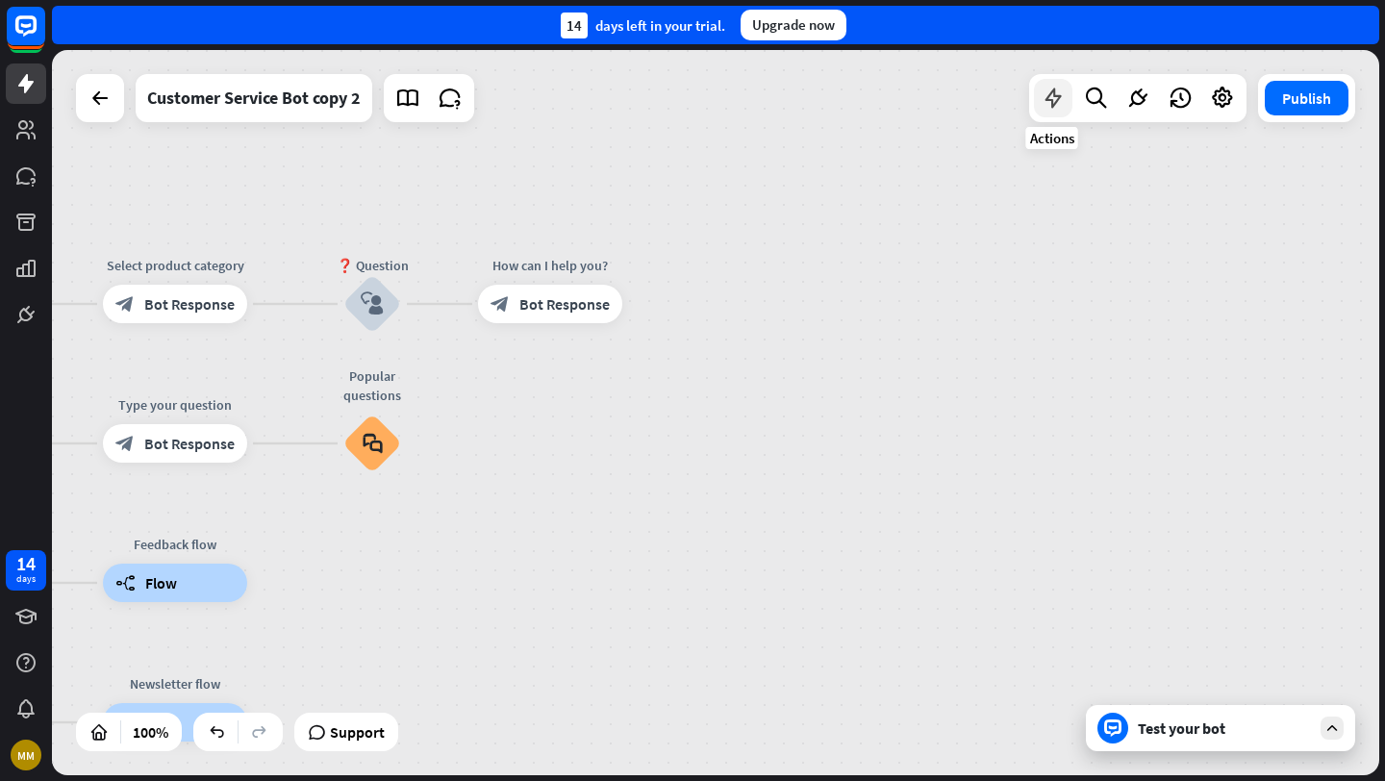
click at [1057, 98] on icon at bounding box center [1053, 98] width 25 height 25
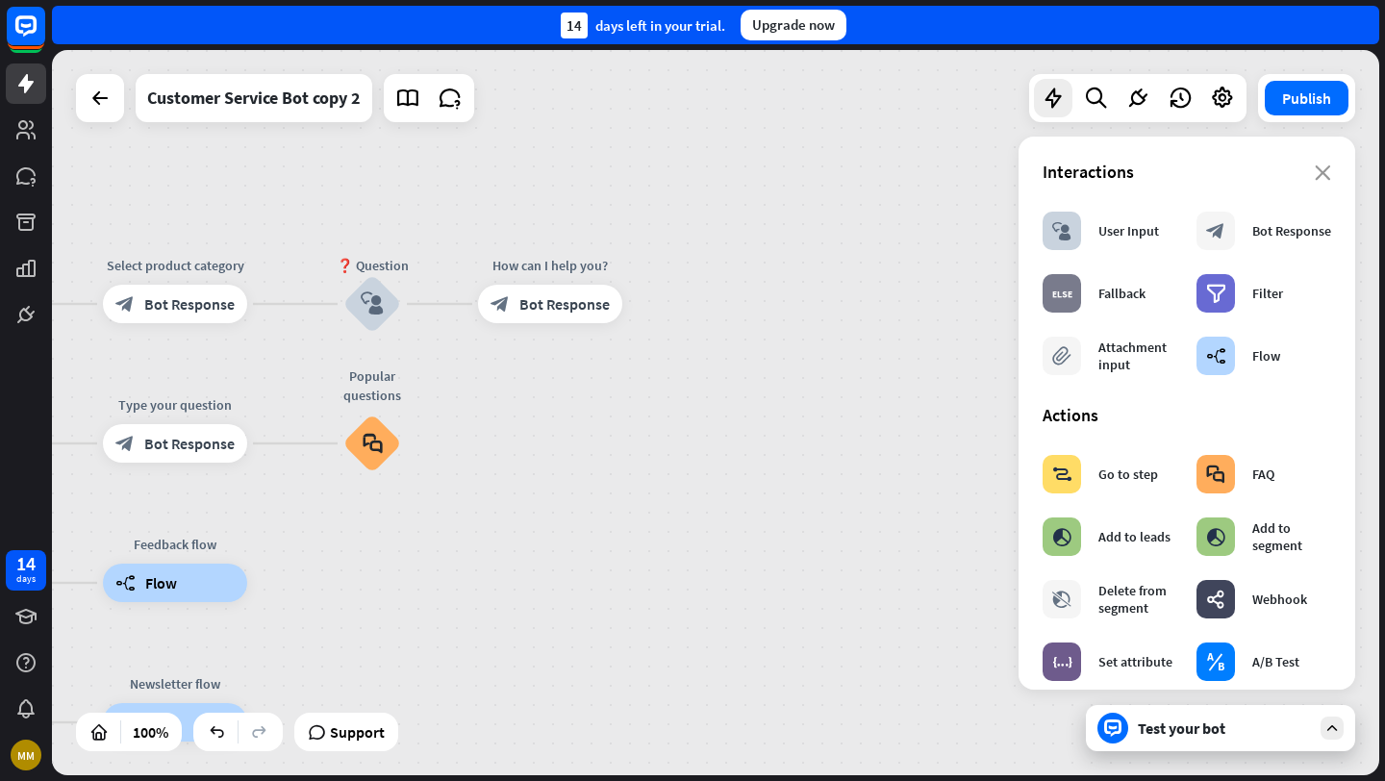
click at [927, 371] on div "home_2 Start point Hi! How are you [DATE]? block_bot_response Bot Response 🔙 Ma…" at bounding box center [716, 412] width 1328 height 725
click at [1134, 100] on icon at bounding box center [1138, 98] width 25 height 25
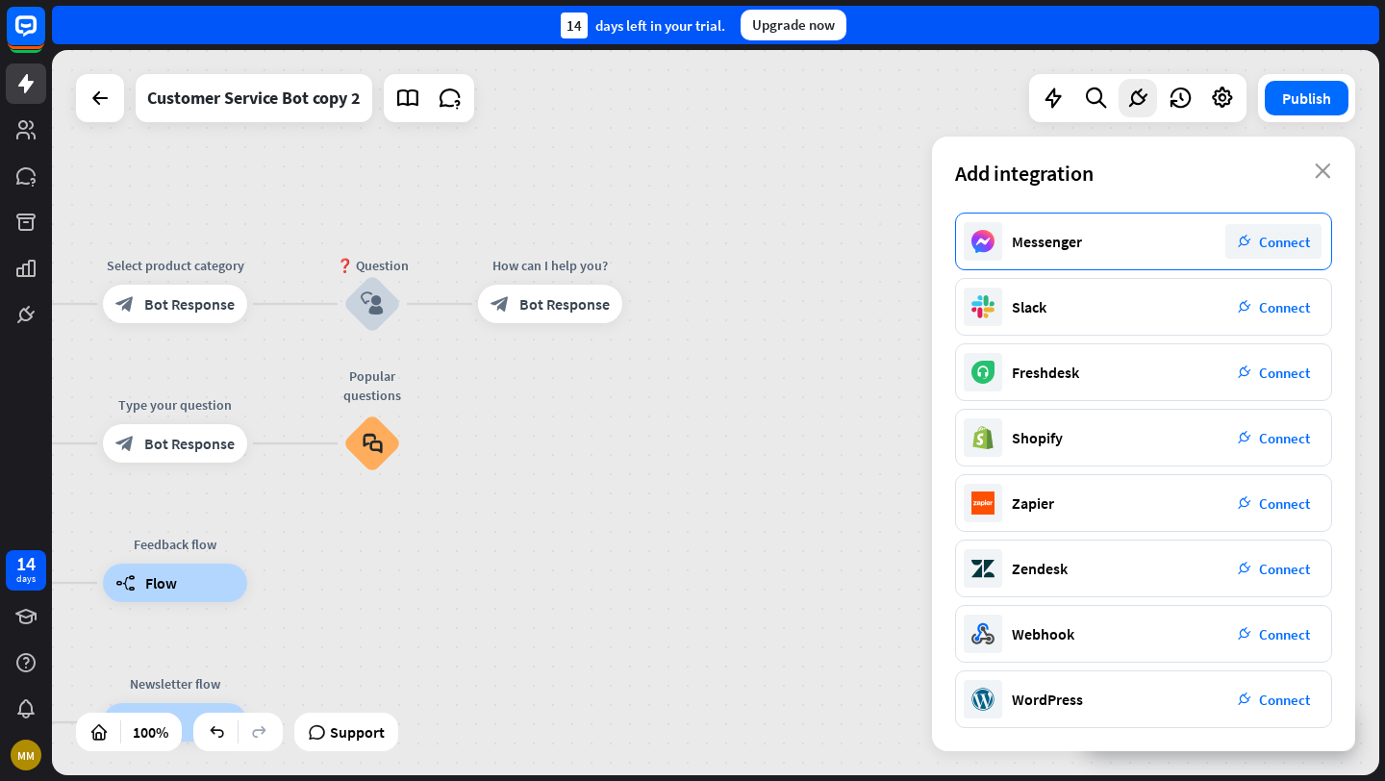
scroll to position [0, 0]
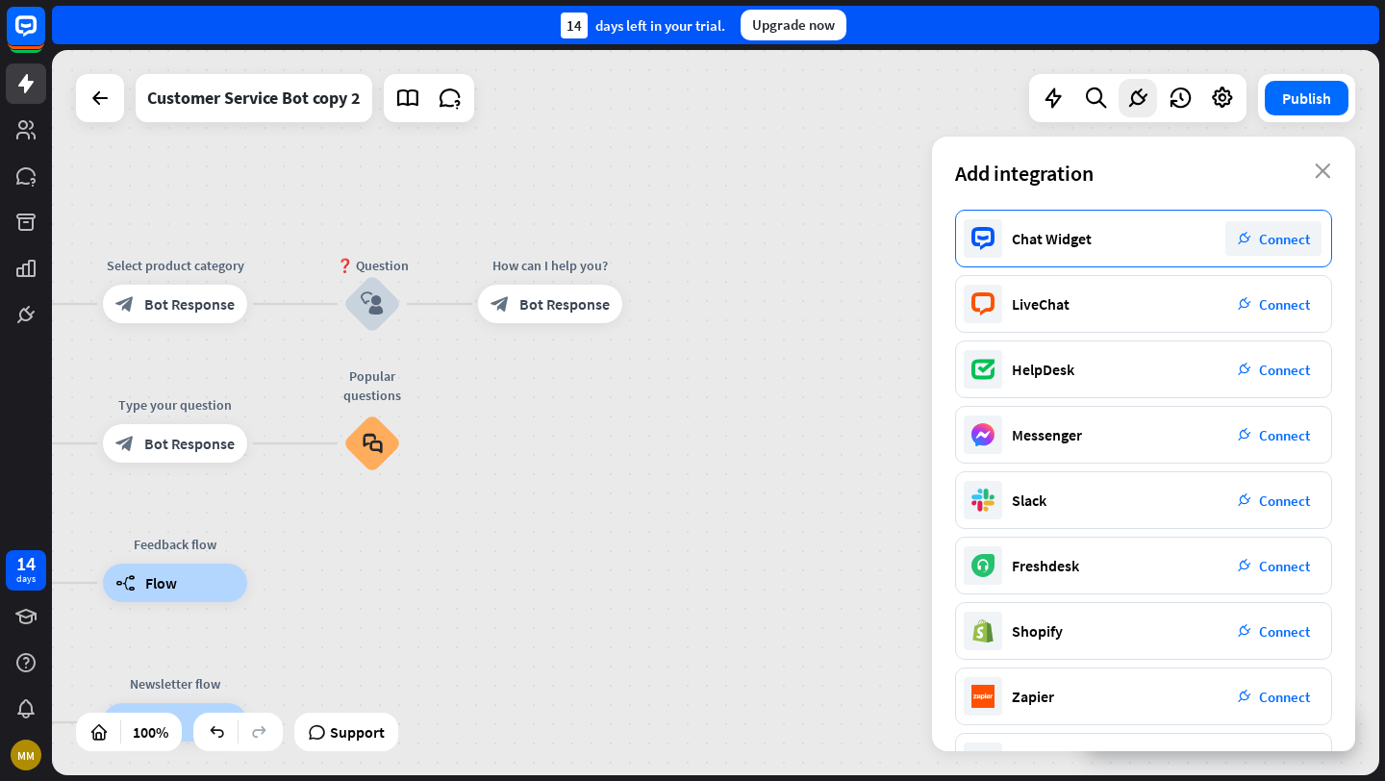
click at [1289, 245] on span "Connect" at bounding box center [1284, 239] width 51 height 18
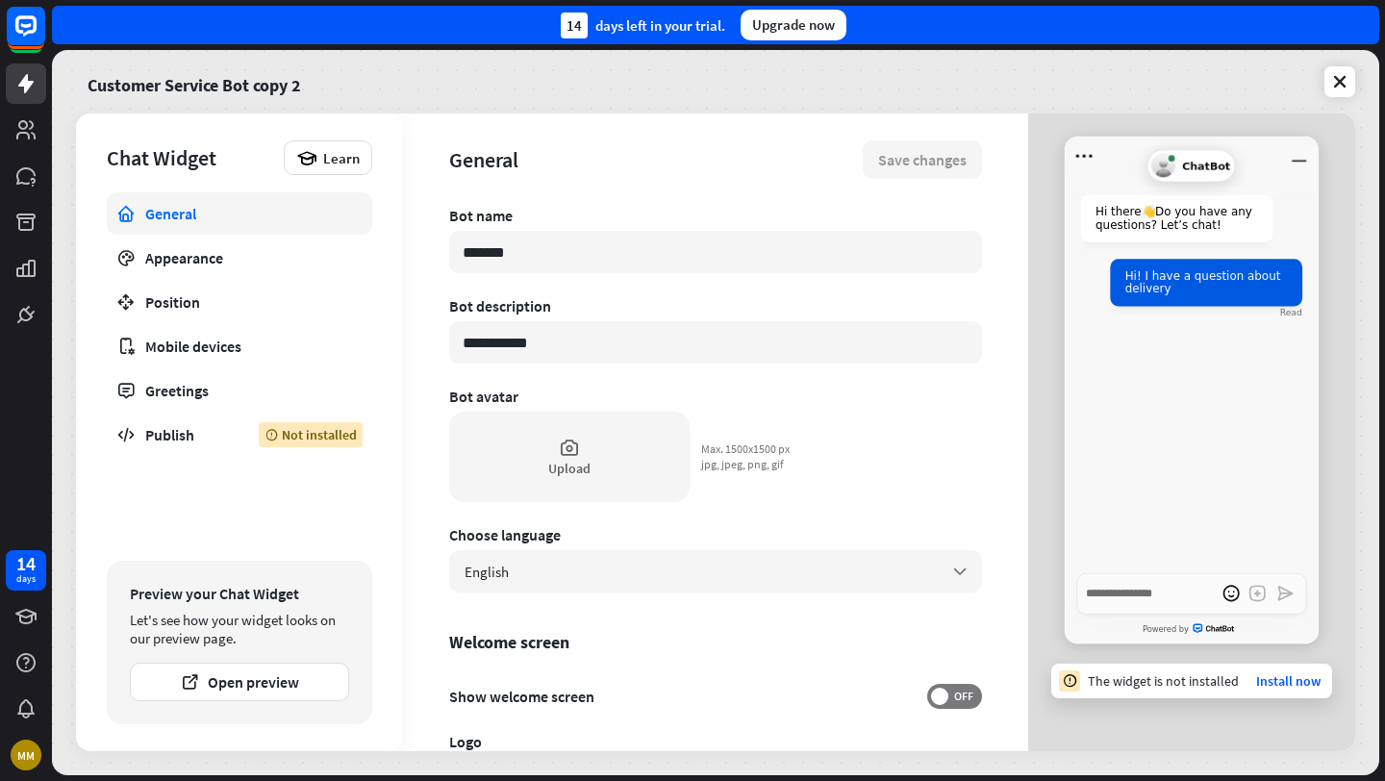
type textarea "*"
click at [1304, 682] on link "Install now" at bounding box center [1289, 681] width 64 height 17
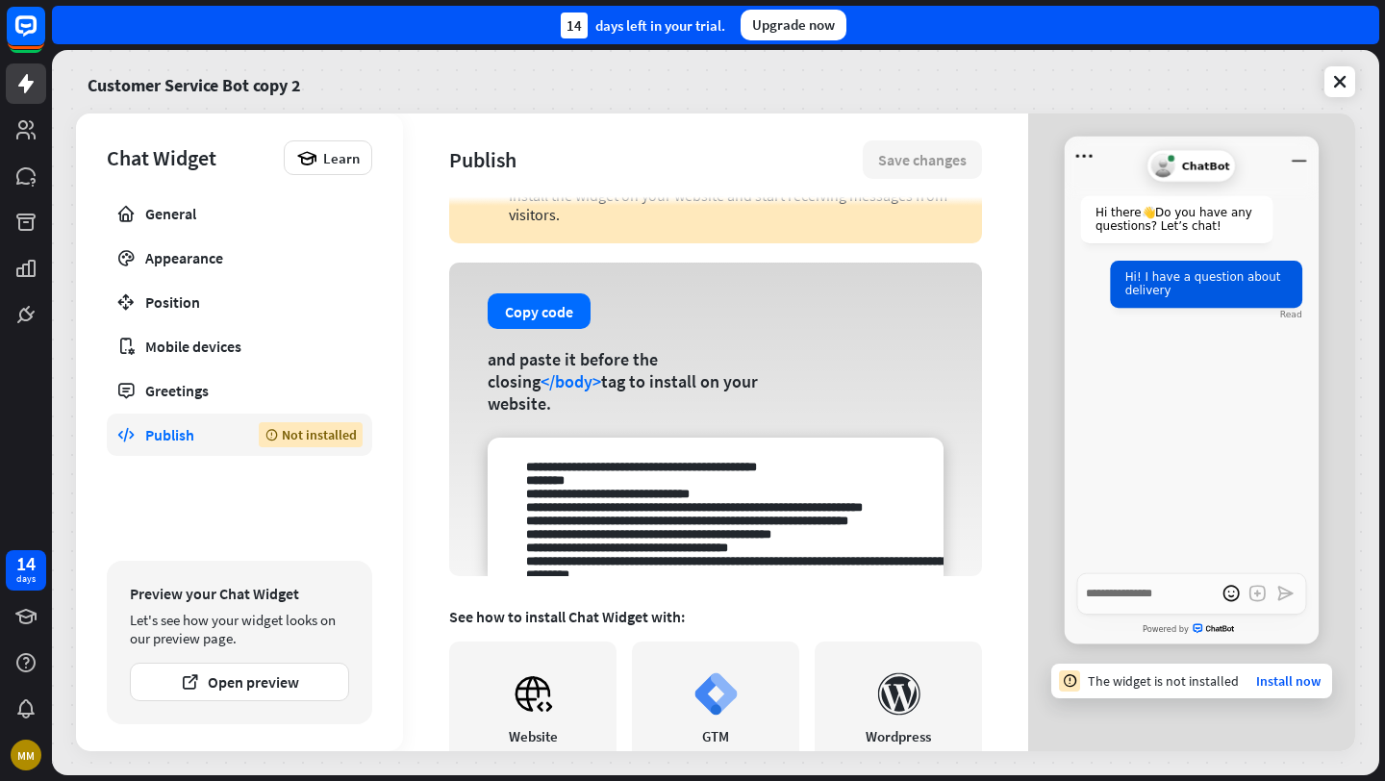
scroll to position [63, 0]
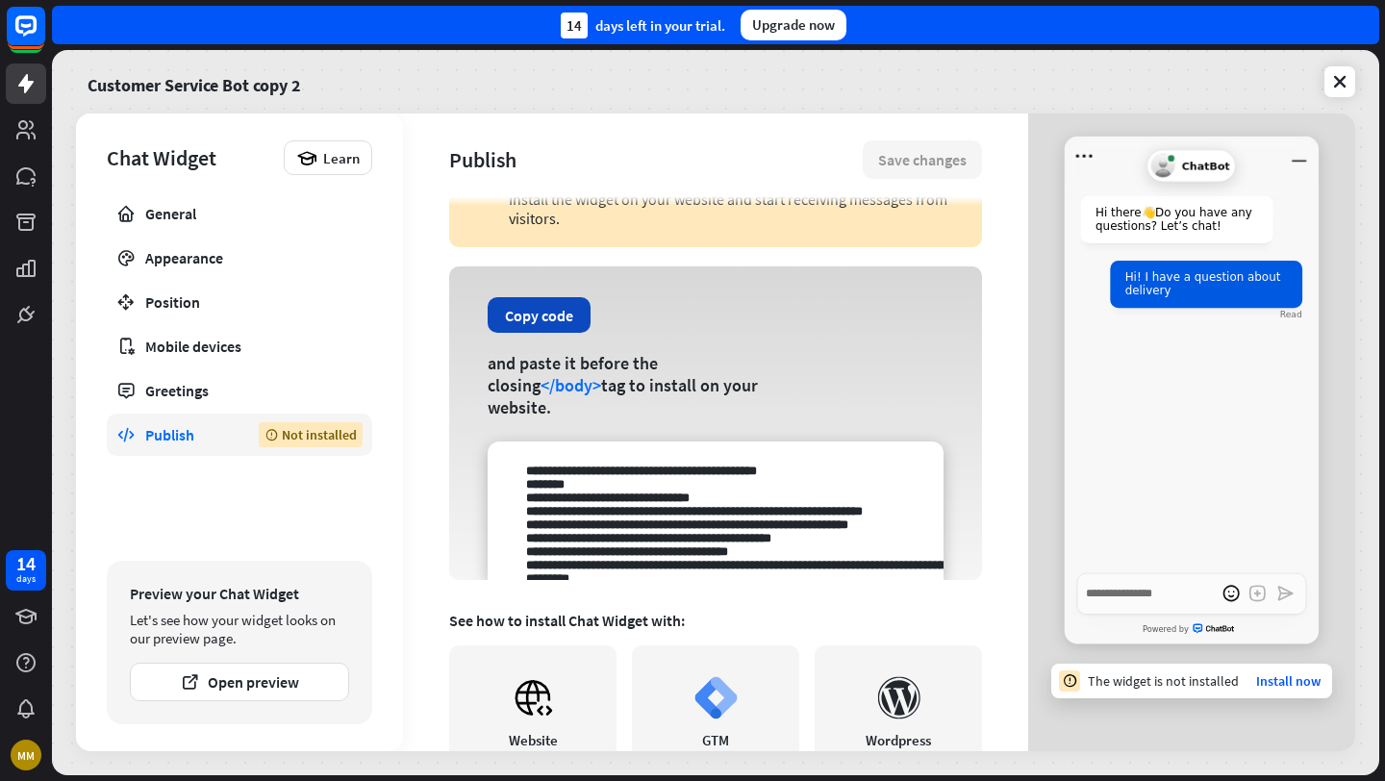
click at [536, 321] on button "Copy code" at bounding box center [539, 315] width 103 height 36
click at [521, 333] on button "Copy code" at bounding box center [539, 315] width 103 height 36
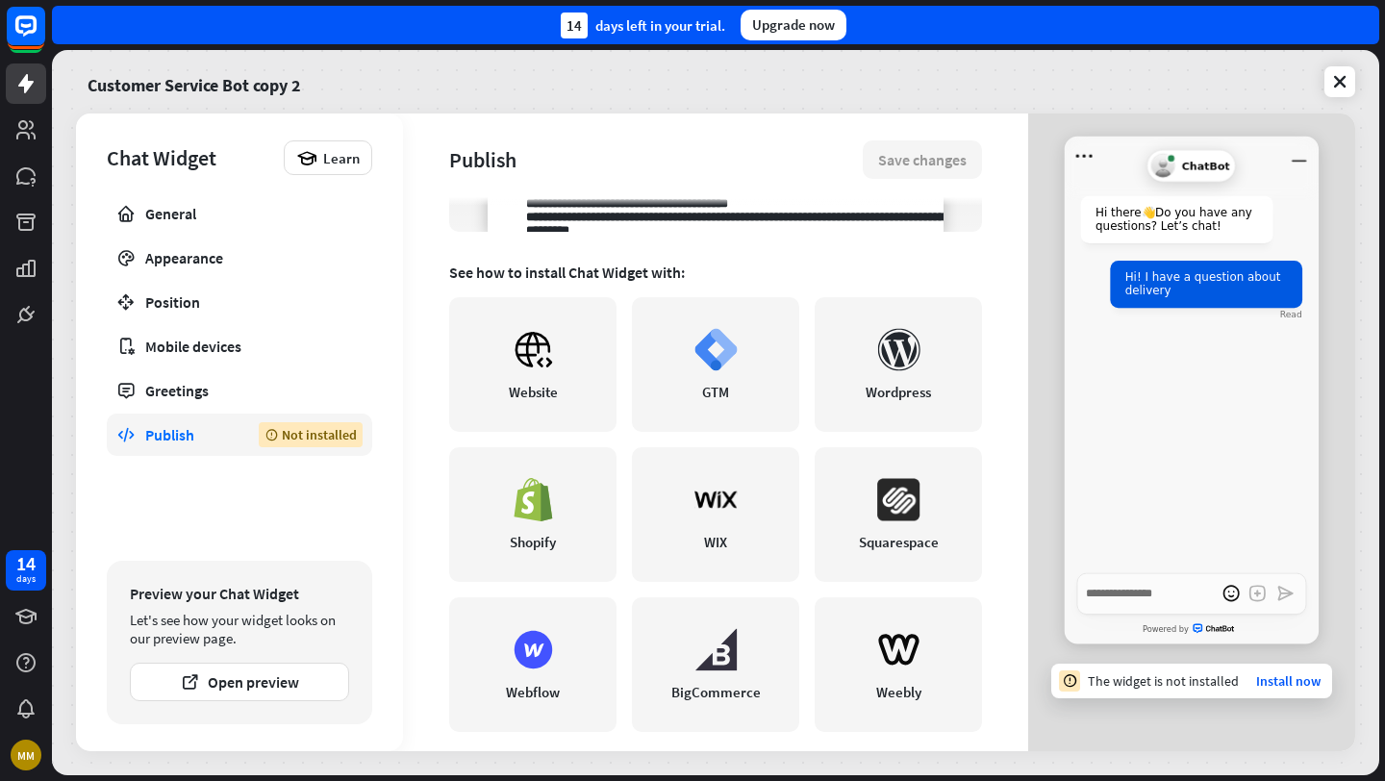
scroll to position [430, 0]
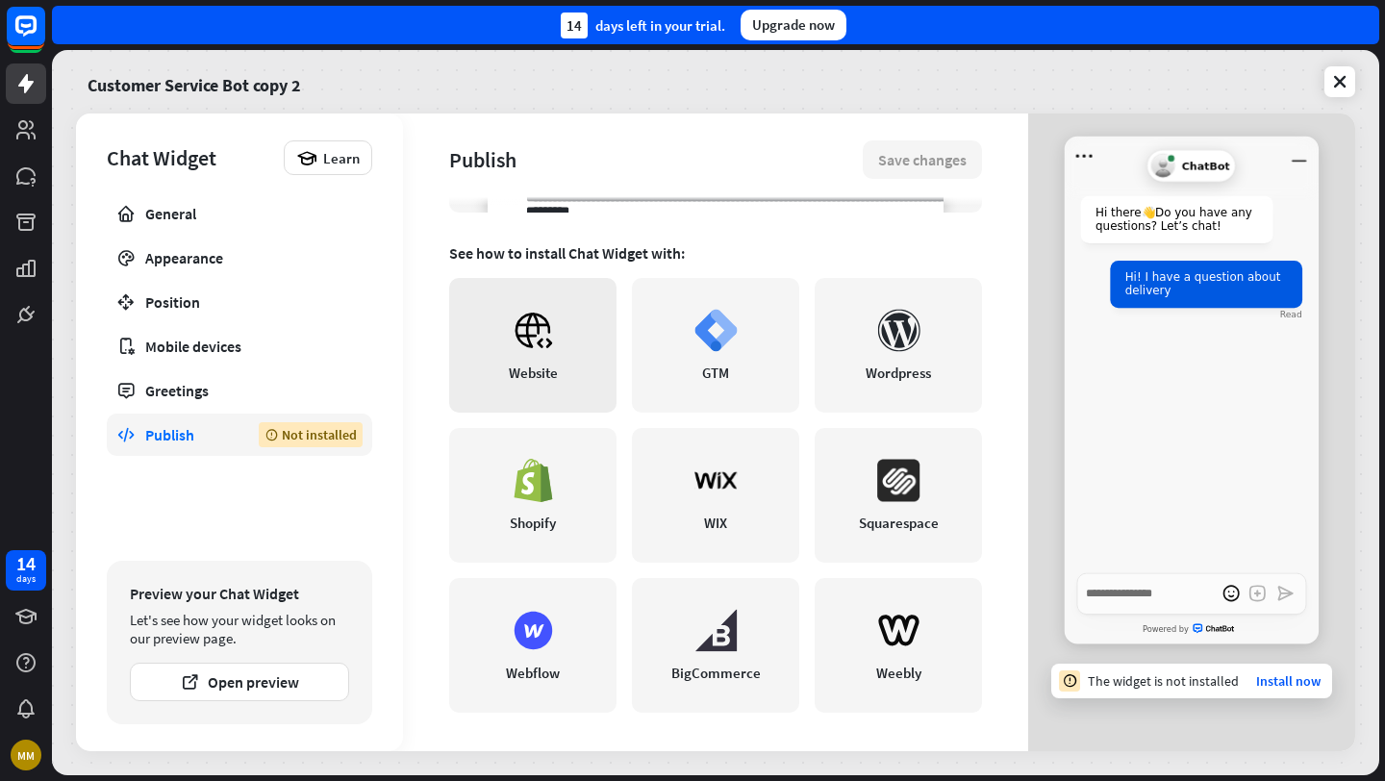
click at [564, 358] on link "Website" at bounding box center [532, 345] width 167 height 135
click at [1296, 678] on link "Install now" at bounding box center [1289, 681] width 64 height 17
click at [295, 690] on button "Open preview" at bounding box center [239, 682] width 219 height 38
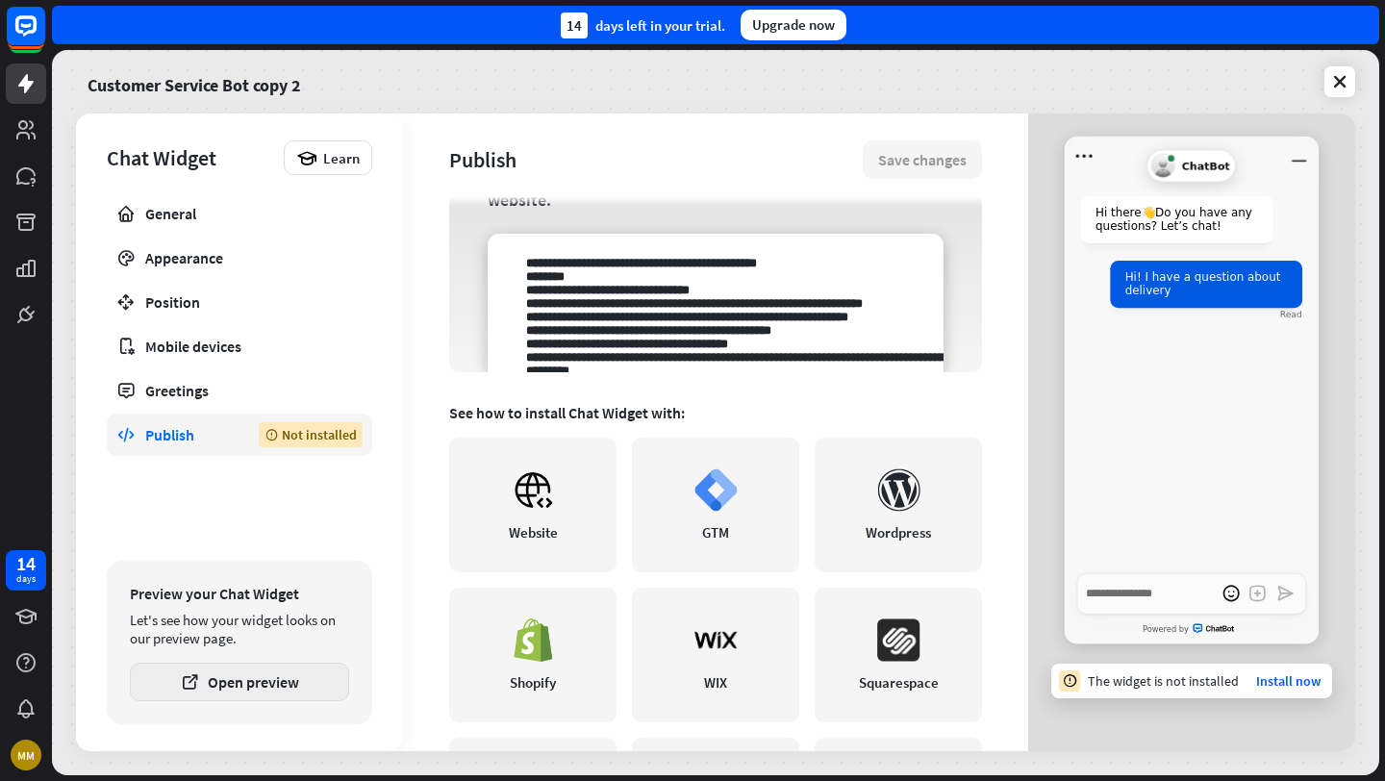
scroll to position [0, 0]
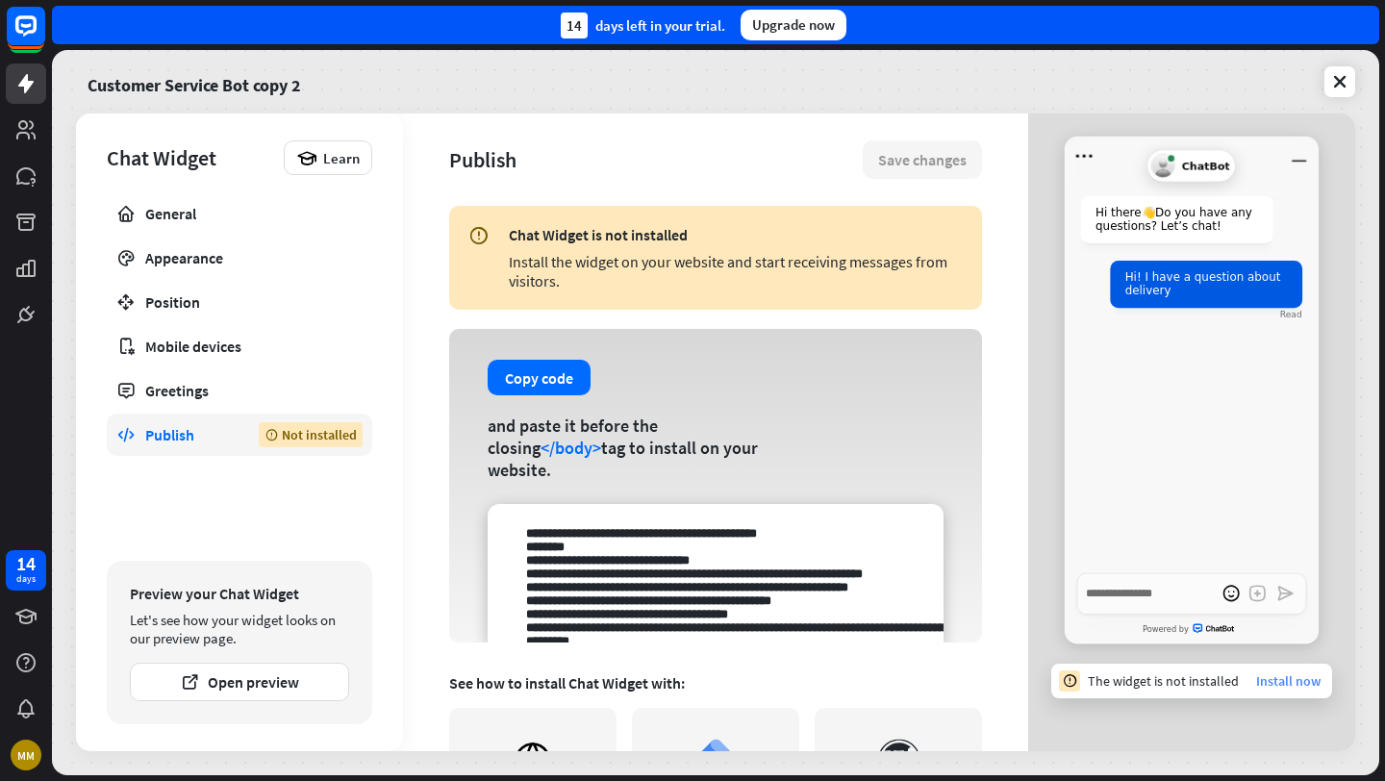
click at [1300, 680] on link "Install now" at bounding box center [1289, 681] width 64 height 17
click at [1276, 681] on link "Install now" at bounding box center [1289, 681] width 64 height 17
click at [958, 110] on div "Customer Service Bot copy 2 Chat Widget Learn General Appearance Position Mobil…" at bounding box center [716, 412] width 1328 height 725
